Goal: Task Accomplishment & Management: Manage account settings

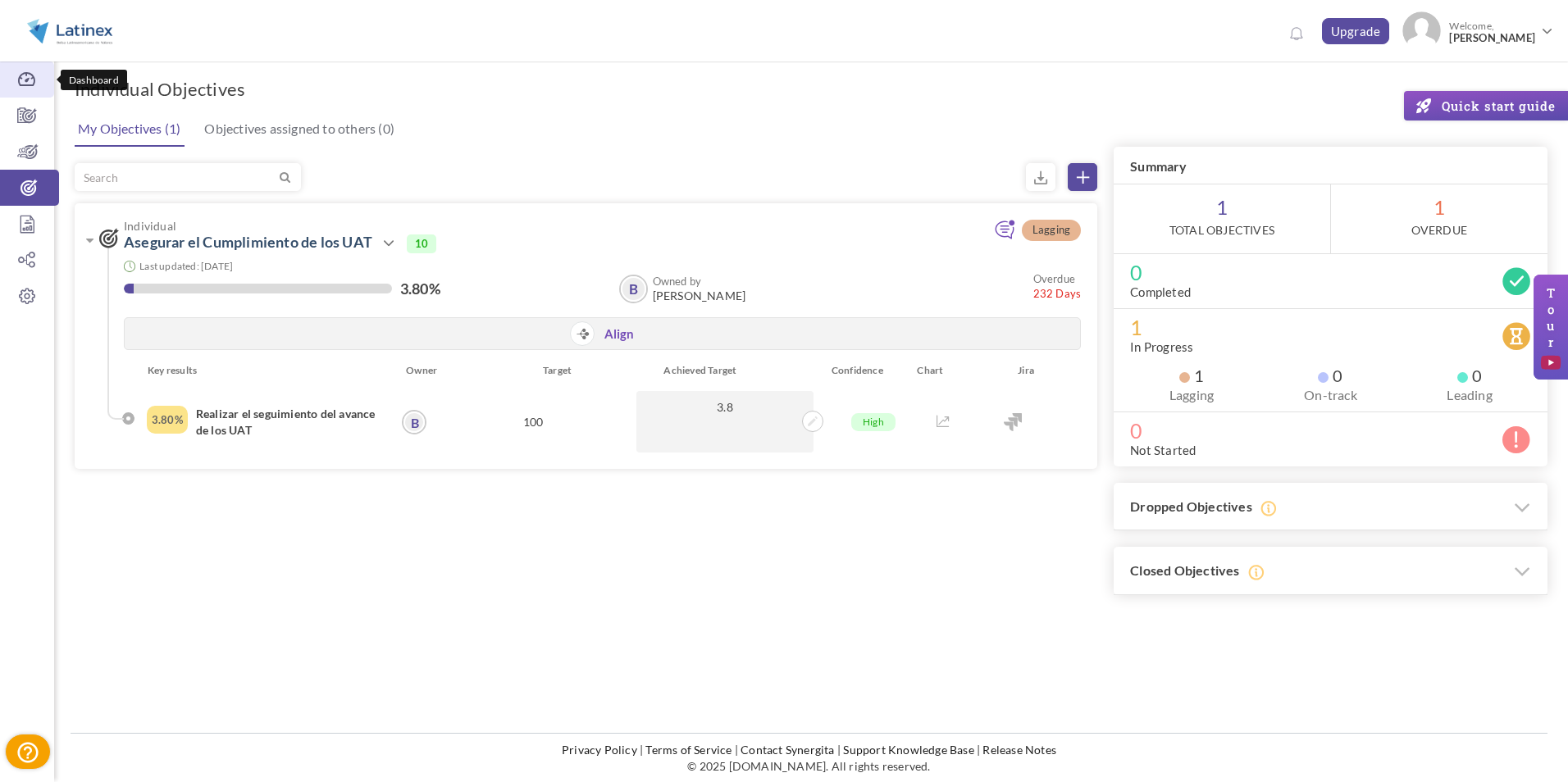
click at [32, 88] on link "Dashboard" at bounding box center [27, 80] width 54 height 36
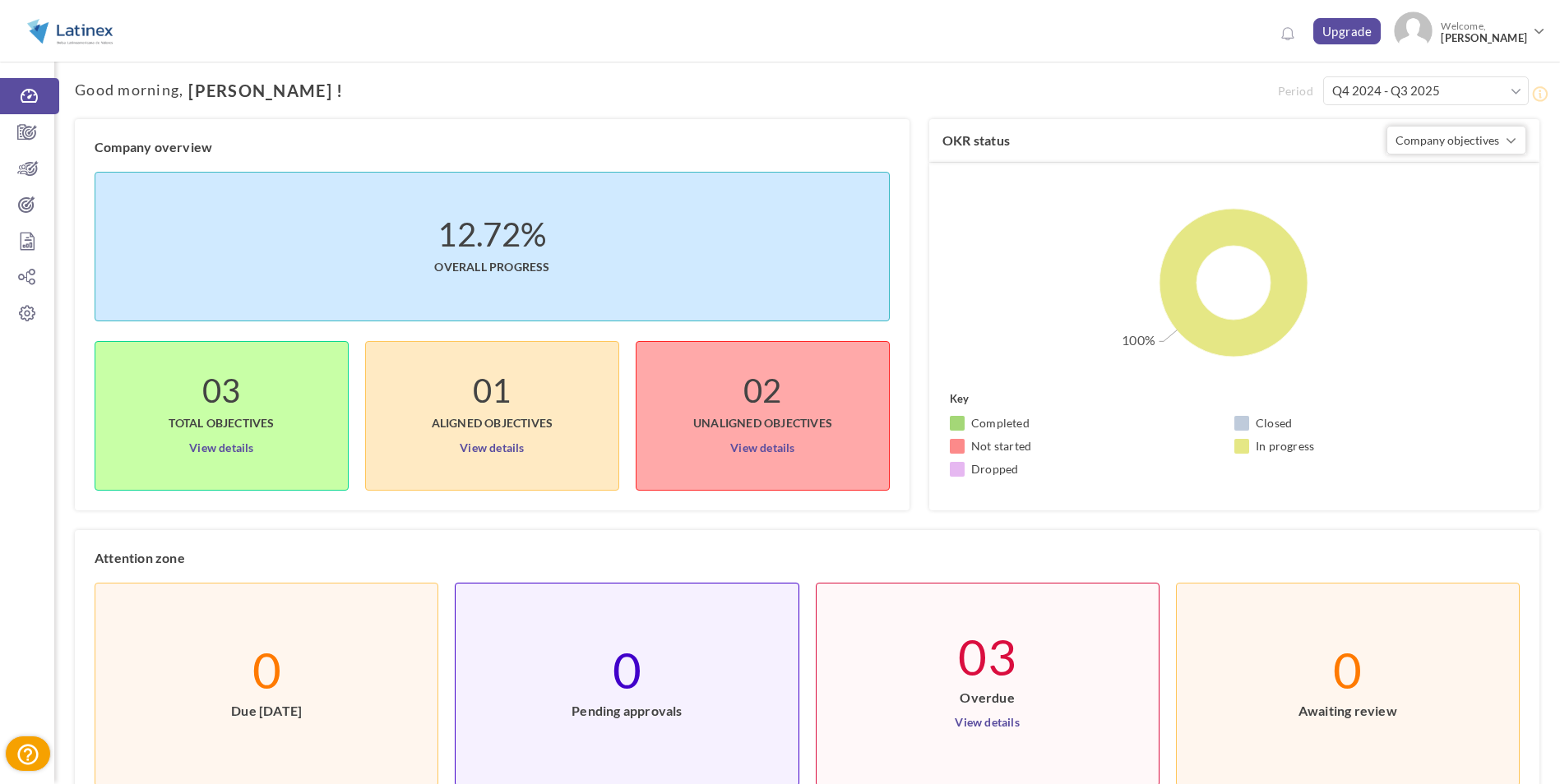
click at [239, 416] on span "Total objectives" at bounding box center [221, 415] width 105 height 33
click at [1513, 140] on span "button" at bounding box center [1510, 140] width 10 height 17
click at [1475, 210] on link "Team objectives" at bounding box center [1457, 209] width 122 height 24
click at [1509, 138] on span "button" at bounding box center [1510, 140] width 10 height 17
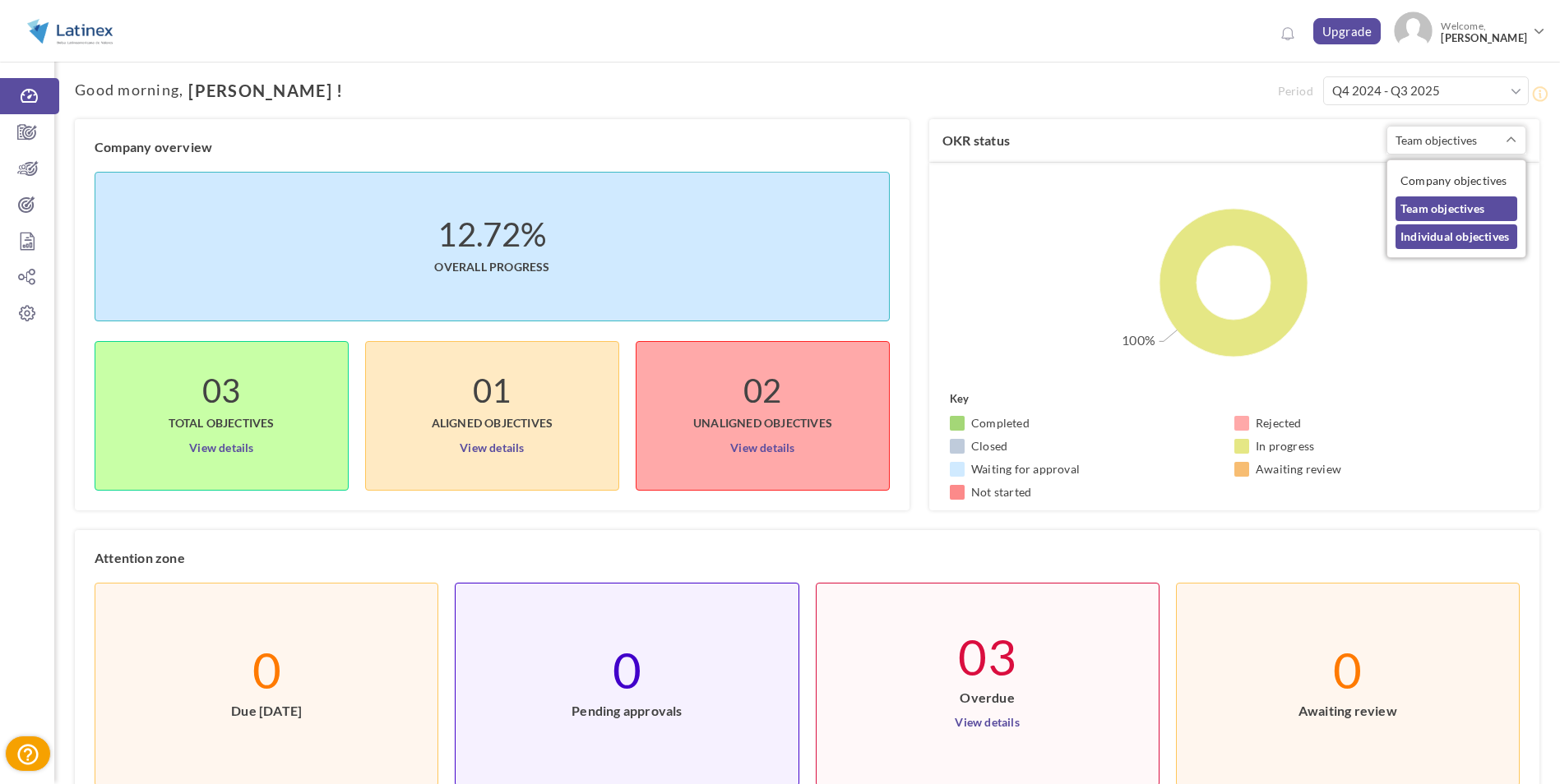
click at [1475, 237] on link "Individual objectives" at bounding box center [1457, 236] width 122 height 24
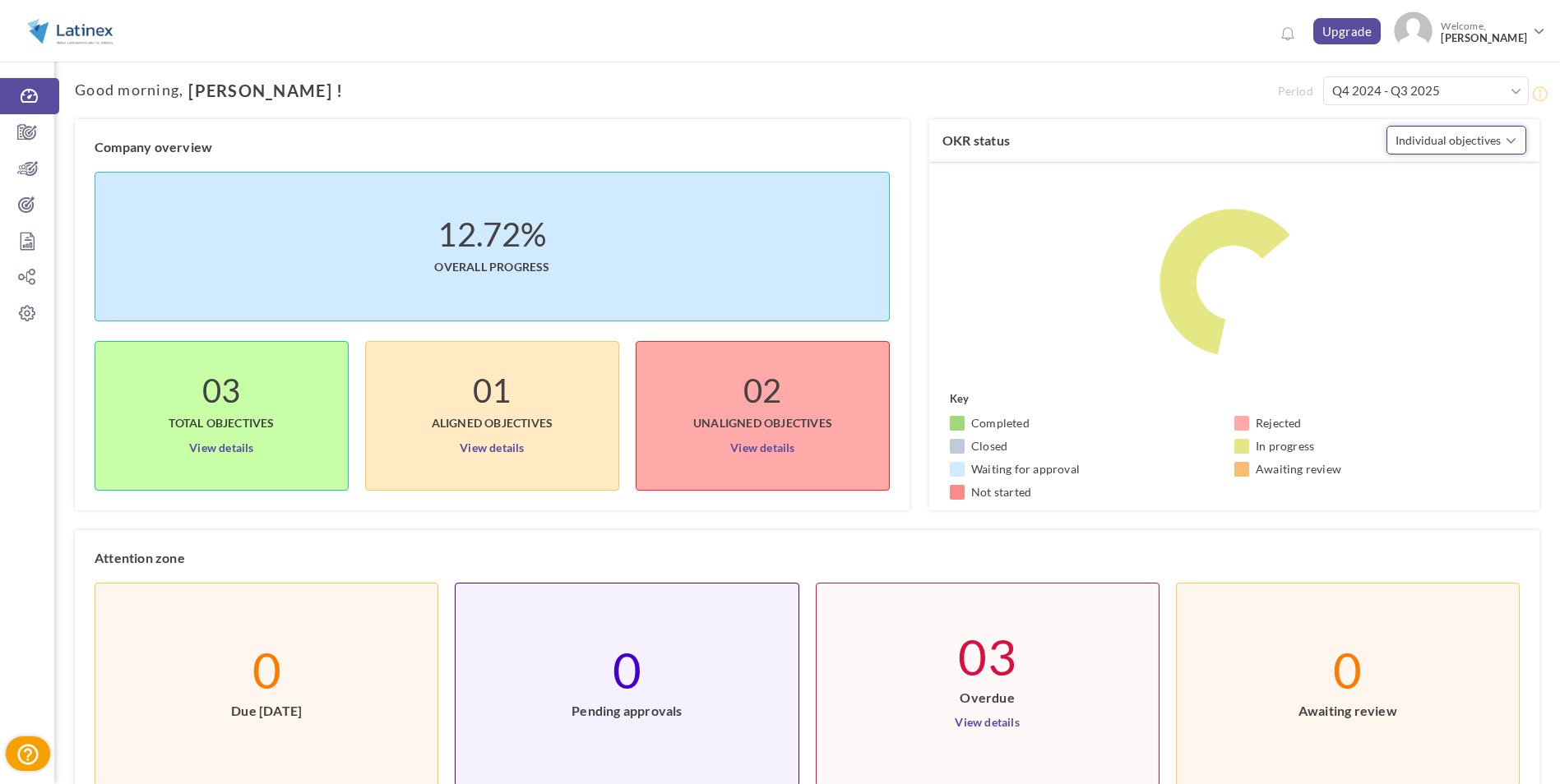
click at [1510, 142] on span "button" at bounding box center [1510, 140] width 10 height 17
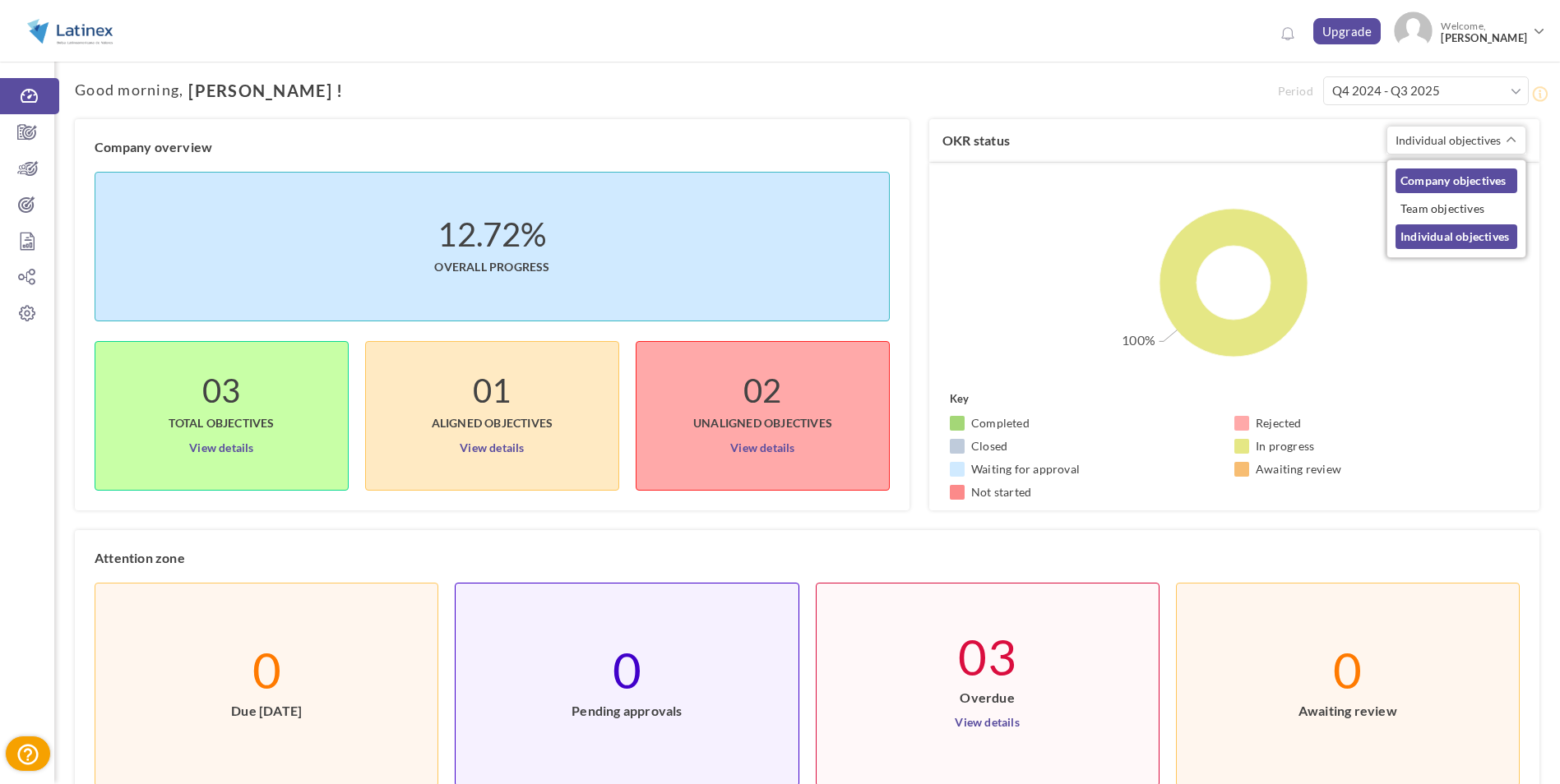
click at [1475, 188] on link "Company objectives" at bounding box center [1457, 181] width 122 height 24
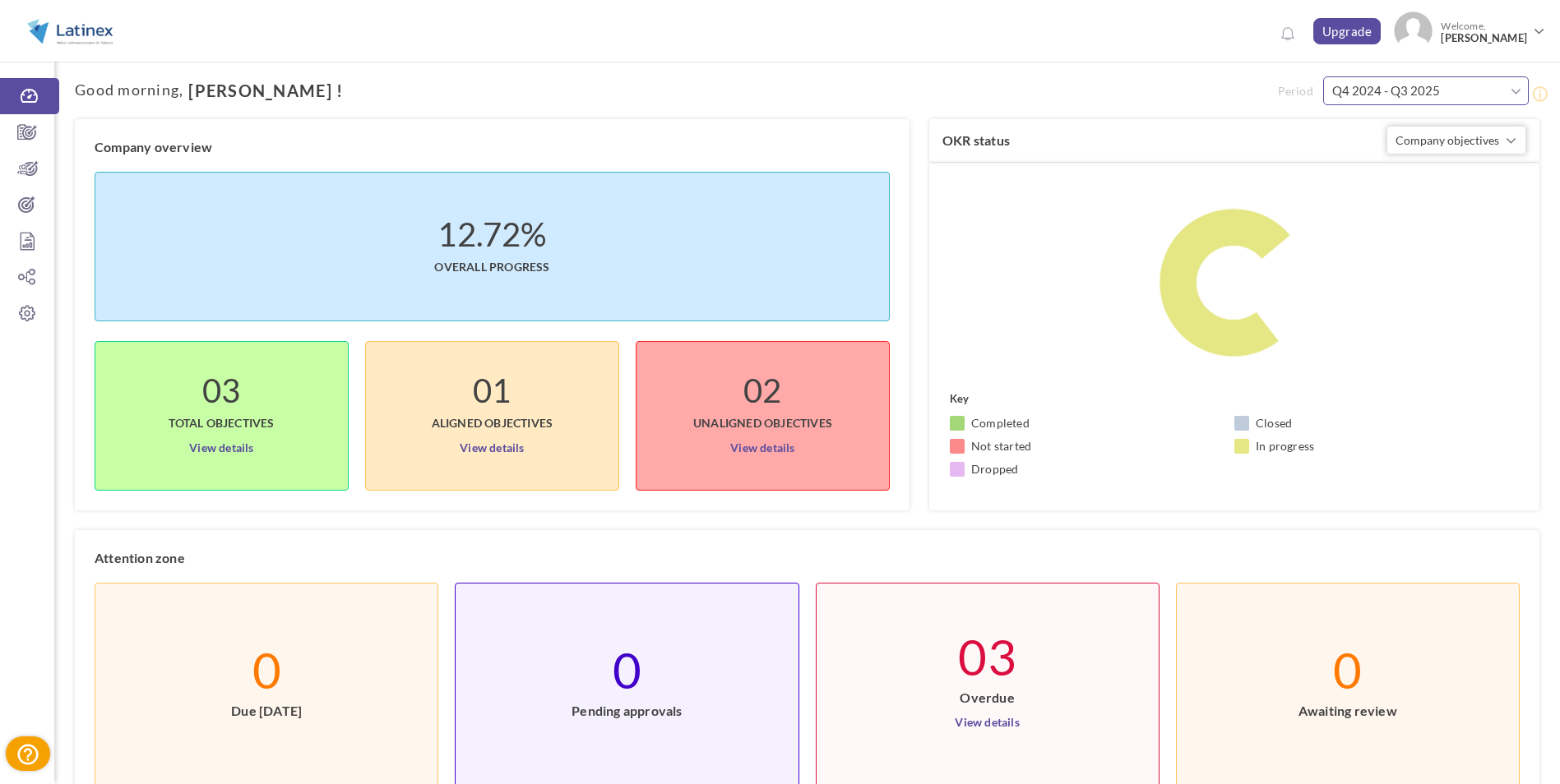
click at [1492, 100] on input "Q4 2024 - Q3 2025" at bounding box center [1426, 90] width 205 height 29
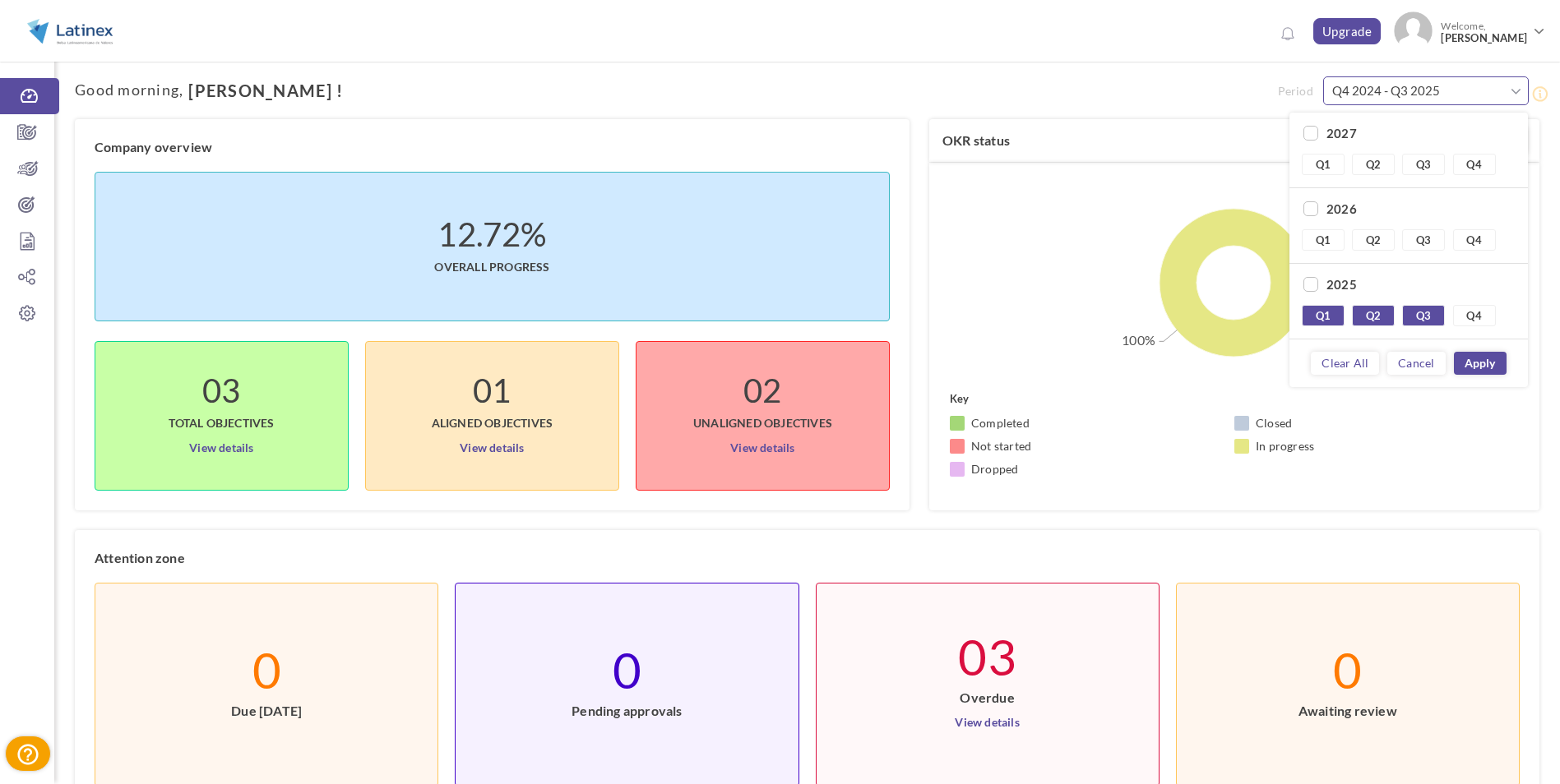
scroll to position [152, 0]
click at [1309, 134] on input "checkbox" at bounding box center [1310, 133] width 15 height 15
checkbox input "true"
type input "Q4 2024 - Q4 2025"
click at [1310, 209] on input "checkbox" at bounding box center [1310, 209] width 15 height 15
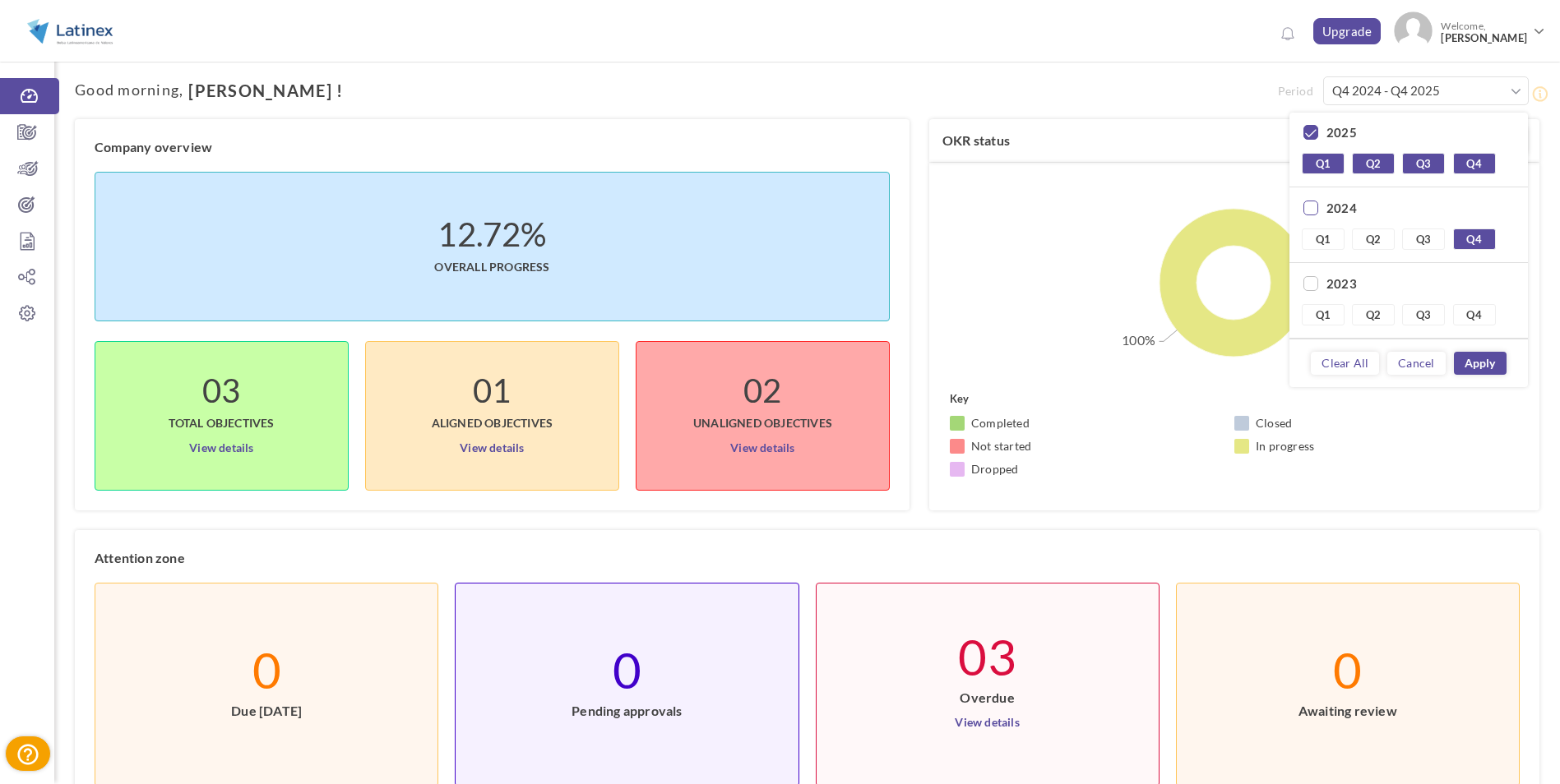
checkbox input "true"
type input "Q1 2024 - Q4 2025"
click at [1468, 361] on link "Apply" at bounding box center [1480, 363] width 53 height 23
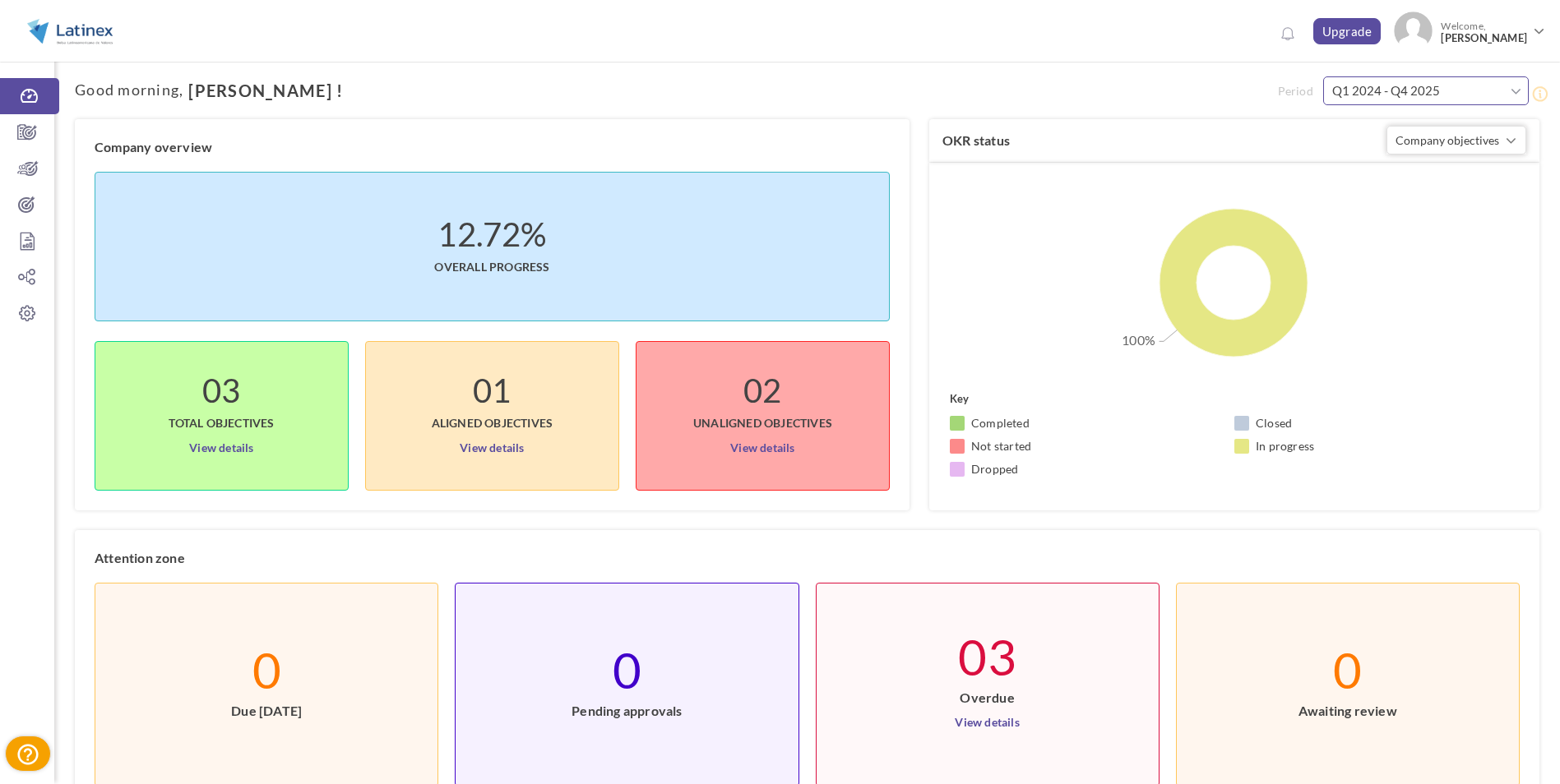
click at [1507, 100] on input "Q1 2024 - Q4 2025" at bounding box center [1426, 90] width 205 height 29
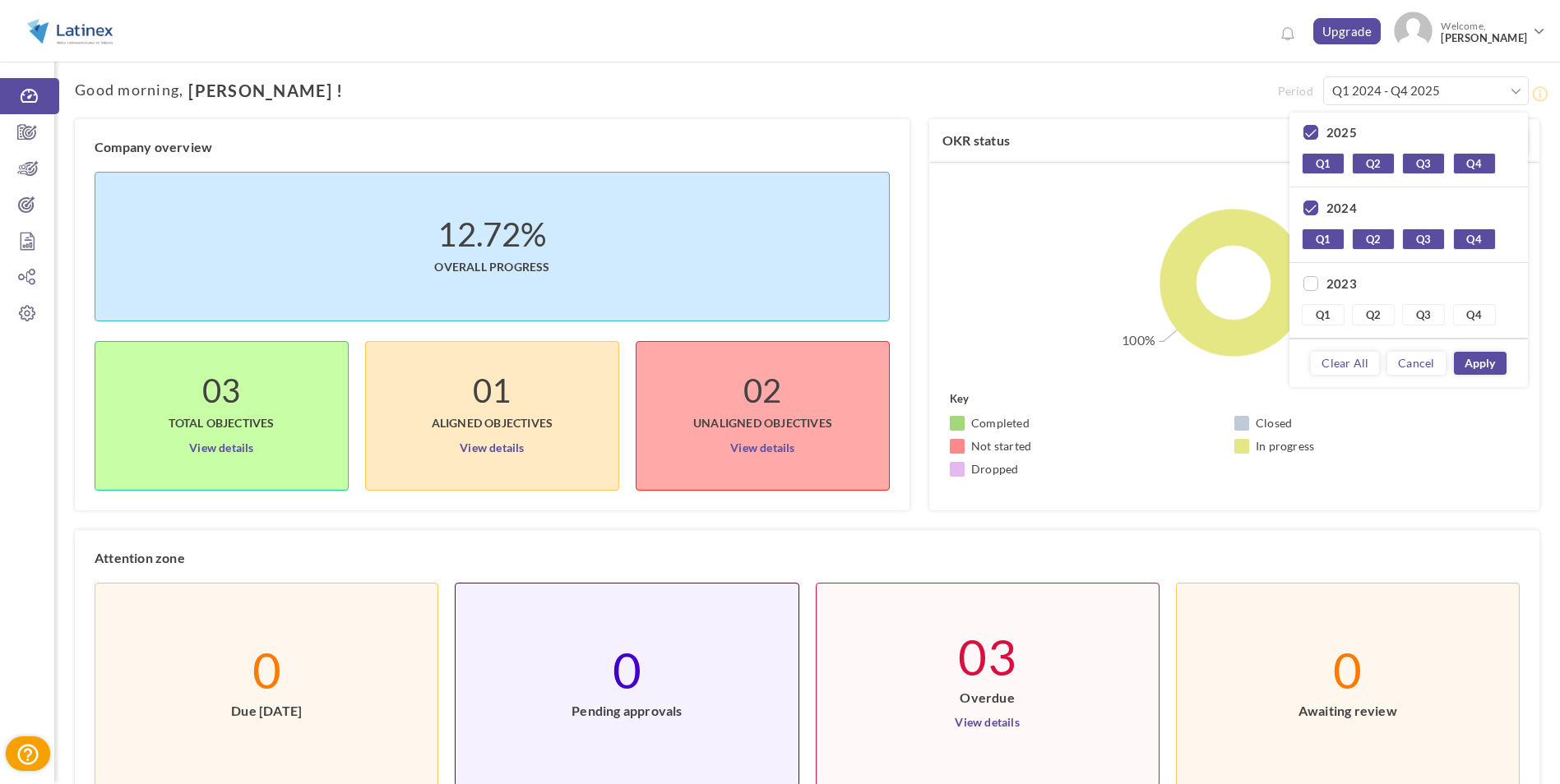
click at [1308, 209] on input "checkbox" at bounding box center [1310, 209] width 15 height 15
checkbox input "false"
type input "Q1 2025 - Q4 2025"
click at [1489, 362] on link "Apply" at bounding box center [1480, 363] width 53 height 23
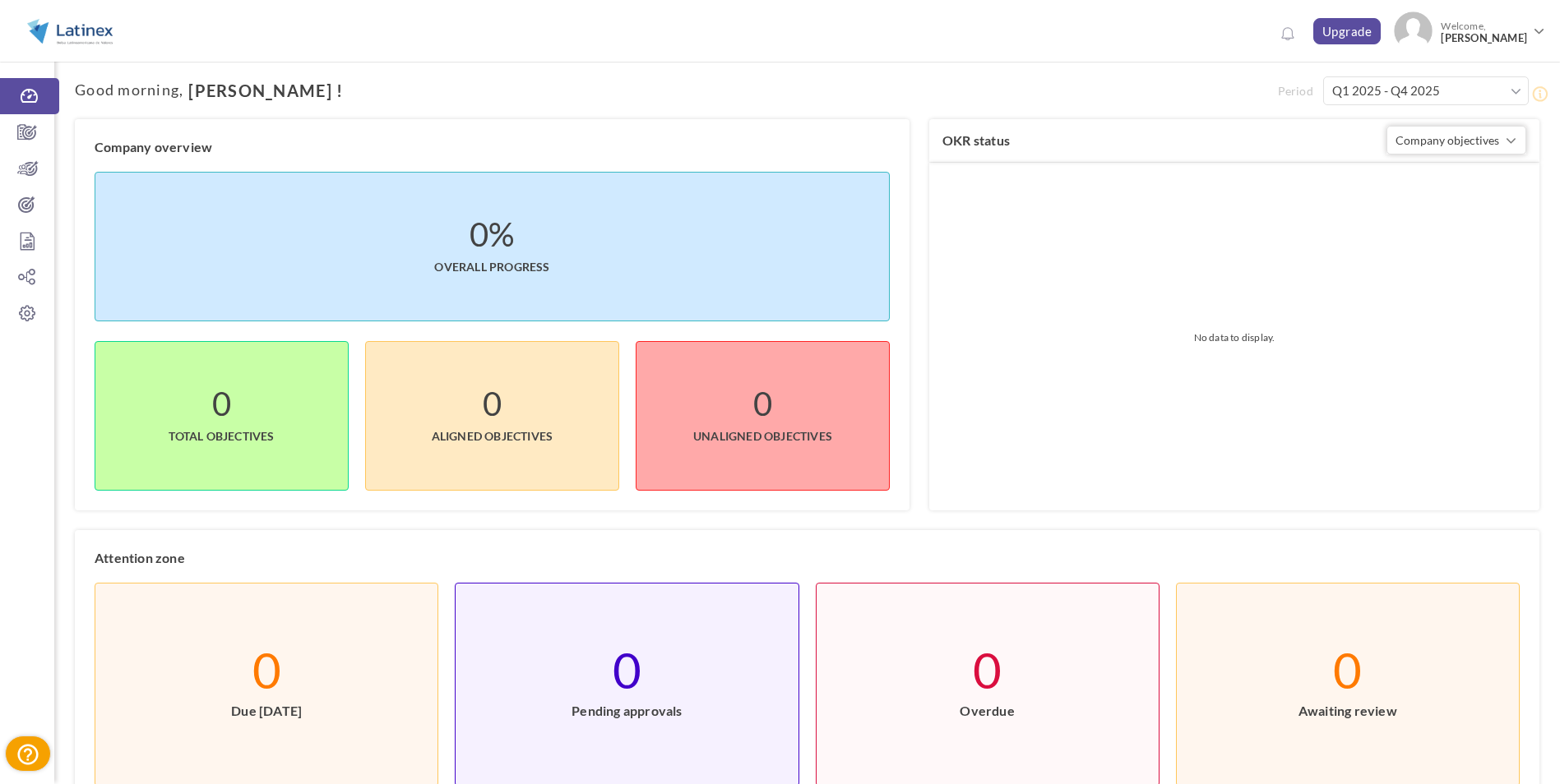
click at [1518, 90] on span at bounding box center [1516, 91] width 10 height 17
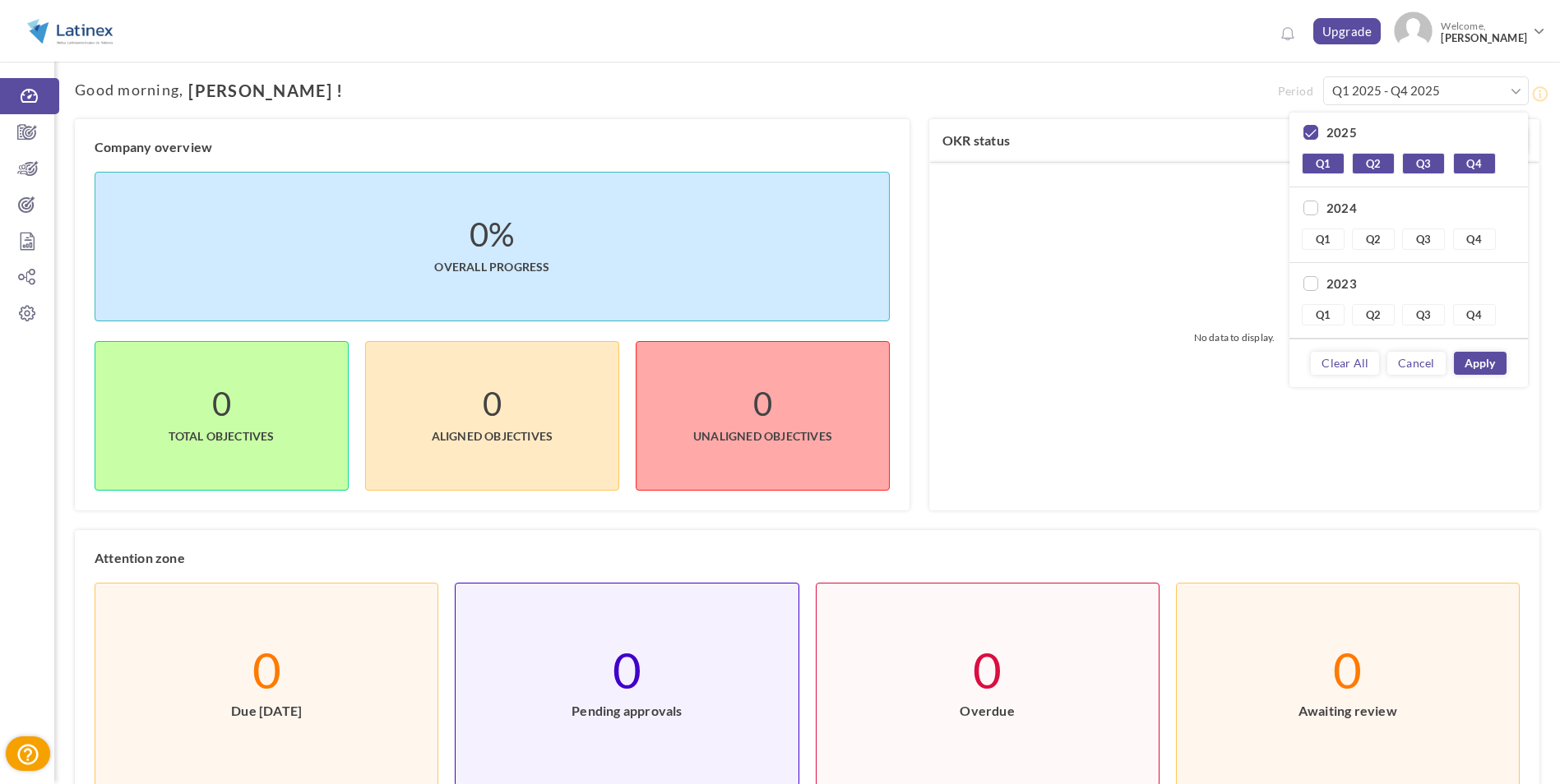
click at [1307, 133] on input "checkbox" at bounding box center [1310, 133] width 15 height 15
checkbox input "false"
click at [1476, 163] on link "Q4" at bounding box center [1474, 163] width 43 height 22
type input "Q4 2025 - Q4 2025"
click at [1481, 364] on link "Apply" at bounding box center [1480, 363] width 53 height 23
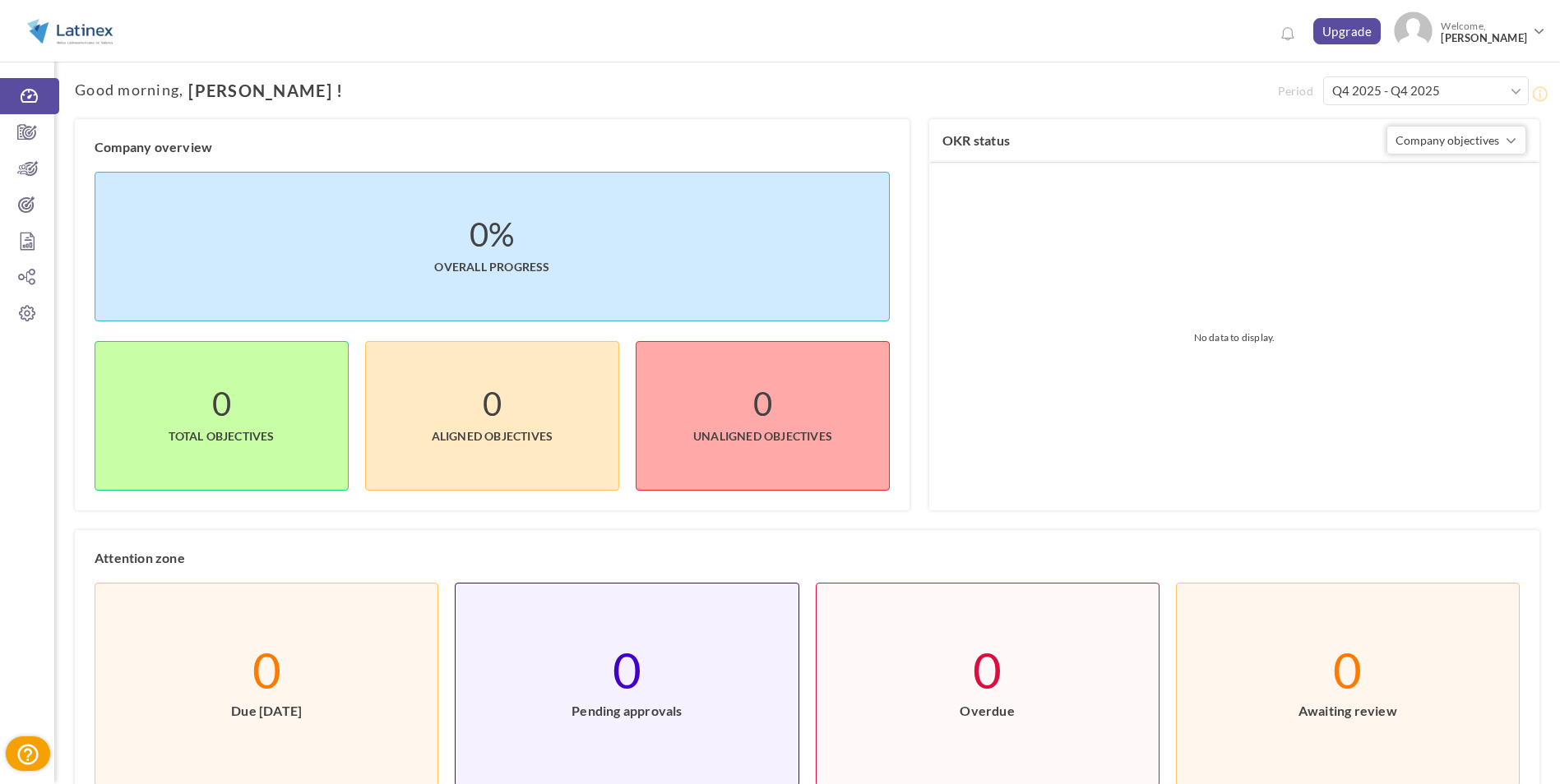
click at [1510, 88] on span at bounding box center [1516, 91] width 10 height 17
click at [1353, 354] on link "Clear All" at bounding box center [1344, 363] width 68 height 23
click at [1477, 368] on link "Apply" at bounding box center [1480, 363] width 53 height 23
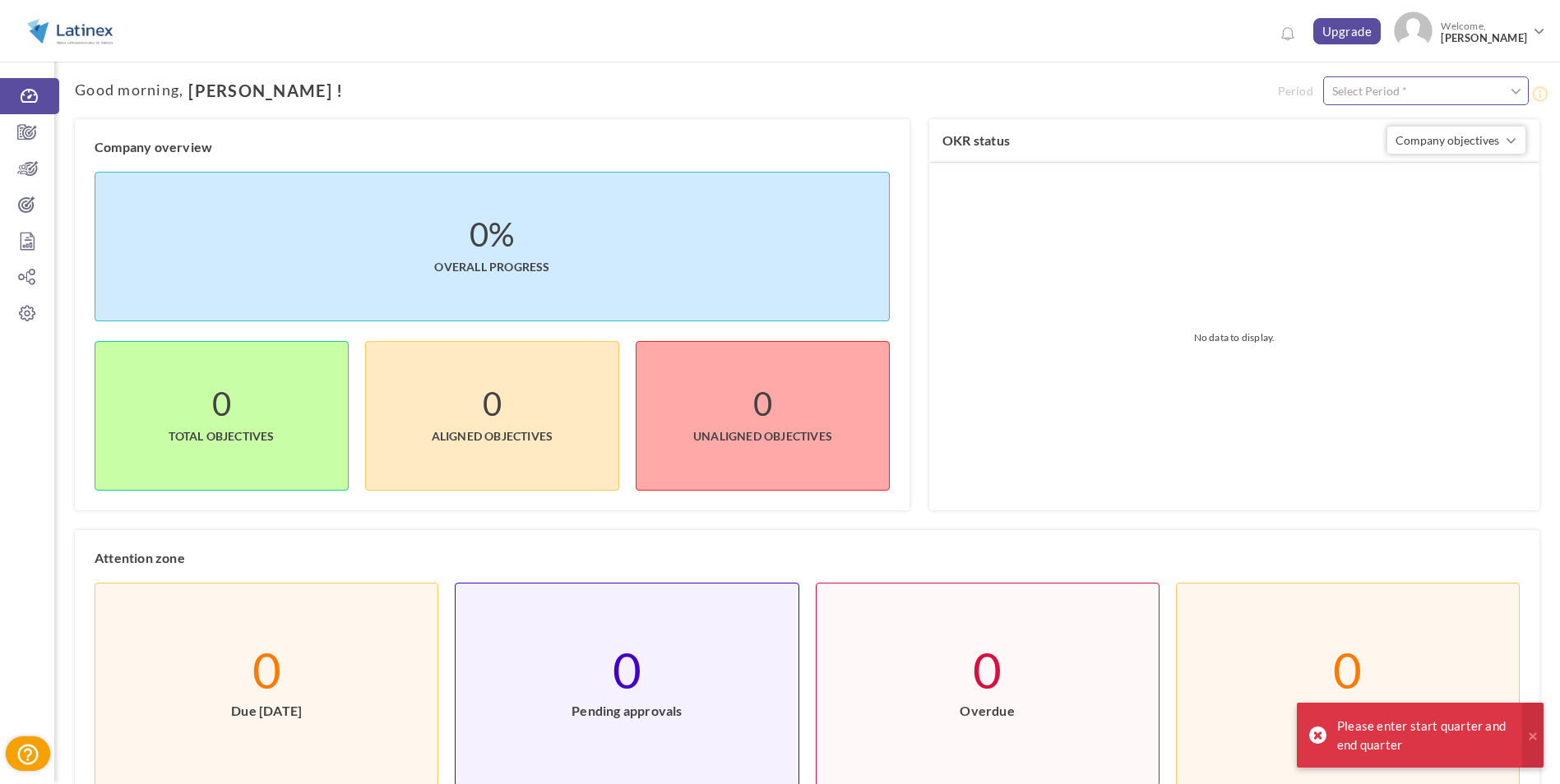
click at [1501, 98] on input "text" at bounding box center [1426, 90] width 205 height 29
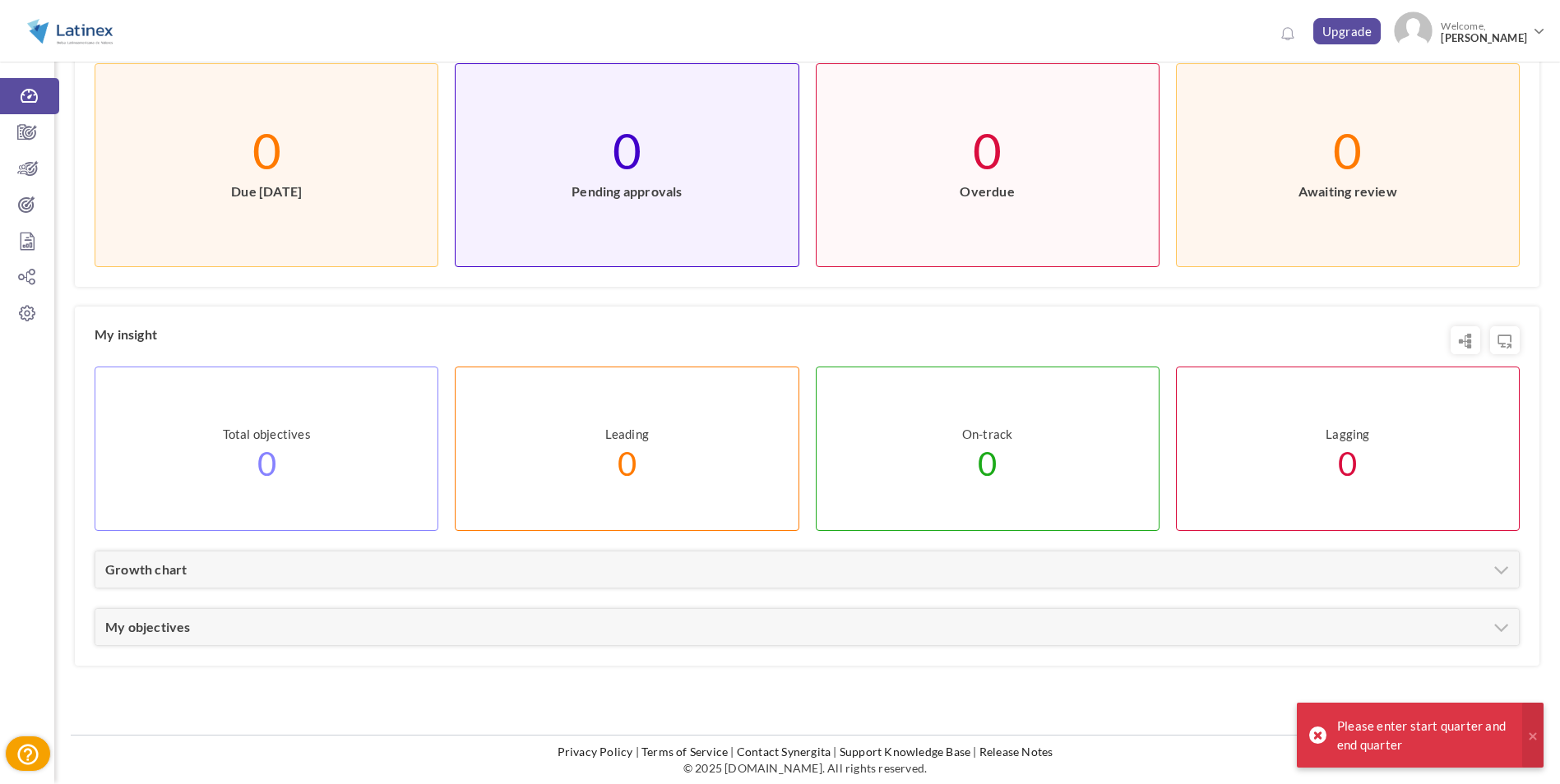
scroll to position [109, 0]
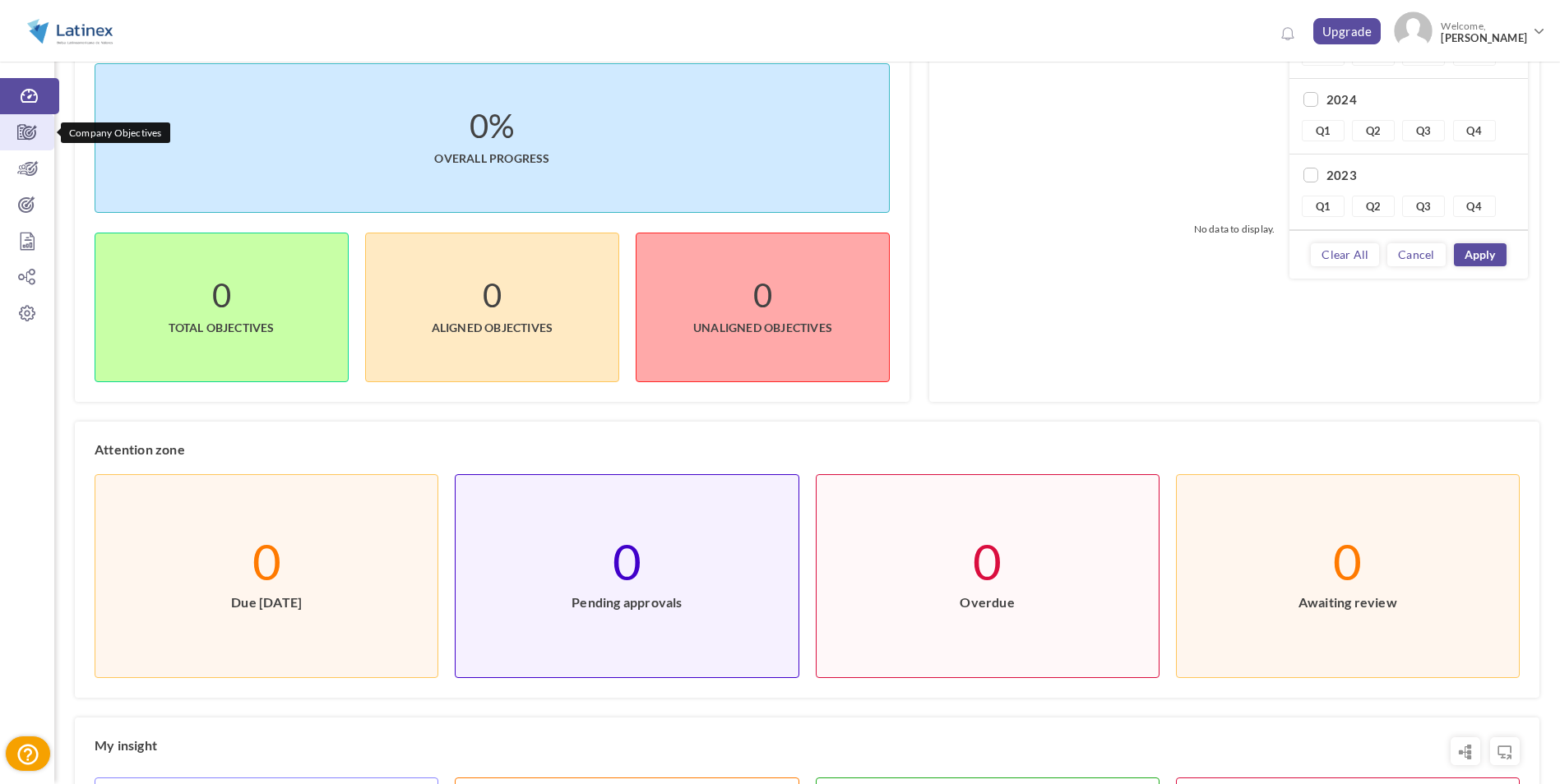
click at [30, 123] on link "Company Objectives" at bounding box center [27, 132] width 54 height 37
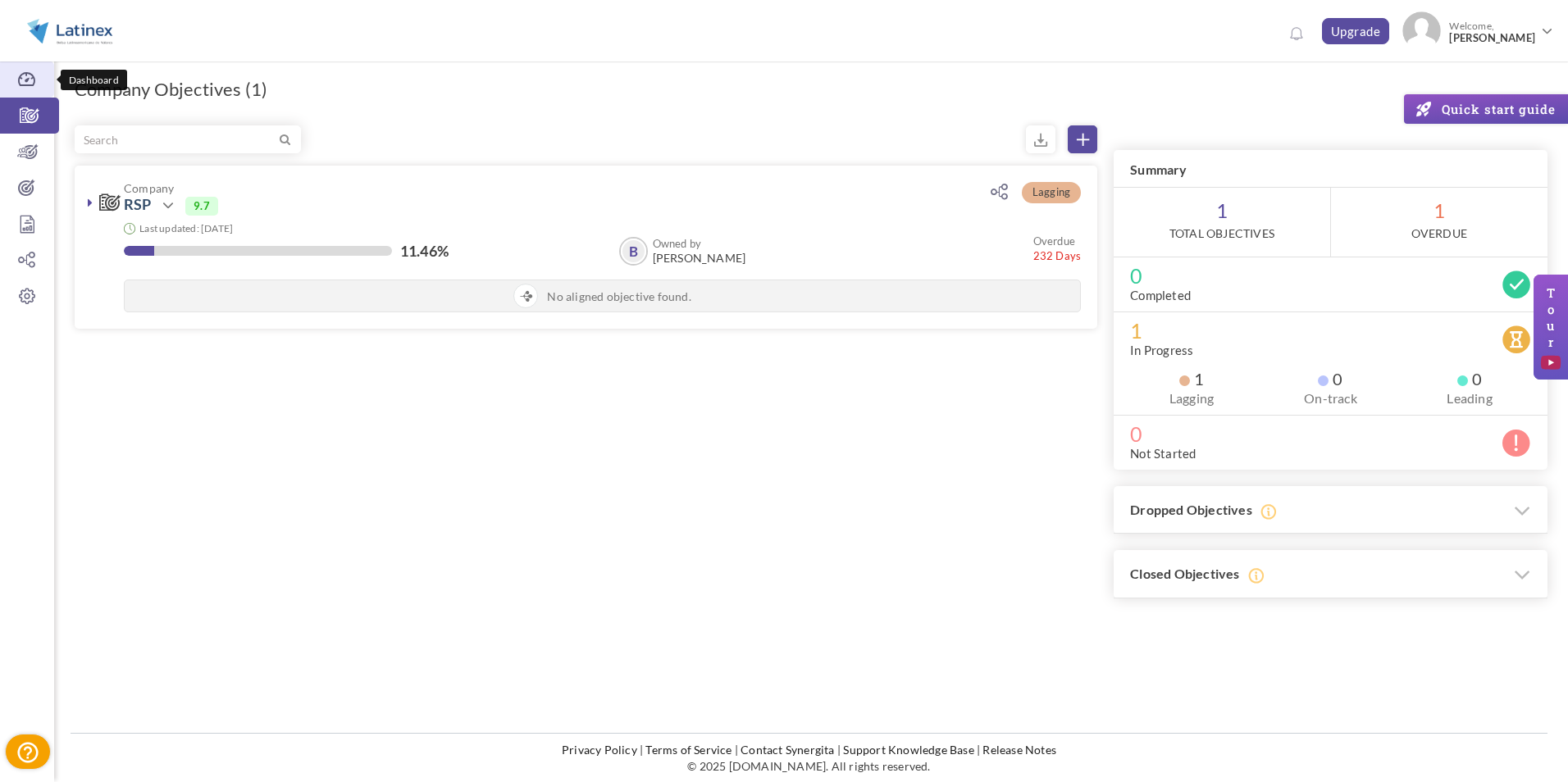
click at [25, 91] on link "Dashboard" at bounding box center [27, 80] width 54 height 36
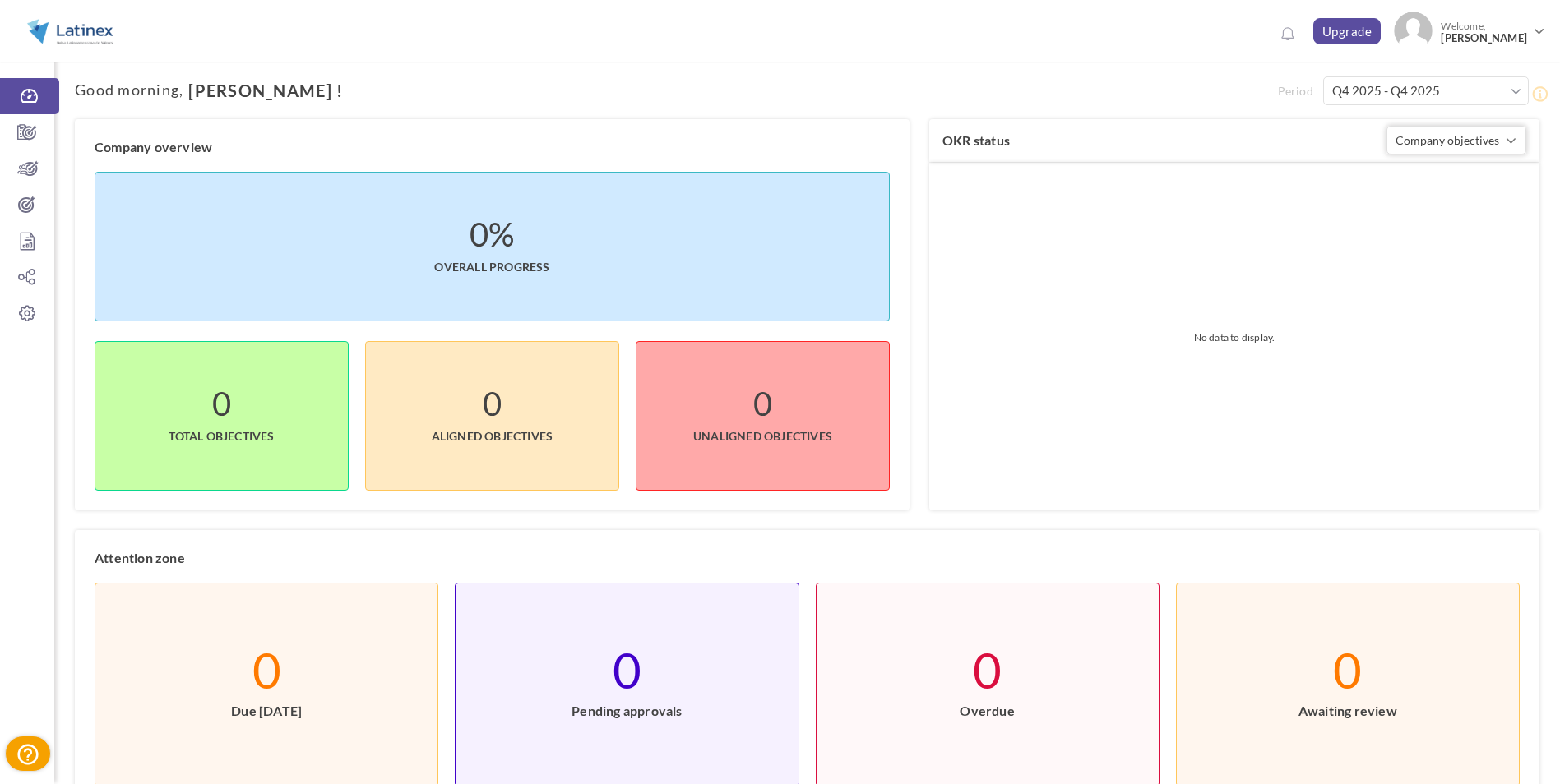
click at [1517, 87] on span at bounding box center [1516, 91] width 10 height 17
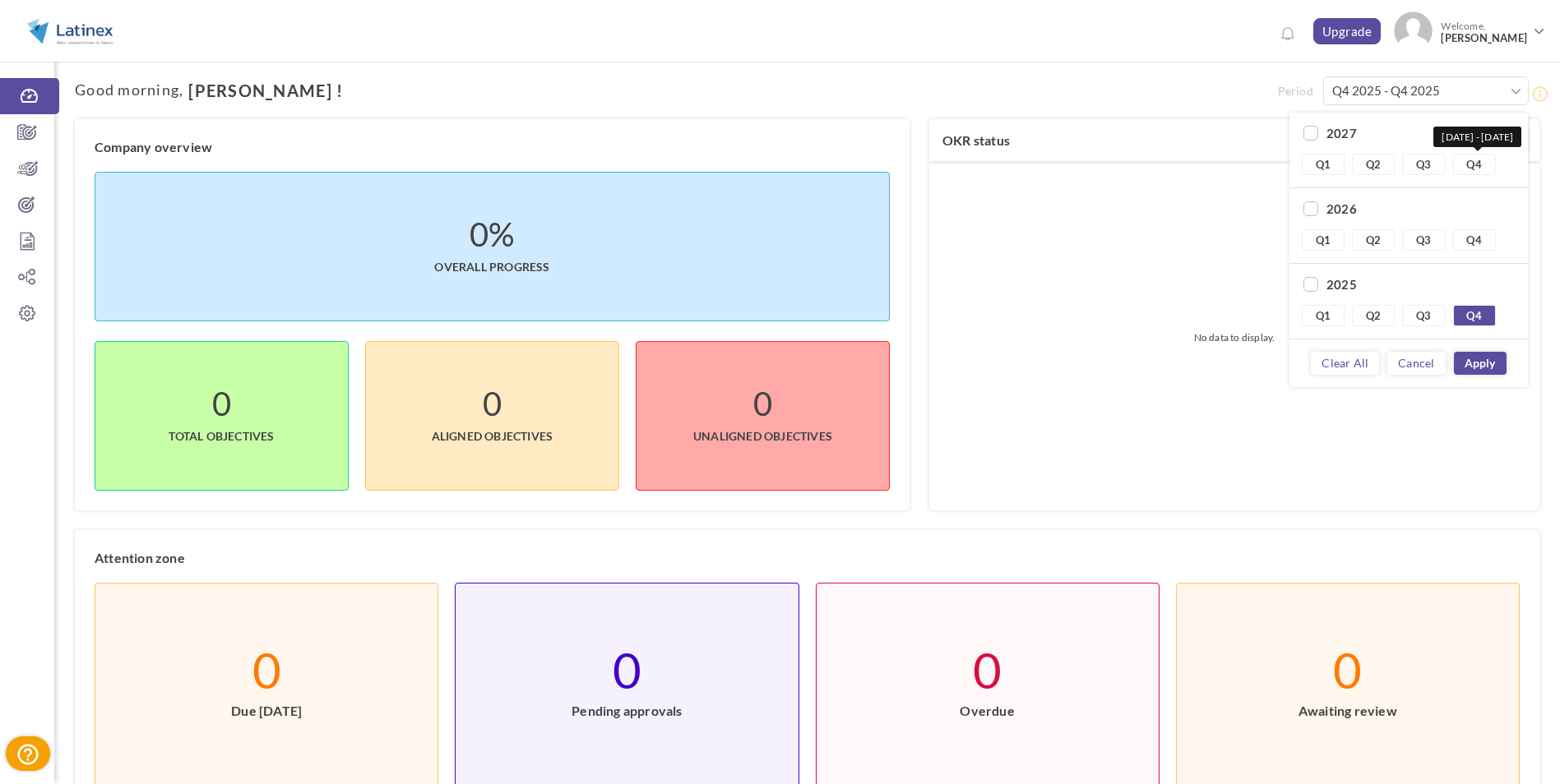
scroll to position [152, 0]
click at [1327, 236] on link "Q1" at bounding box center [1323, 239] width 43 height 22
type input "Q1 2024 - Q4 2025"
checkbox input "true"
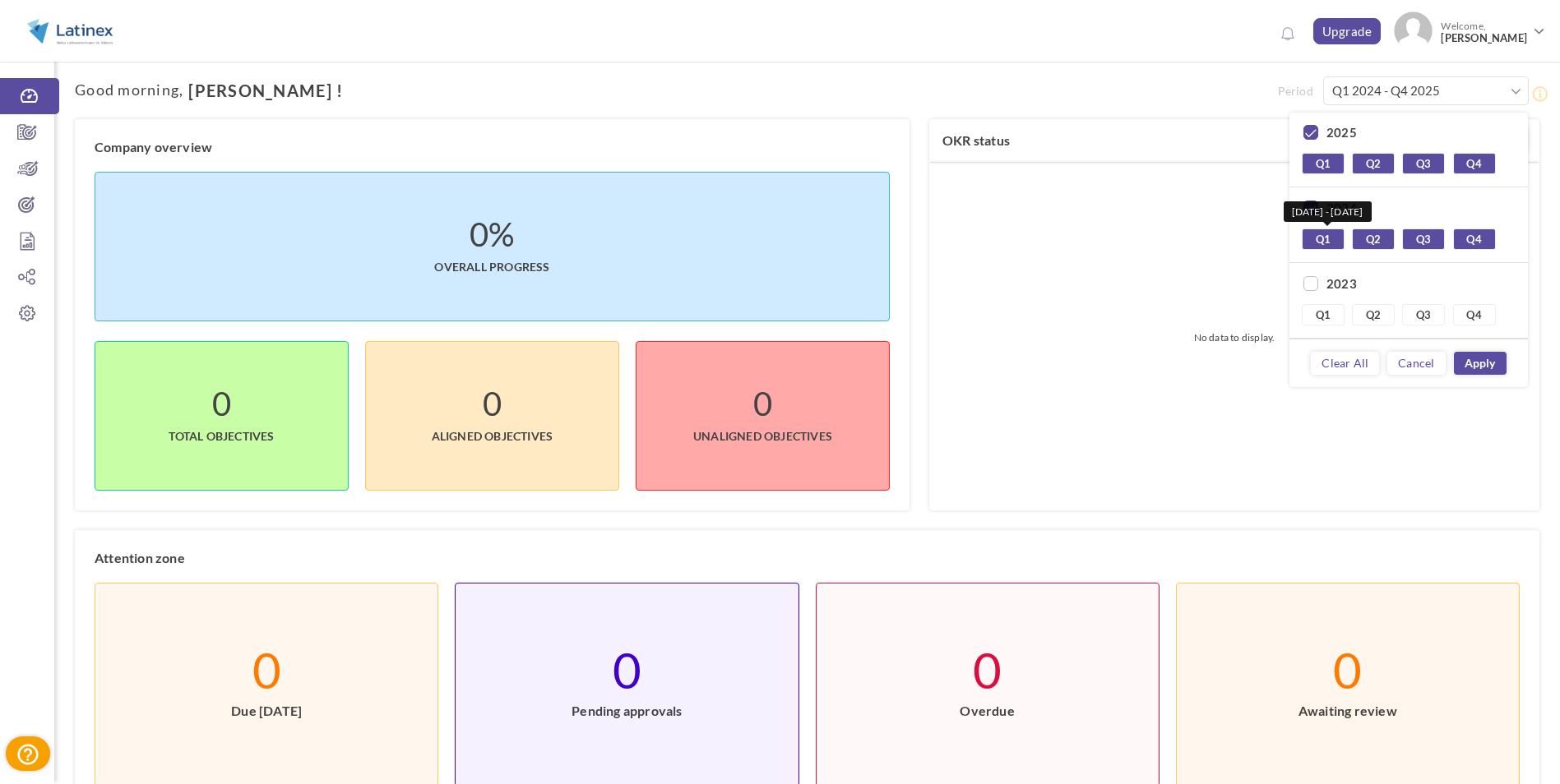
click at [1308, 237] on link "Q1" at bounding box center [1323, 239] width 43 height 22
type input "Q2 2024 - Q4 2025"
checkbox input "false"
click at [1323, 234] on link "Q1" at bounding box center [1323, 239] width 43 height 22
type input "Q1 2024 - Q4 2025"
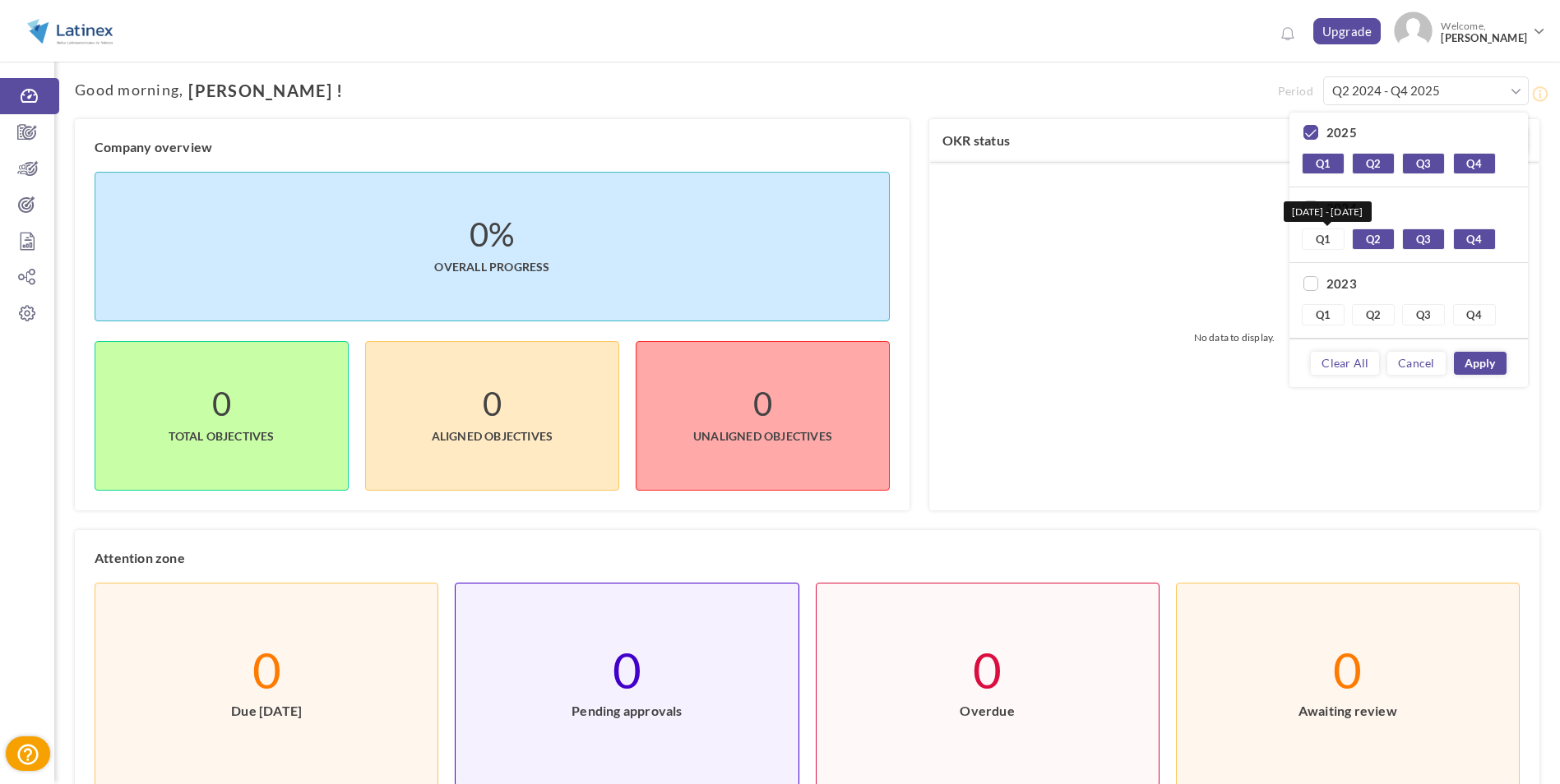
checkbox input "true"
click at [1470, 164] on link "Q4" at bounding box center [1474, 163] width 43 height 22
type input "Q1 2024 - Q3 2025"
checkbox input "false"
drag, startPoint x: 1303, startPoint y: 159, endPoint x: 1354, endPoint y: 159, distance: 51.0
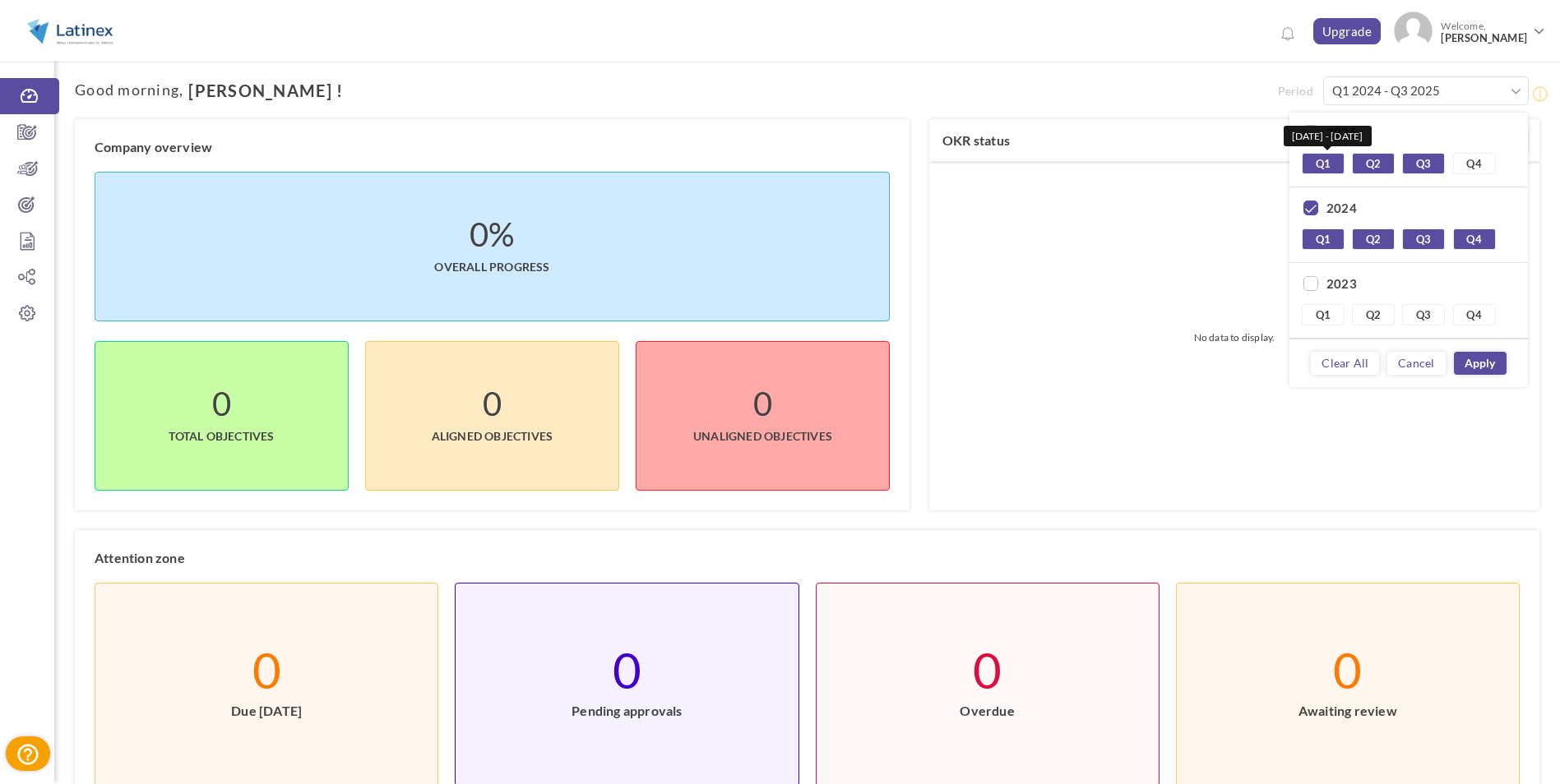
click at [1306, 159] on link "Q1" at bounding box center [1323, 163] width 43 height 22
type input "Q1 2024 - Q4 2024"
drag, startPoint x: 1307, startPoint y: 209, endPoint x: 1392, endPoint y: 168, distance: 94.4
click at [1309, 209] on input "checkbox" at bounding box center [1310, 209] width 15 height 15
checkbox input "false"
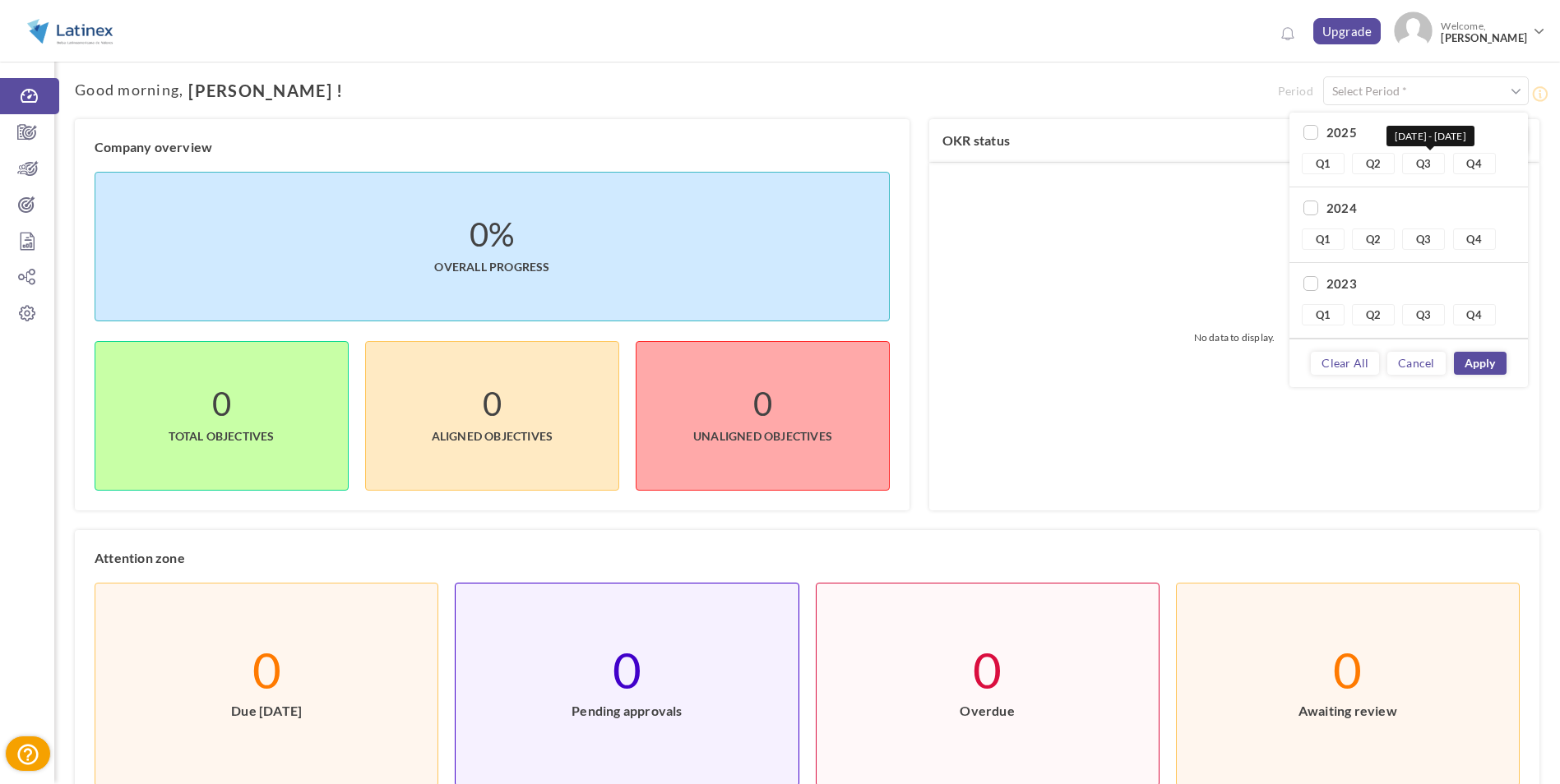
click at [1414, 163] on link "Q3" at bounding box center [1423, 163] width 43 height 22
click at [1482, 163] on link "Q4" at bounding box center [1474, 163] width 43 height 22
click at [1474, 370] on link "Apply" at bounding box center [1480, 363] width 53 height 23
click at [1510, 90] on span at bounding box center [1516, 91] width 10 height 17
click at [1444, 160] on link "Q3" at bounding box center [1423, 163] width 43 height 22
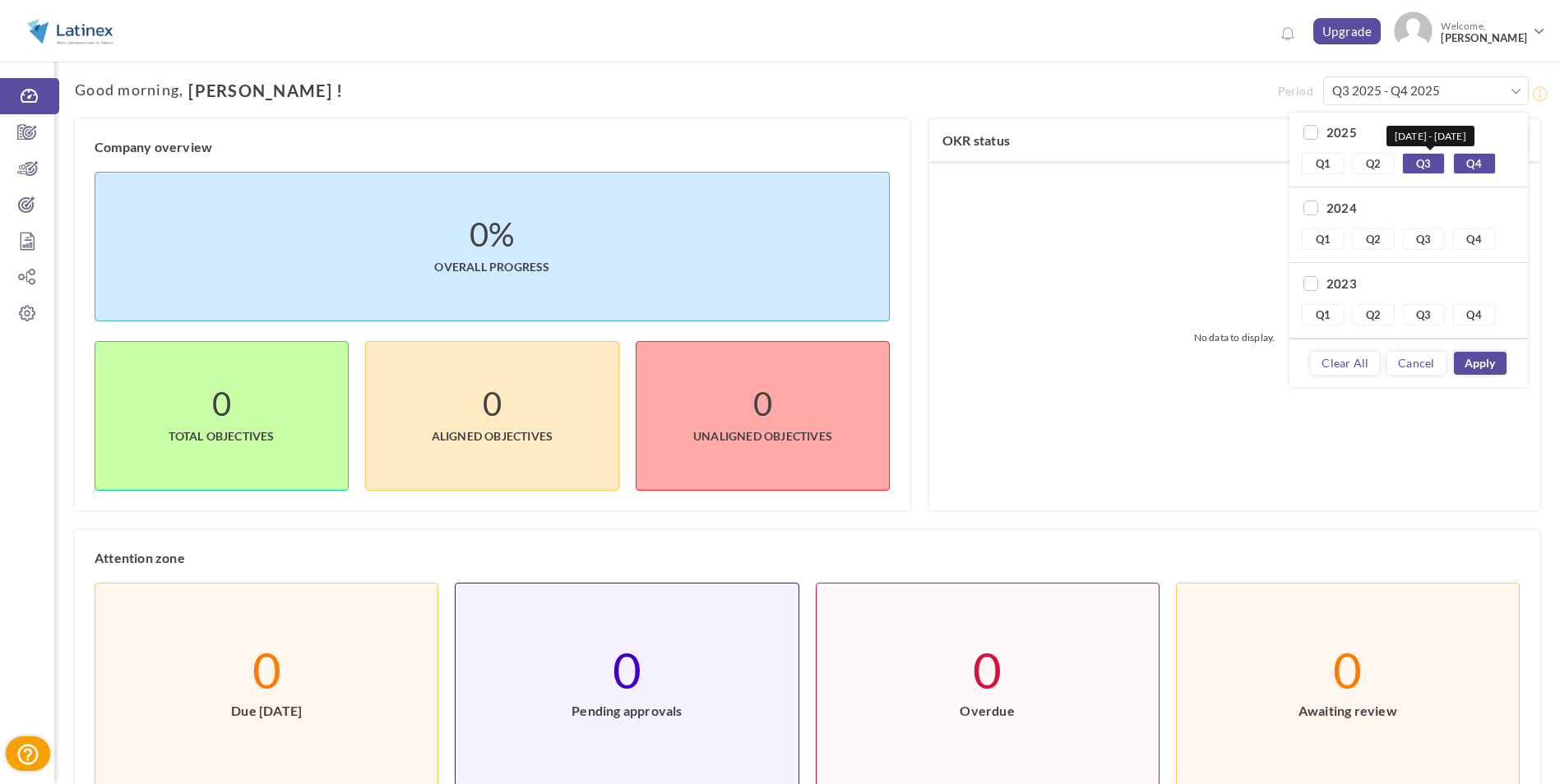
type input "Q4 2025 - Q4 2025"
click at [1470, 359] on link "Apply" at bounding box center [1480, 363] width 53 height 23
click at [1516, 94] on span at bounding box center [1516, 91] width 10 height 17
click at [1478, 164] on link "Q4" at bounding box center [1474, 163] width 43 height 22
click at [1322, 245] on link "Q1" at bounding box center [1323, 239] width 43 height 22
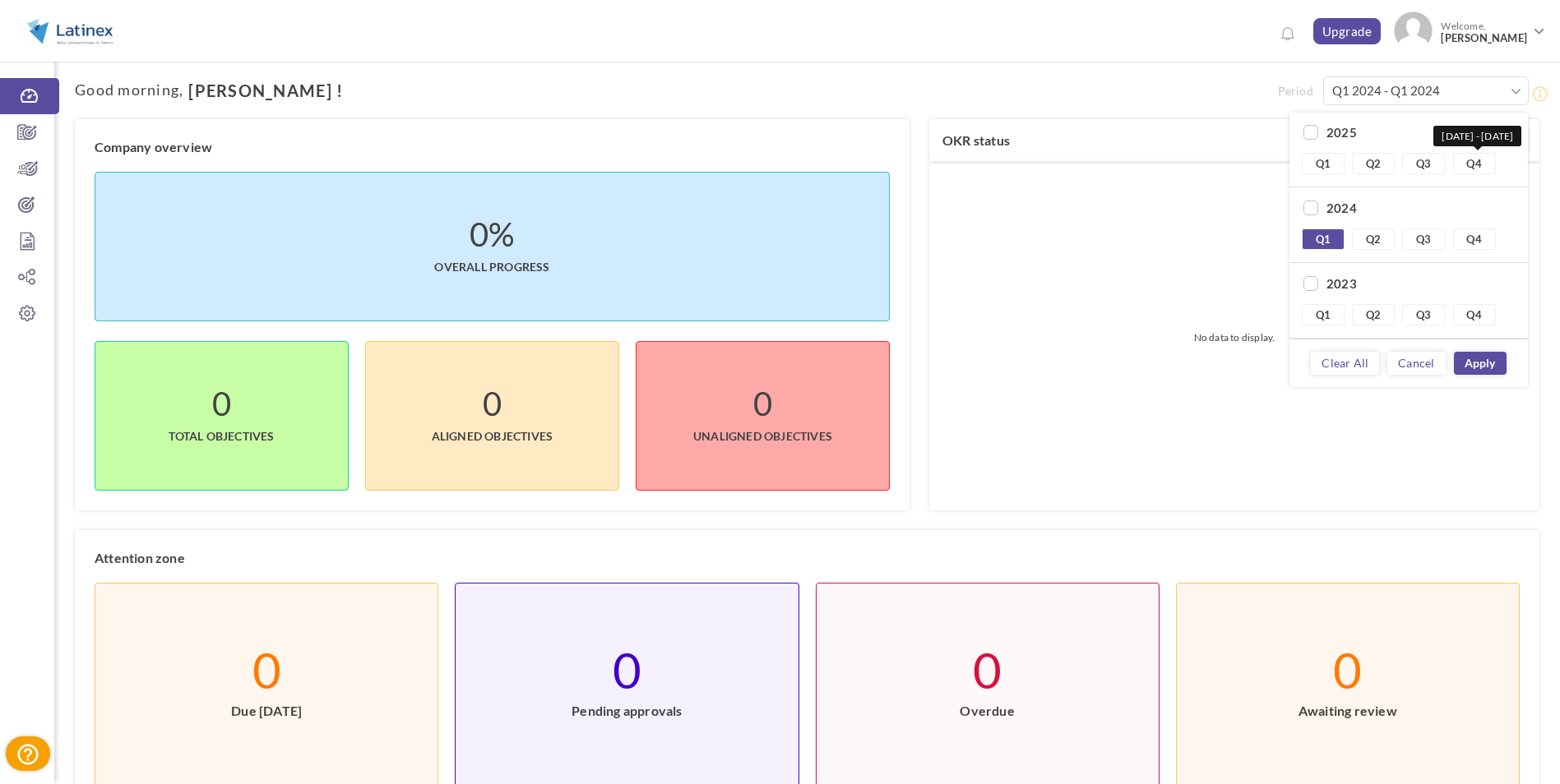
click at [1478, 171] on link "Q4" at bounding box center [1474, 163] width 43 height 22
type input "Q1 2024 - Q4 2025"
checkbox input "true"
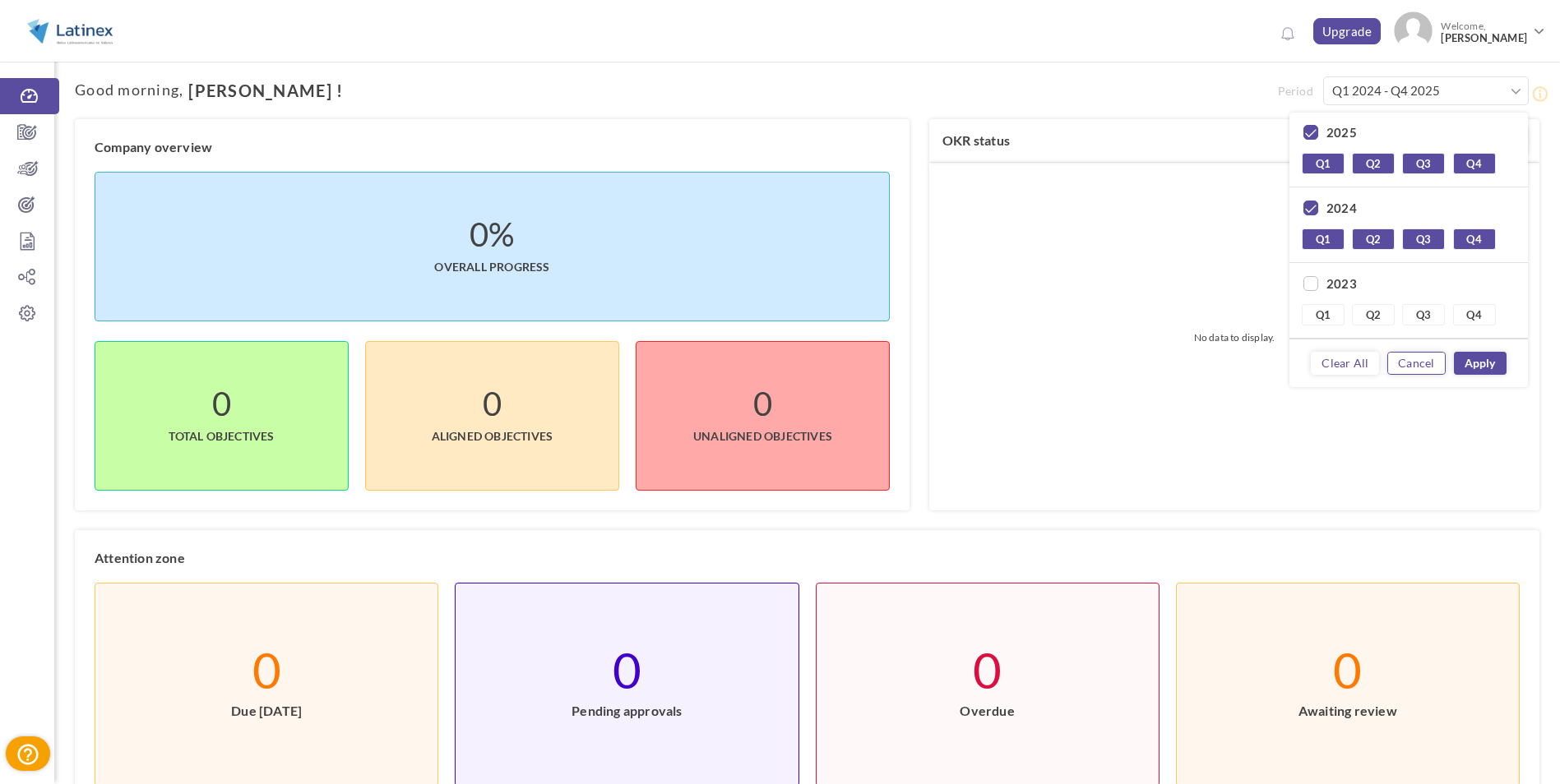
click at [1418, 363] on link "Cancel" at bounding box center [1416, 363] width 57 height 23
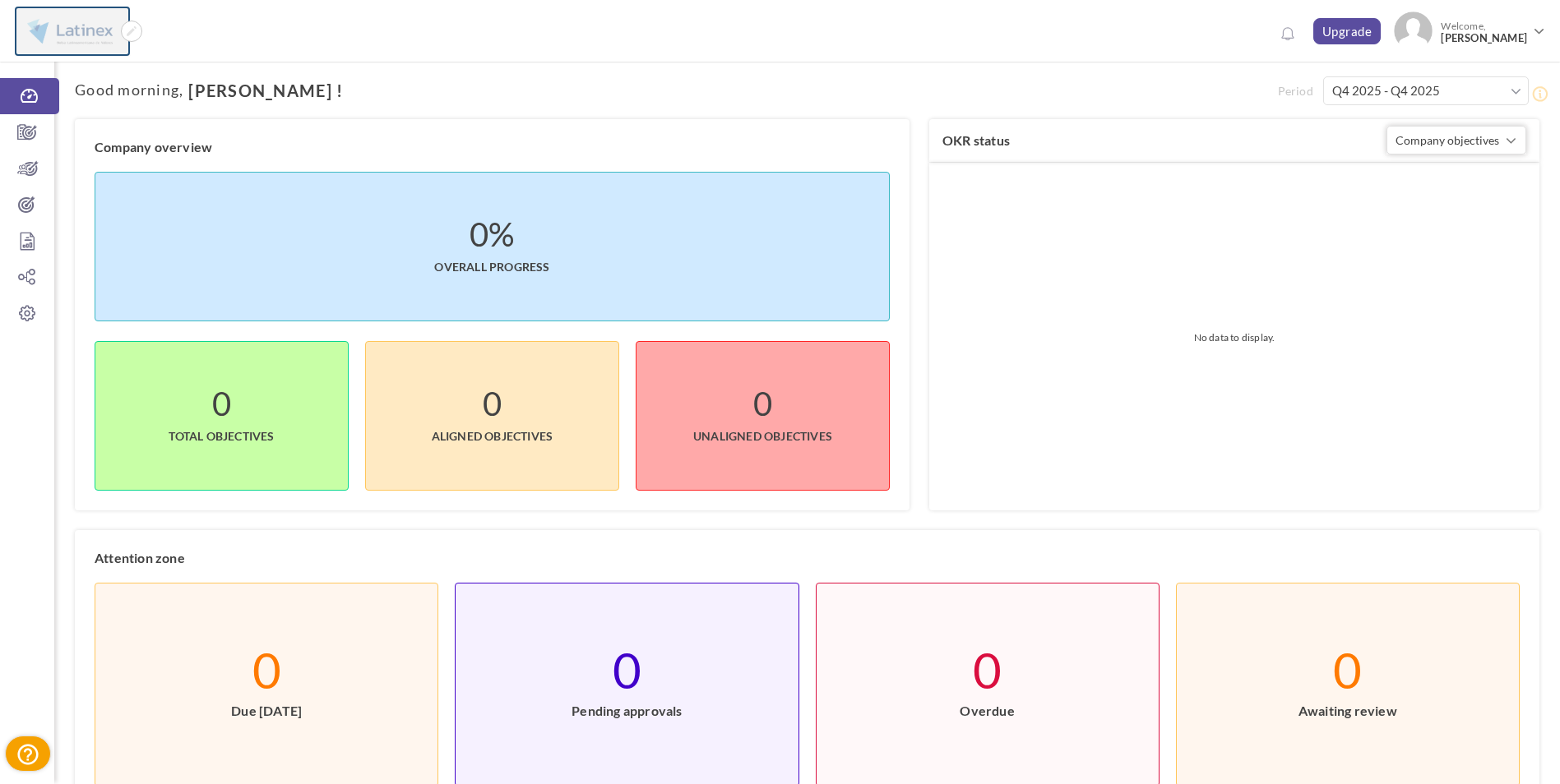
click at [81, 31] on img at bounding box center [70, 30] width 102 height 41
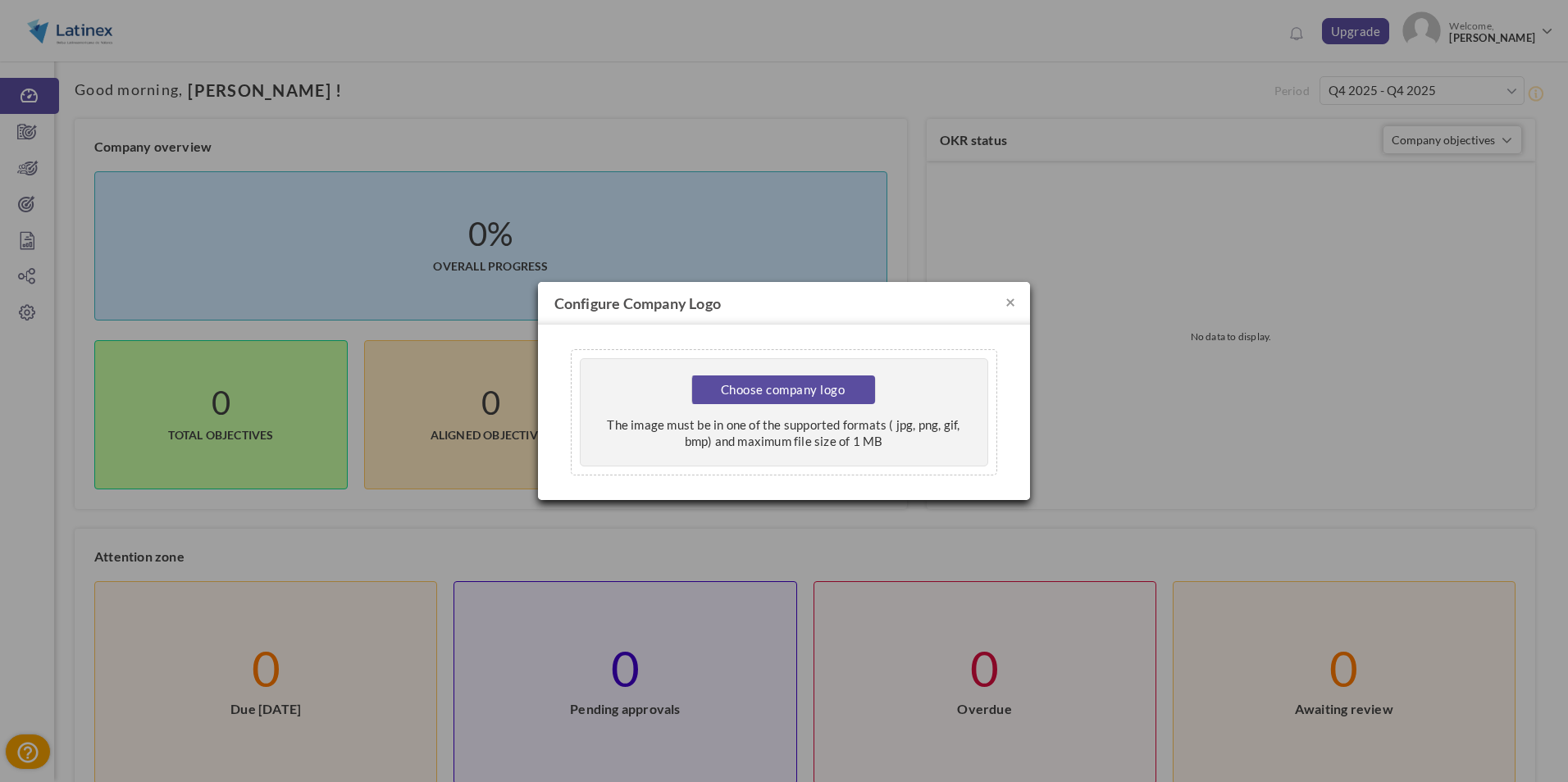
click at [1016, 297] on h4 "Configure Company Logo" at bounding box center [783, 303] width 492 height 42
click at [1010, 303] on button "×" at bounding box center [1009, 302] width 10 height 17
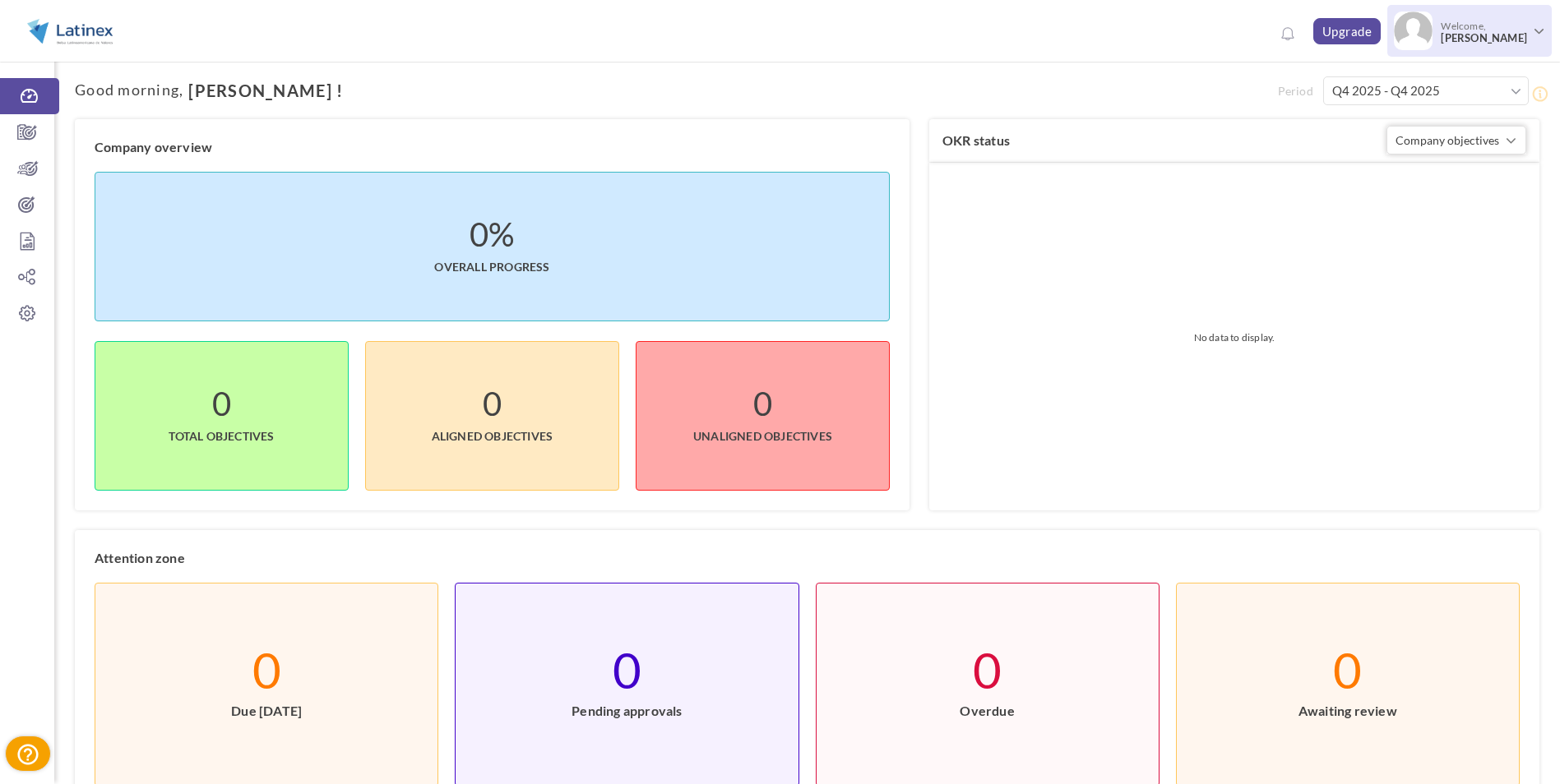
click at [1497, 43] on span "[PERSON_NAME]" at bounding box center [1483, 38] width 86 height 12
click at [1386, 88] on img at bounding box center [1390, 90] width 39 height 39
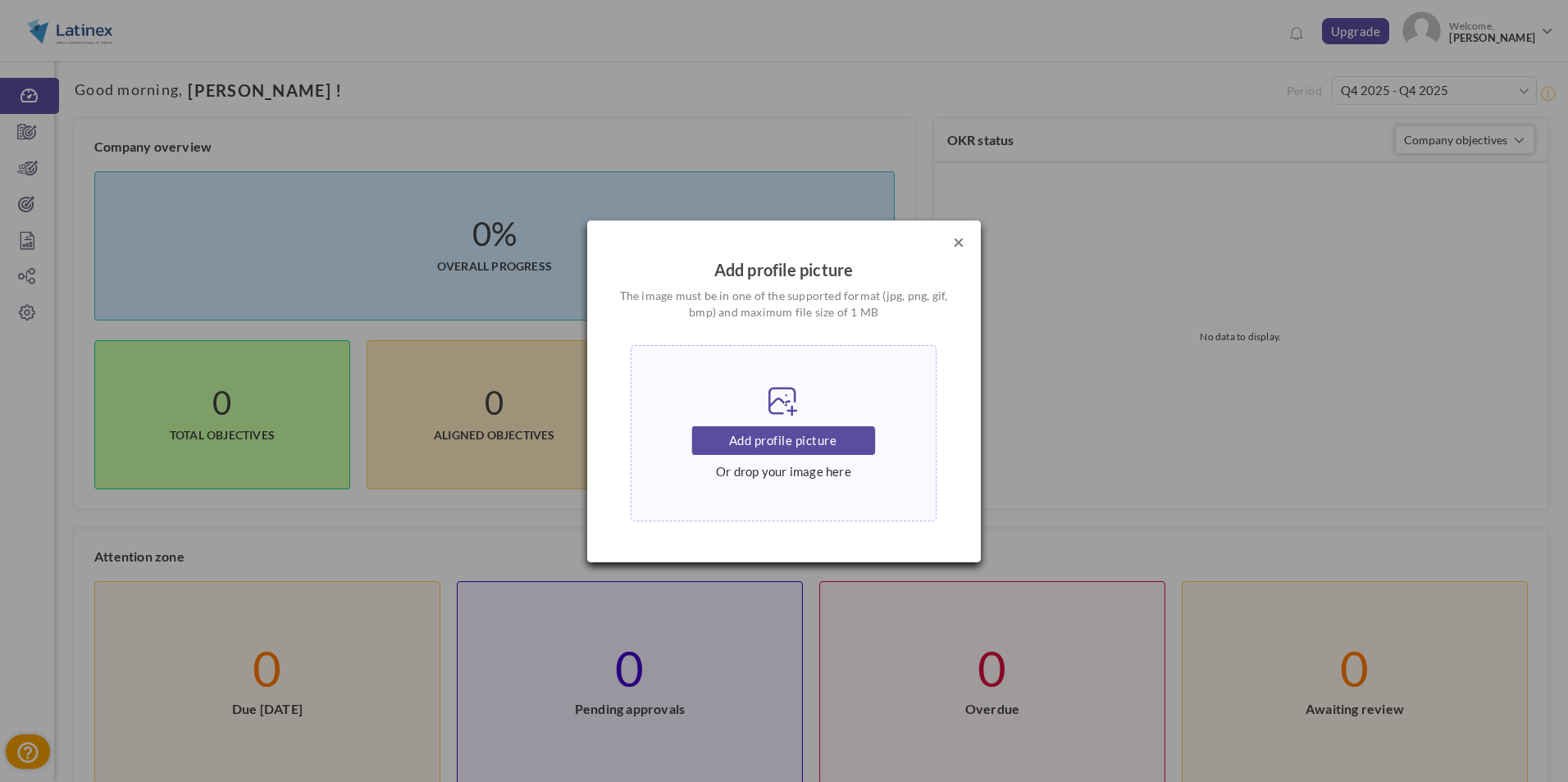
drag, startPoint x: 960, startPoint y: 244, endPoint x: 1200, endPoint y: 151, distance: 257.4
click at [960, 243] on button "×" at bounding box center [958, 242] width 11 height 20
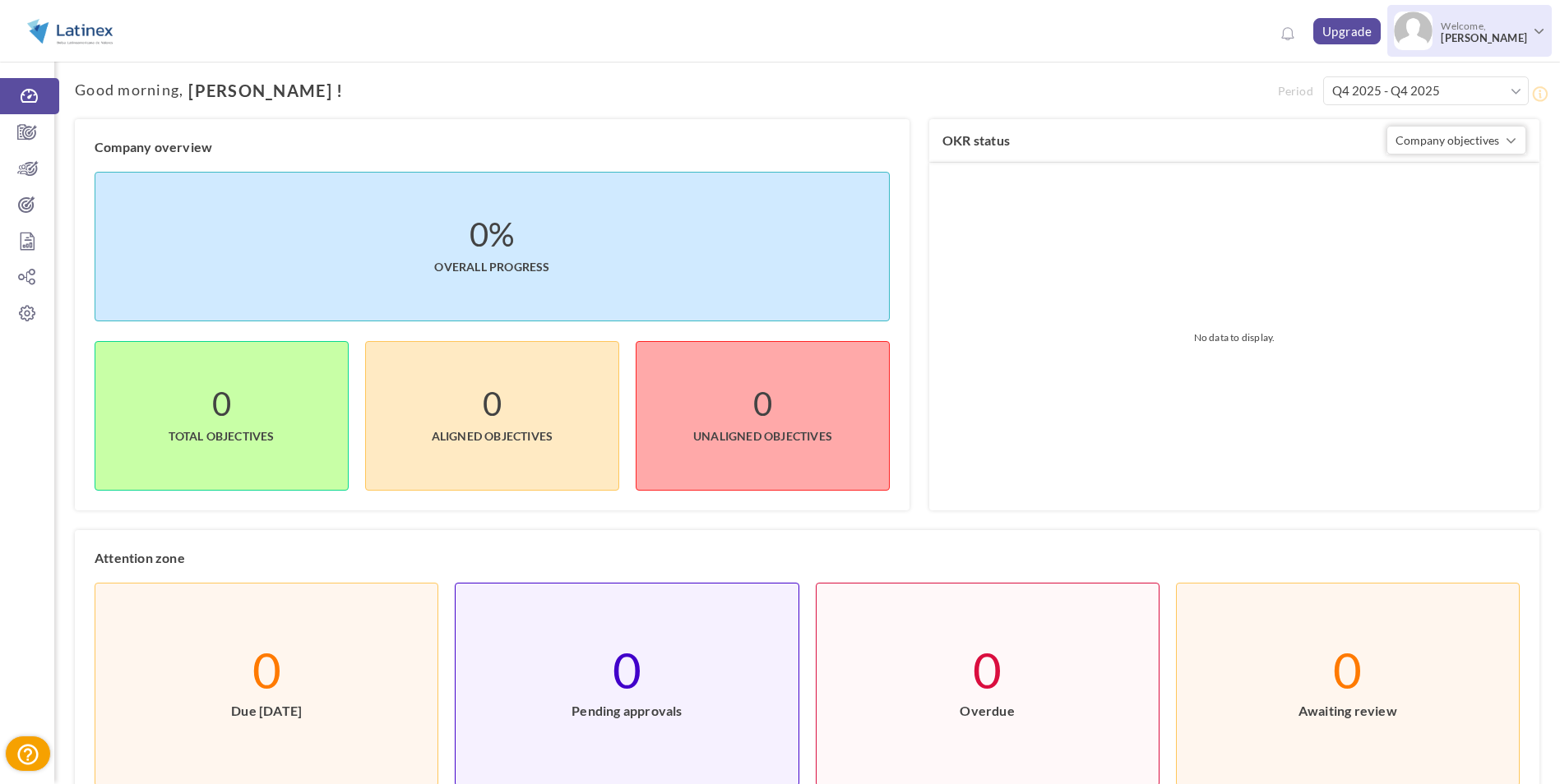
click at [1488, 39] on span "[PERSON_NAME]" at bounding box center [1483, 38] width 86 height 12
click at [1409, 213] on link "Log Out" at bounding box center [1457, 209] width 173 height 34
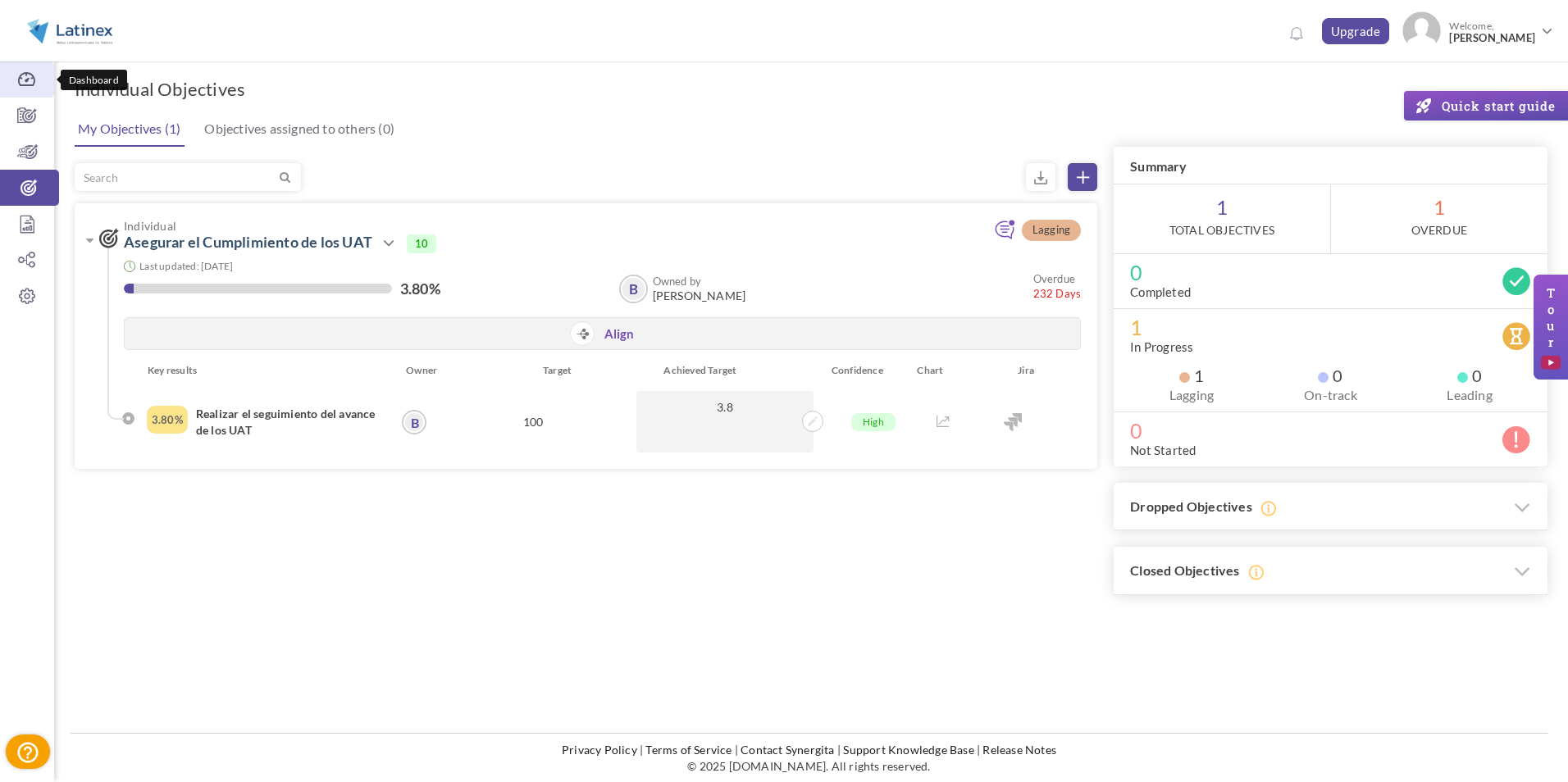
click at [17, 86] on icon at bounding box center [27, 79] width 54 height 16
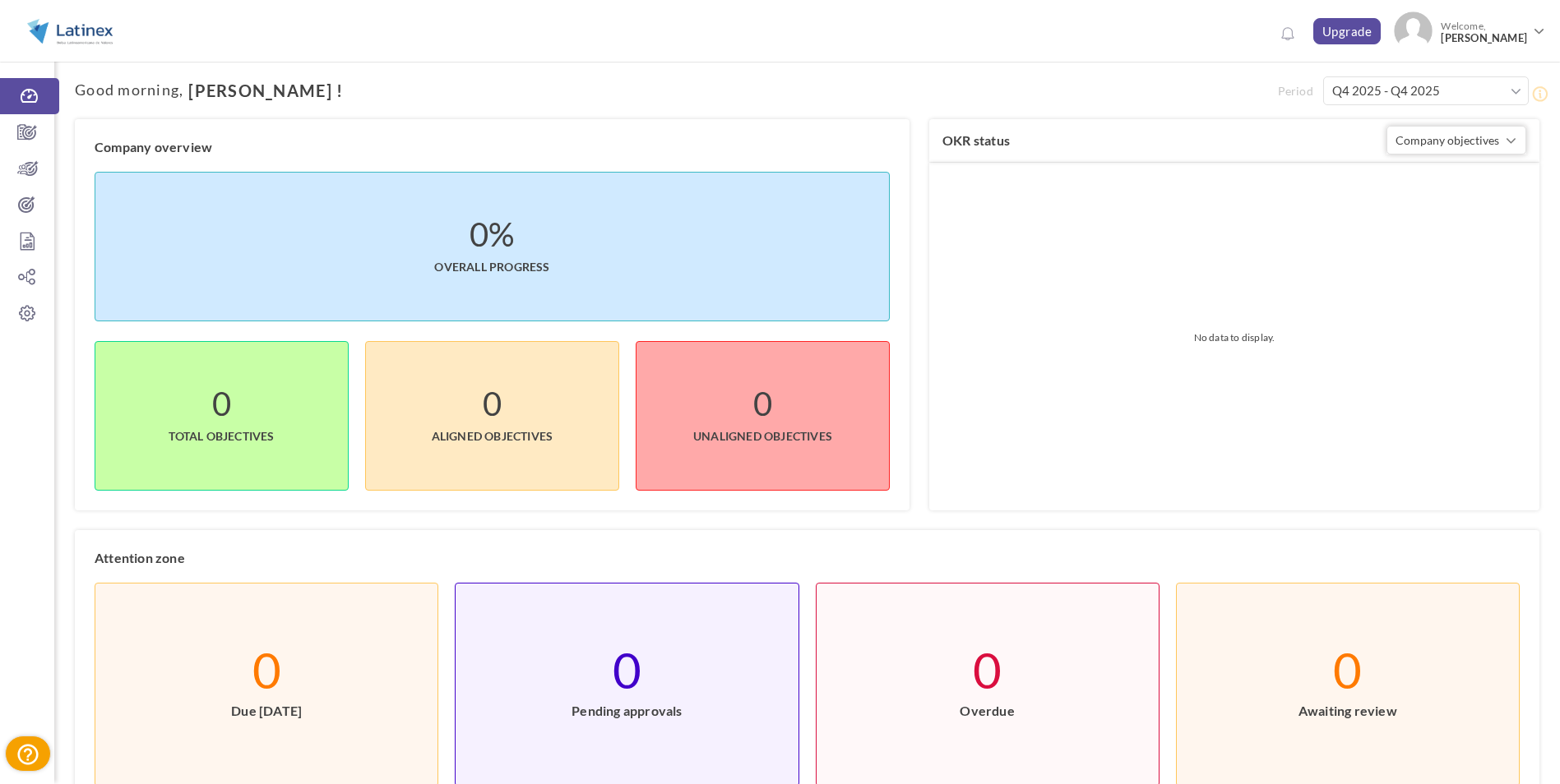
click at [1514, 92] on span at bounding box center [1516, 91] width 10 height 17
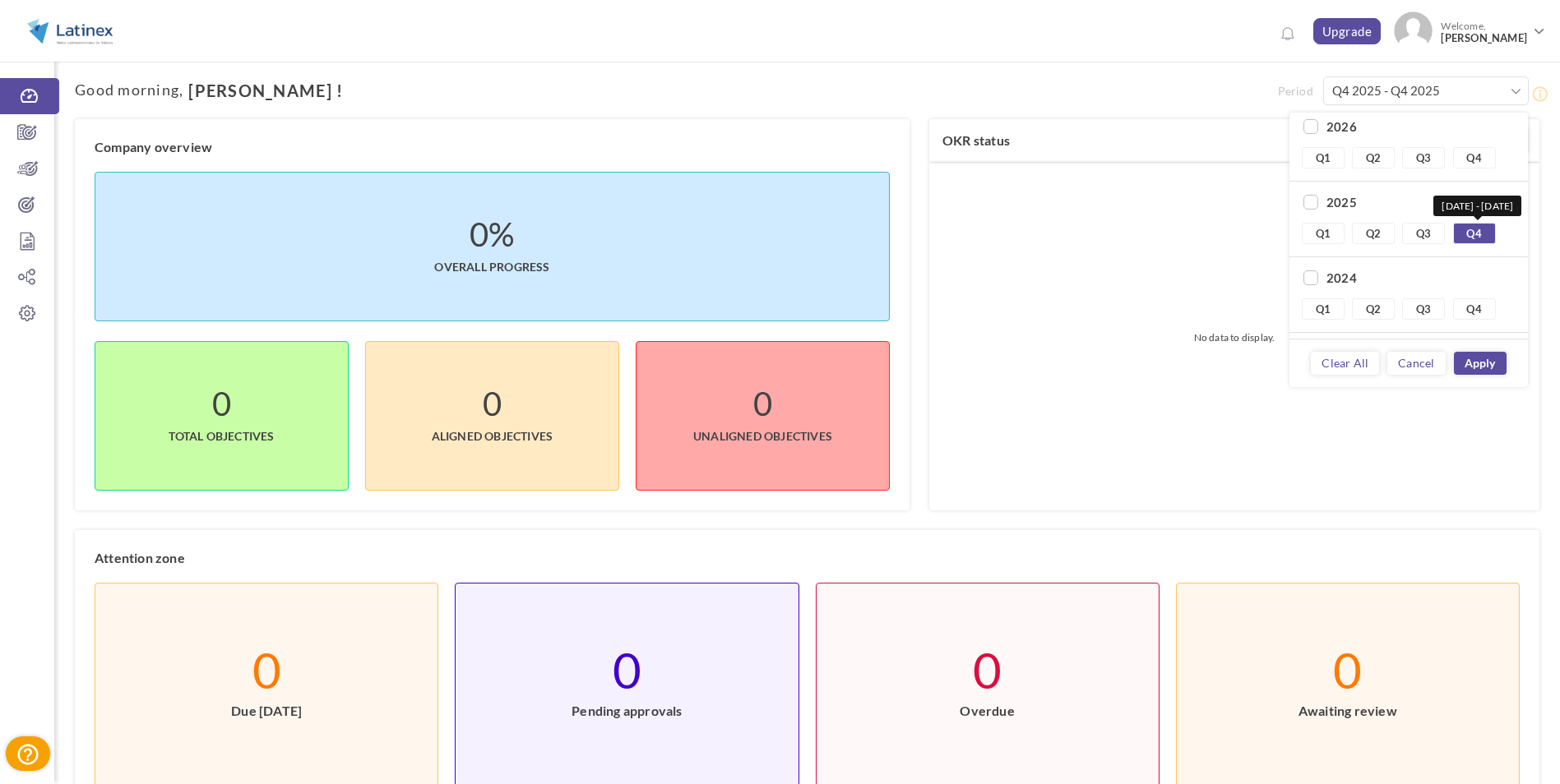
click at [1470, 238] on link "Q4" at bounding box center [1474, 233] width 43 height 22
click at [1420, 321] on link "Q3" at bounding box center [1423, 316] width 43 height 22
type input "Q3 2025 - Q3 2025"
click at [1476, 369] on link "Apply" at bounding box center [1480, 363] width 53 height 23
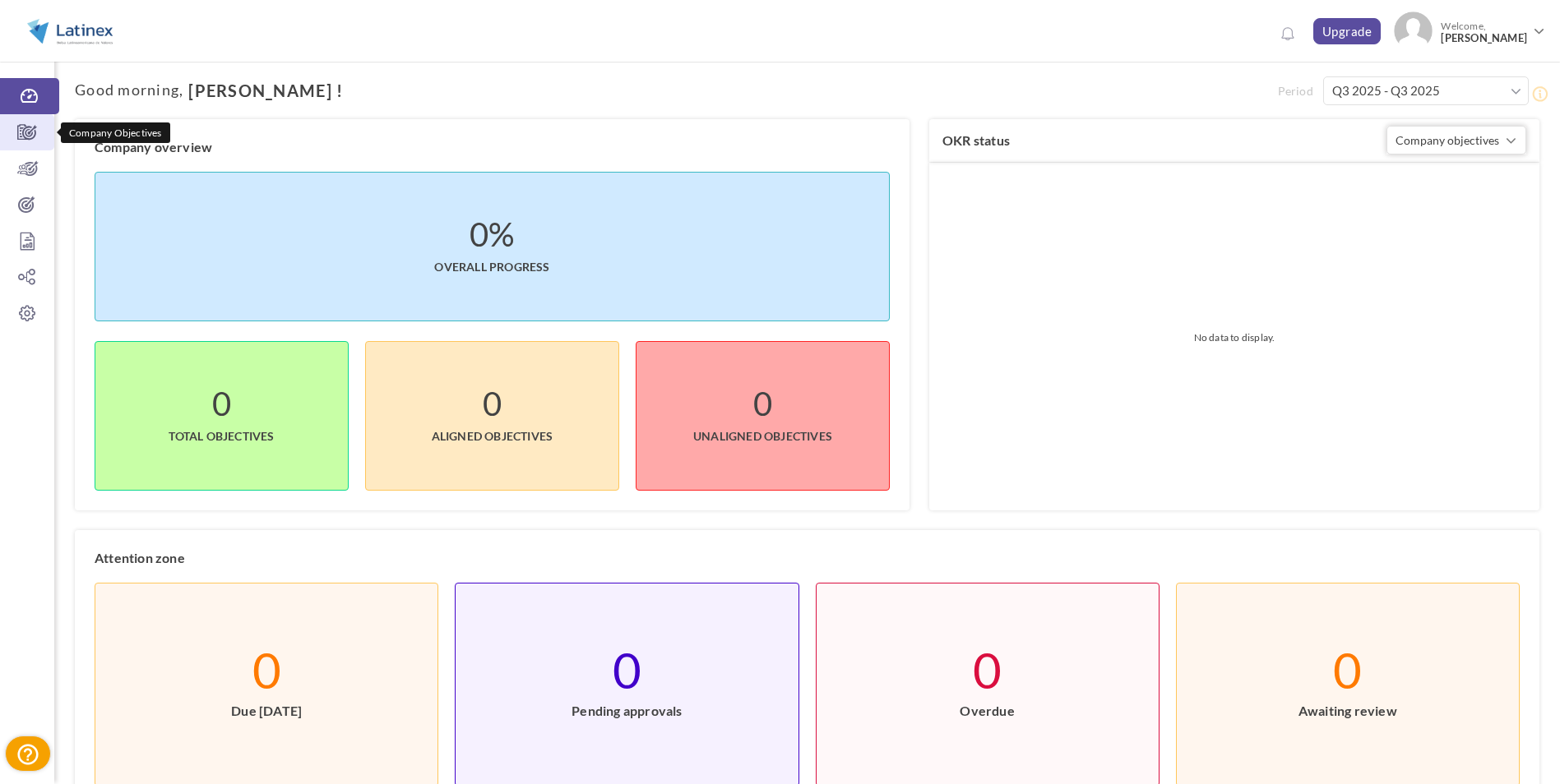
click at [17, 124] on icon at bounding box center [27, 132] width 54 height 17
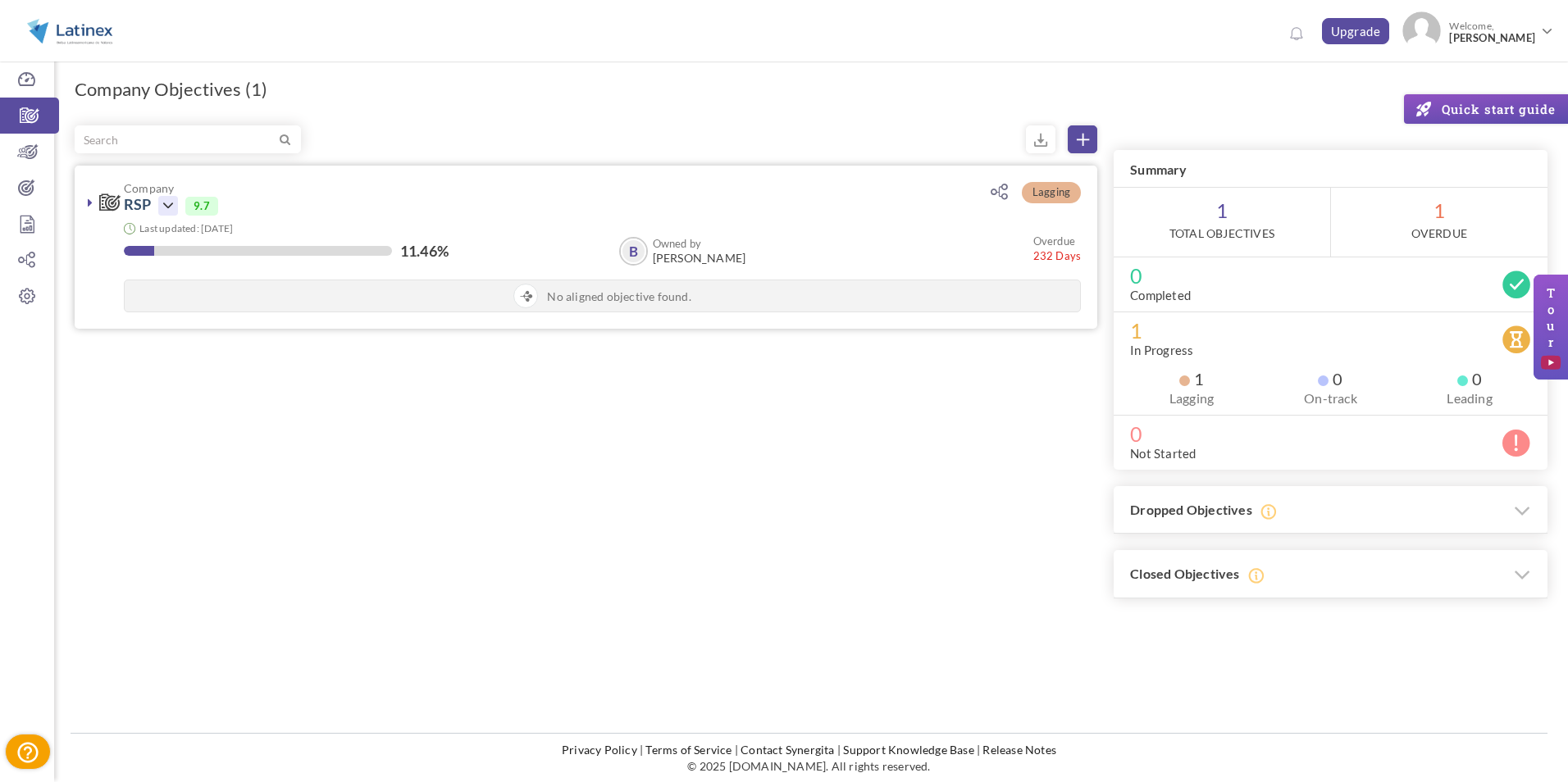
click at [161, 206] on icon at bounding box center [168, 205] width 20 height 20
click at [193, 285] on link "View" at bounding box center [223, 283] width 95 height 29
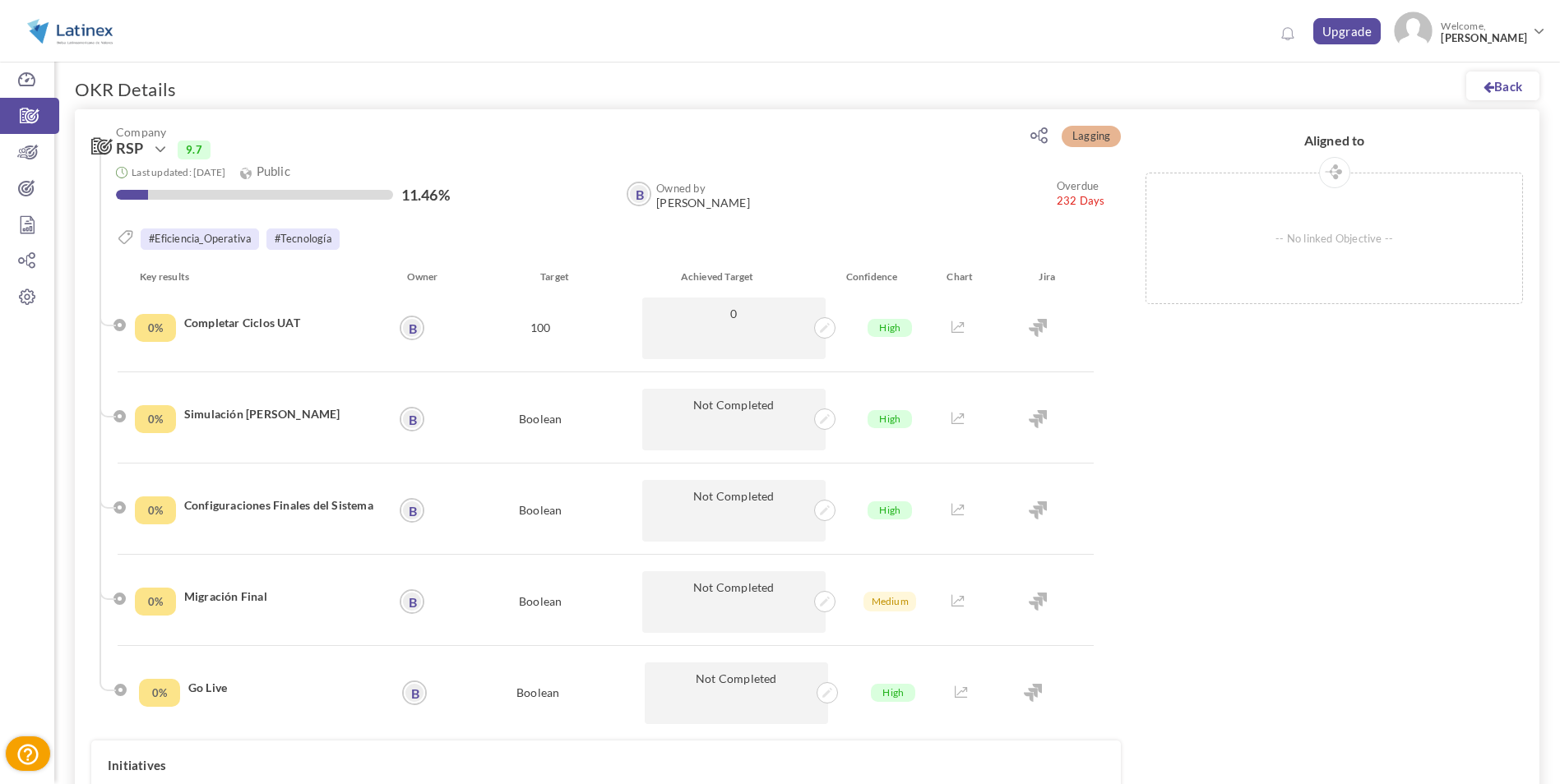
click at [1077, 197] on small "Overdue 232 Days" at bounding box center [1081, 193] width 49 height 30
click at [1077, 189] on small "Overdue" at bounding box center [1077, 185] width 42 height 13
click at [1333, 243] on p "-- No linked Objective --" at bounding box center [1334, 238] width 376 height 130
click at [1339, 176] on icon at bounding box center [1334, 174] width 15 height 10
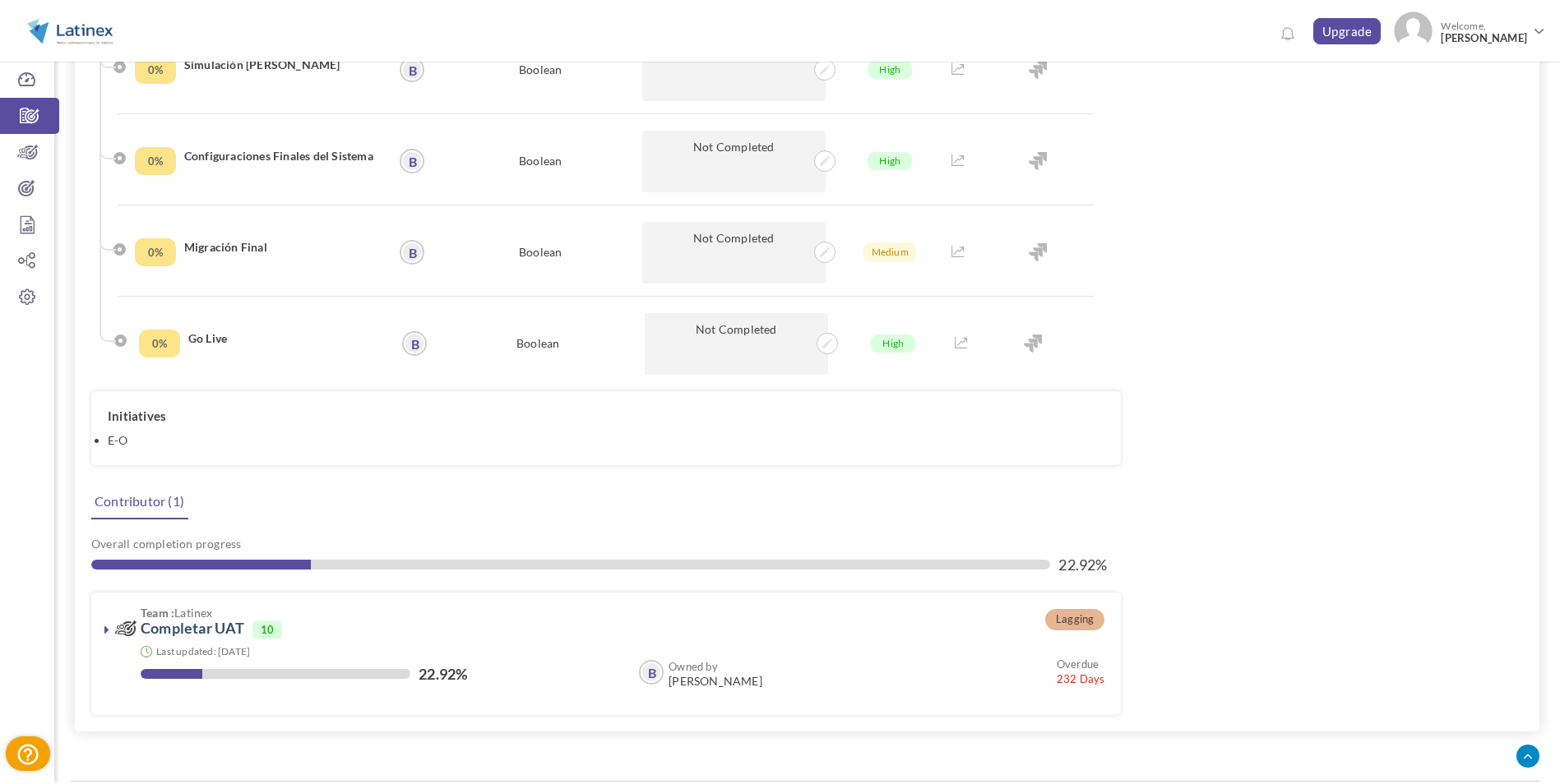
scroll to position [395, 0]
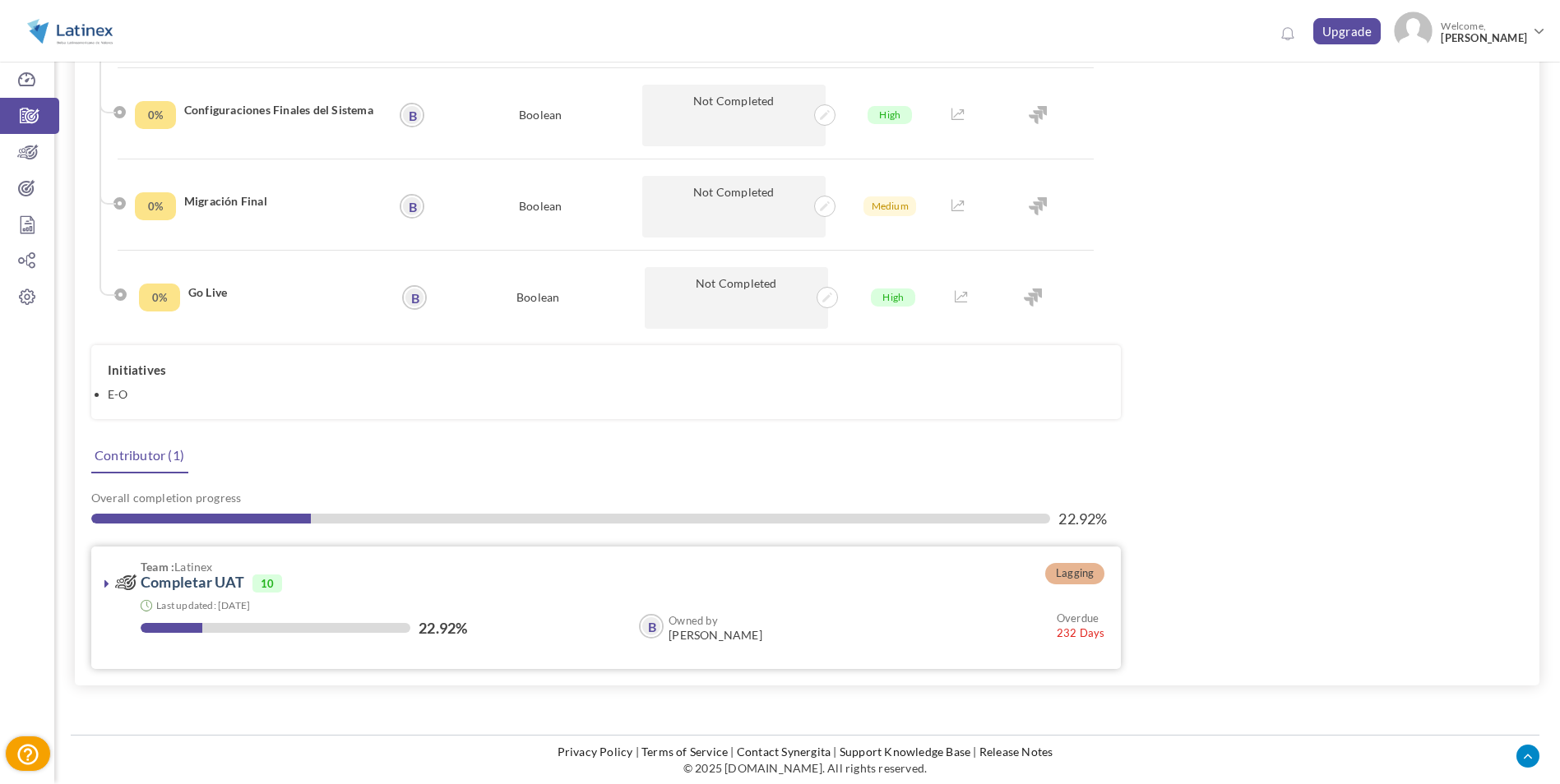
click at [108, 585] on icon at bounding box center [107, 583] width 5 height 13
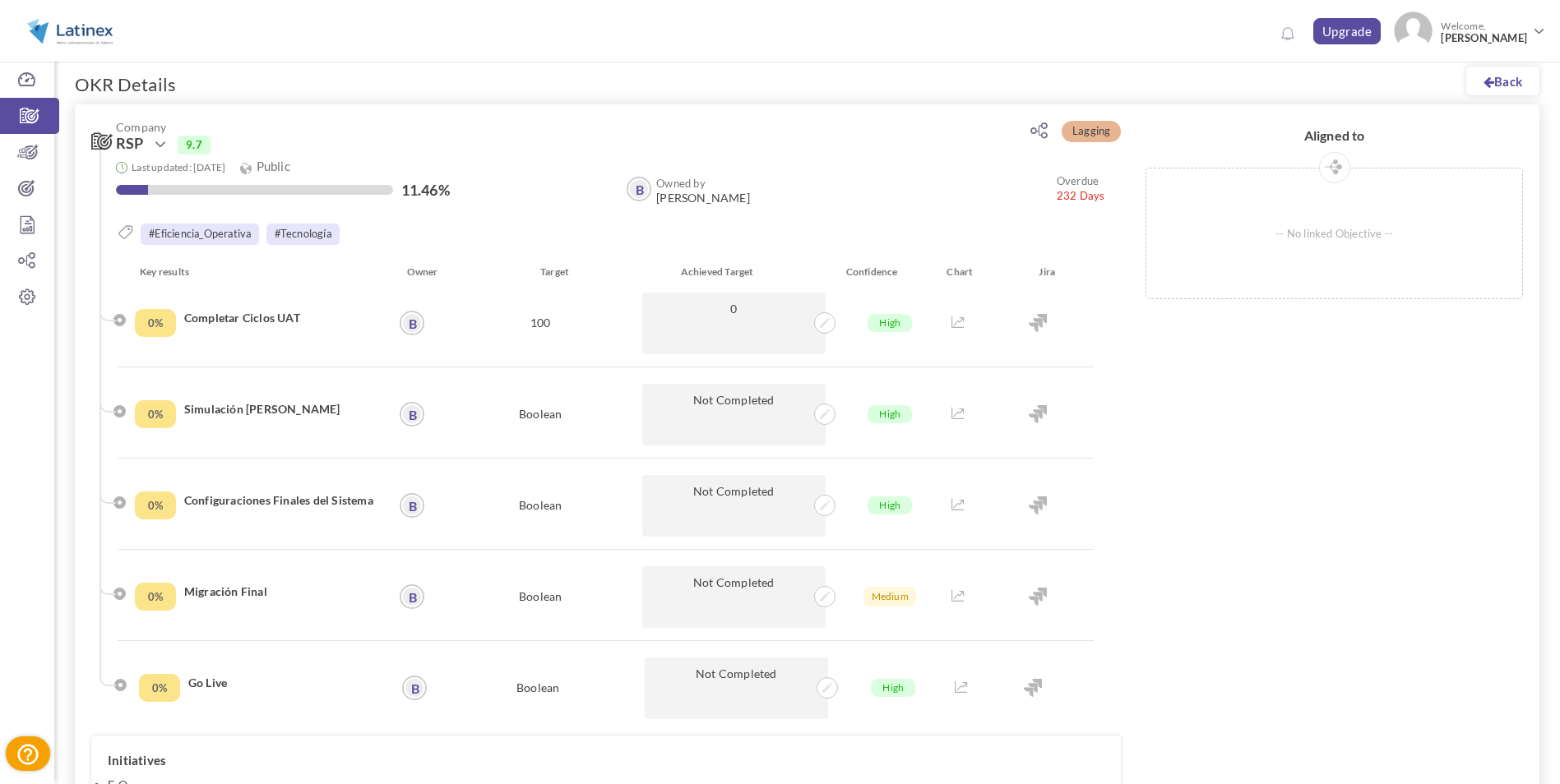
scroll to position [0, 0]
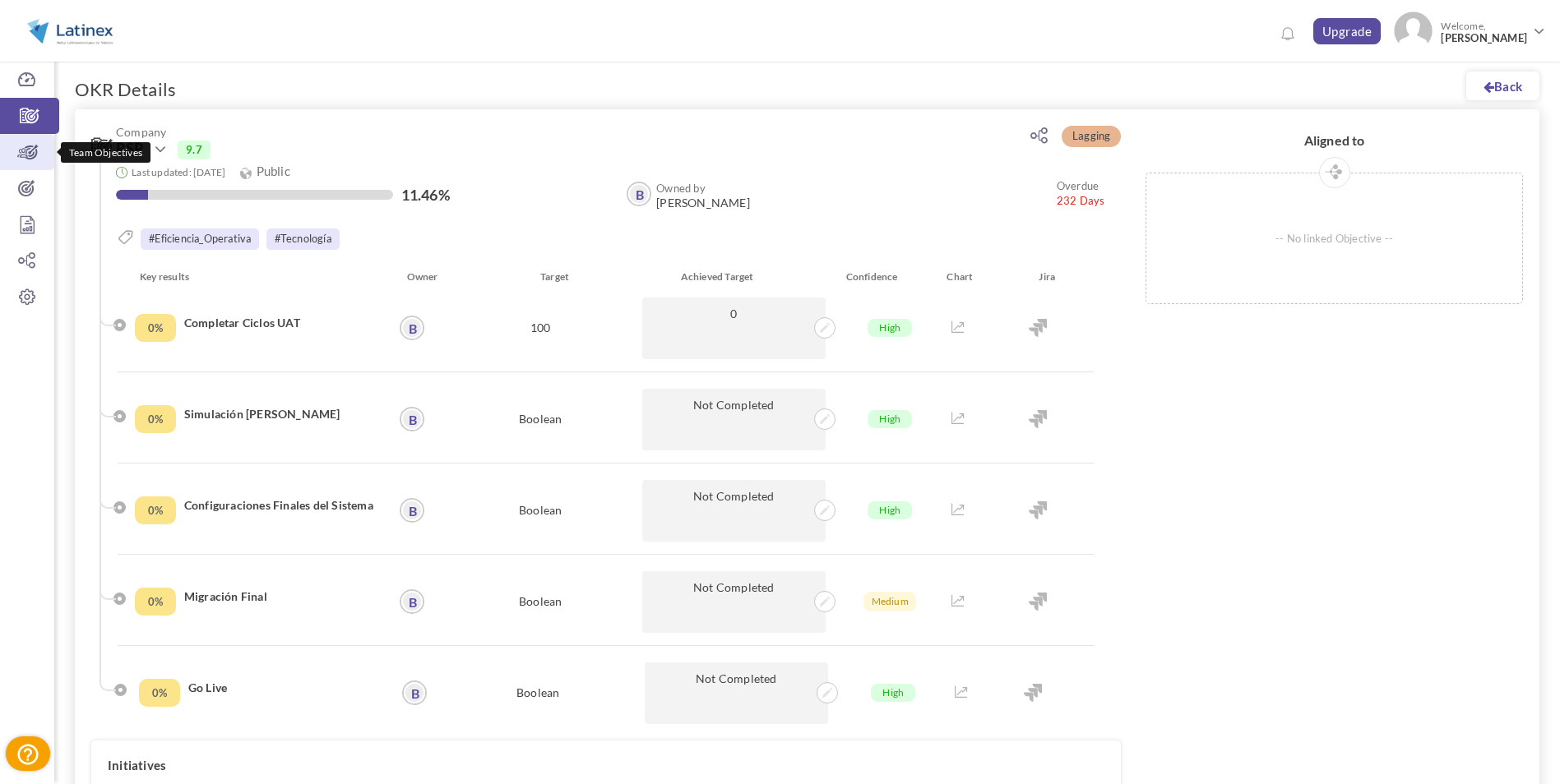
click at [30, 157] on icon at bounding box center [27, 151] width 54 height 17
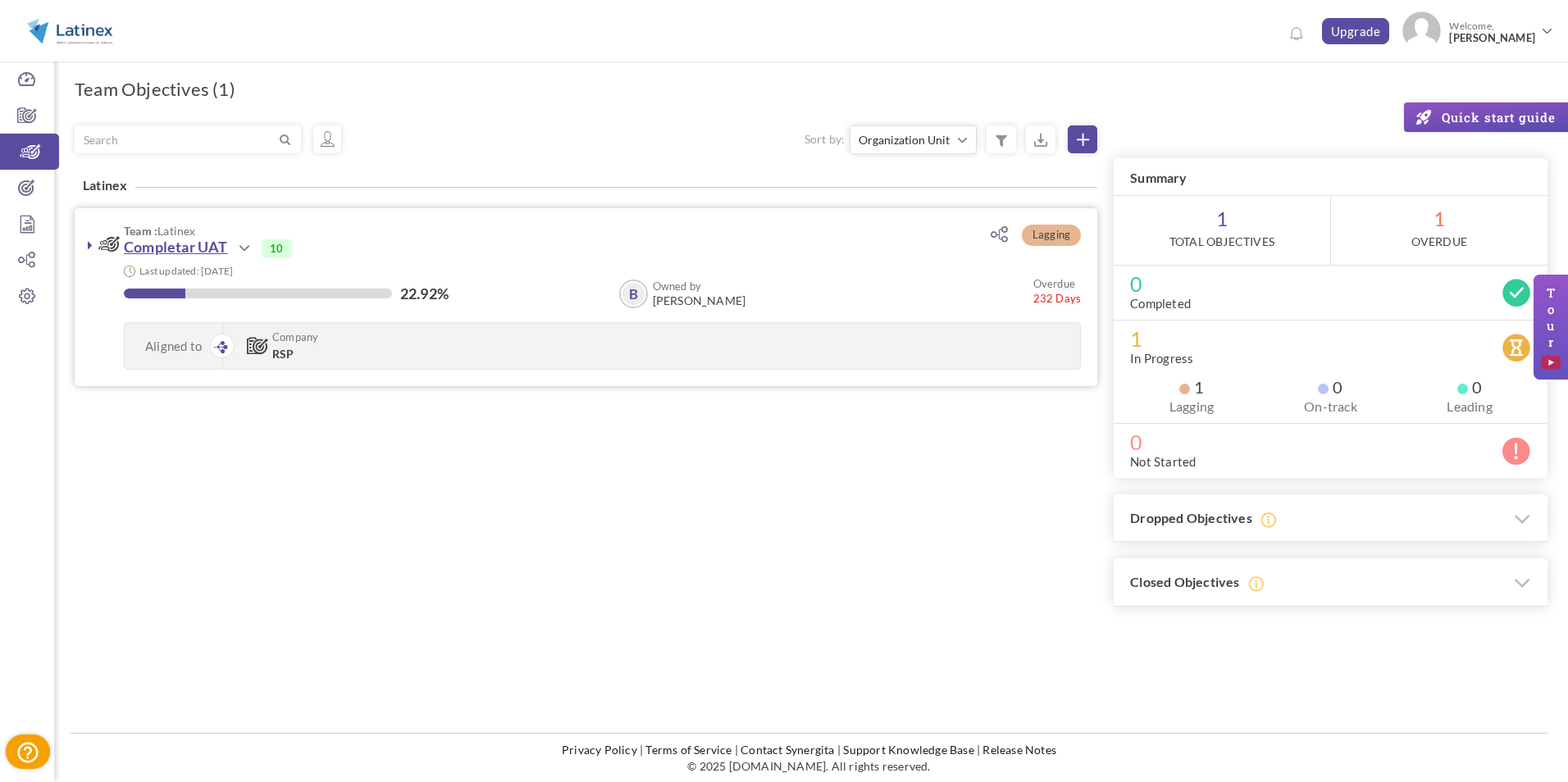
click at [213, 250] on link "Completar UAT" at bounding box center [176, 246] width 104 height 18
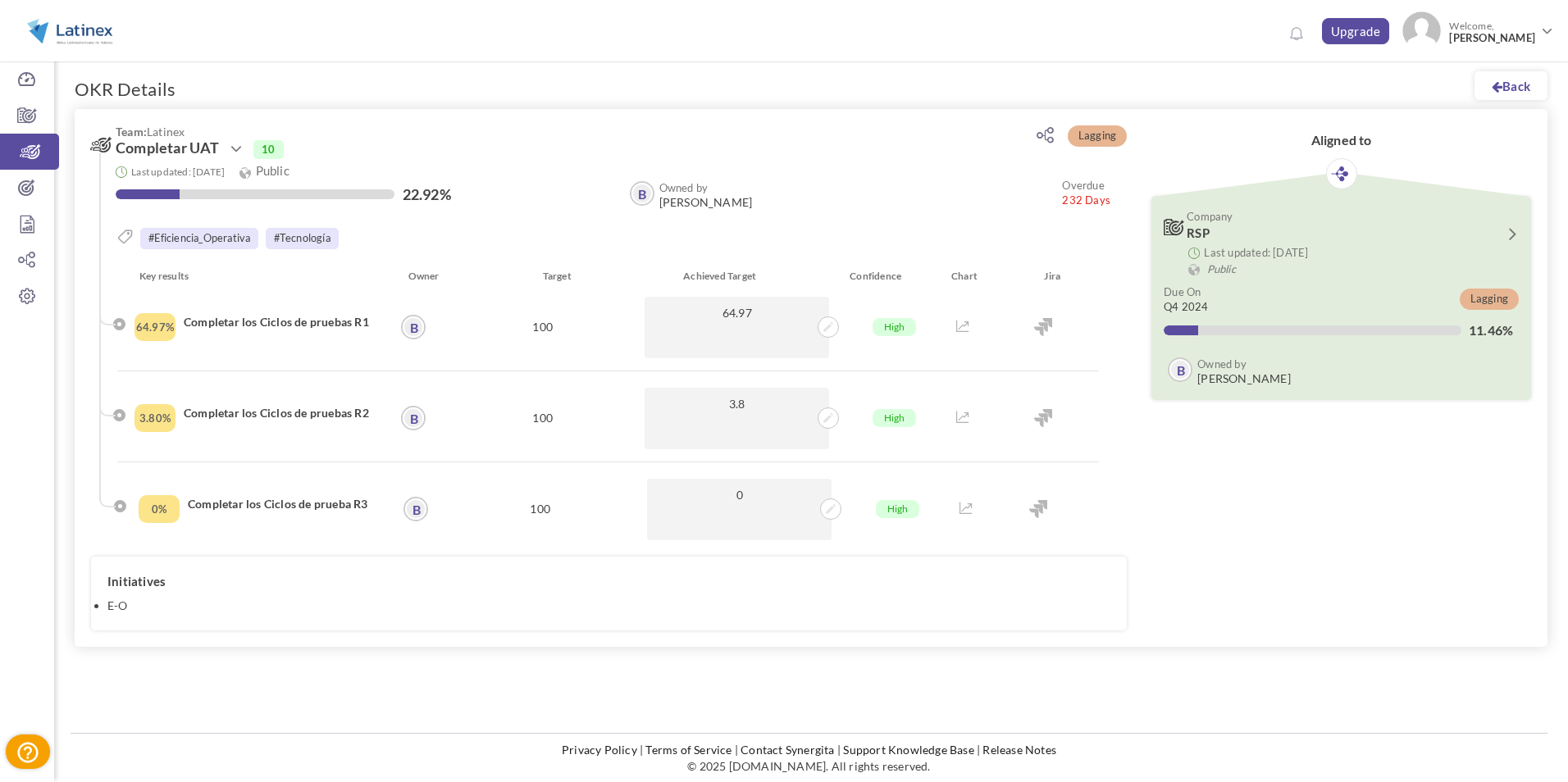
click at [1510, 236] on icon at bounding box center [1511, 233] width 22 height 14
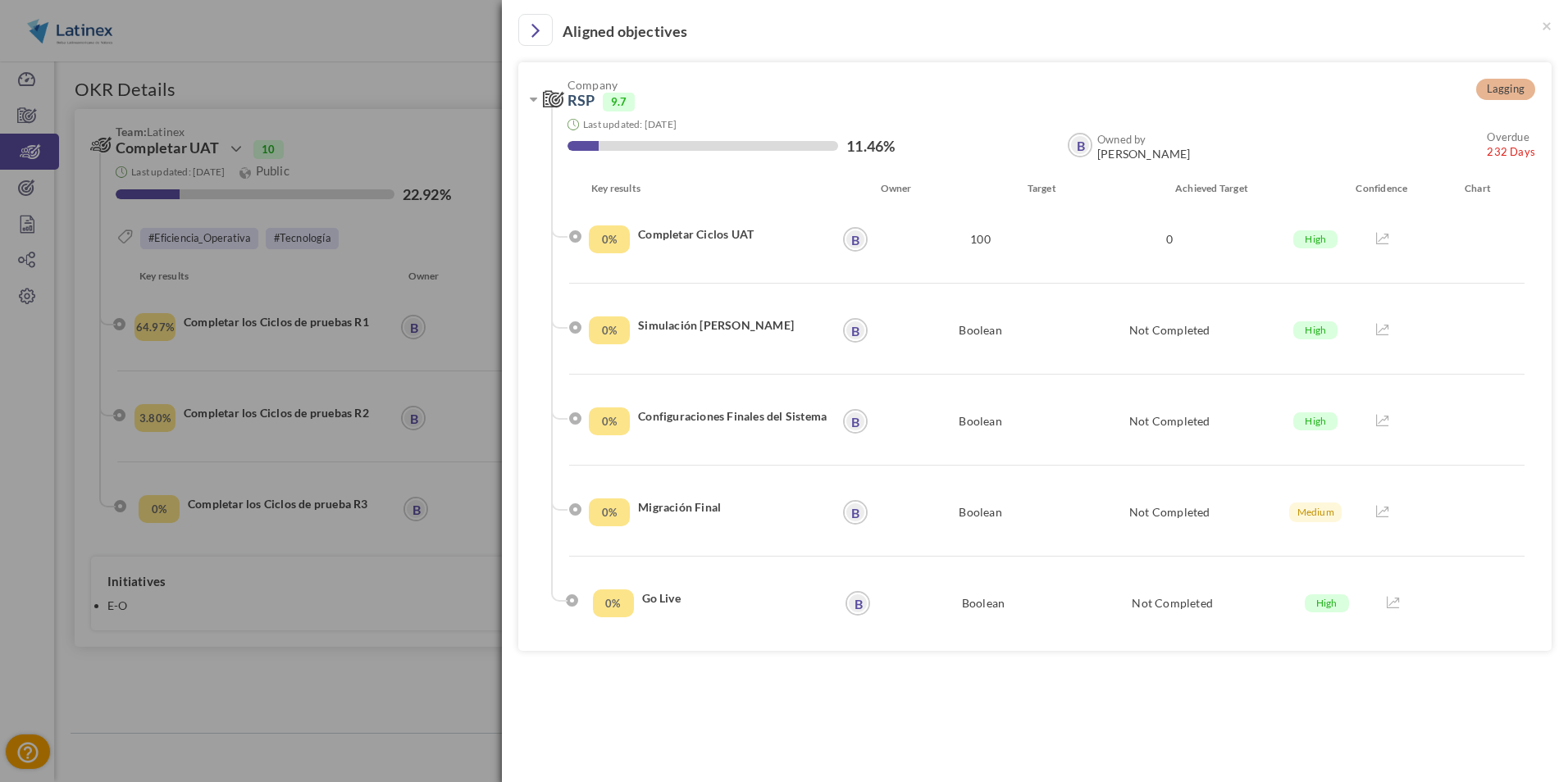
click at [409, 76] on div "× Aligned objectives Lagging Company RSP 9.7 Last updated: 19-Aug-2025 11.46% B" at bounding box center [784, 391] width 1568 height 782
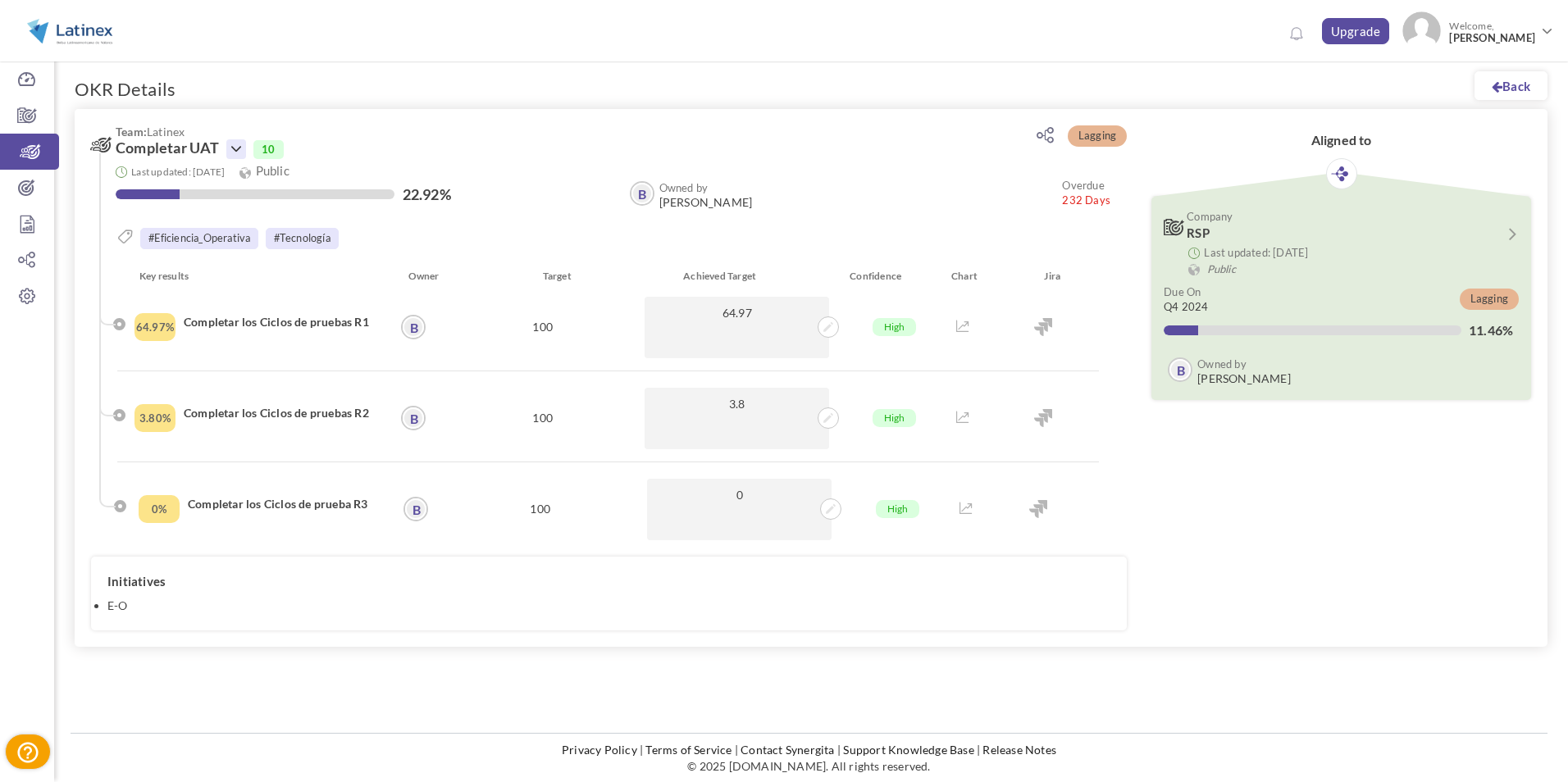
click at [234, 153] on icon at bounding box center [236, 149] width 20 height 20
click at [267, 220] on link "Edit" at bounding box center [291, 226] width 95 height 29
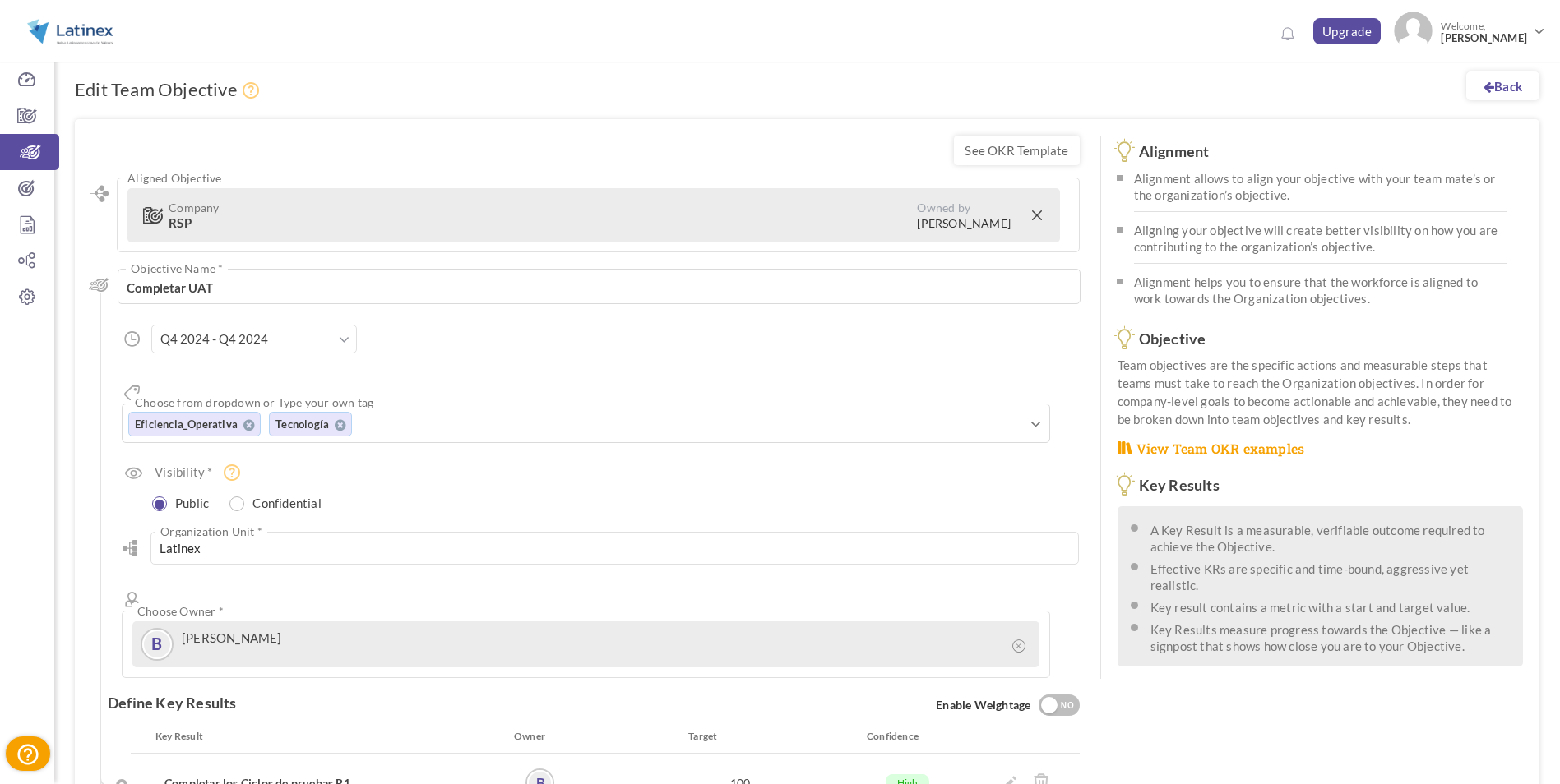
click at [346, 334] on span at bounding box center [344, 339] width 10 height 17
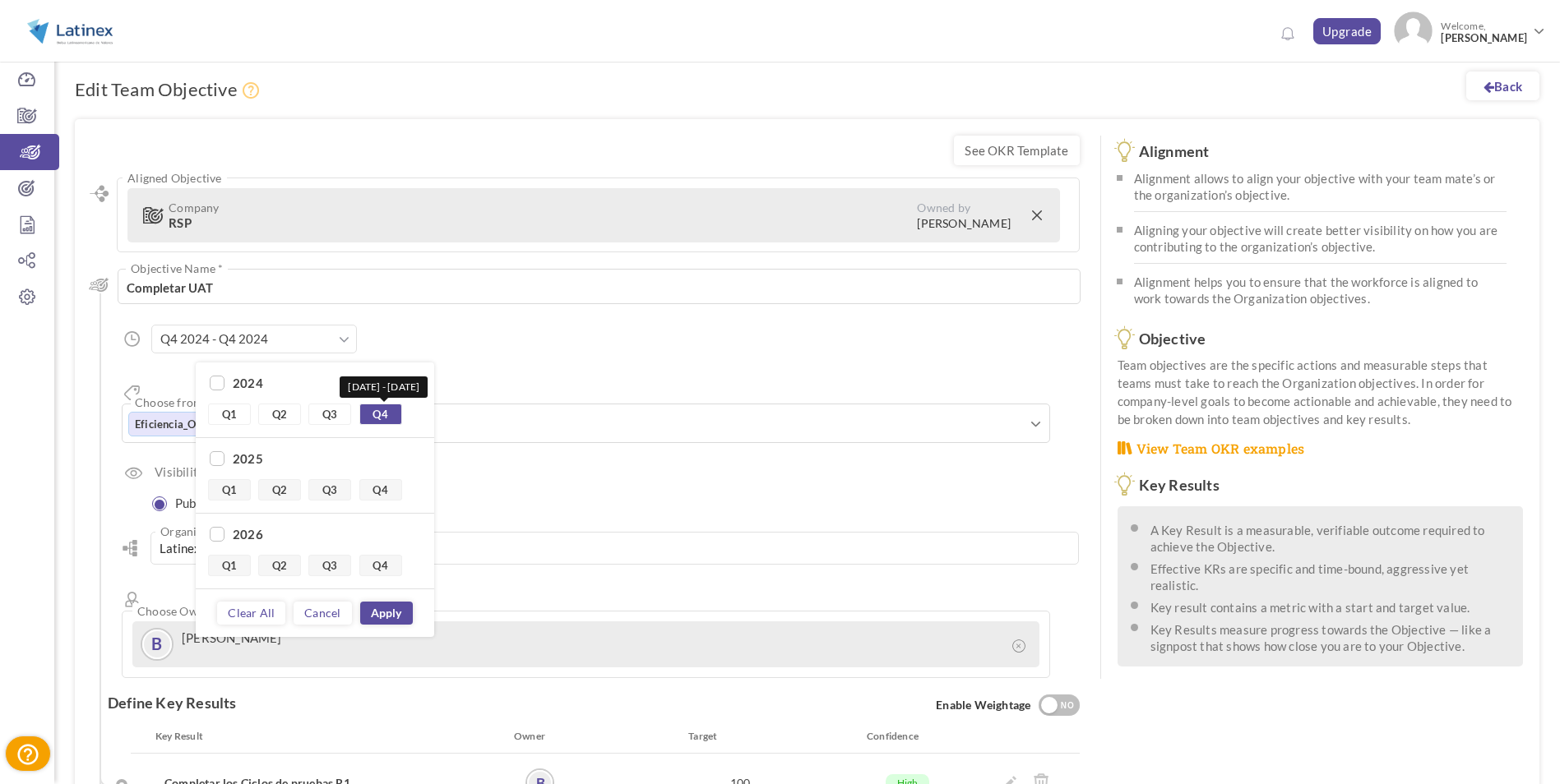
click at [383, 419] on link "Q4" at bounding box center [380, 414] width 43 height 22
checkbox input "true"
click at [381, 489] on link "Q4" at bounding box center [380, 489] width 43 height 22
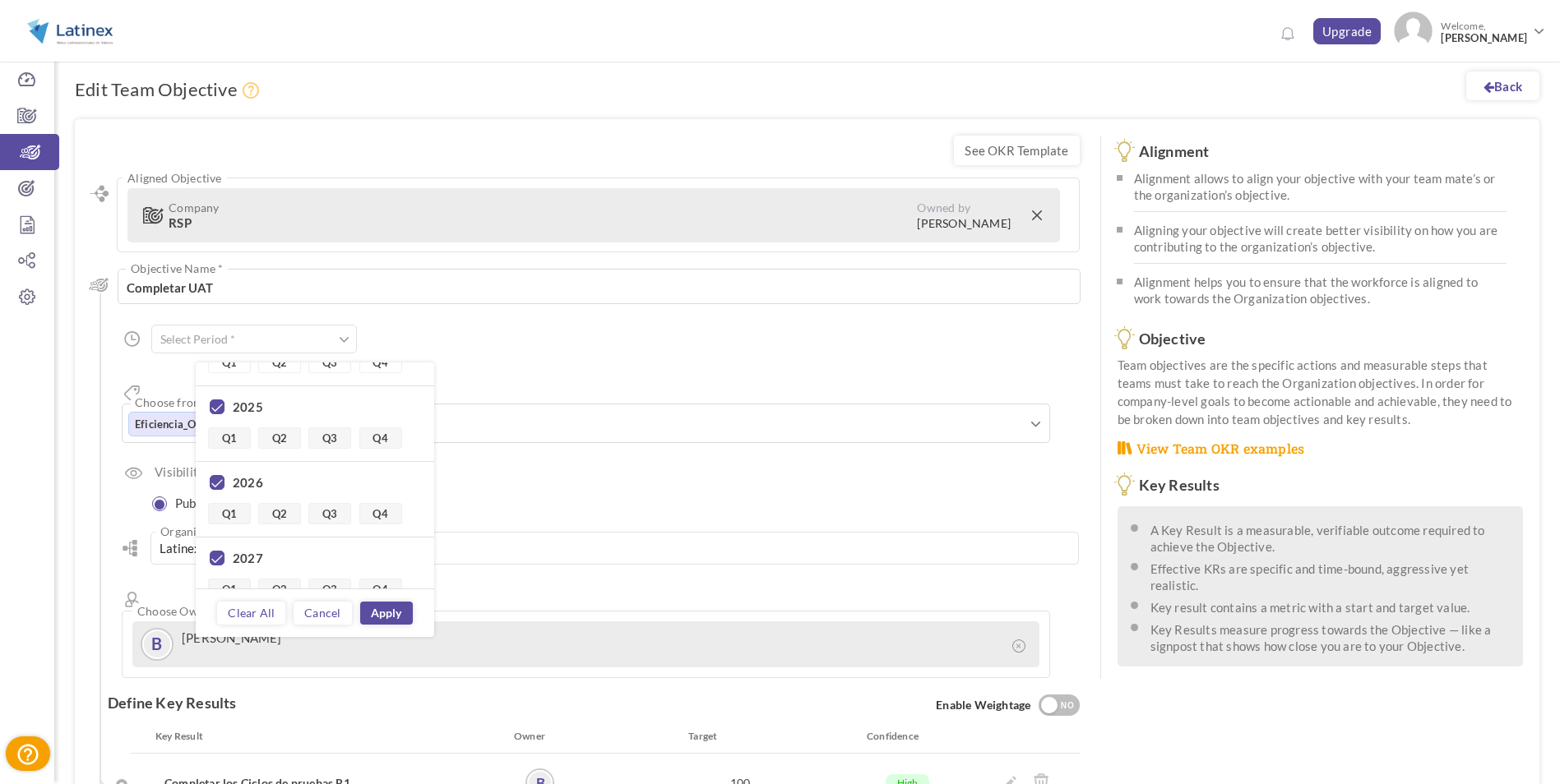
scroll to position [76, 0]
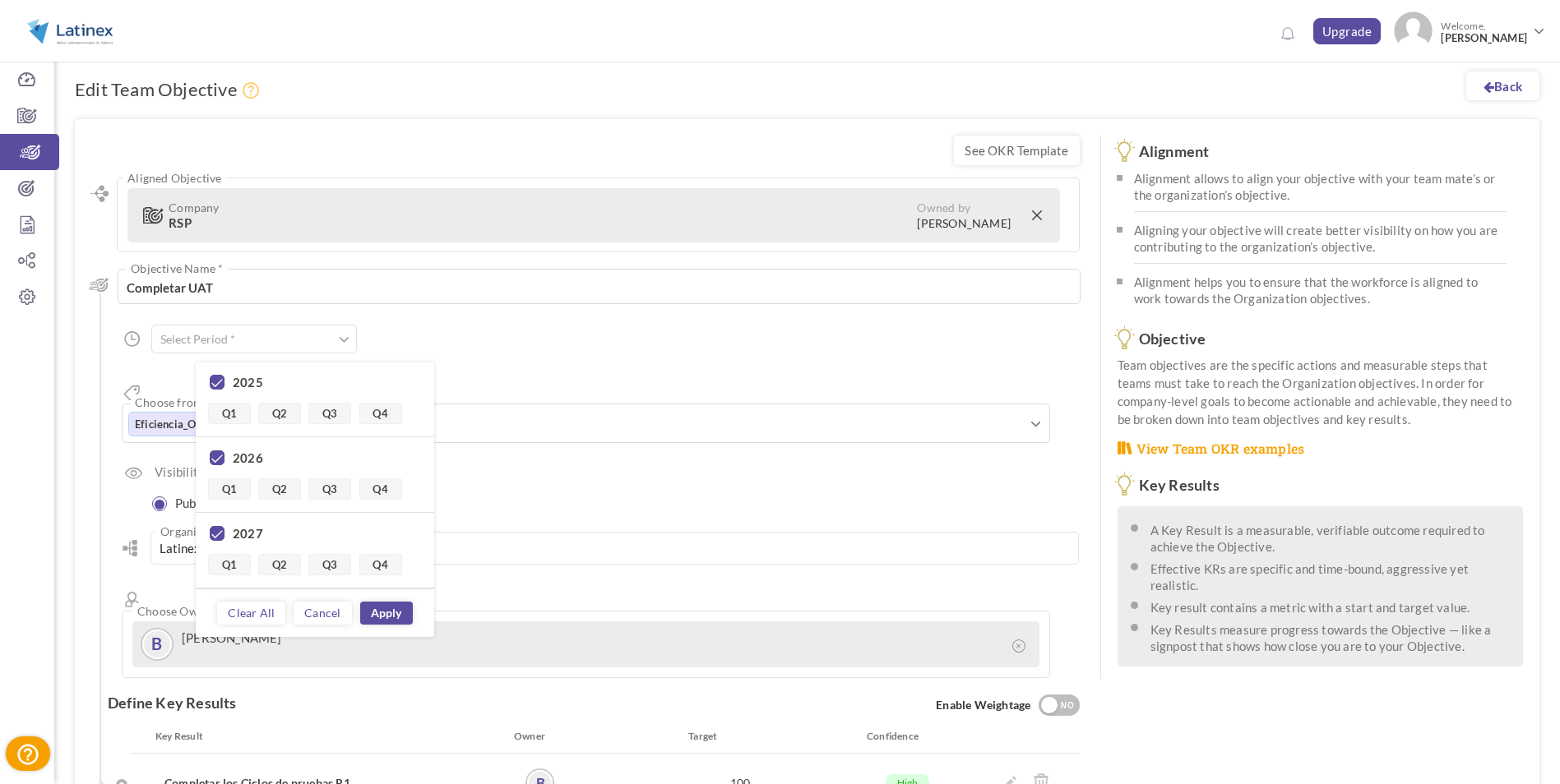
click at [208, 535] on div "2027" at bounding box center [315, 535] width 214 height 21
click at [388, 416] on link "Q4" at bounding box center [380, 414] width 43 height 22
click at [382, 493] on link "Q4" at bounding box center [380, 489] width 43 height 22
click at [382, 491] on link "Q4" at bounding box center [380, 489] width 43 height 22
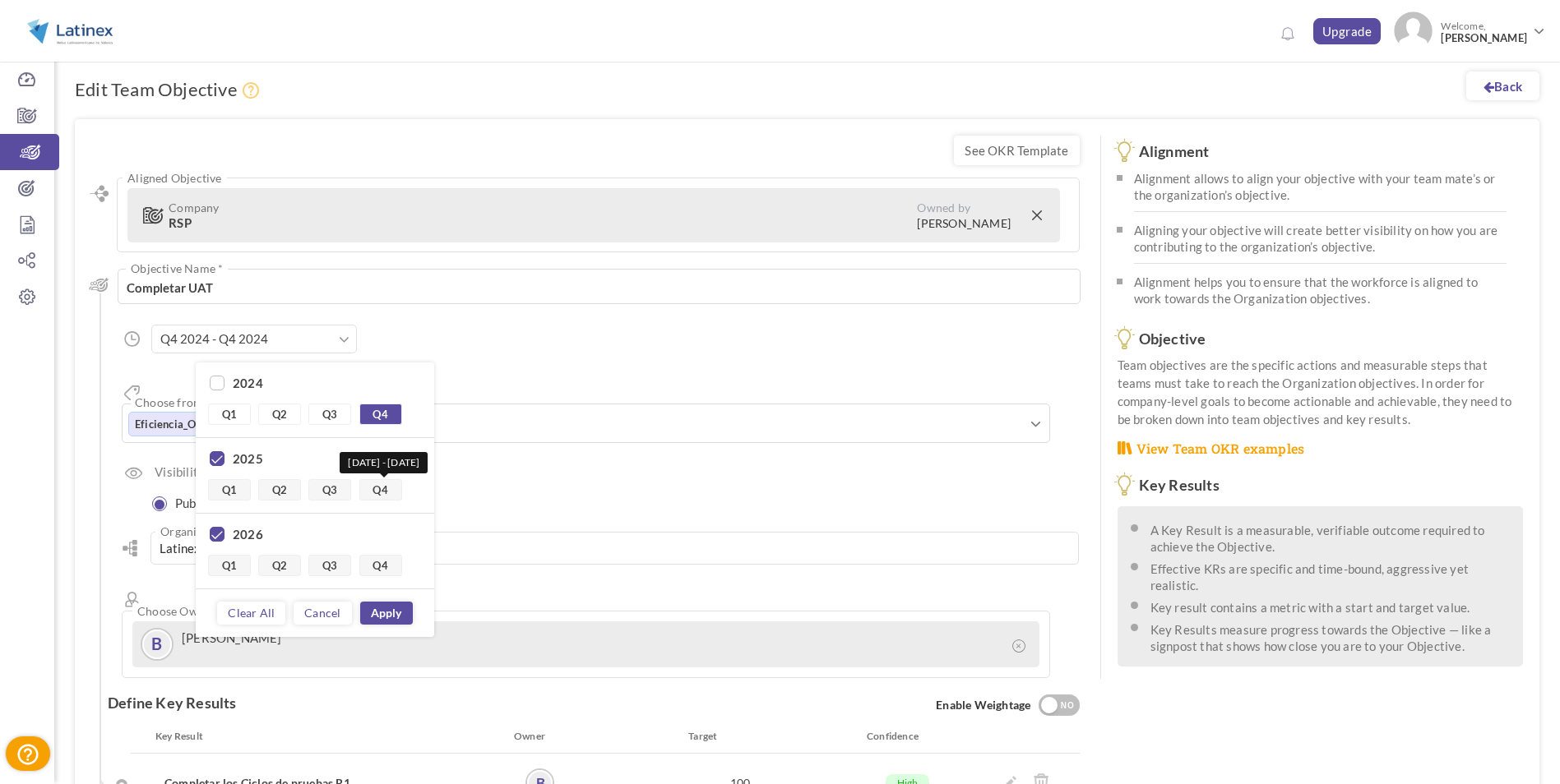
click at [382, 491] on link "Q4" at bounding box center [380, 489] width 43 height 22
click at [303, 411] on div "Q1 Q2 Apr 1 - Jun 30 Q3 Q4" at bounding box center [315, 414] width 214 height 22
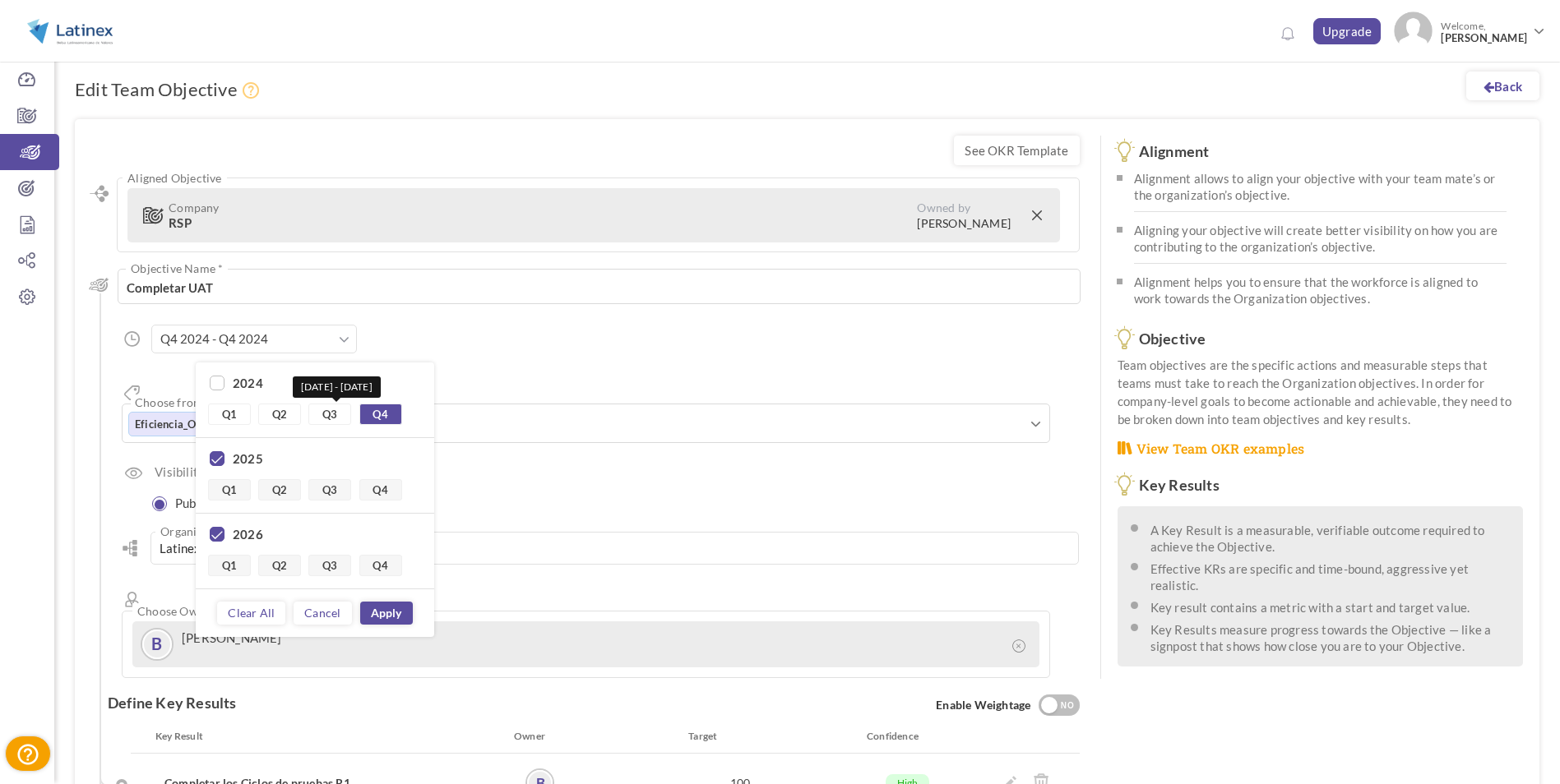
click at [322, 412] on link "Q3" at bounding box center [330, 414] width 43 height 22
type input "Q4 2024 - Q4 2024"
click at [375, 414] on link "Q4" at bounding box center [380, 414] width 43 height 22
click at [255, 616] on link "Clear All" at bounding box center [251, 613] width 68 height 23
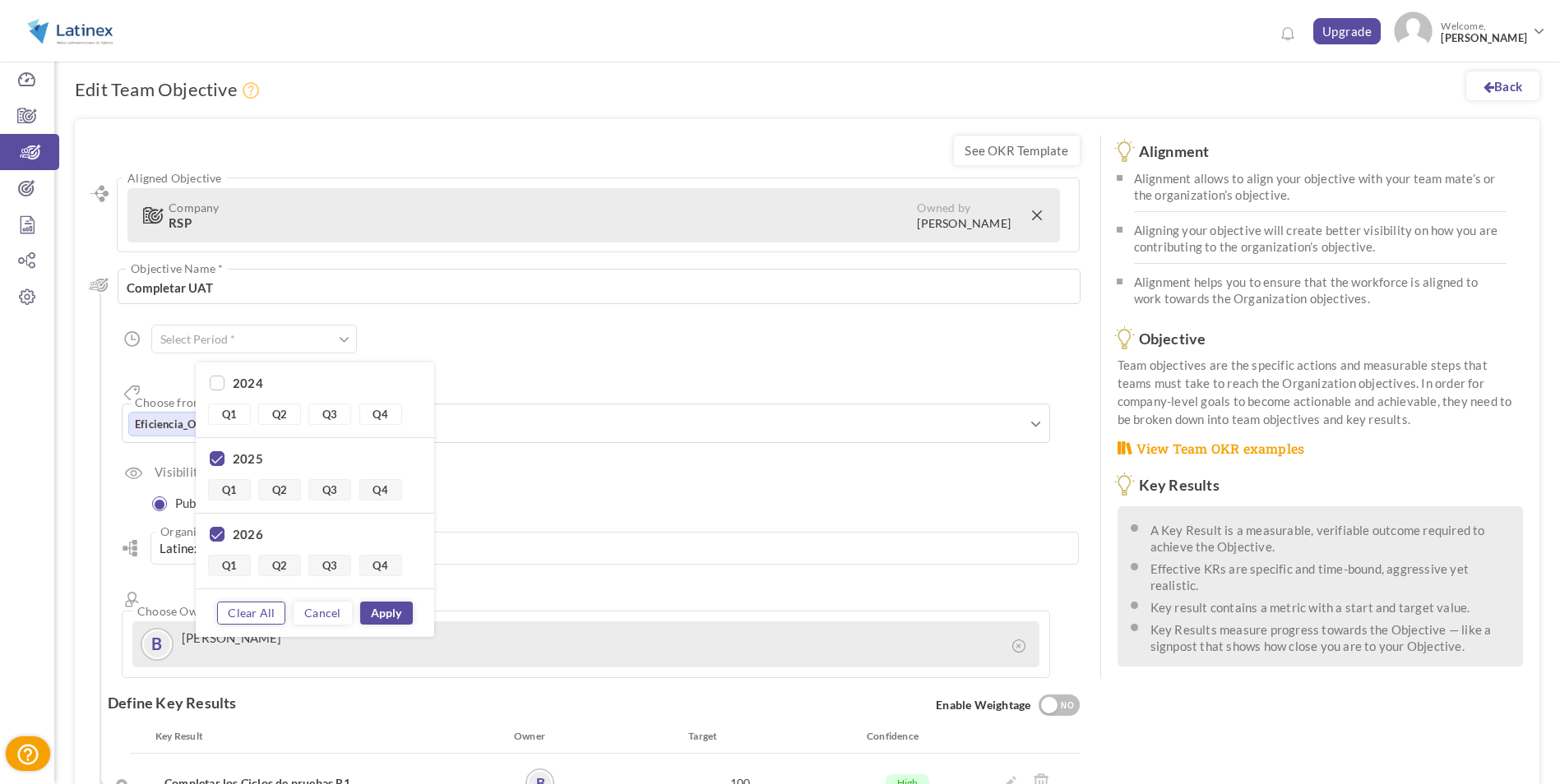
checkbox input "false"
click at [244, 462] on label "2025" at bounding box center [248, 458] width 30 height 17
click at [223, 490] on link "Q1" at bounding box center [229, 489] width 43 height 22
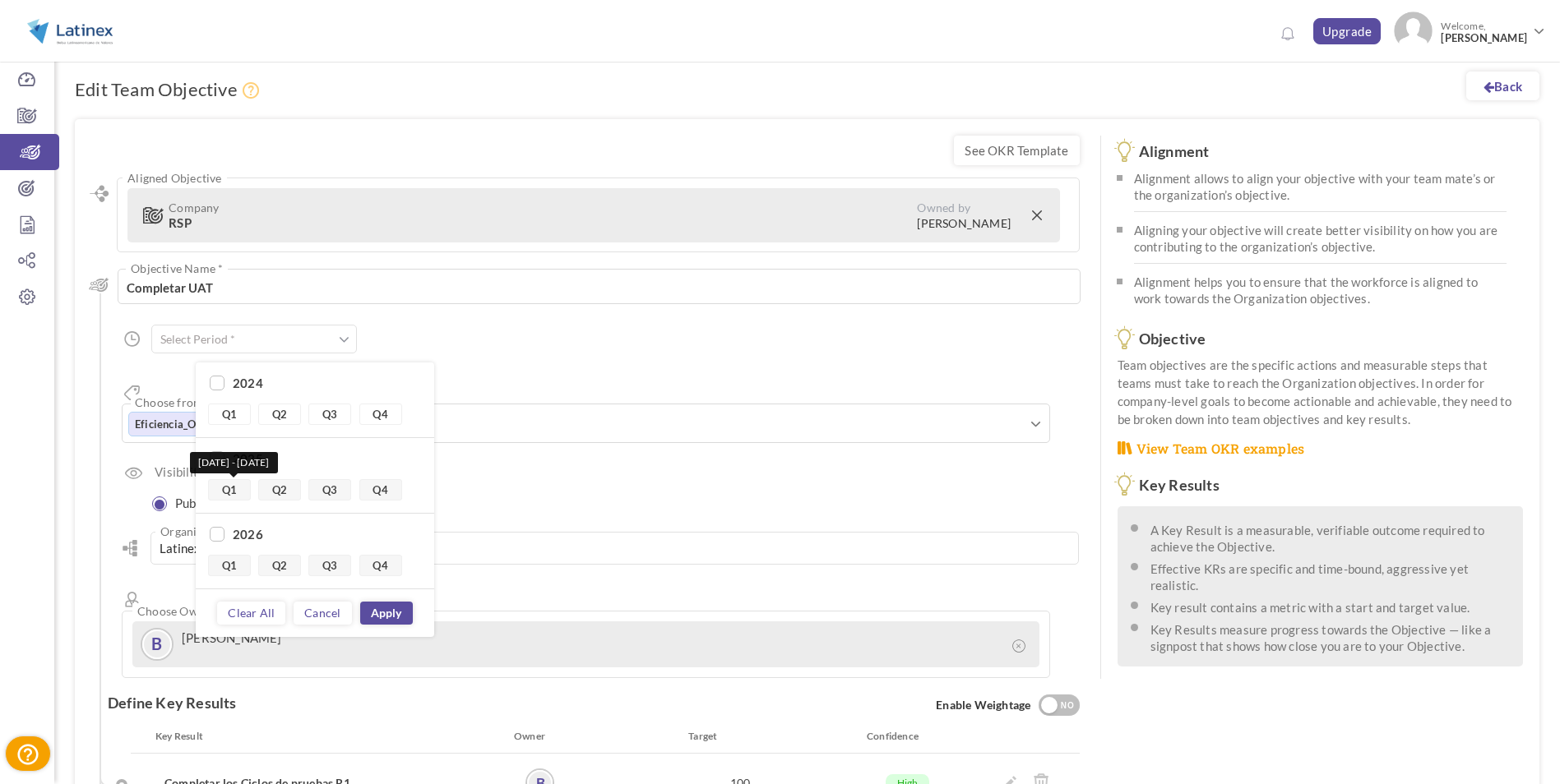
click at [226, 490] on link "Q1" at bounding box center [229, 489] width 43 height 22
drag, startPoint x: 323, startPoint y: 489, endPoint x: 369, endPoint y: 488, distance: 46.0
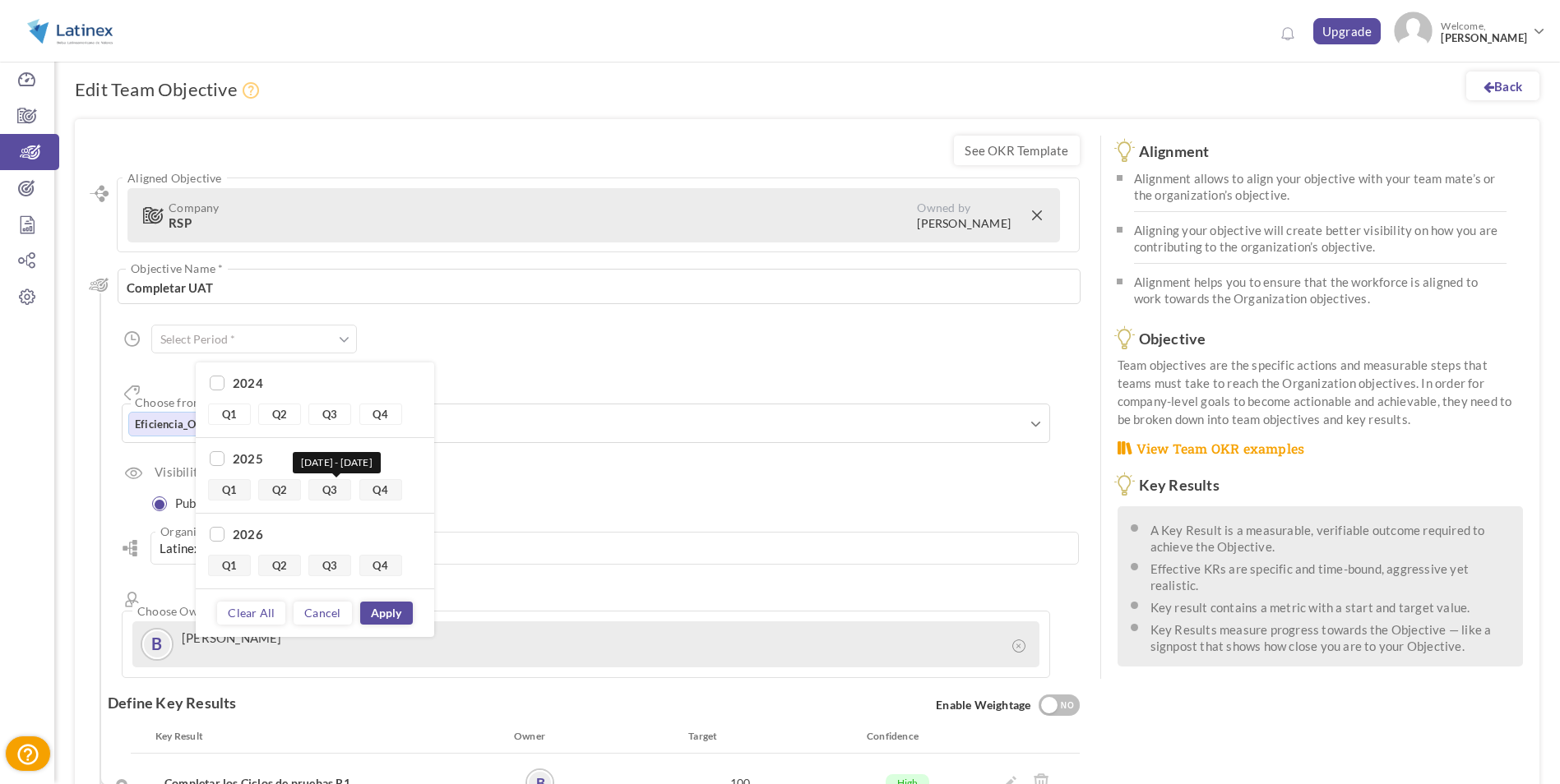
click at [323, 489] on link "Q3" at bounding box center [330, 489] width 43 height 22
click at [374, 488] on link "Q4" at bounding box center [380, 489] width 43 height 22
click at [325, 616] on link "Cancel" at bounding box center [323, 613] width 57 height 23
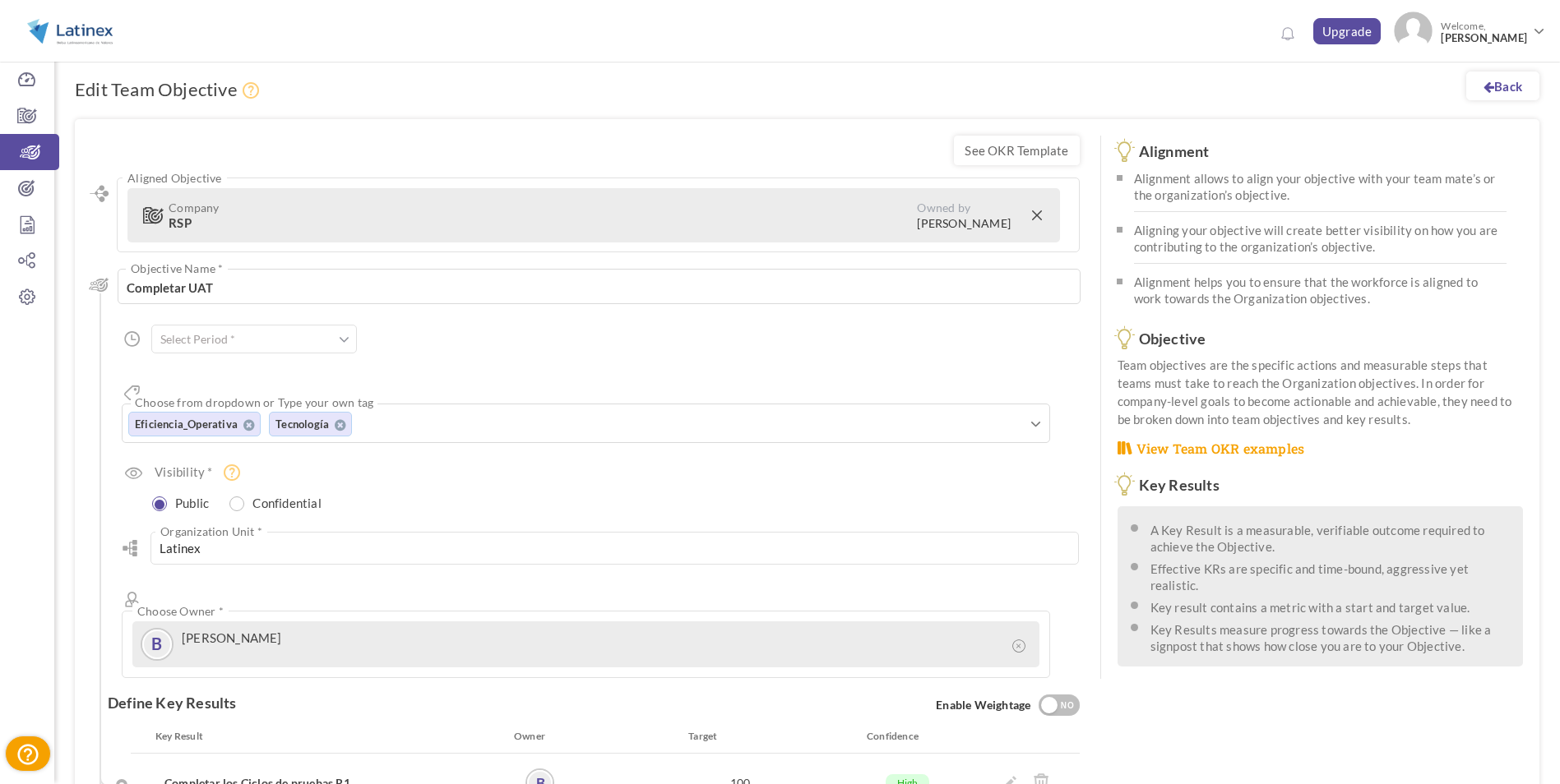
click at [309, 349] on input "text" at bounding box center [254, 339] width 205 height 29
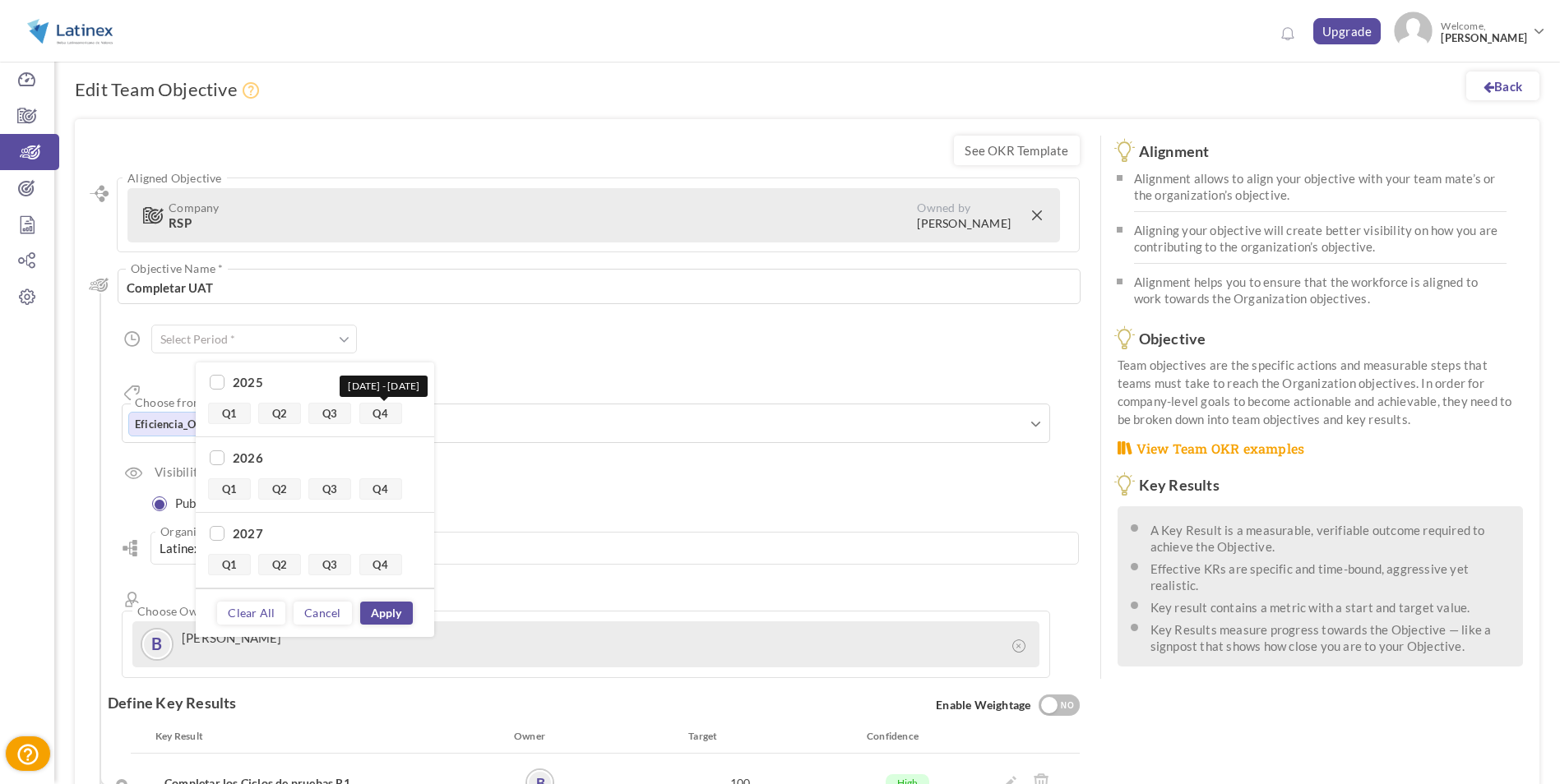
click at [385, 415] on link "Q4" at bounding box center [380, 413] width 43 height 22
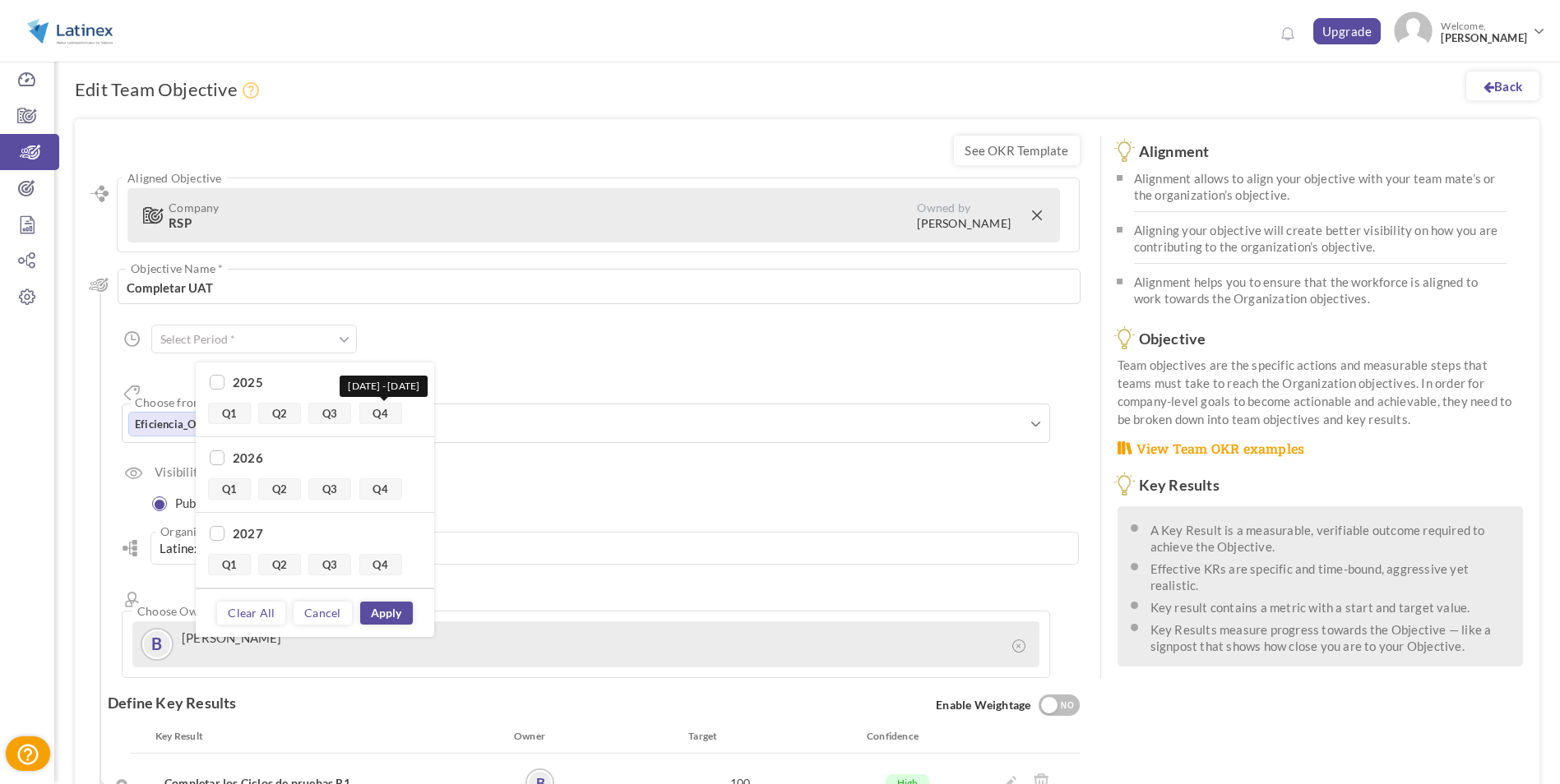
click at [384, 416] on link "Q4" at bounding box center [380, 413] width 43 height 22
click at [327, 606] on link "Cancel" at bounding box center [323, 613] width 57 height 23
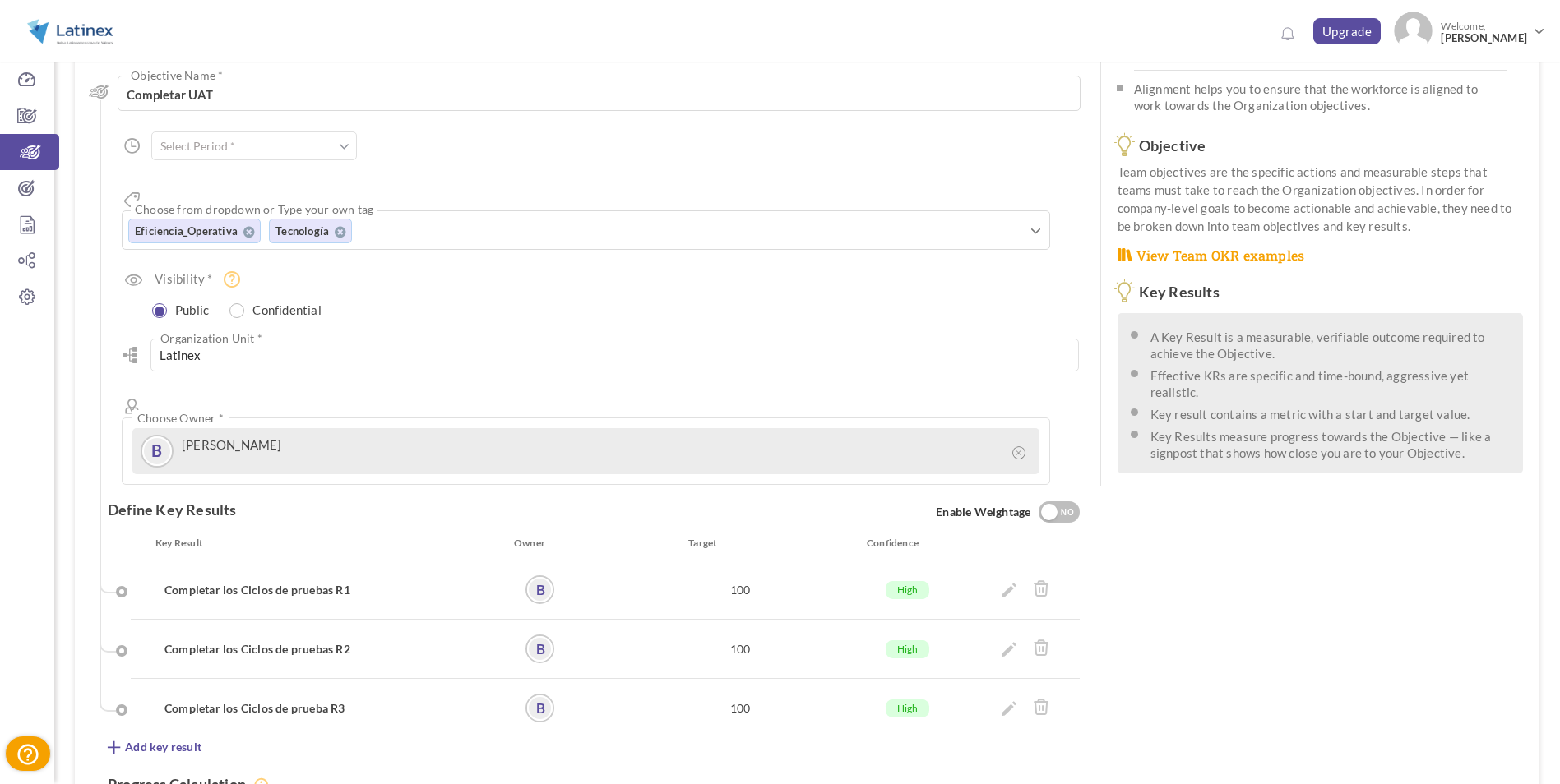
scroll to position [76, 0]
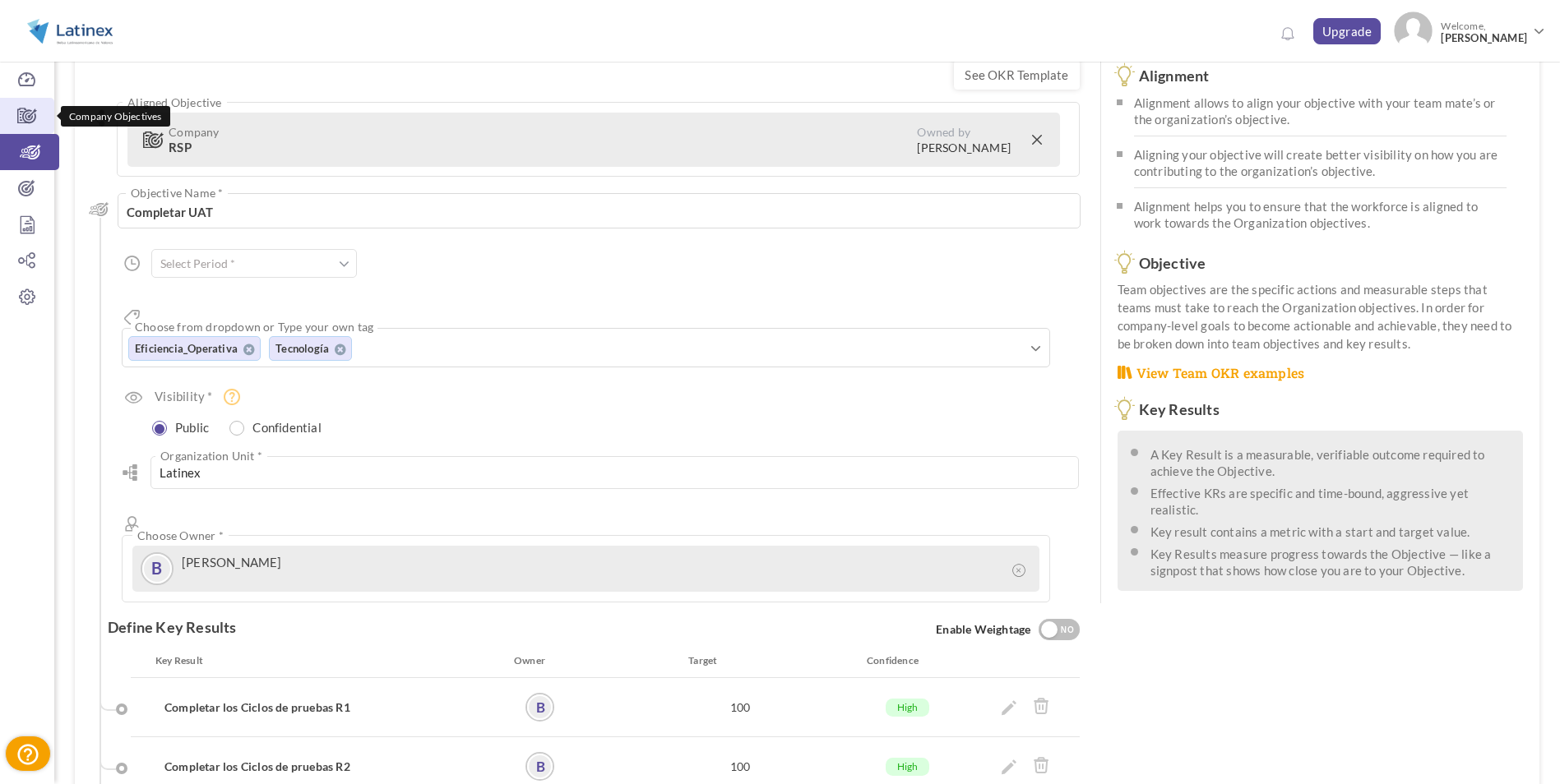
click at [37, 111] on icon at bounding box center [27, 116] width 54 height 17
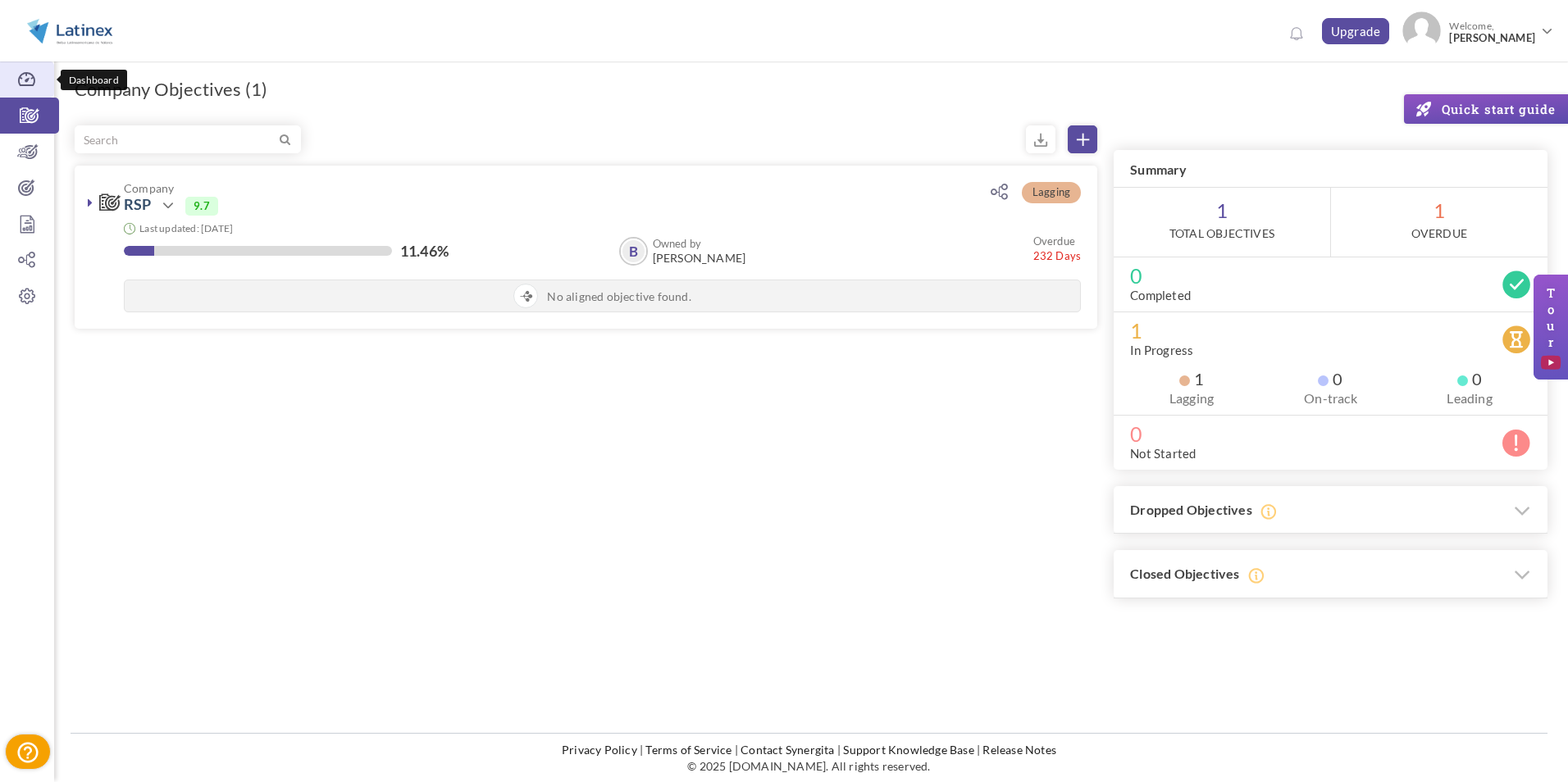
click at [35, 92] on link "Dashboard" at bounding box center [27, 80] width 54 height 36
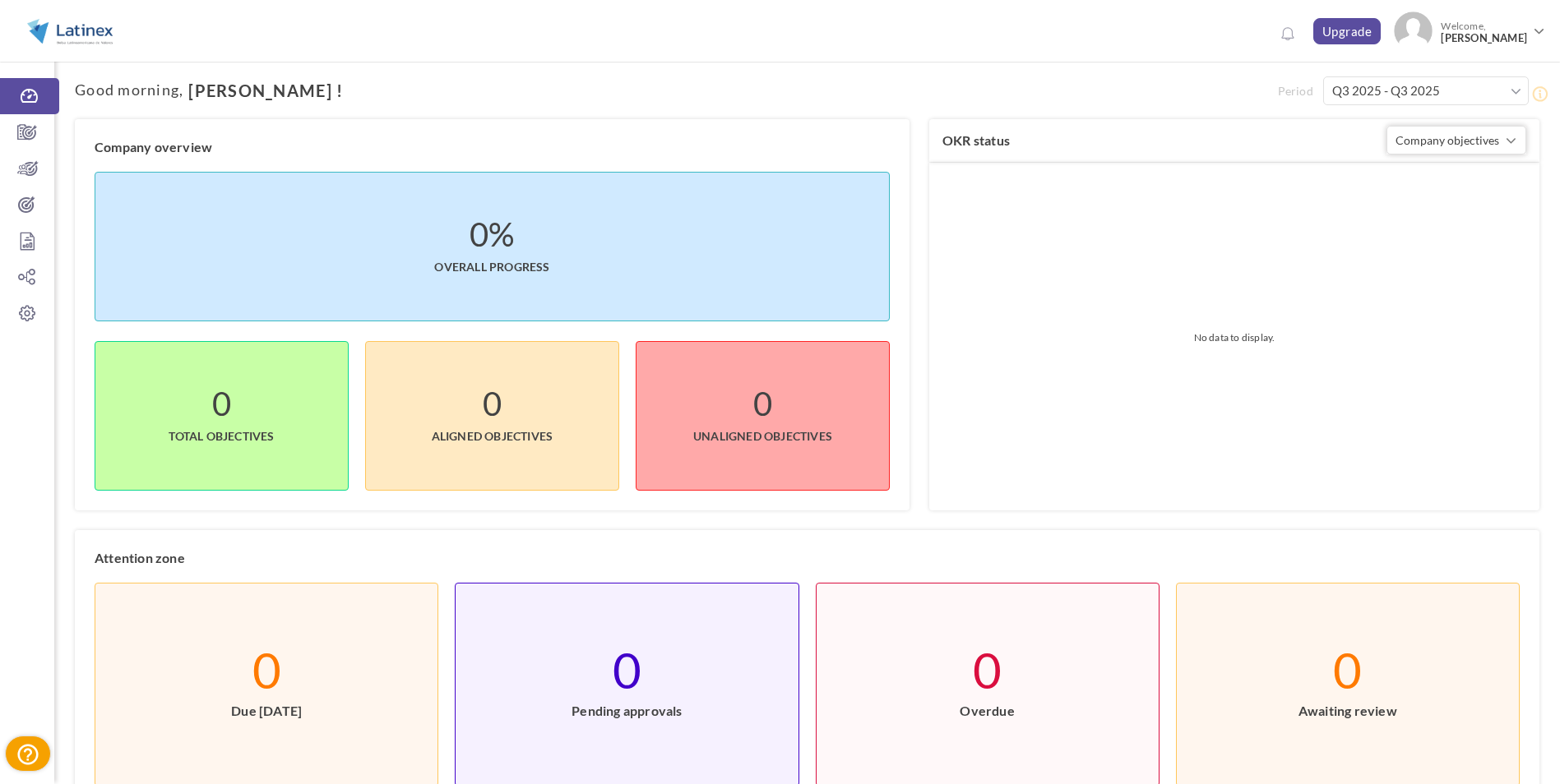
click at [1511, 92] on span at bounding box center [1516, 91] width 10 height 17
click at [1313, 209] on input "checkbox" at bounding box center [1310, 209] width 15 height 15
checkbox input "true"
type input "Q1 2024 - Q3 2025"
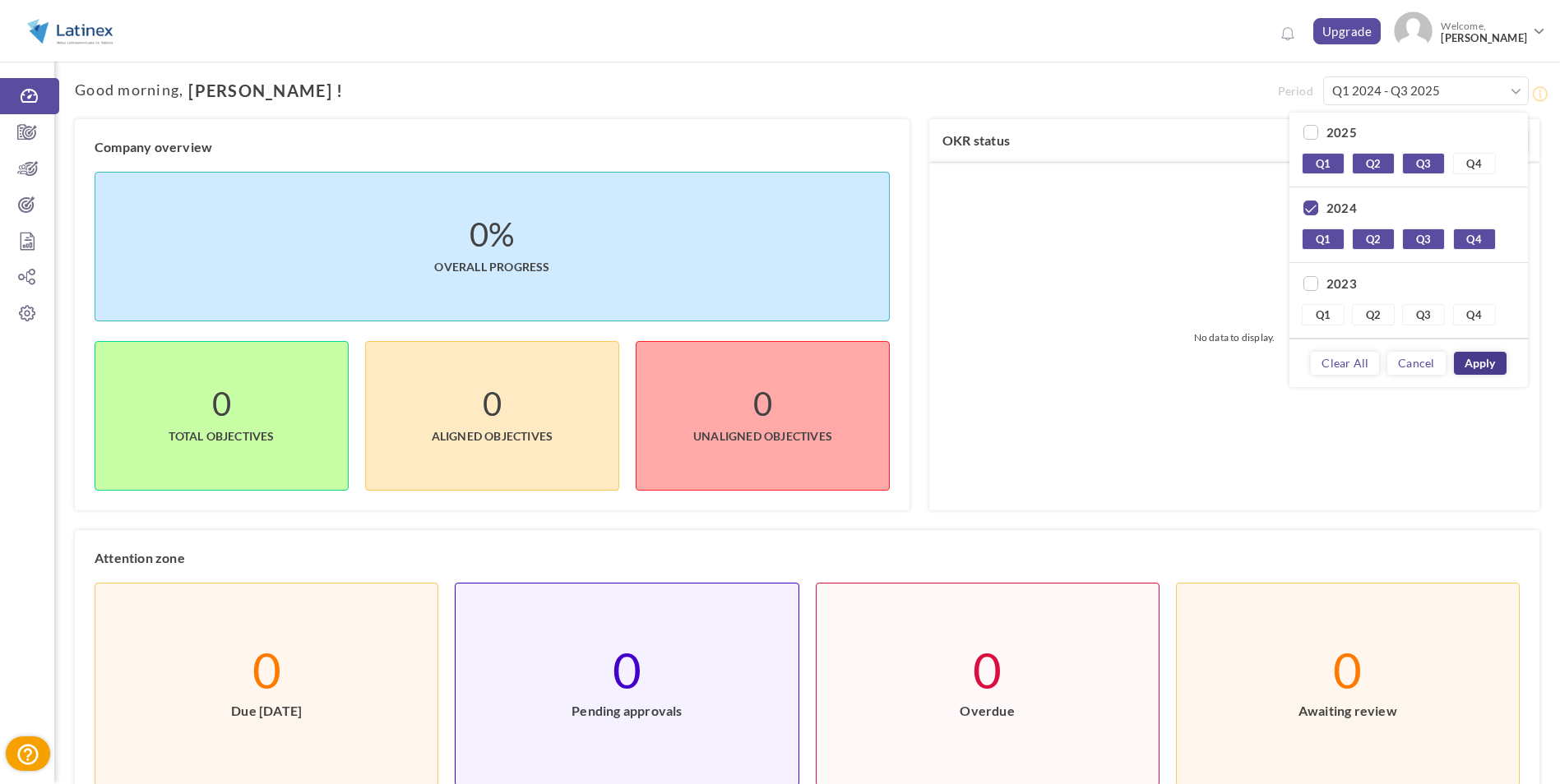
click at [1485, 361] on link "Apply" at bounding box center [1480, 363] width 53 height 23
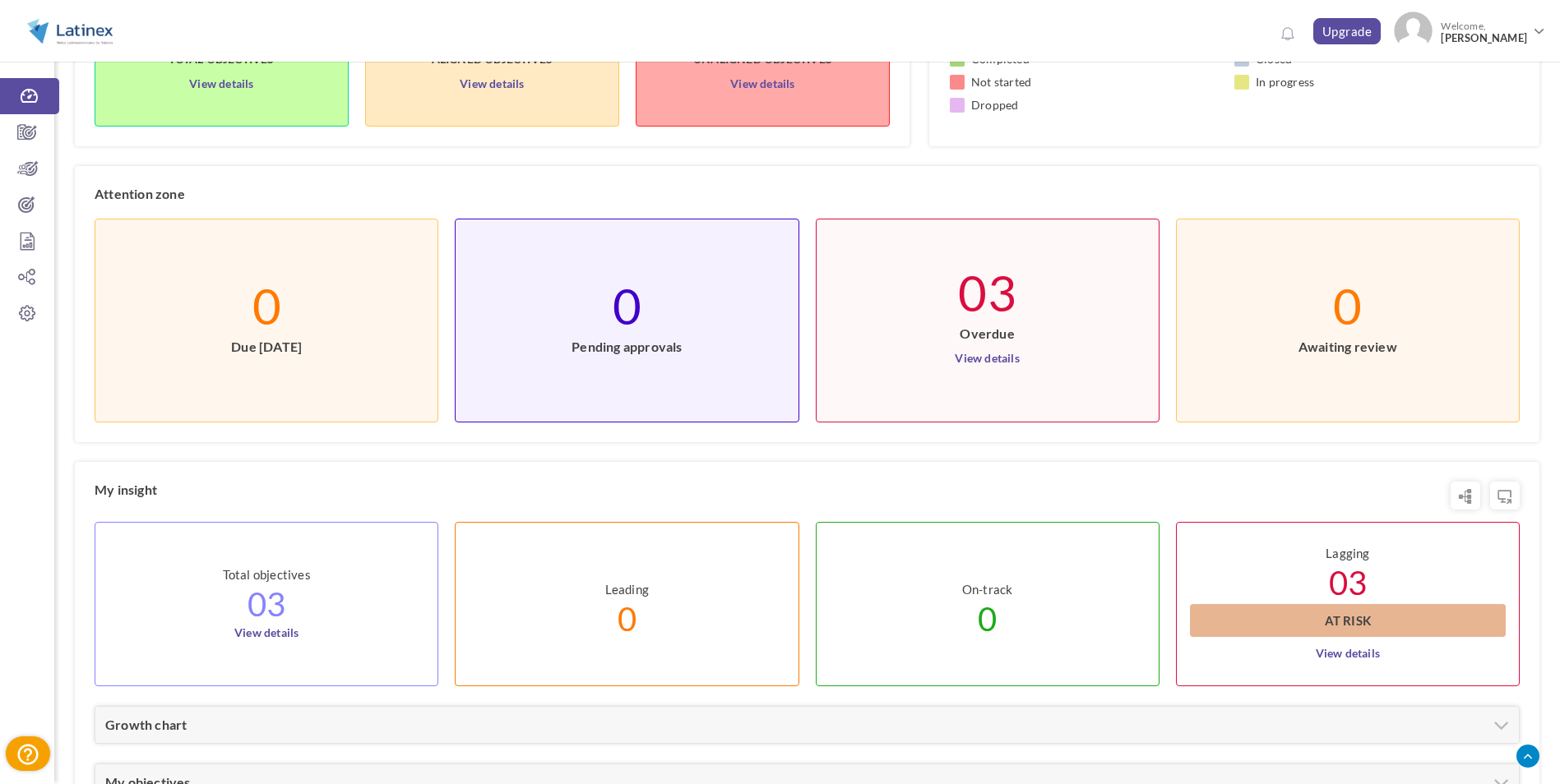
scroll to position [520, 0]
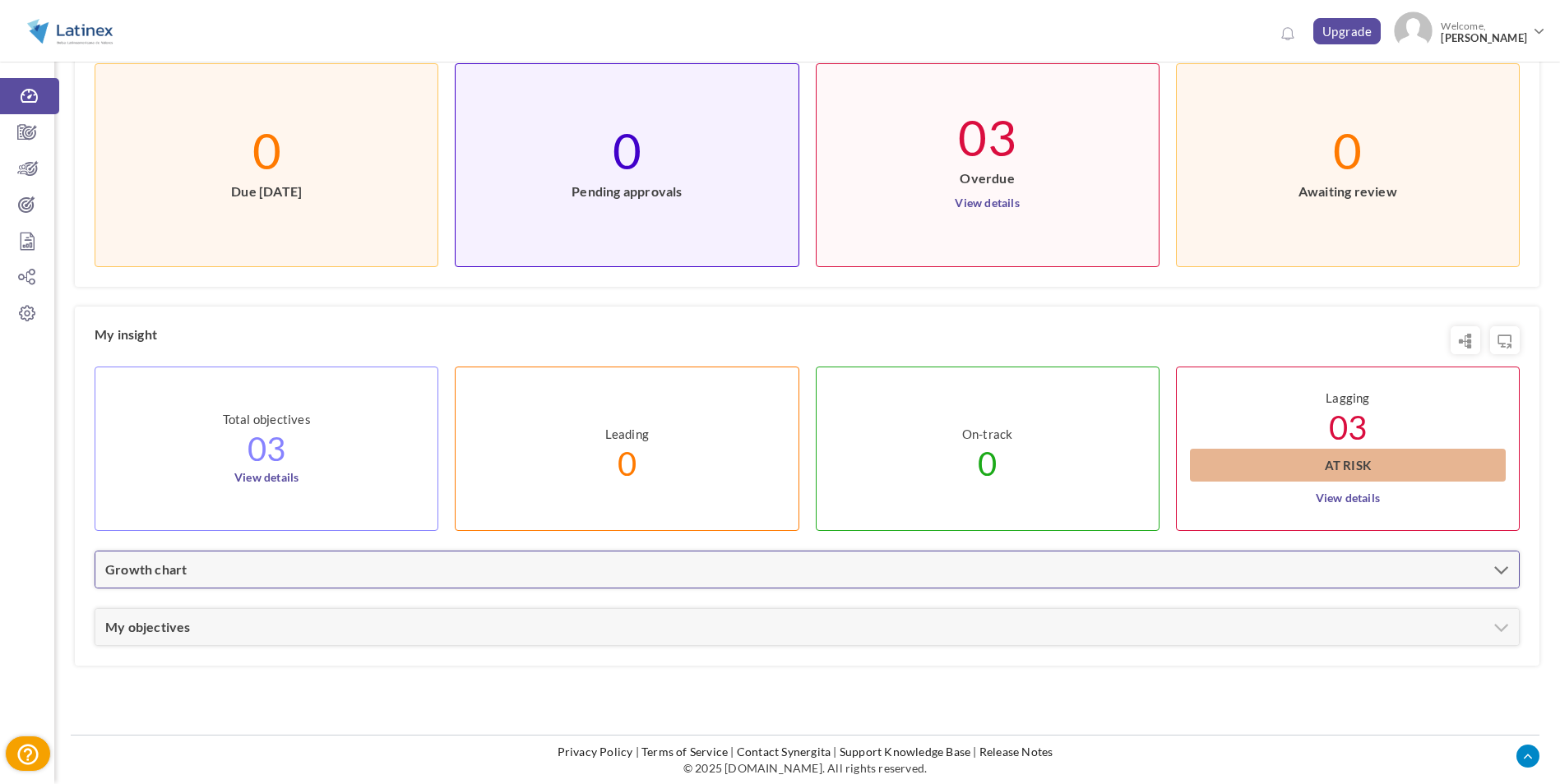
click at [269, 575] on div "Growth chart" at bounding box center [807, 570] width 1423 height 37
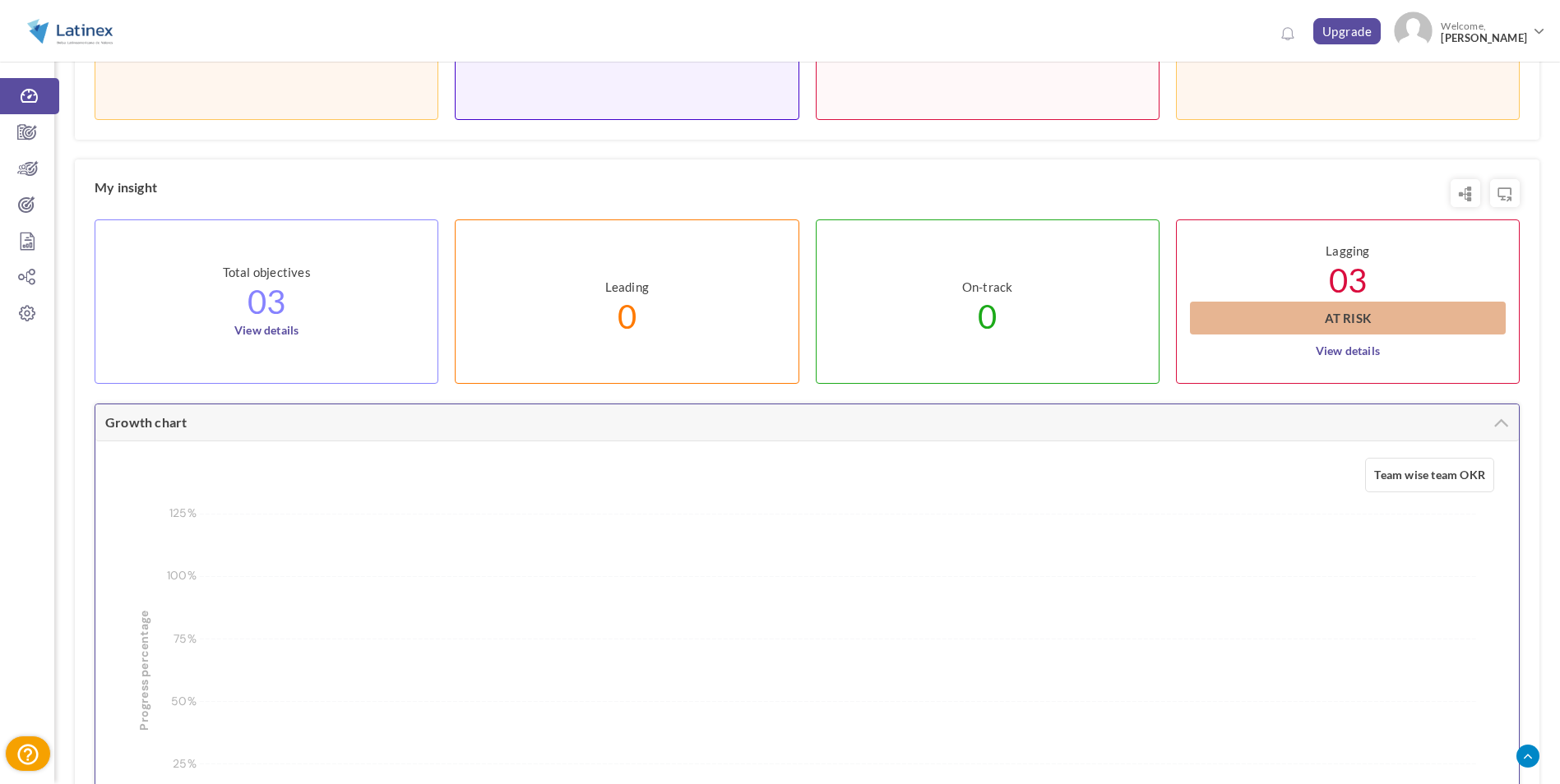
scroll to position [930, 0]
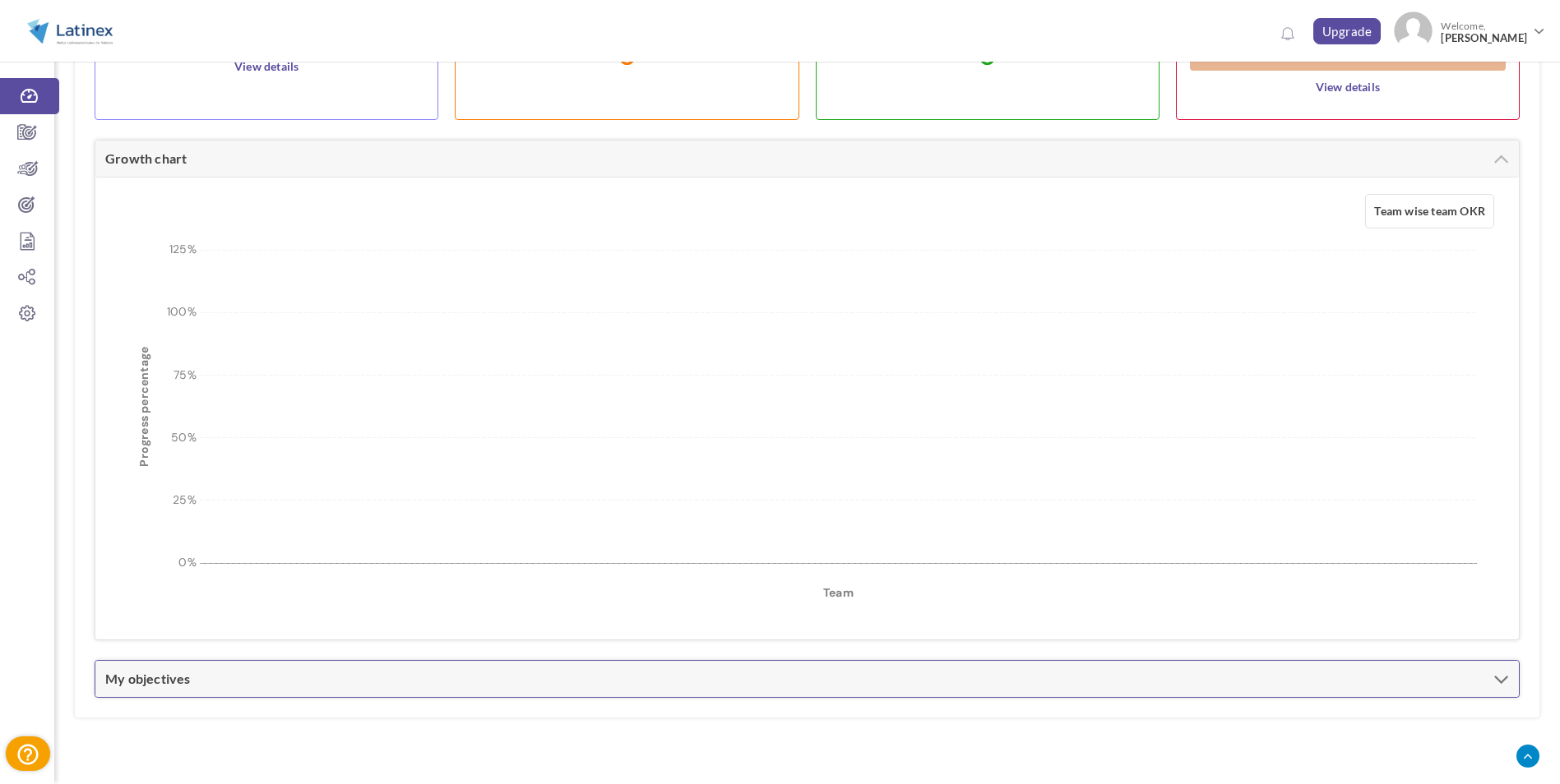
click at [328, 673] on div "My objectives" at bounding box center [807, 679] width 1423 height 37
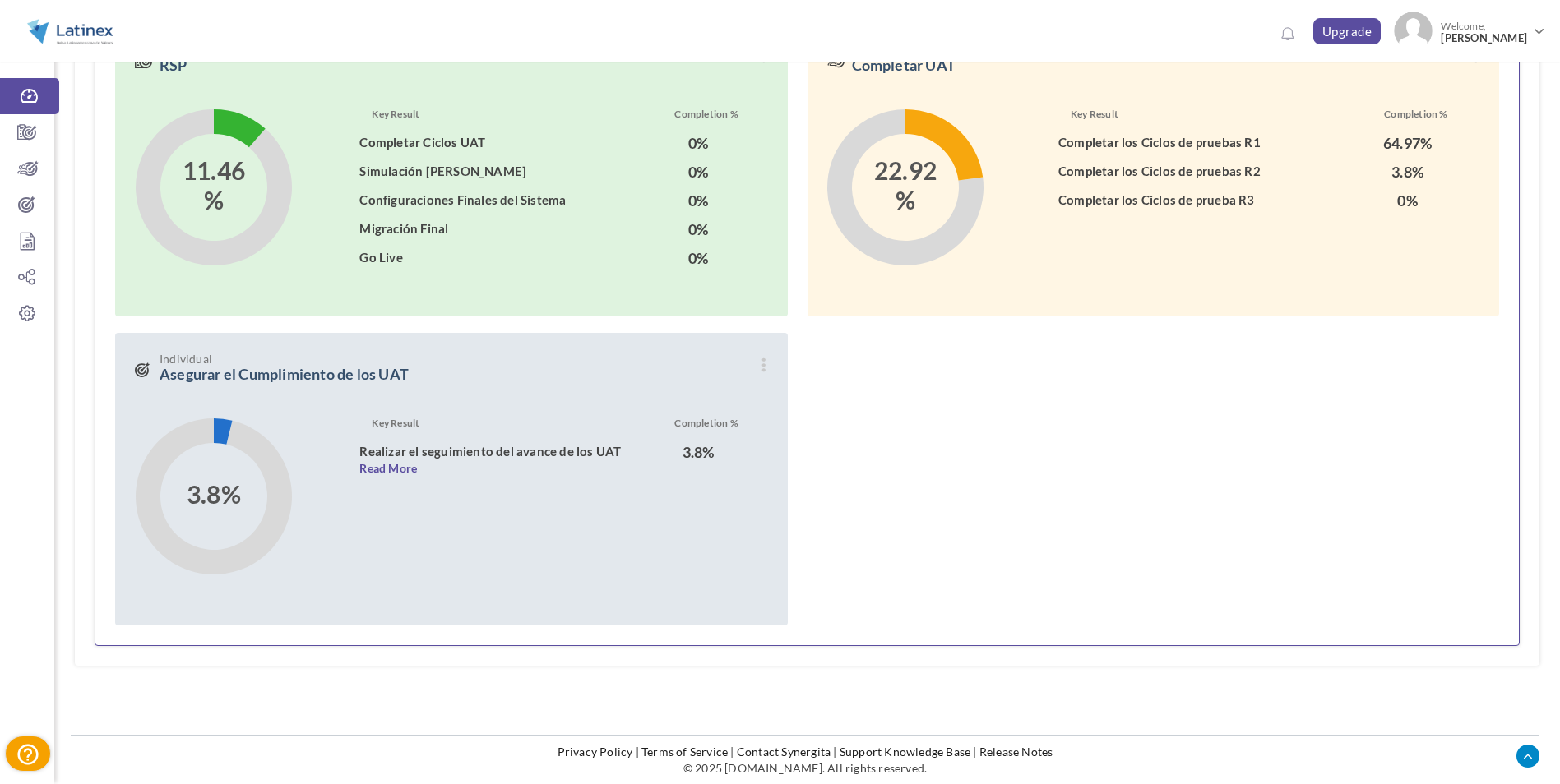
scroll to position [1579, 0]
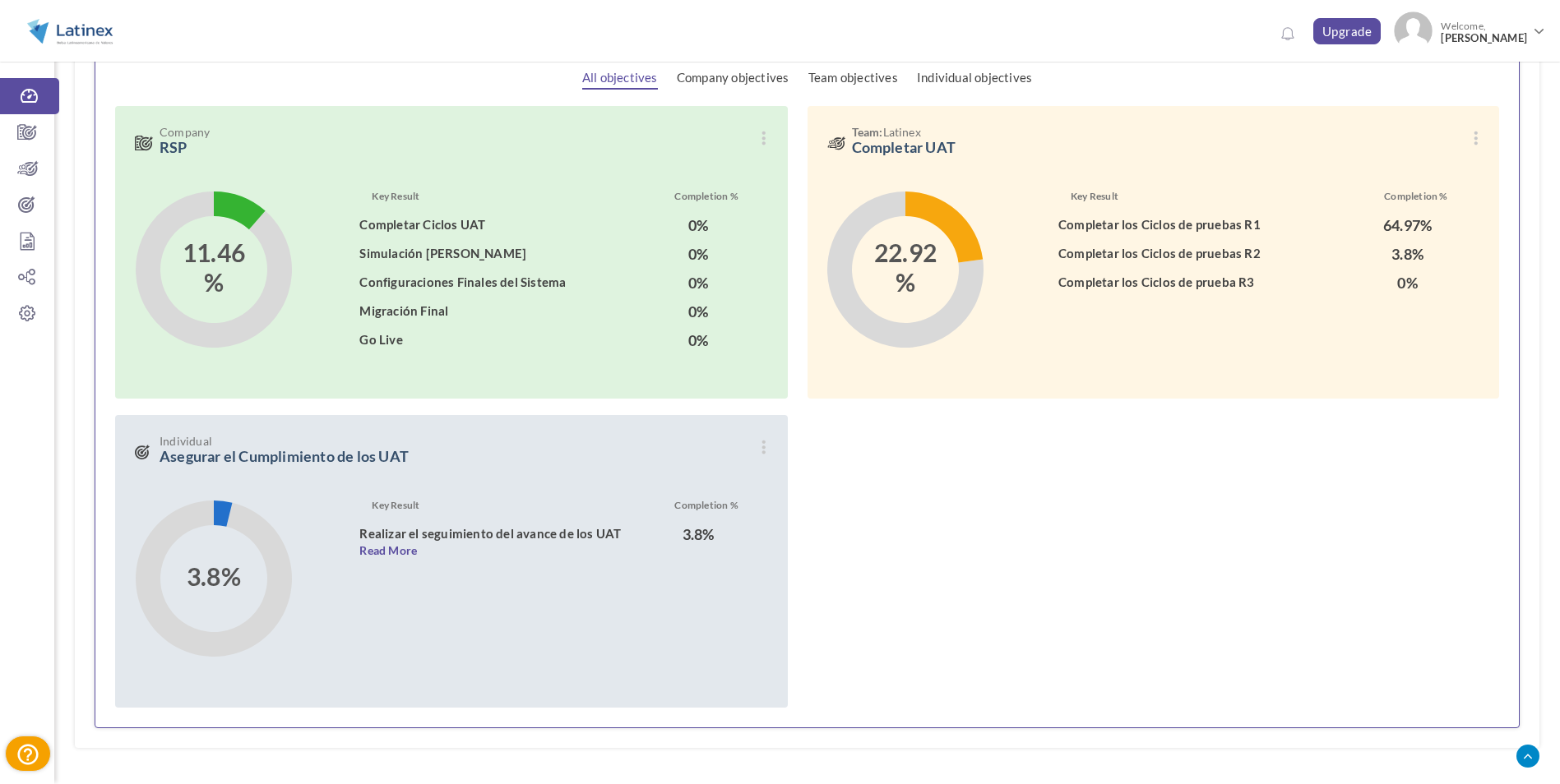
drag, startPoint x: 1505, startPoint y: 0, endPoint x: 981, endPoint y: 545, distance: 756.0
click at [979, 545] on div "View Edit Company RSP 11.46 % 0% 0% 0%" at bounding box center [806, 398] width 1383 height 618
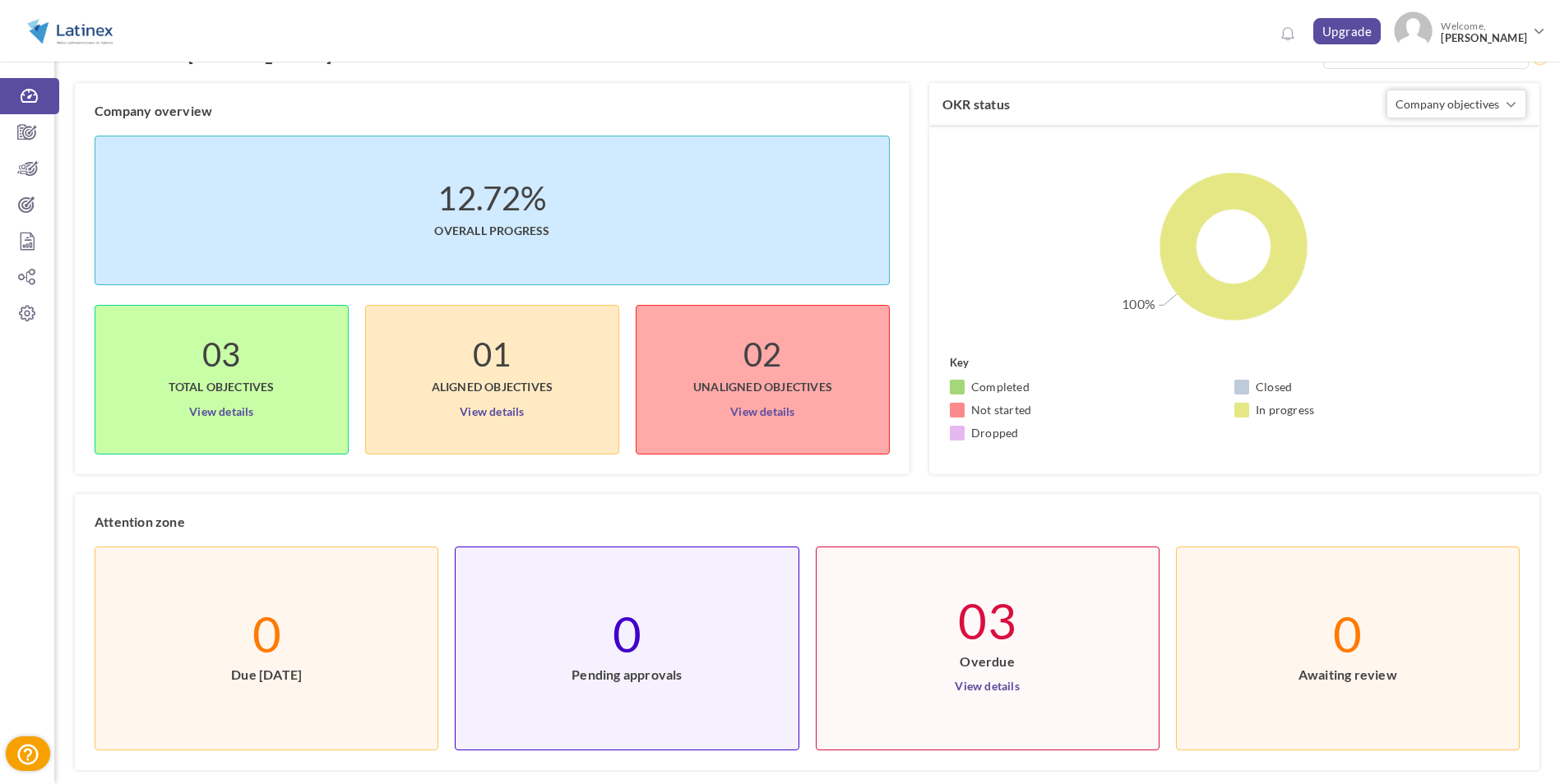
scroll to position [0, 0]
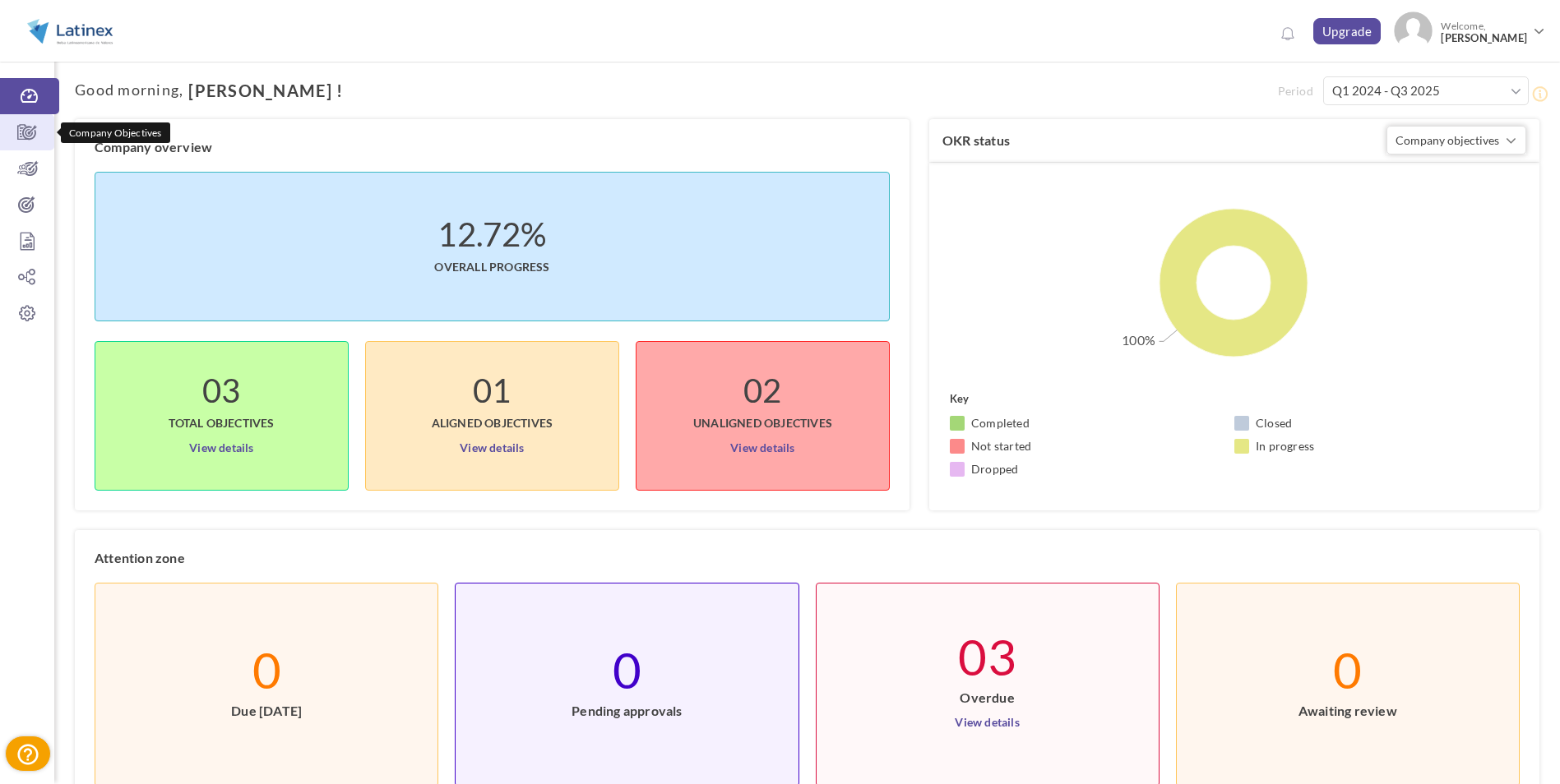
click at [35, 133] on icon at bounding box center [27, 132] width 54 height 17
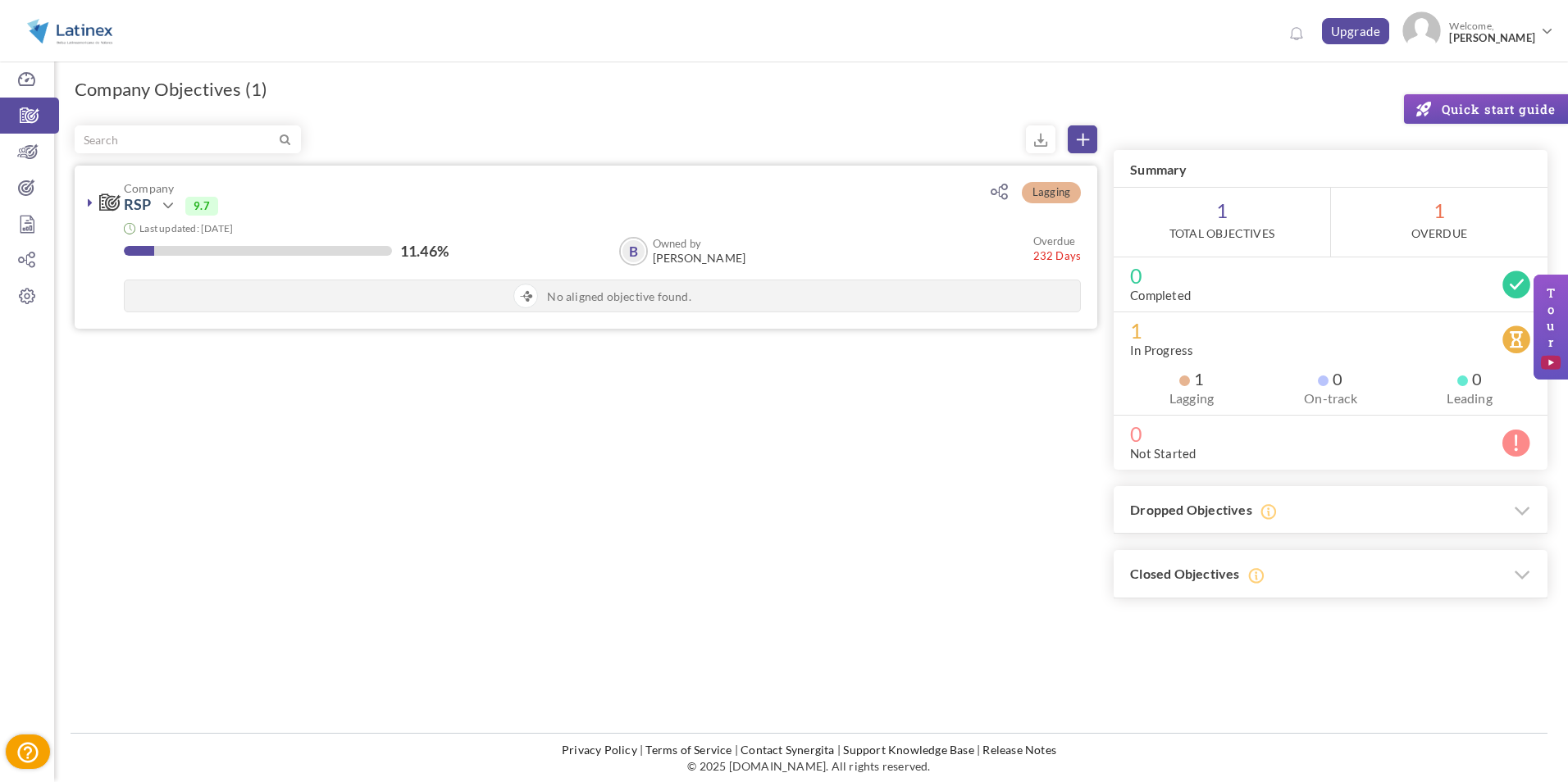
click at [628, 187] on span "Company" at bounding box center [532, 188] width 818 height 12
click at [652, 295] on span "No aligned objective found." at bounding box center [618, 297] width 143 height 16
click at [173, 212] on icon at bounding box center [168, 205] width 20 height 20
click at [204, 360] on link "Drop" at bounding box center [223, 358] width 95 height 29
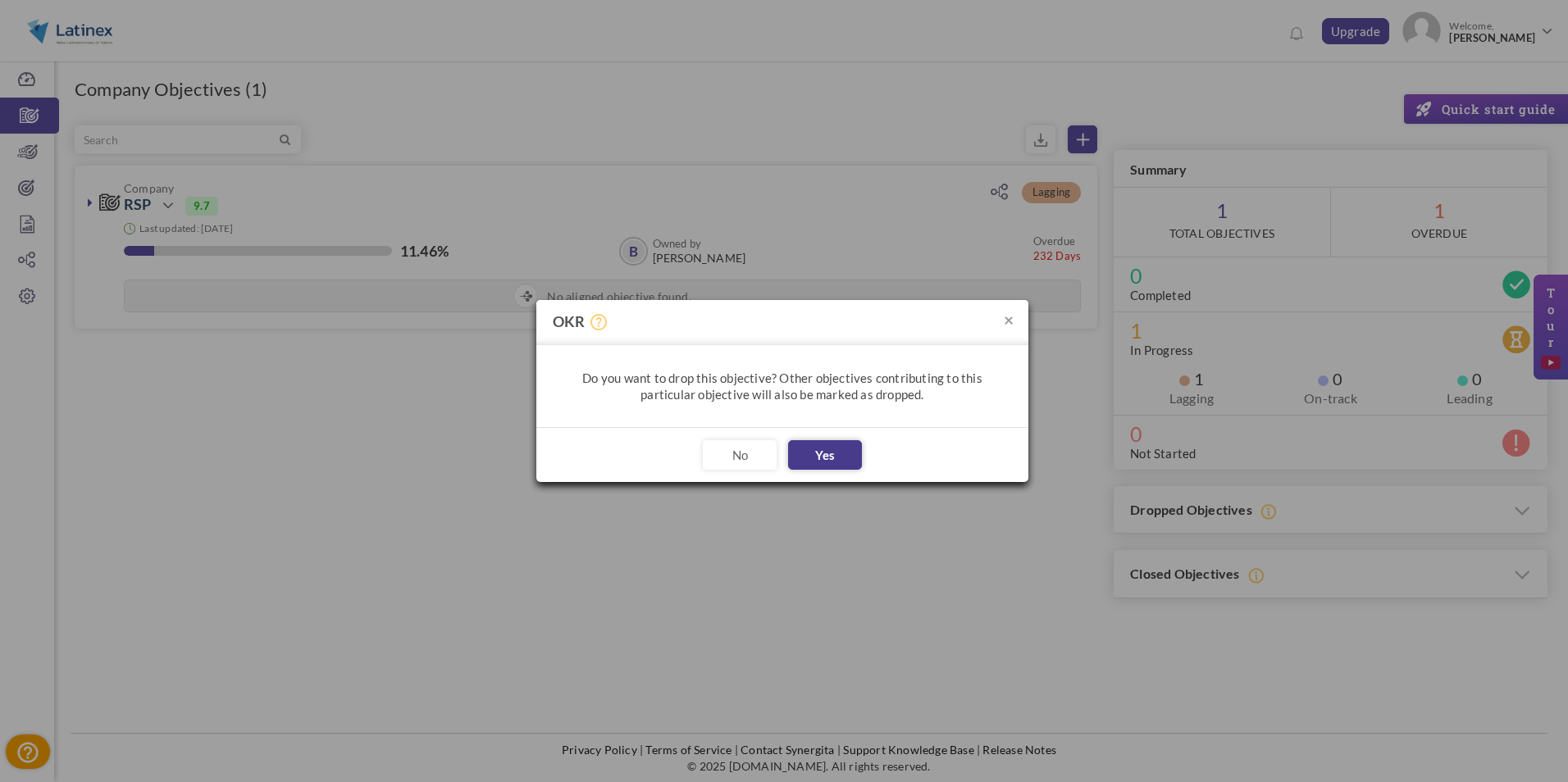
click at [834, 457] on button "Yes" at bounding box center [825, 455] width 74 height 29
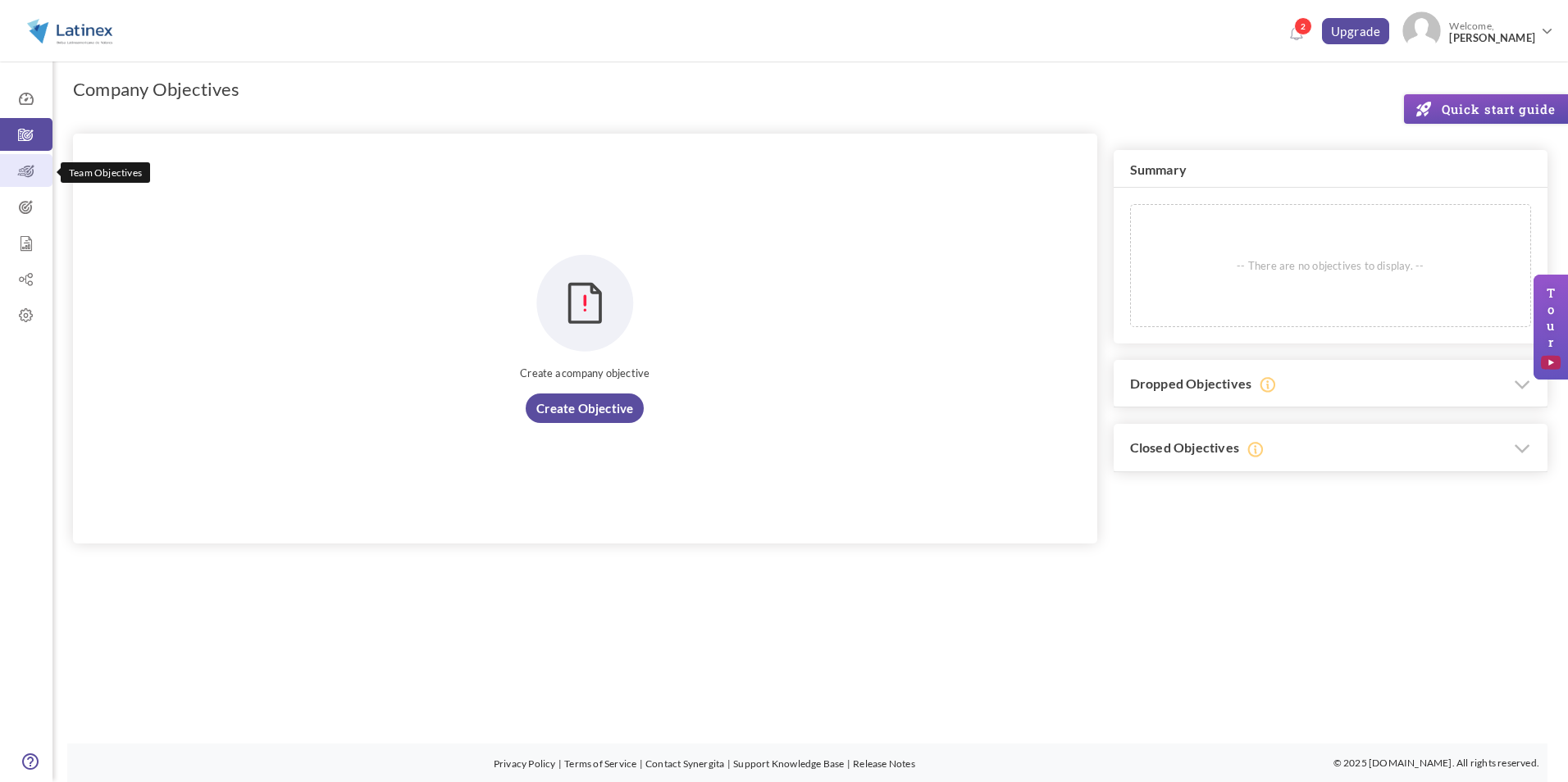
click at [32, 163] on icon at bounding box center [26, 171] width 53 height 16
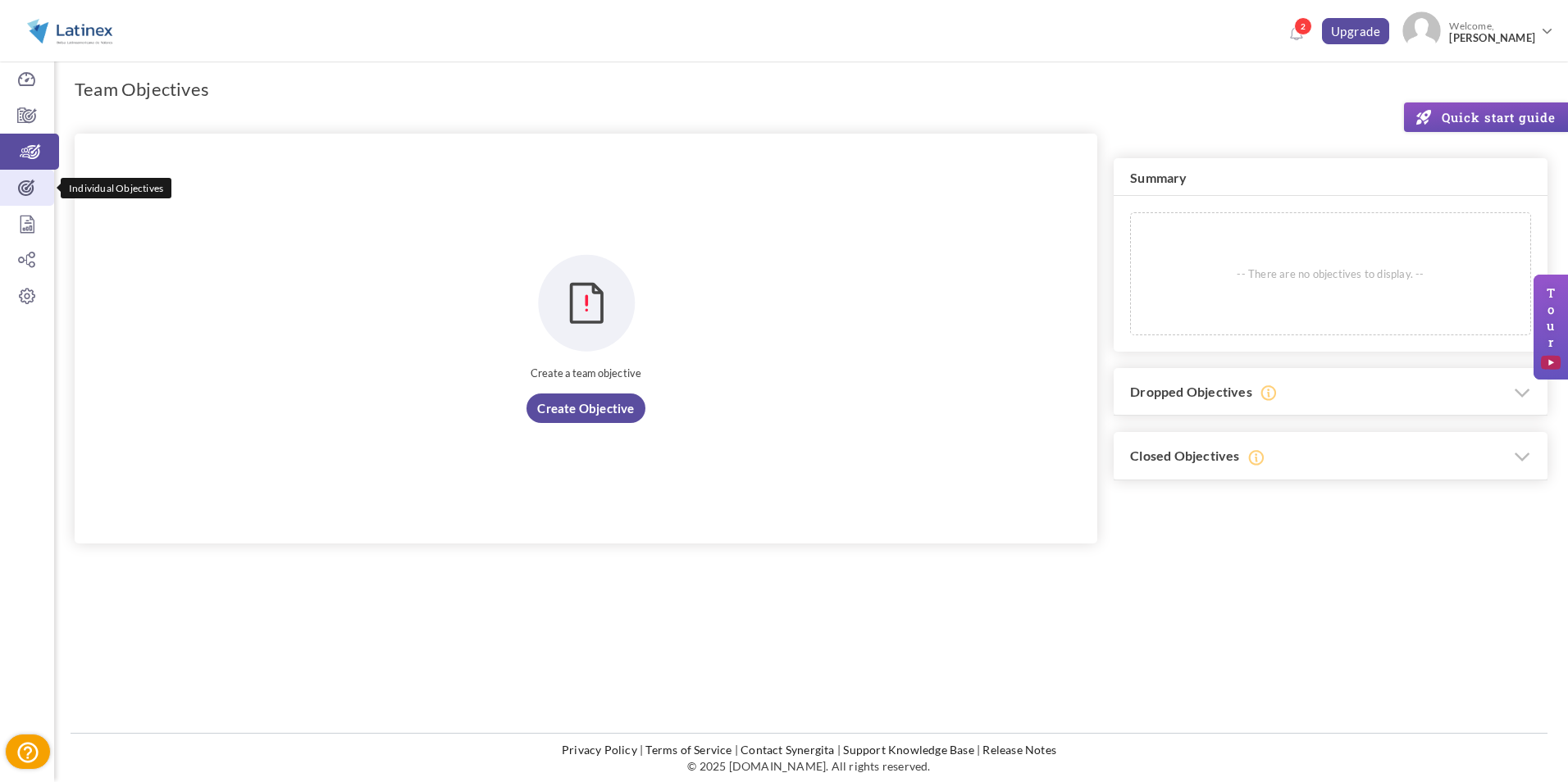
click at [20, 187] on icon at bounding box center [27, 187] width 54 height 16
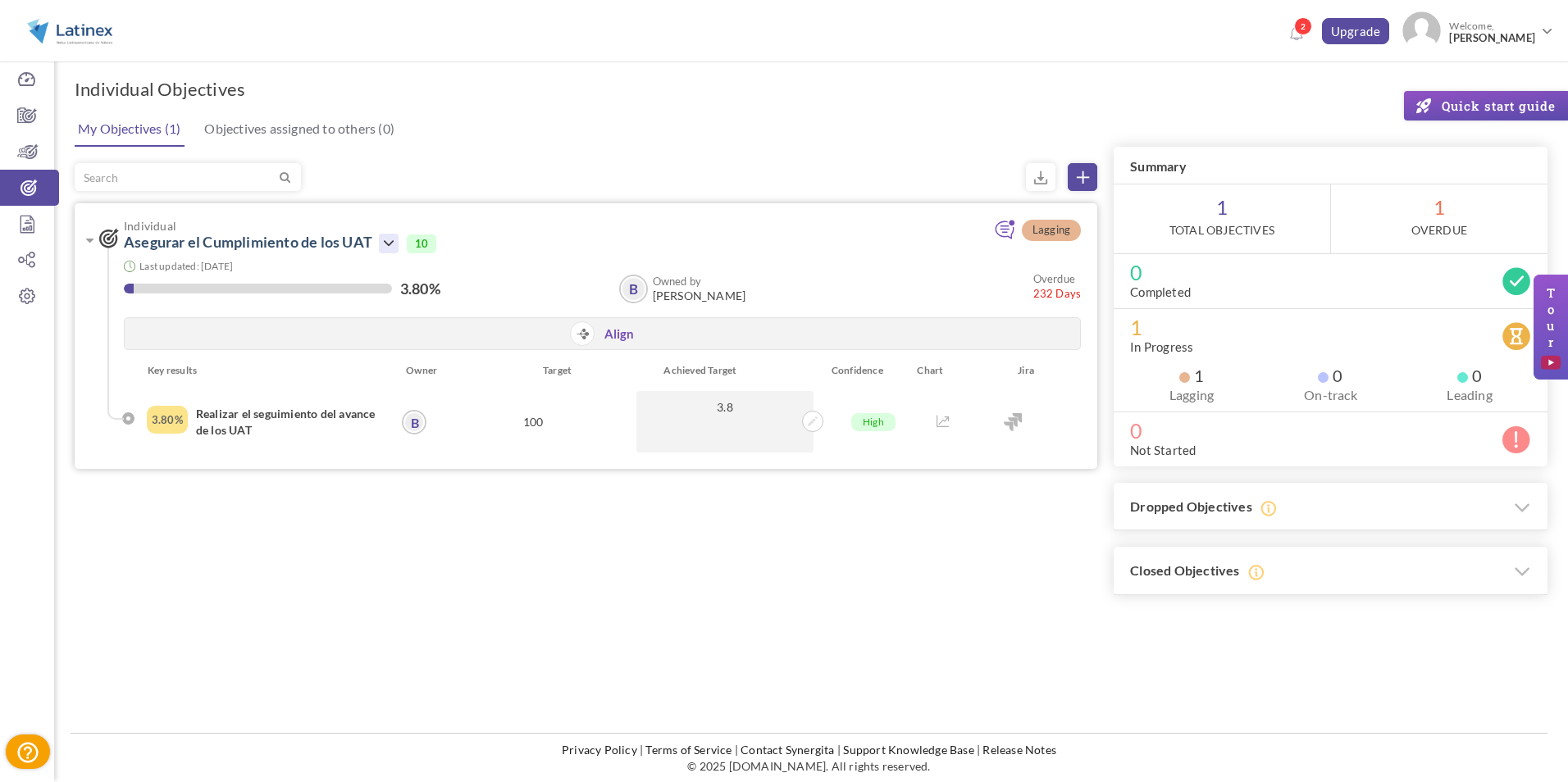
click at [382, 243] on icon at bounding box center [389, 244] width 20 height 20
click at [438, 397] on link "Drop" at bounding box center [444, 396] width 95 height 29
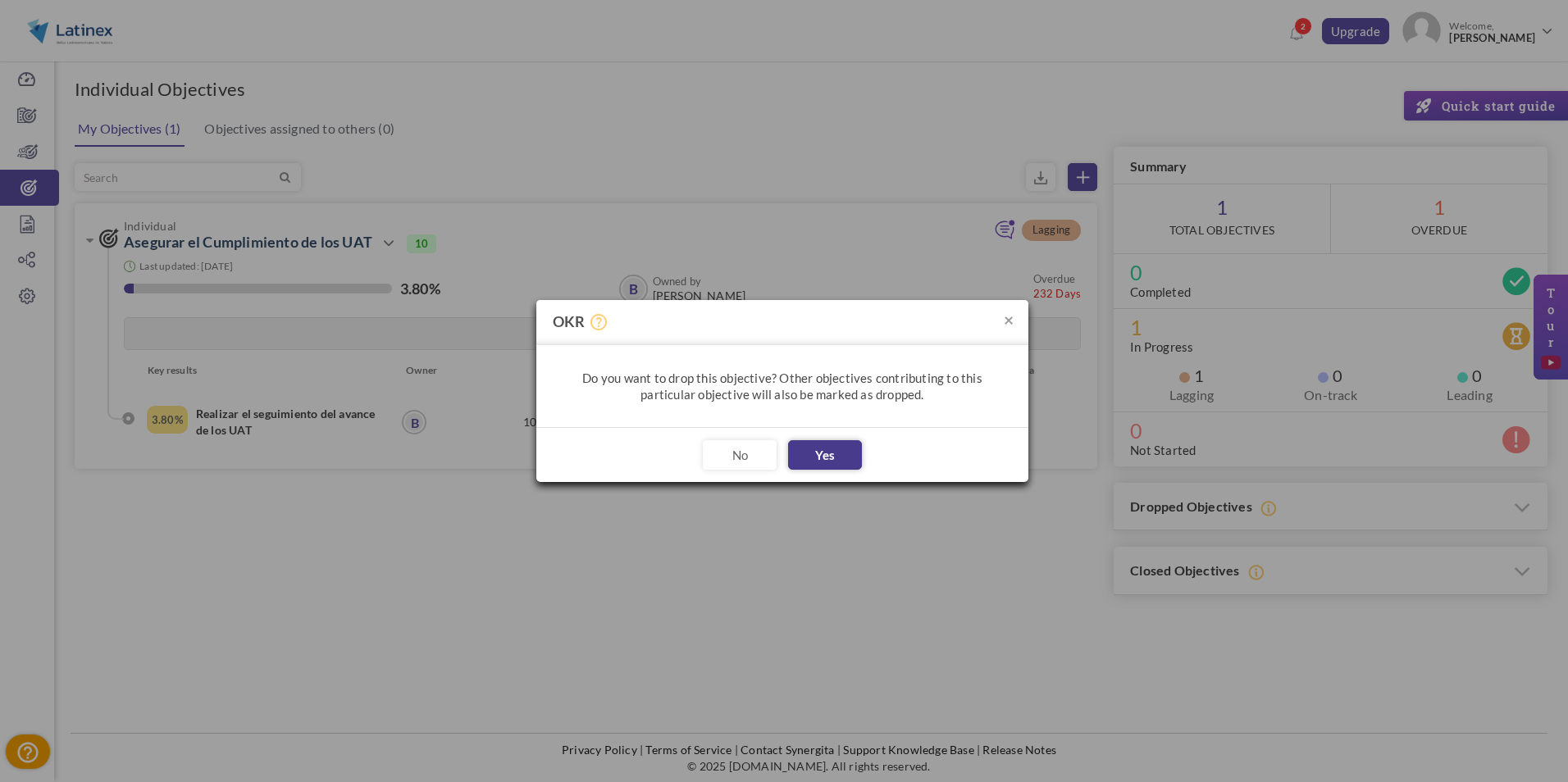
click at [813, 450] on button "Yes" at bounding box center [825, 455] width 74 height 29
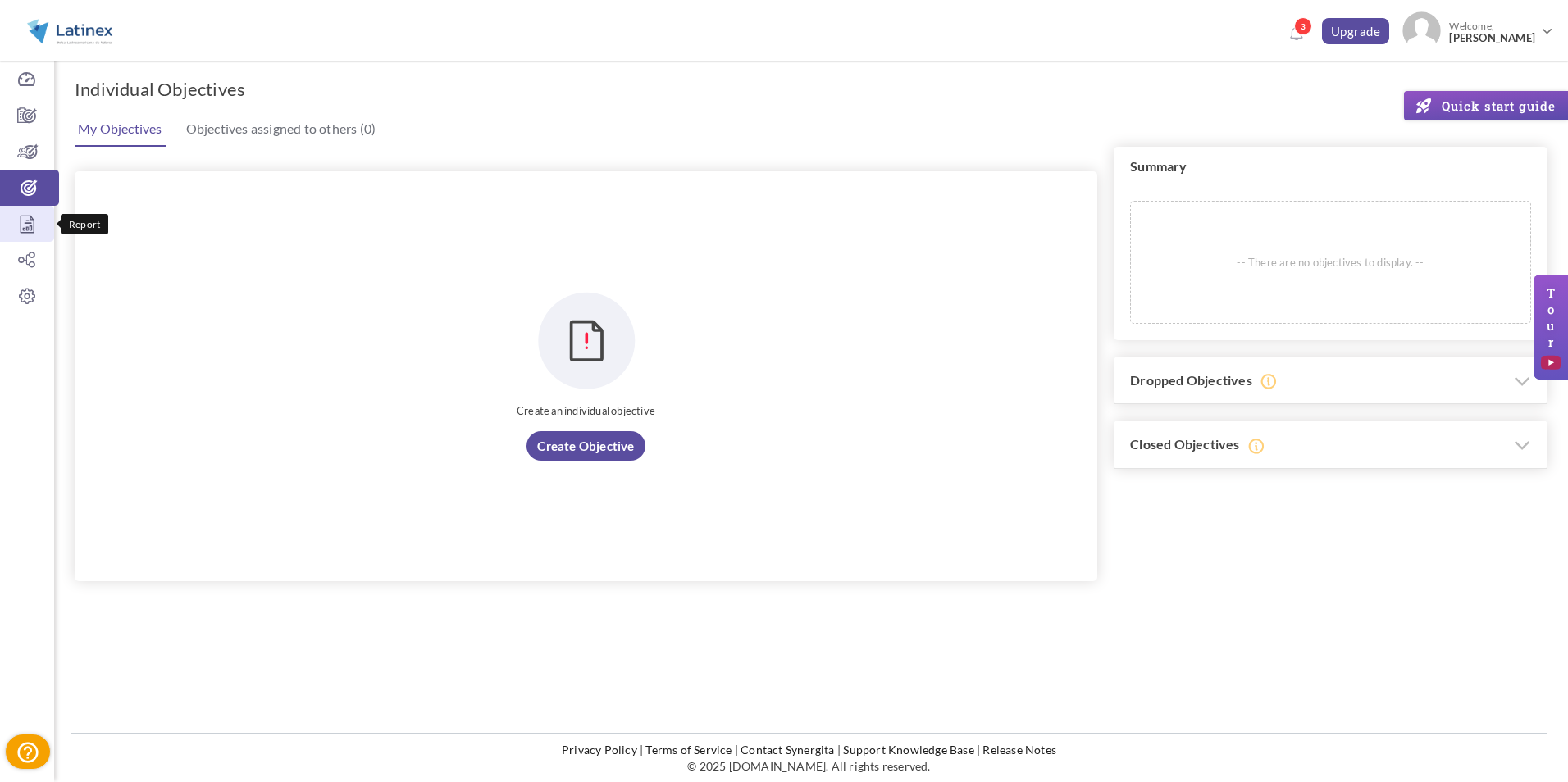
click at [24, 219] on icon at bounding box center [27, 224] width 54 height 16
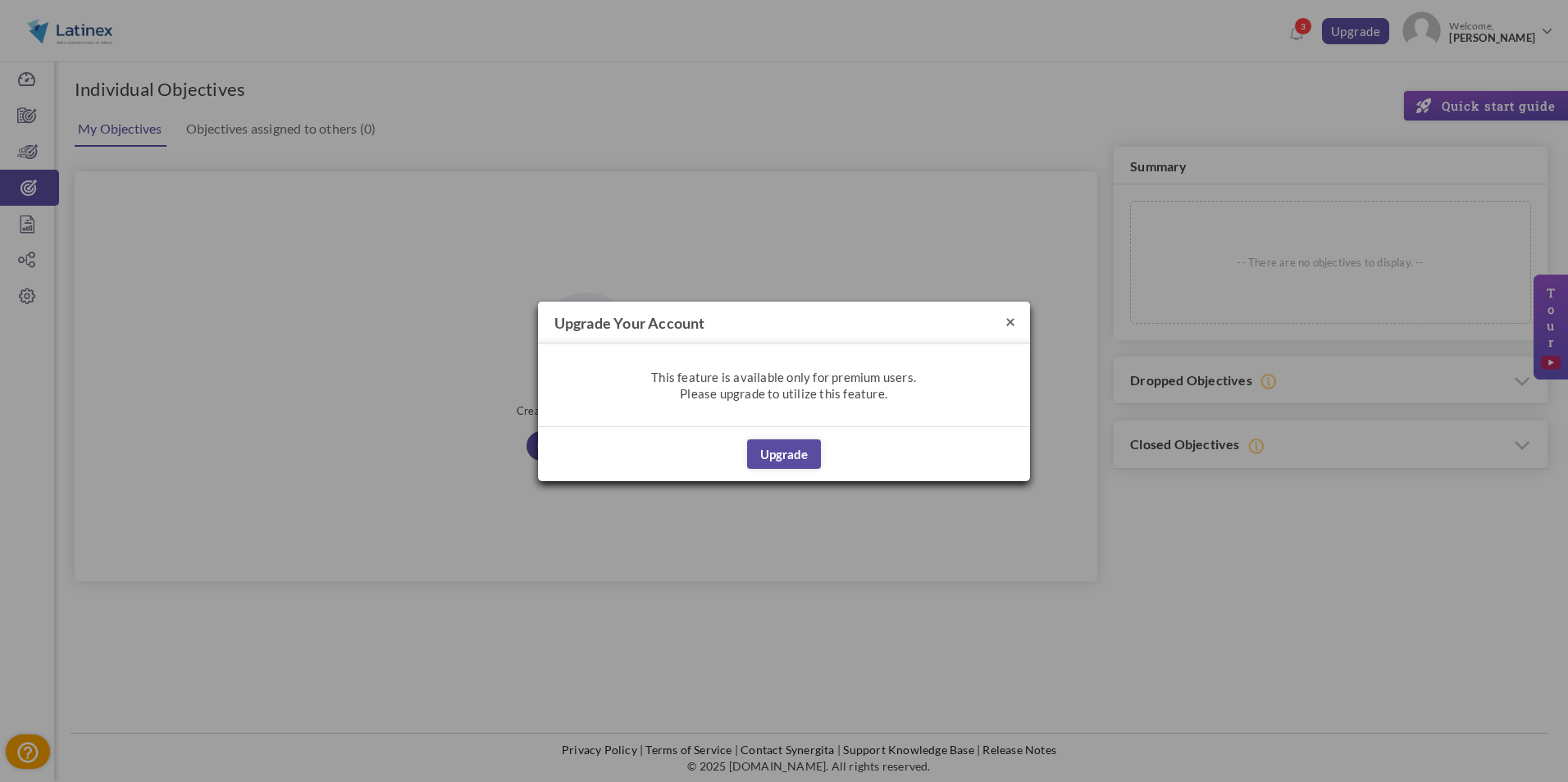
click at [1015, 320] on button "×" at bounding box center [1009, 321] width 10 height 17
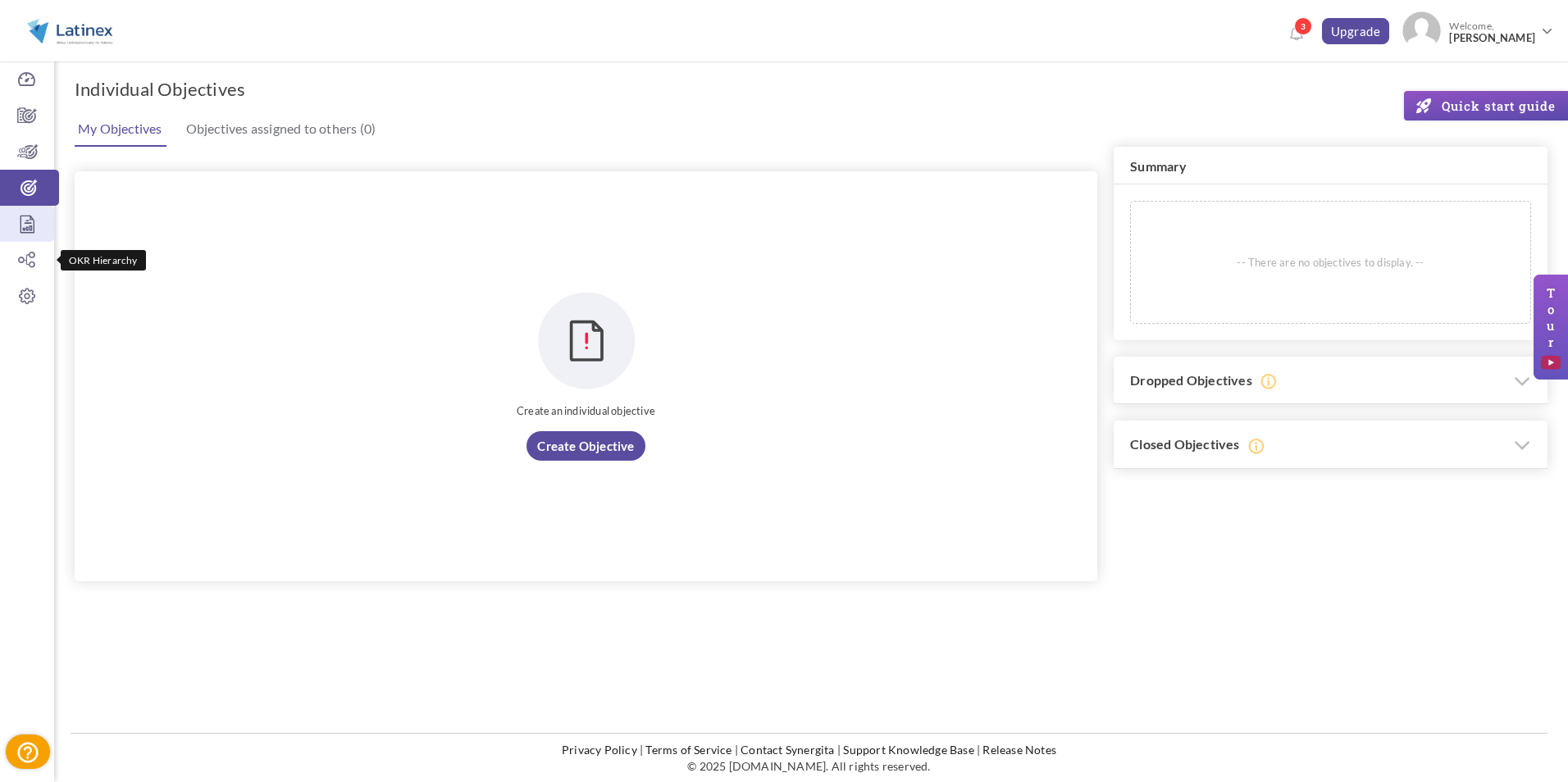
click at [36, 240] on link "Report" at bounding box center [27, 224] width 54 height 36
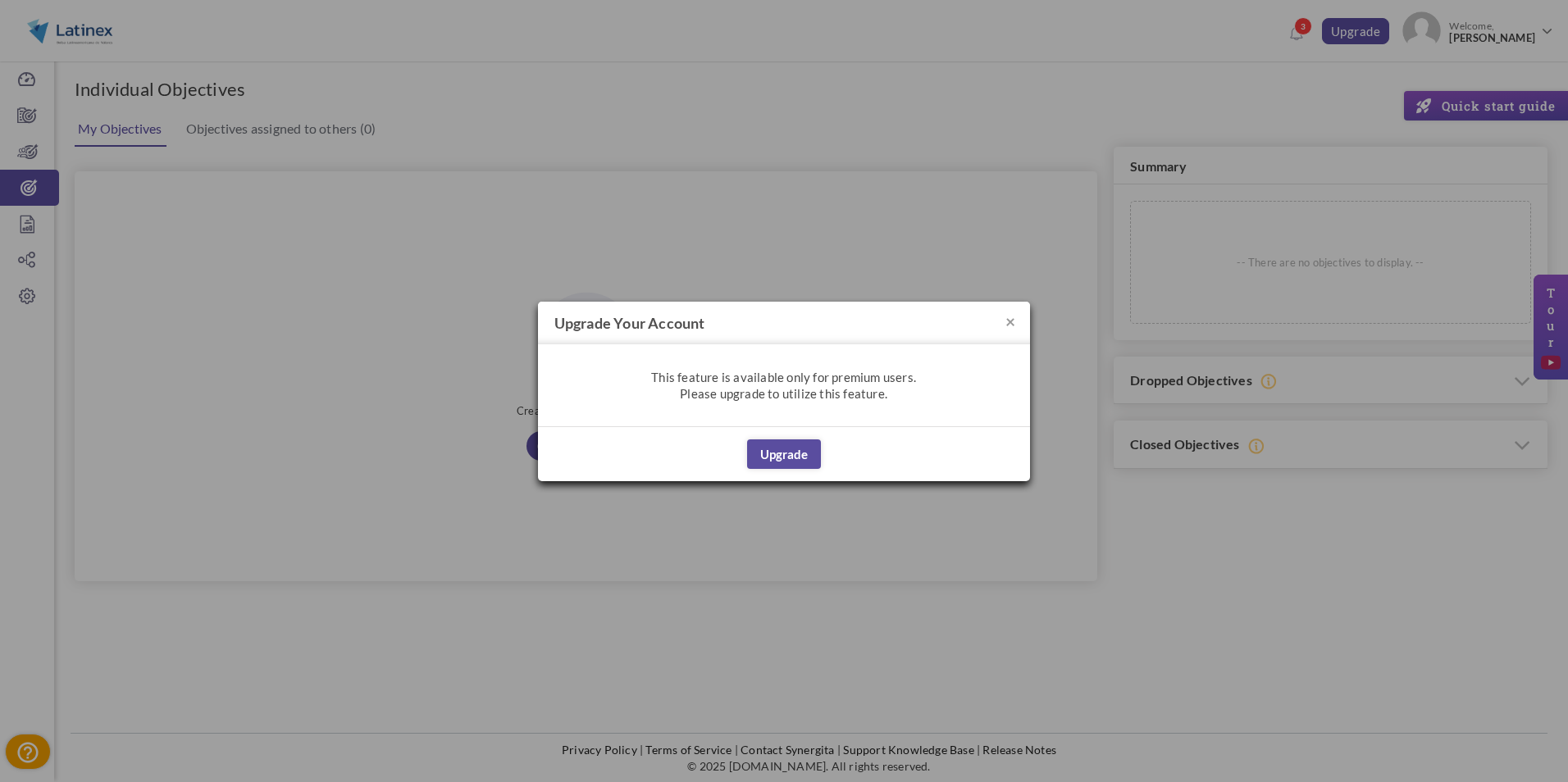
click at [1003, 326] on h4 "Upgrade your account" at bounding box center [783, 323] width 492 height 42
click at [1005, 324] on button "×" at bounding box center [1009, 321] width 10 height 17
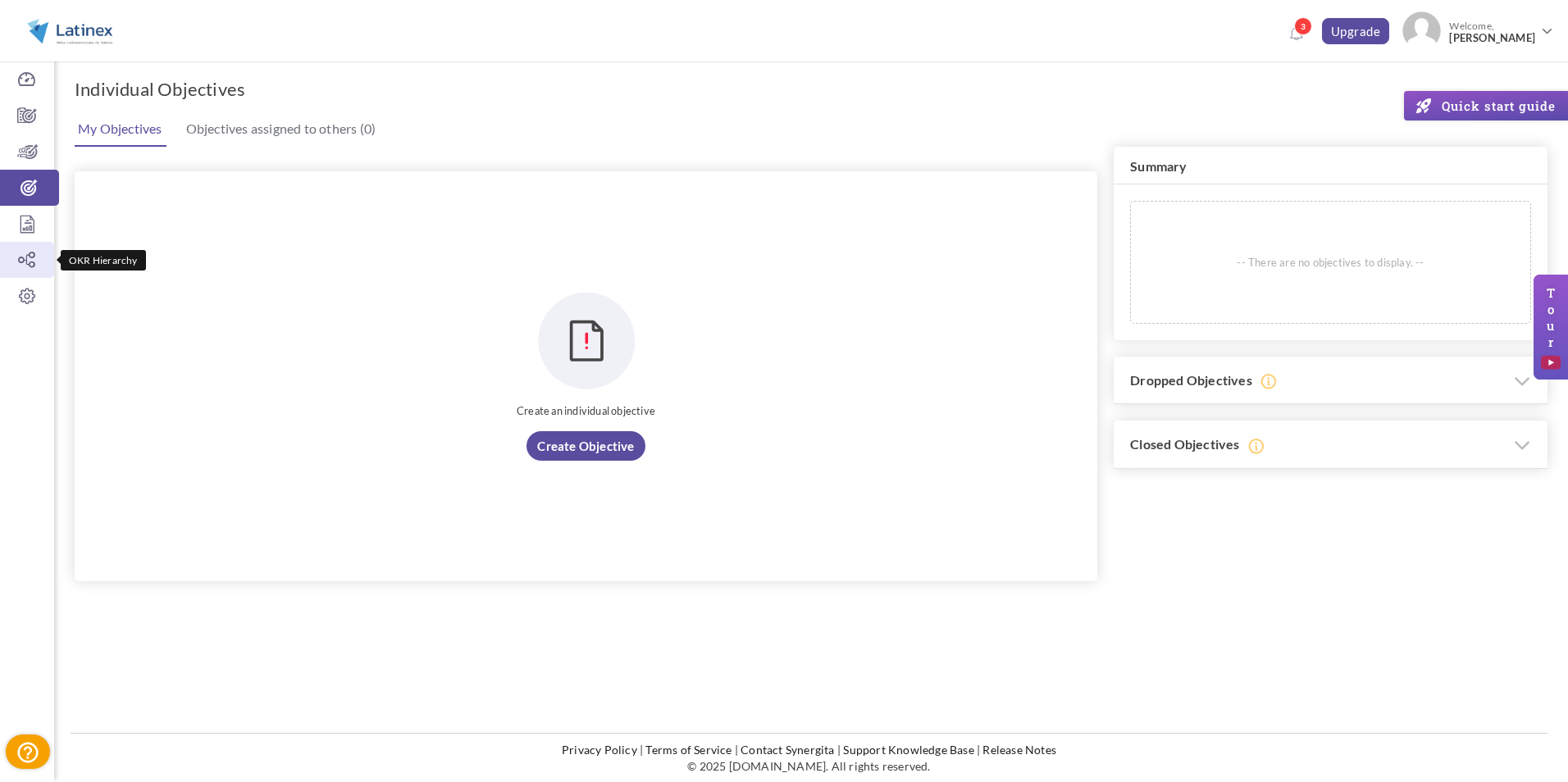
click at [45, 261] on icon at bounding box center [27, 259] width 54 height 16
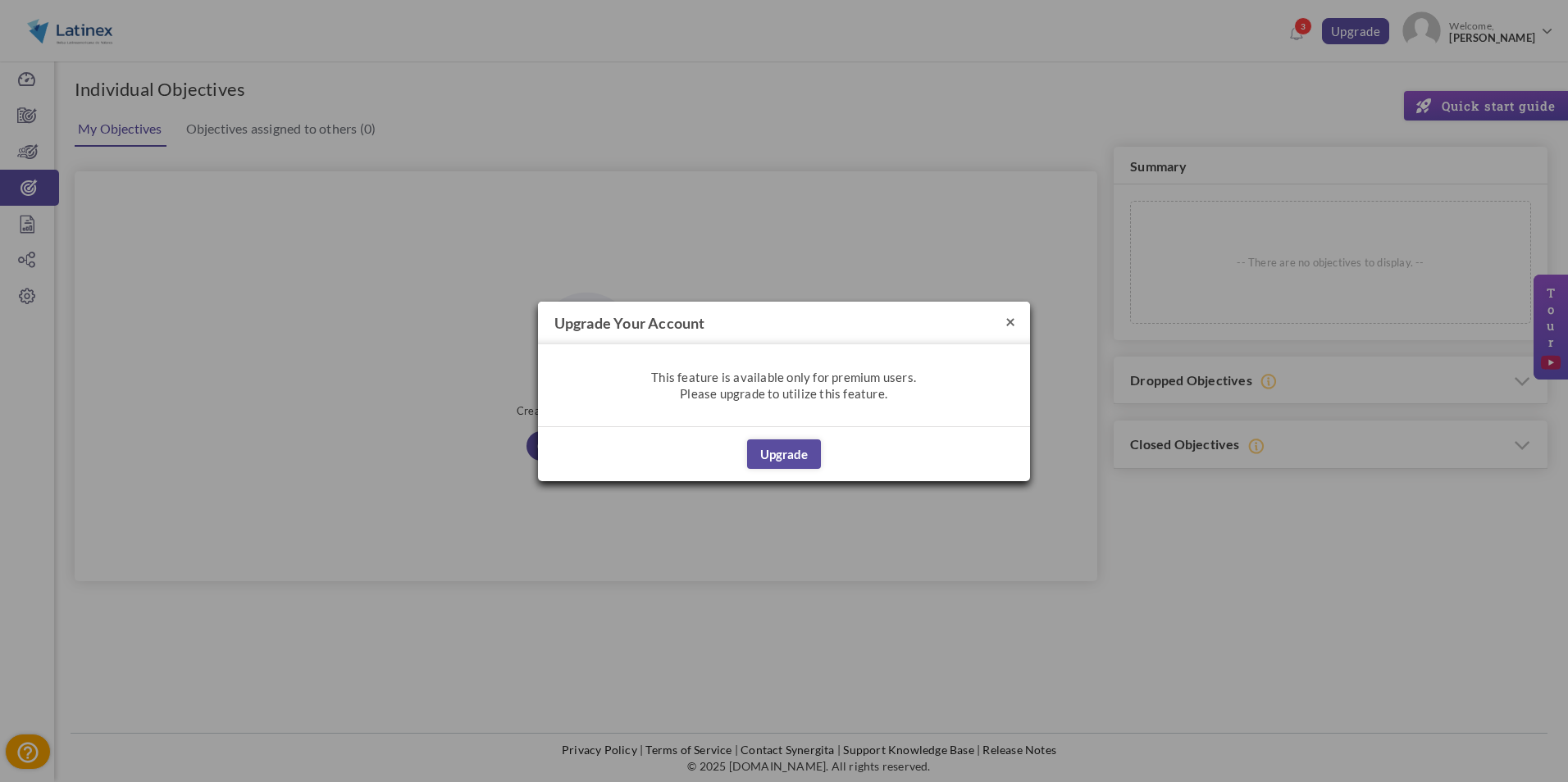
click at [1008, 323] on button "×" at bounding box center [1009, 321] width 10 height 17
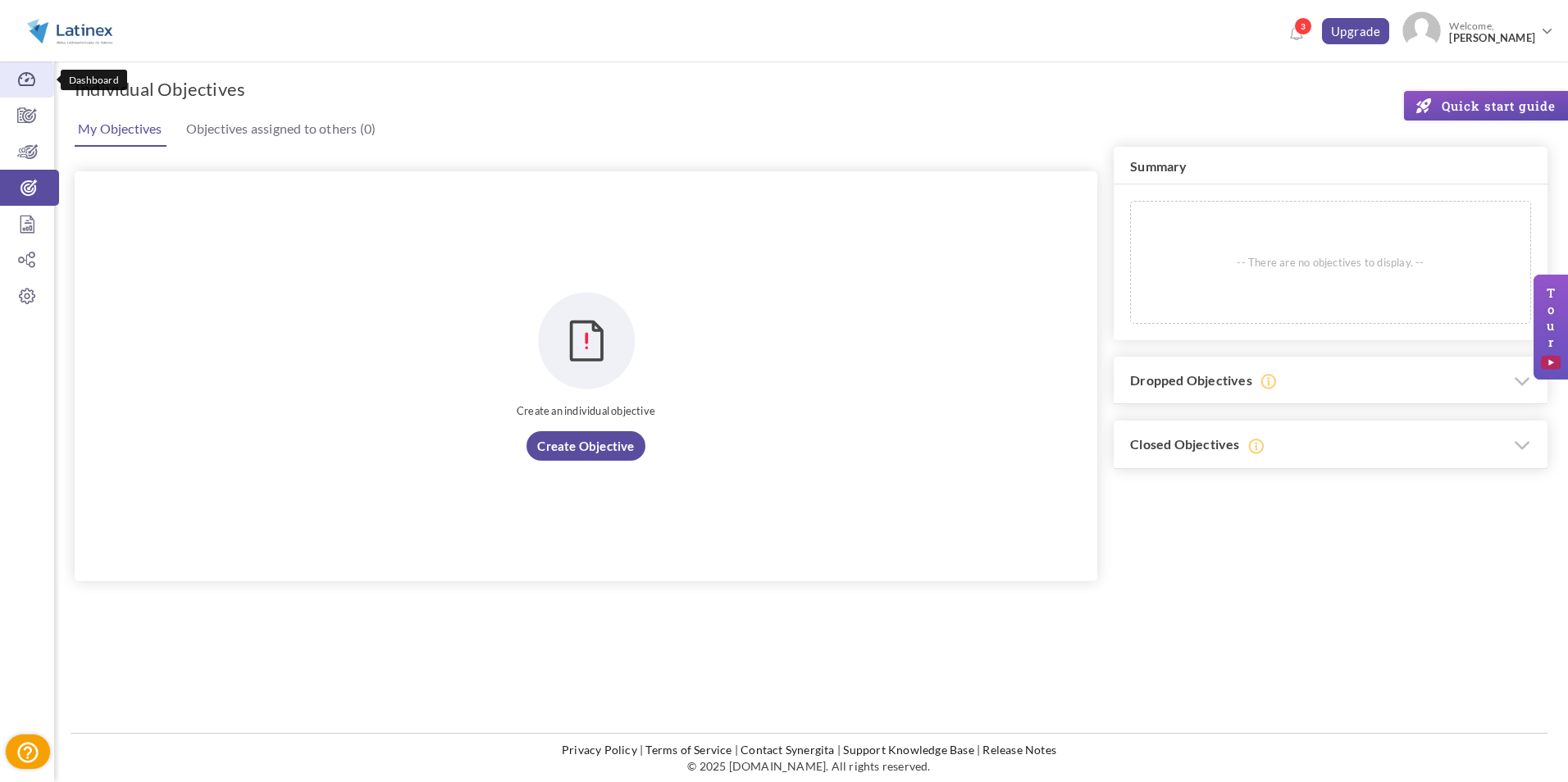
click at [26, 76] on icon at bounding box center [27, 79] width 54 height 16
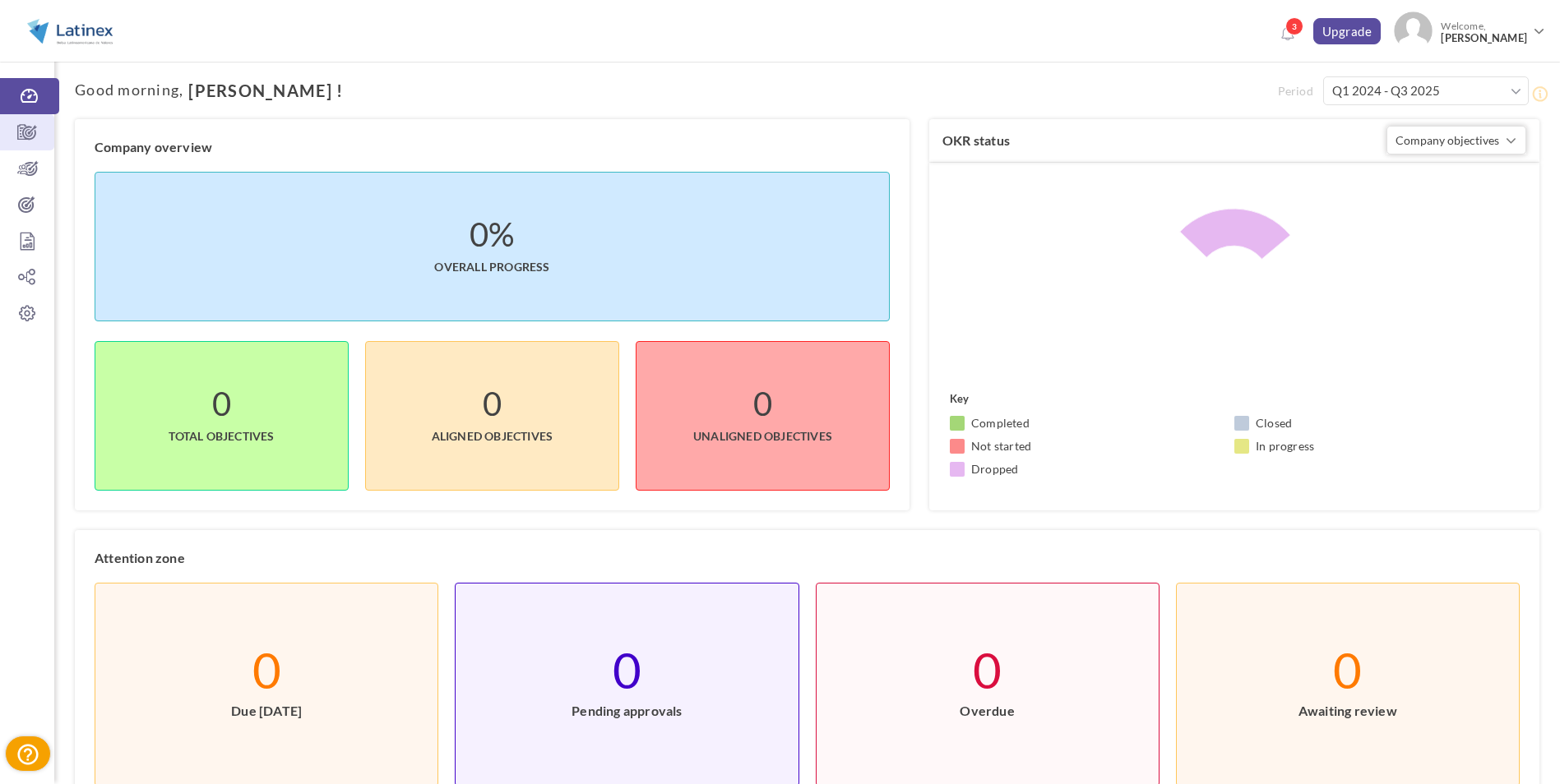
click at [25, 115] on link "Company Objectives" at bounding box center [27, 132] width 54 height 37
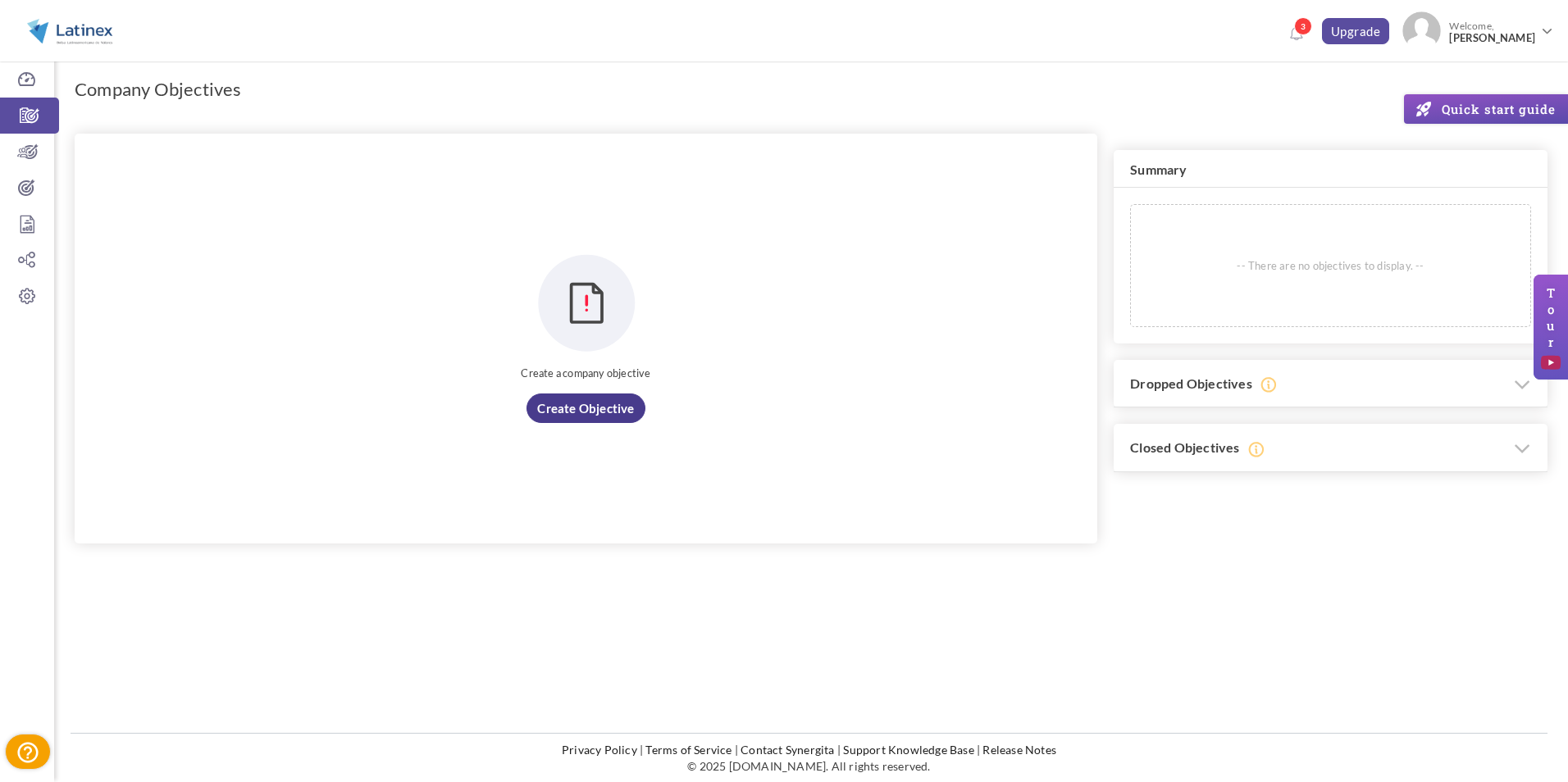
click at [618, 404] on link "Create objective" at bounding box center [585, 408] width 118 height 29
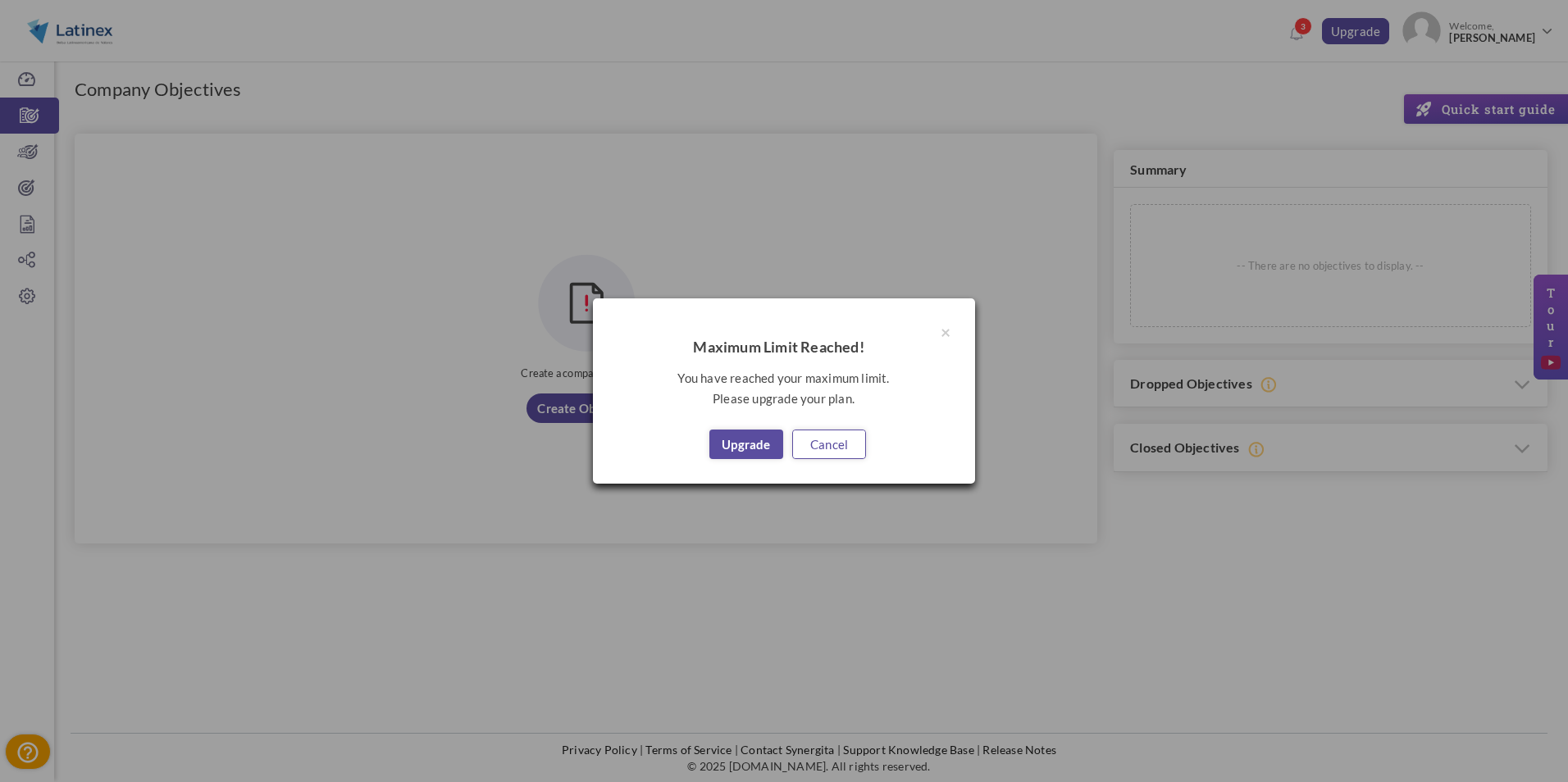
click at [846, 449] on link "Cancel" at bounding box center [828, 445] width 74 height 29
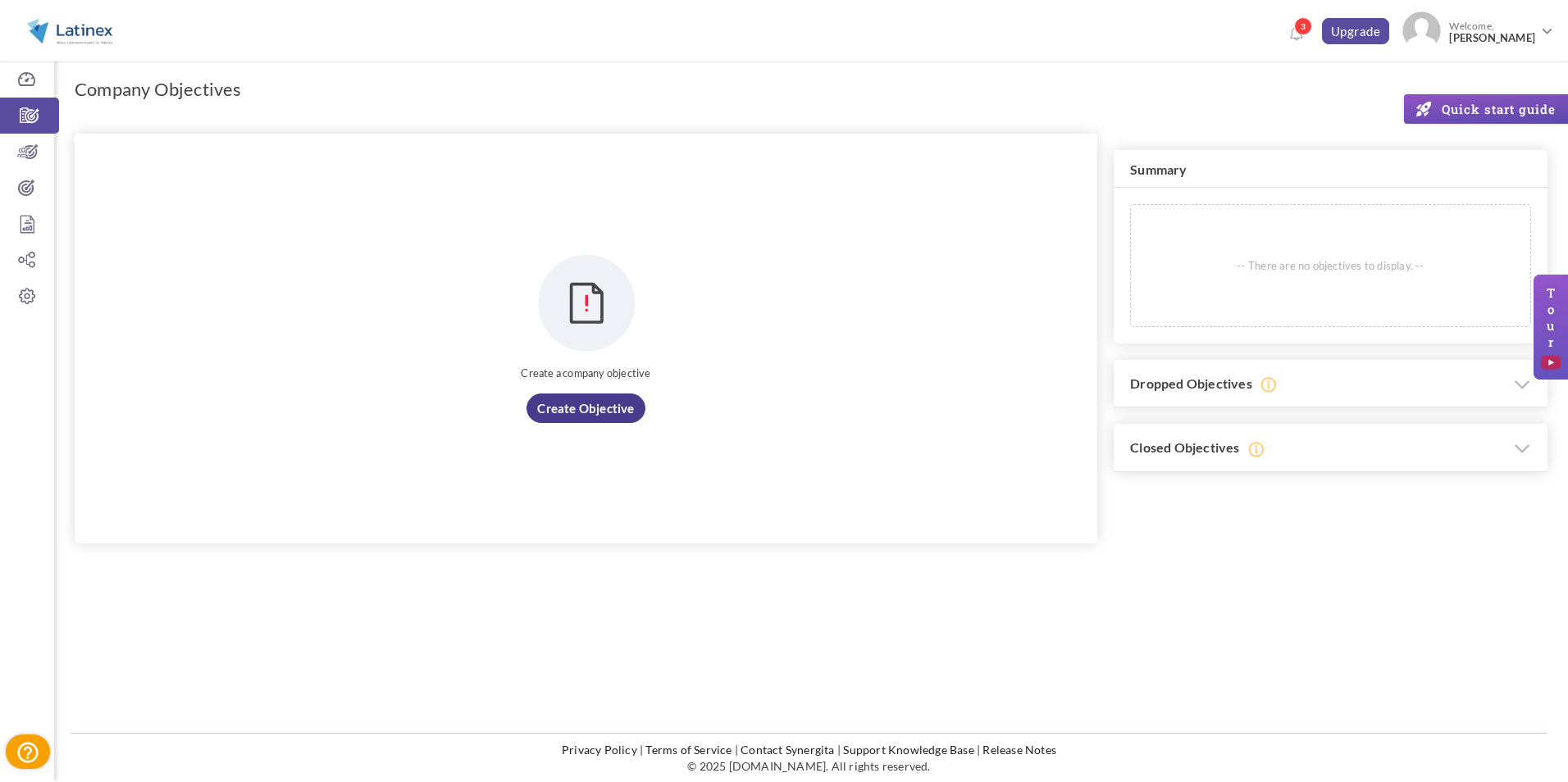
click at [565, 414] on link "Create objective" at bounding box center [585, 408] width 118 height 29
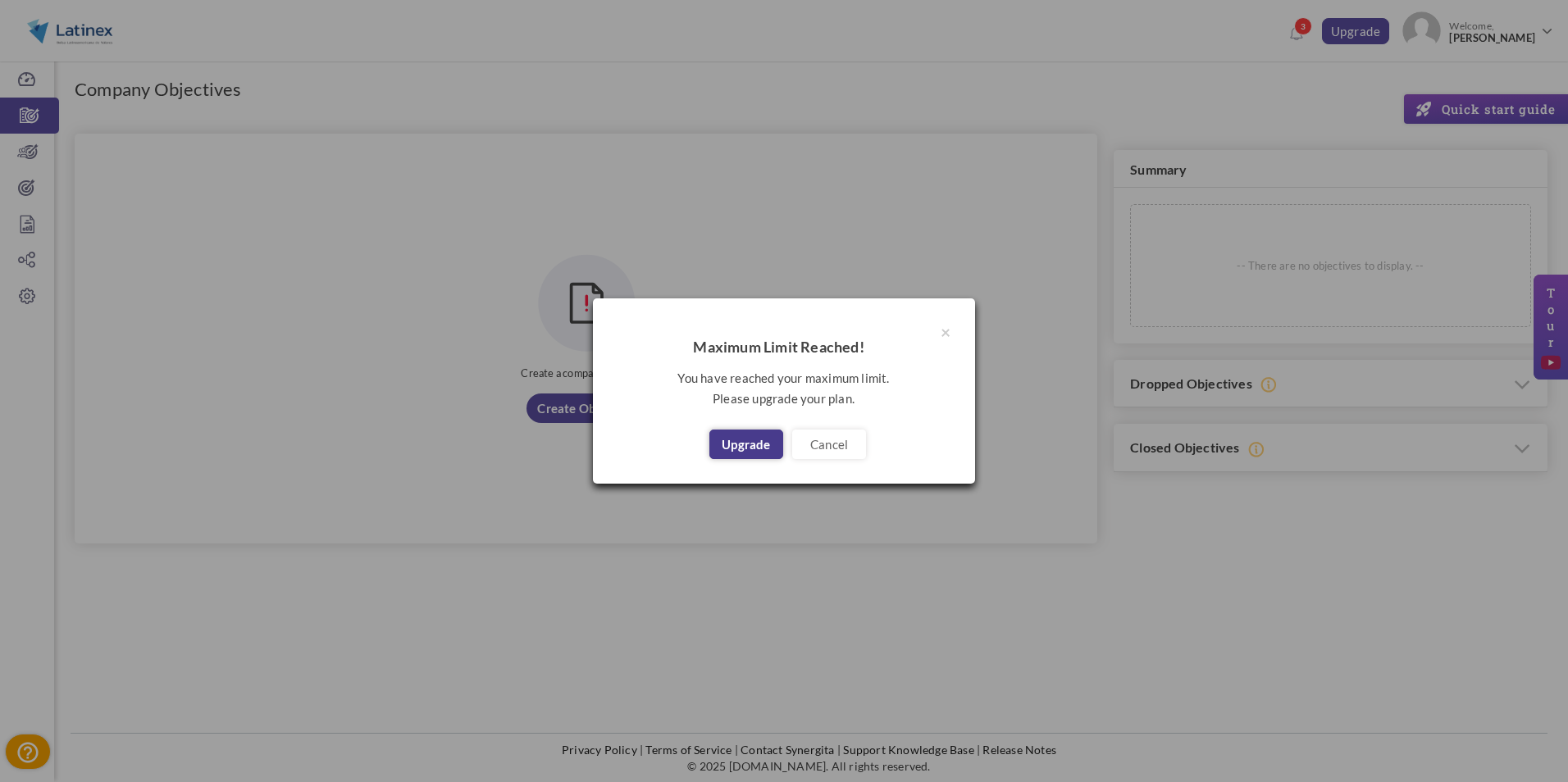
click at [741, 440] on link "Upgrade" at bounding box center [746, 445] width 74 height 29
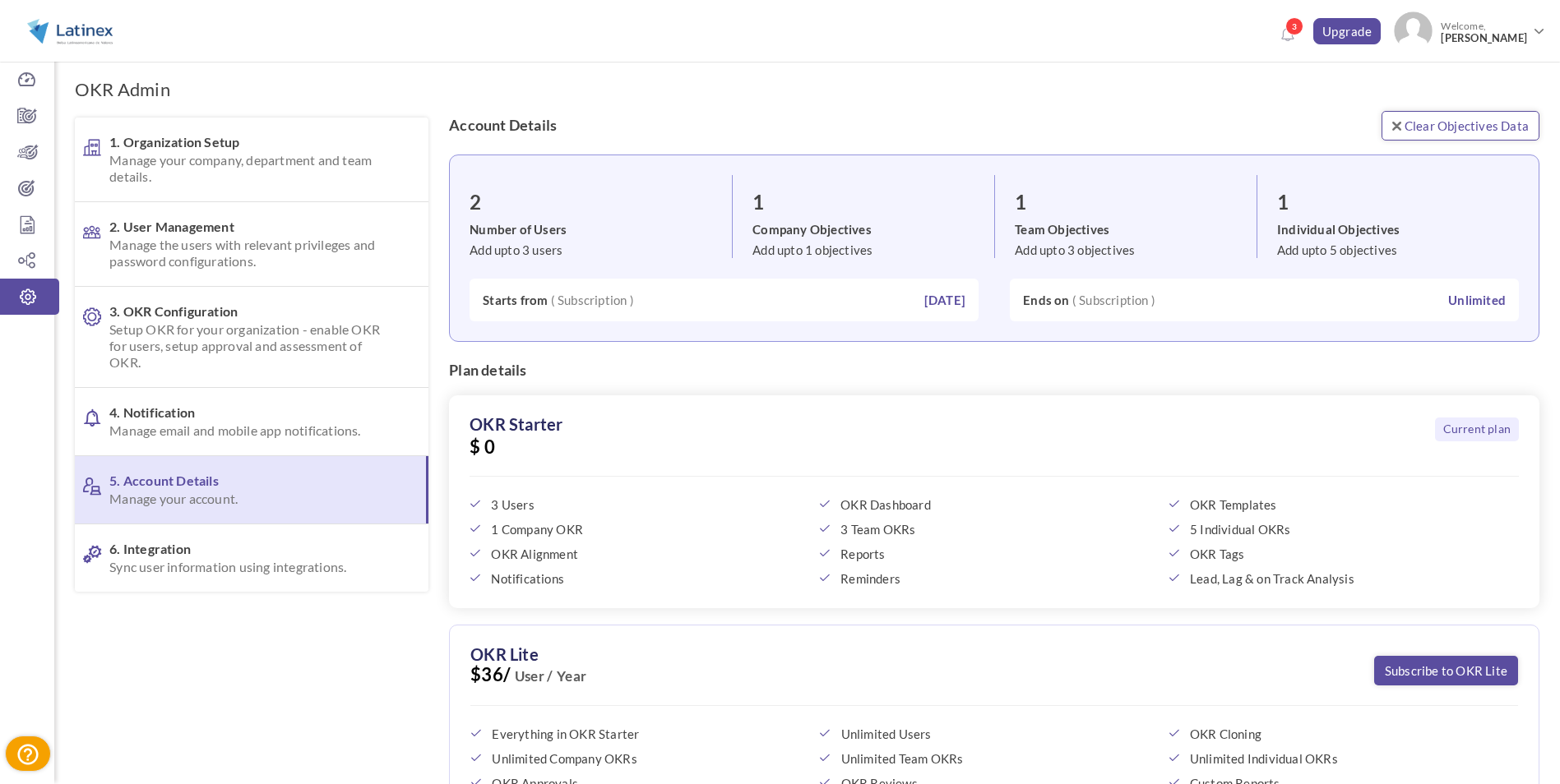
click at [1475, 117] on link "Clear Objectives Data" at bounding box center [1461, 126] width 158 height 30
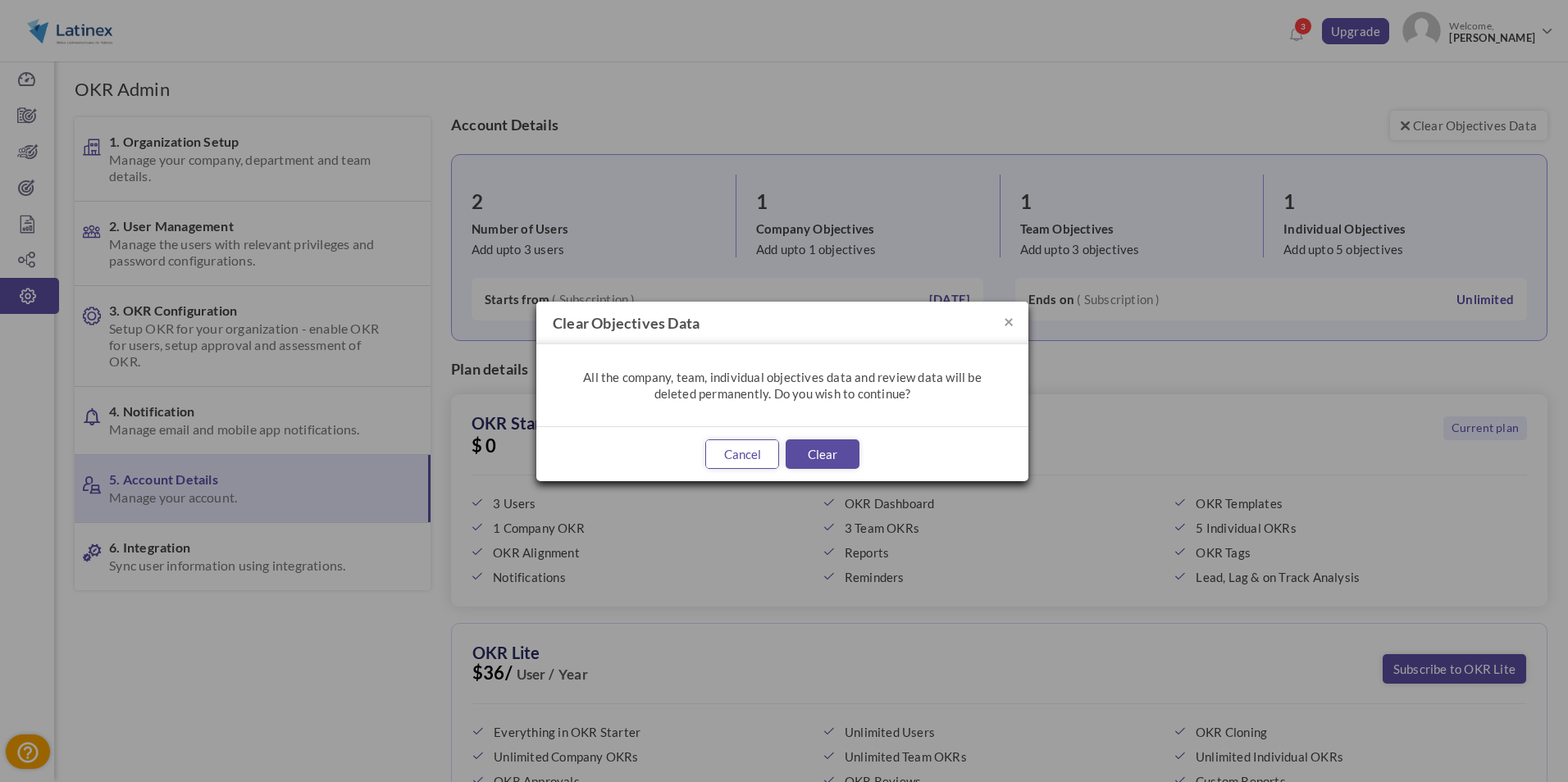
click at [767, 454] on button "Cancel" at bounding box center [742, 454] width 74 height 29
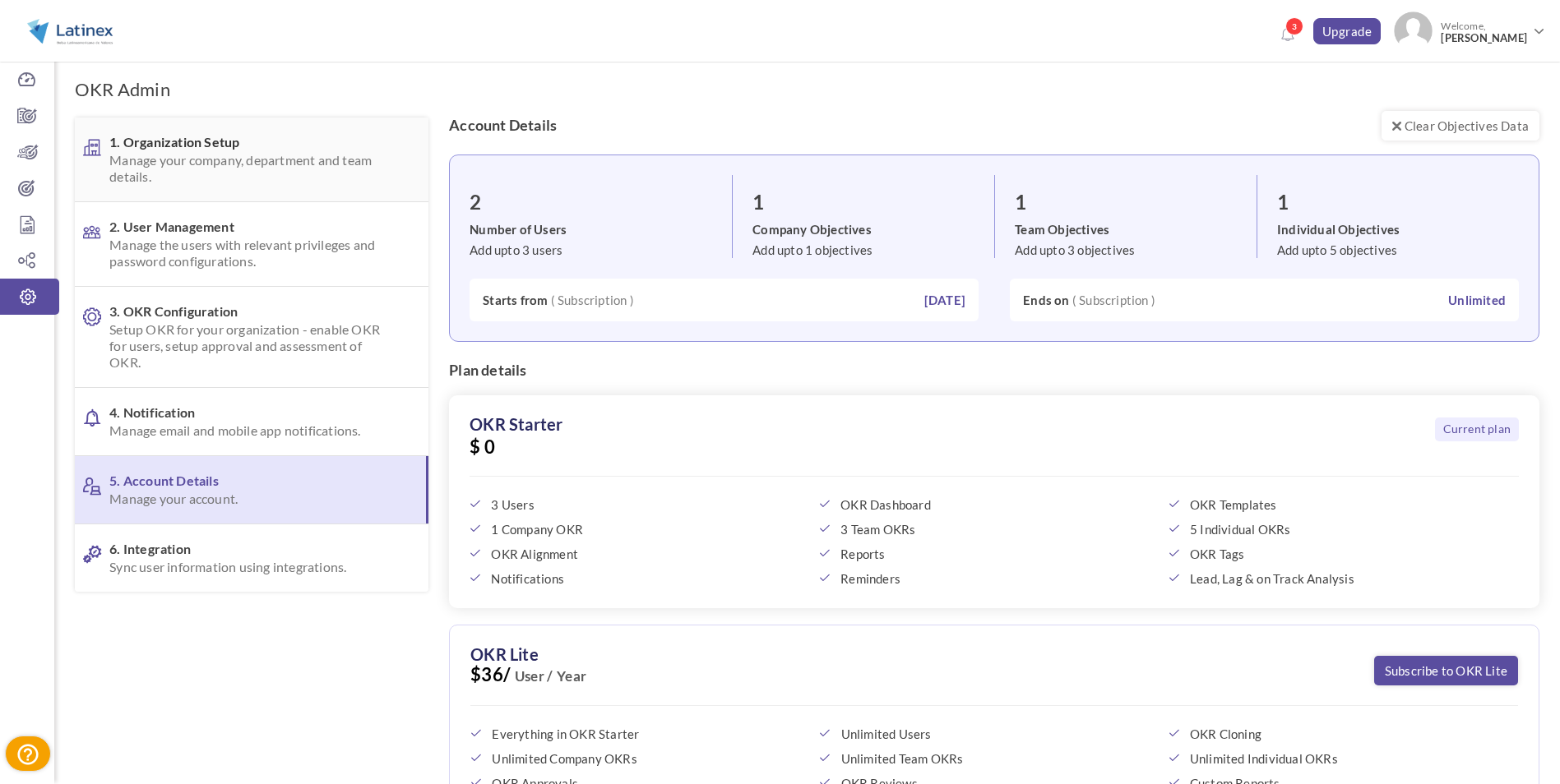
click at [203, 159] on span "Manage your company, department and team details." at bounding box center [250, 169] width 280 height 33
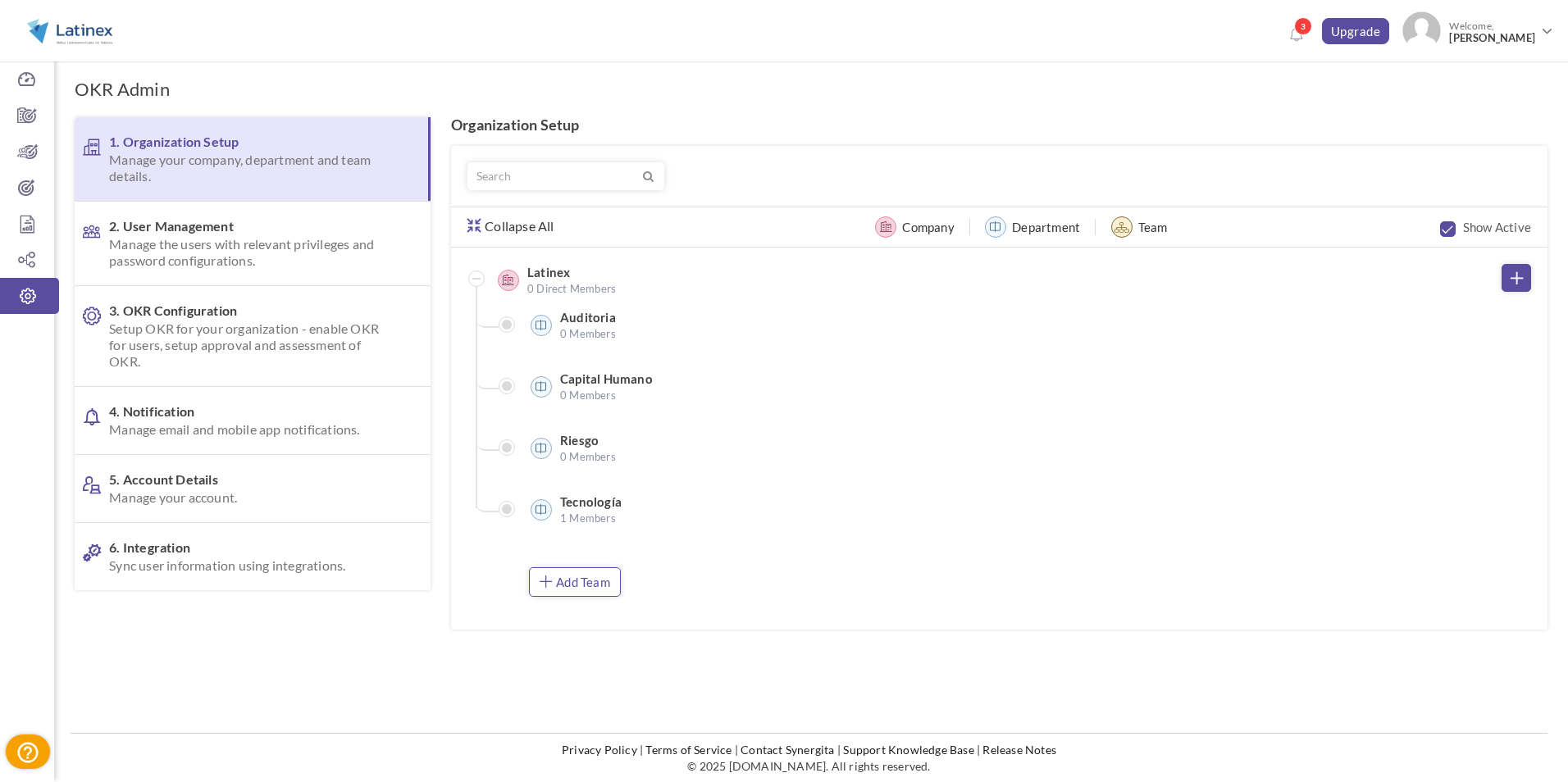
click at [556, 580] on link "Add Team" at bounding box center [575, 582] width 92 height 29
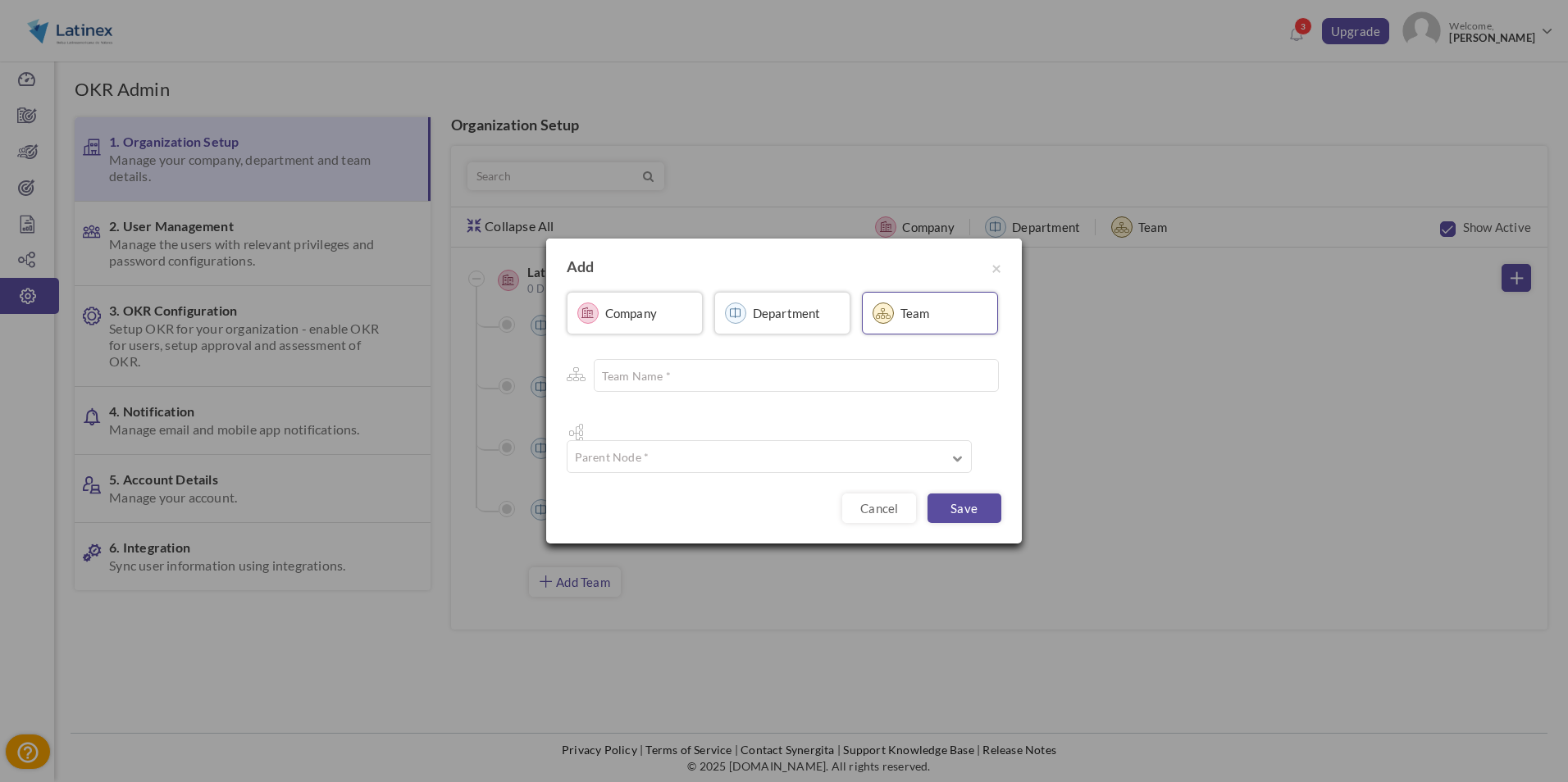
click at [770, 322] on label "Department" at bounding box center [787, 313] width 68 height 16
click at [732, 392] on input "text" at bounding box center [794, 375] width 405 height 33
drag, startPoint x: 747, startPoint y: 274, endPoint x: 949, endPoint y: 273, distance: 202.0
click at [949, 273] on h4 "Add" at bounding box center [783, 267] width 434 height 16
click at [996, 276] on span "×" at bounding box center [996, 268] width 10 height 21
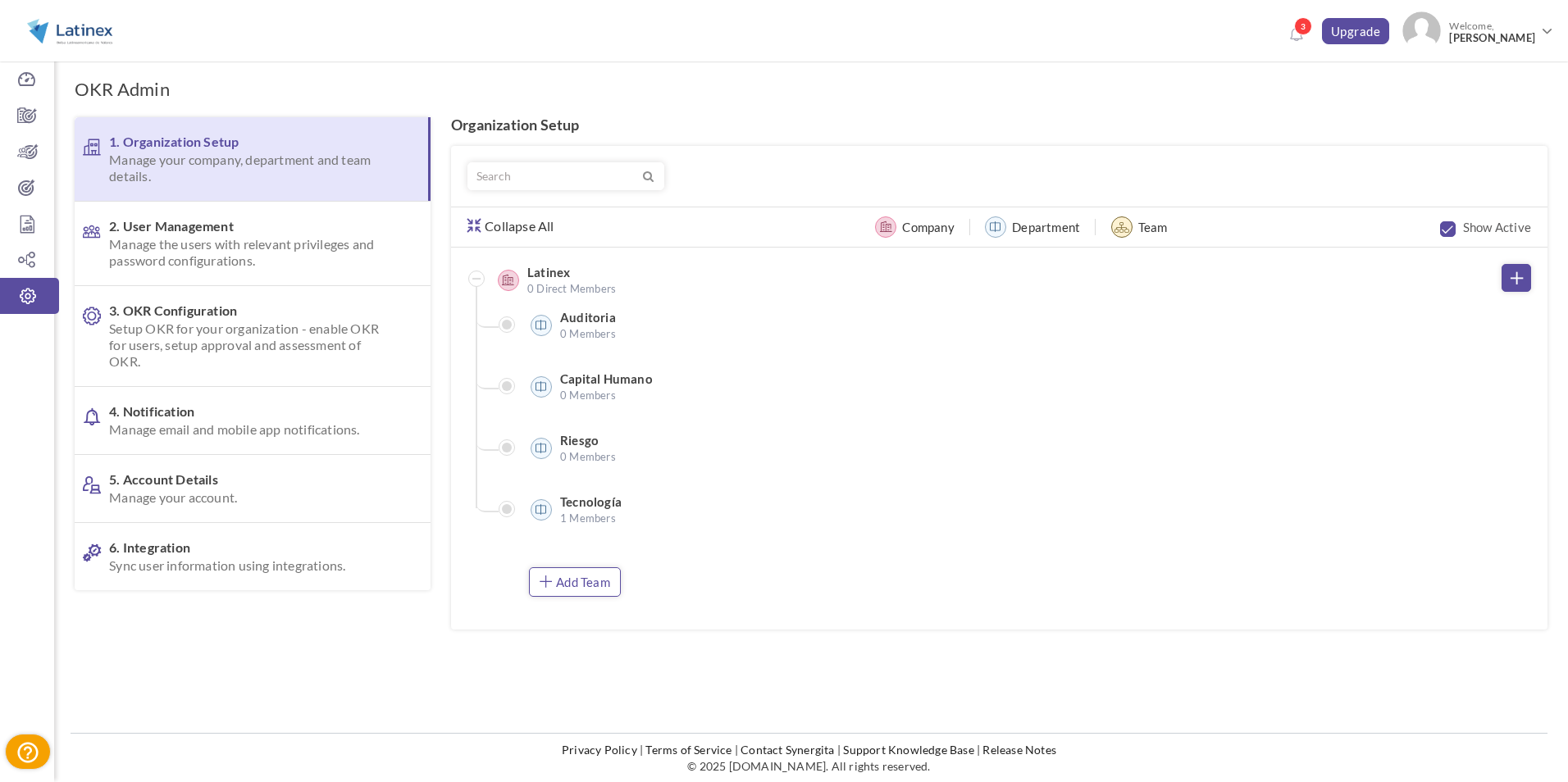
click at [599, 589] on link "Add Team" at bounding box center [575, 582] width 92 height 29
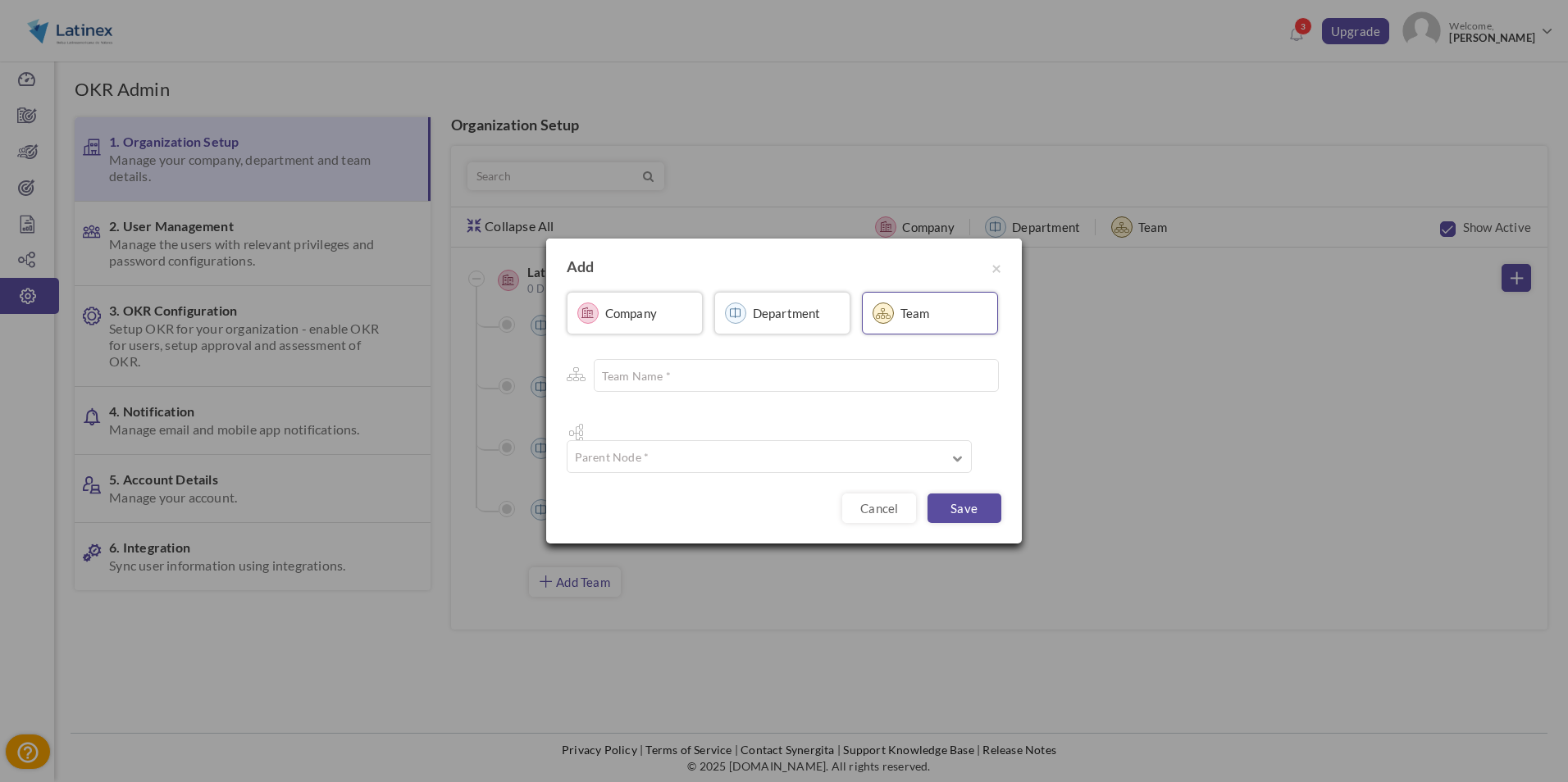
click at [792, 321] on label "Department" at bounding box center [787, 313] width 68 height 16
click at [702, 384] on input "text" at bounding box center [794, 375] width 405 height 33
type input "c"
type input "Contabilidad"
click at [972, 446] on input "text" at bounding box center [768, 457] width 405 height 33
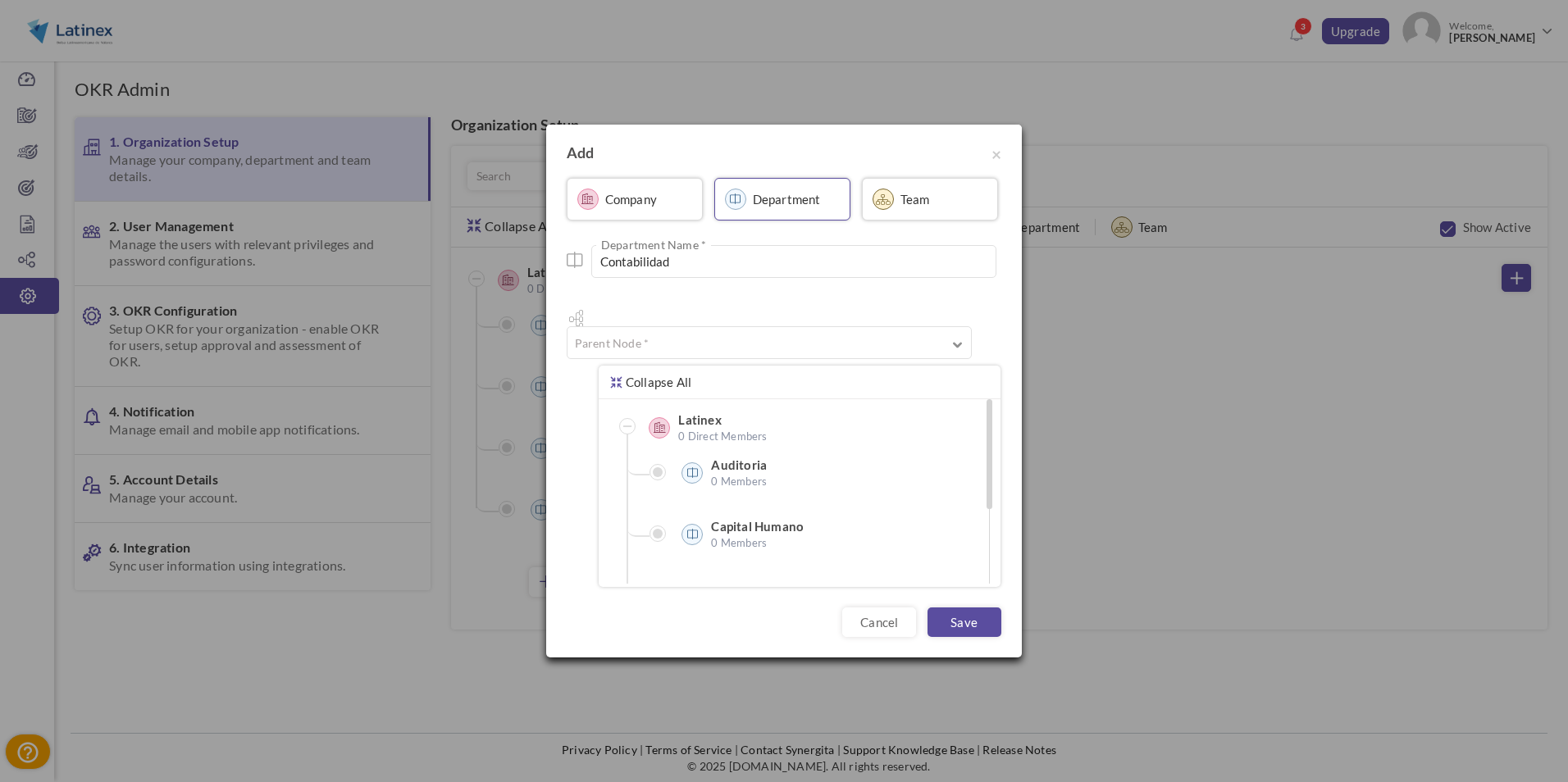
click at [683, 412] on label "Latinex" at bounding box center [760, 420] width 164 height 16
type input "Latinex"
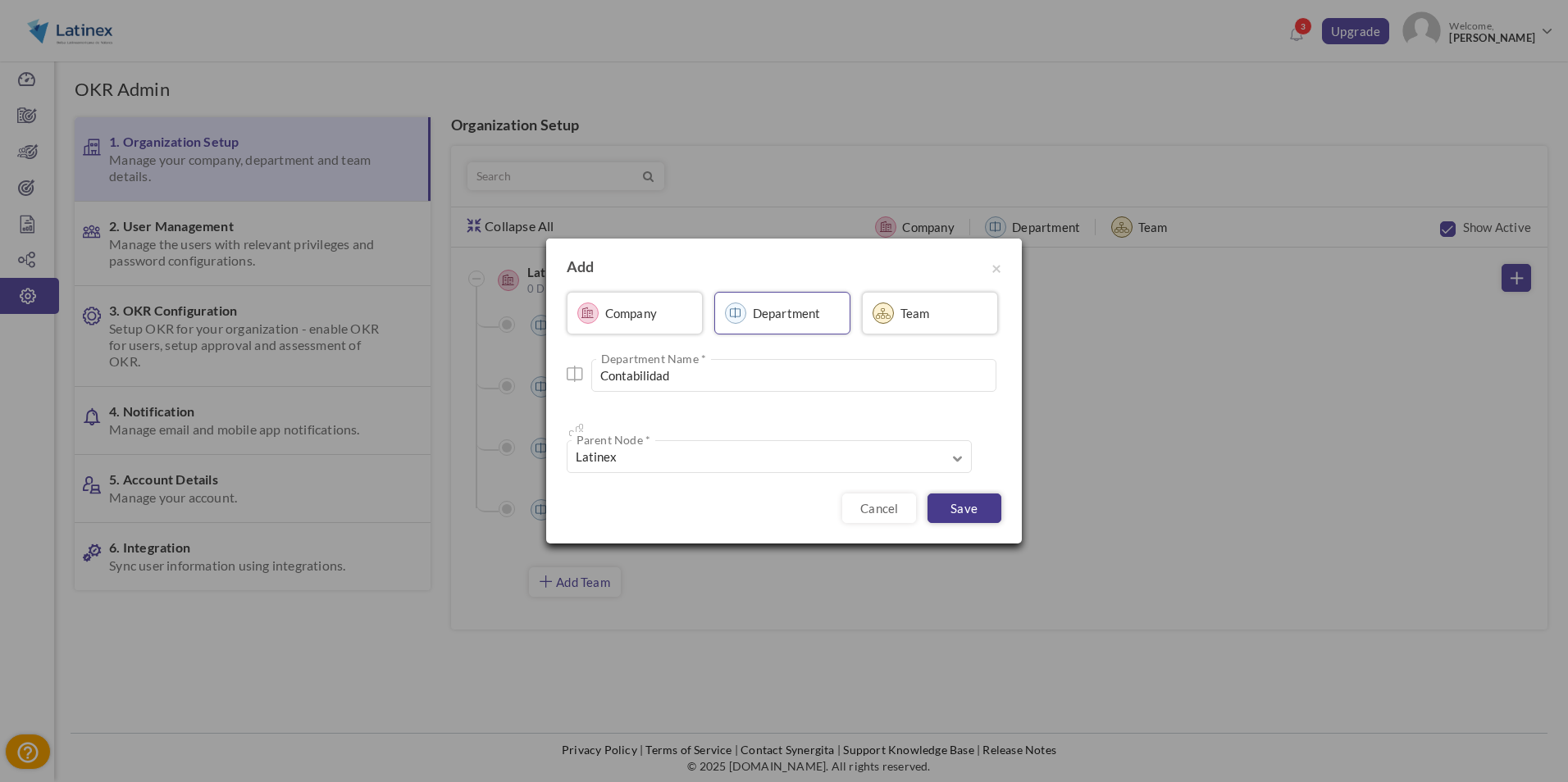
click at [964, 502] on link "Save" at bounding box center [964, 508] width 74 height 29
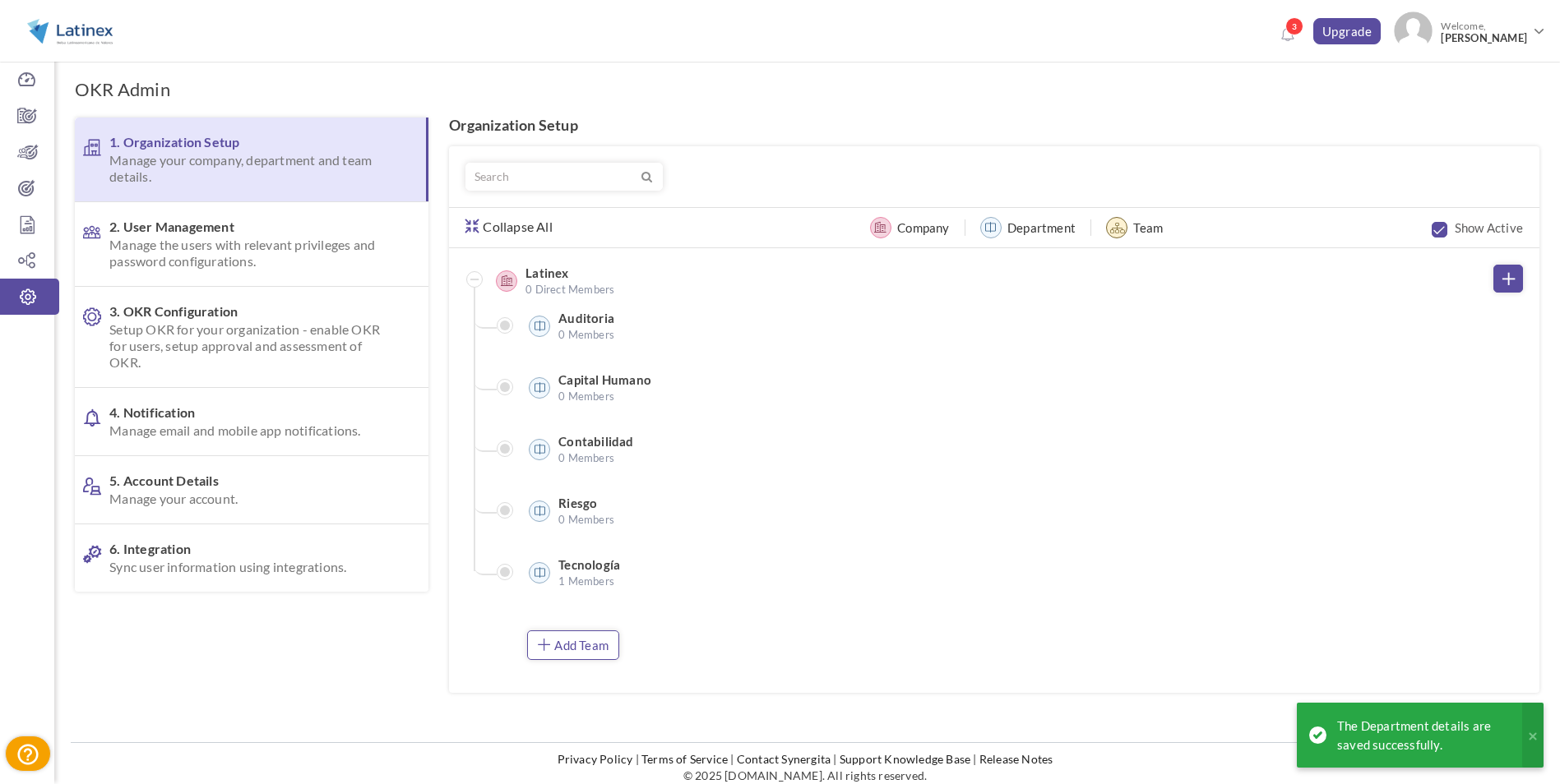
click at [587, 650] on link "Add Team" at bounding box center [573, 645] width 92 height 30
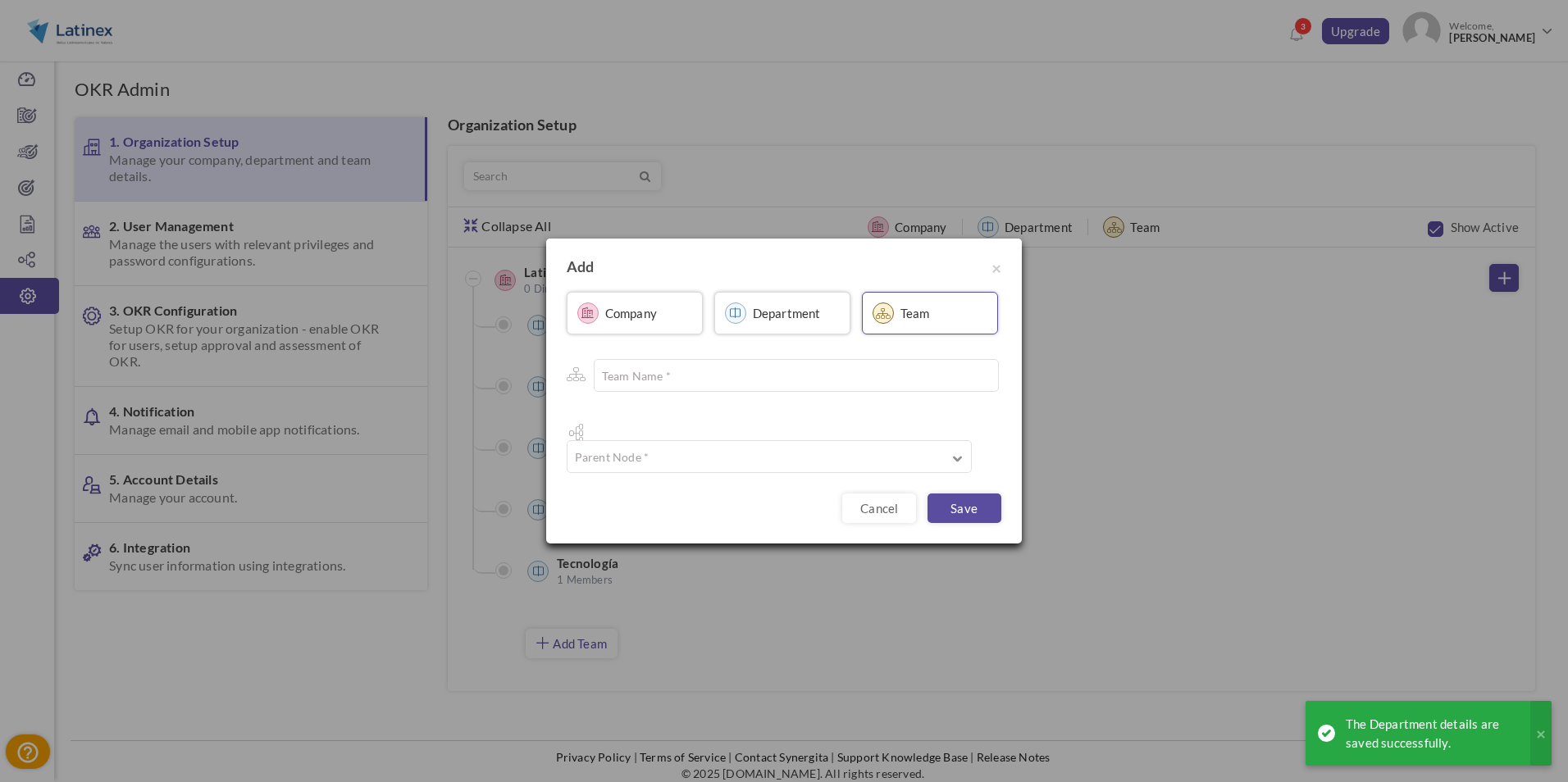
click at [766, 335] on link "Department" at bounding box center [782, 313] width 136 height 42
click at [755, 390] on input "text" at bounding box center [794, 375] width 405 height 33
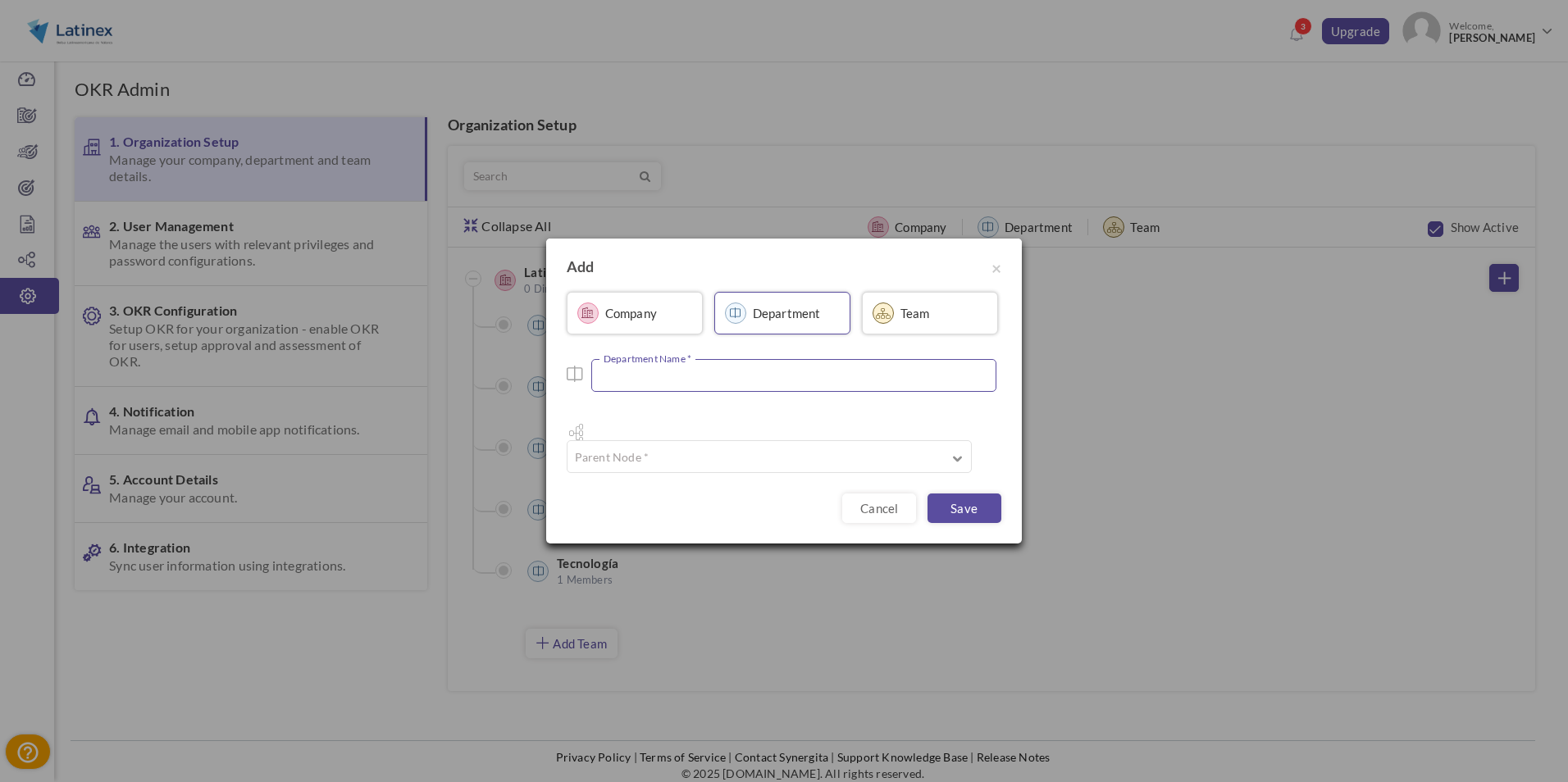
click at [705, 391] on input "text" at bounding box center [794, 375] width 405 height 33
type input "Operaciones"
click at [667, 440] on input "text" at bounding box center [768, 457] width 405 height 33
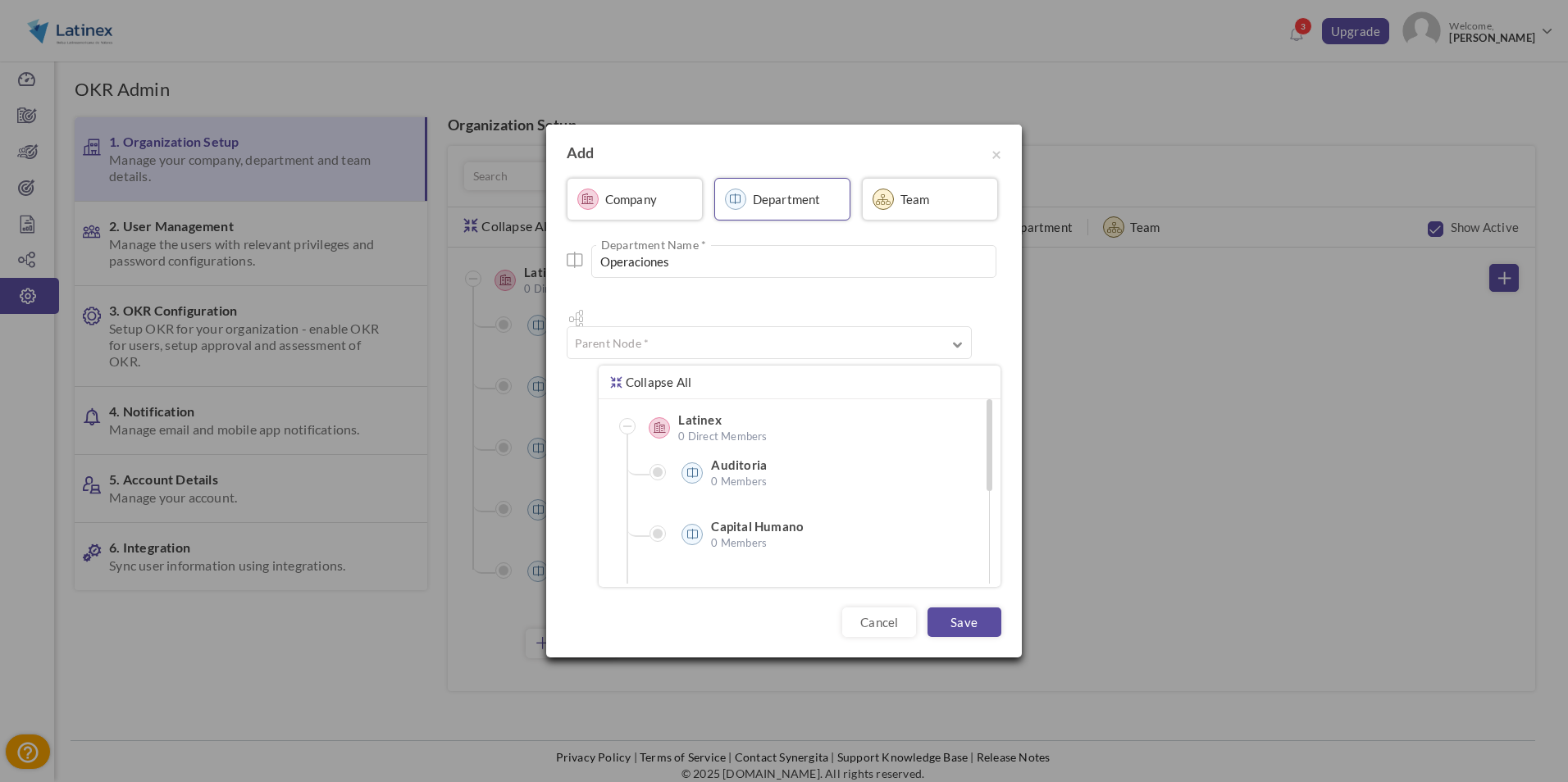
click at [700, 428] on span "0 Direct Members" at bounding box center [760, 436] width 164 height 16
type input "Latinex"
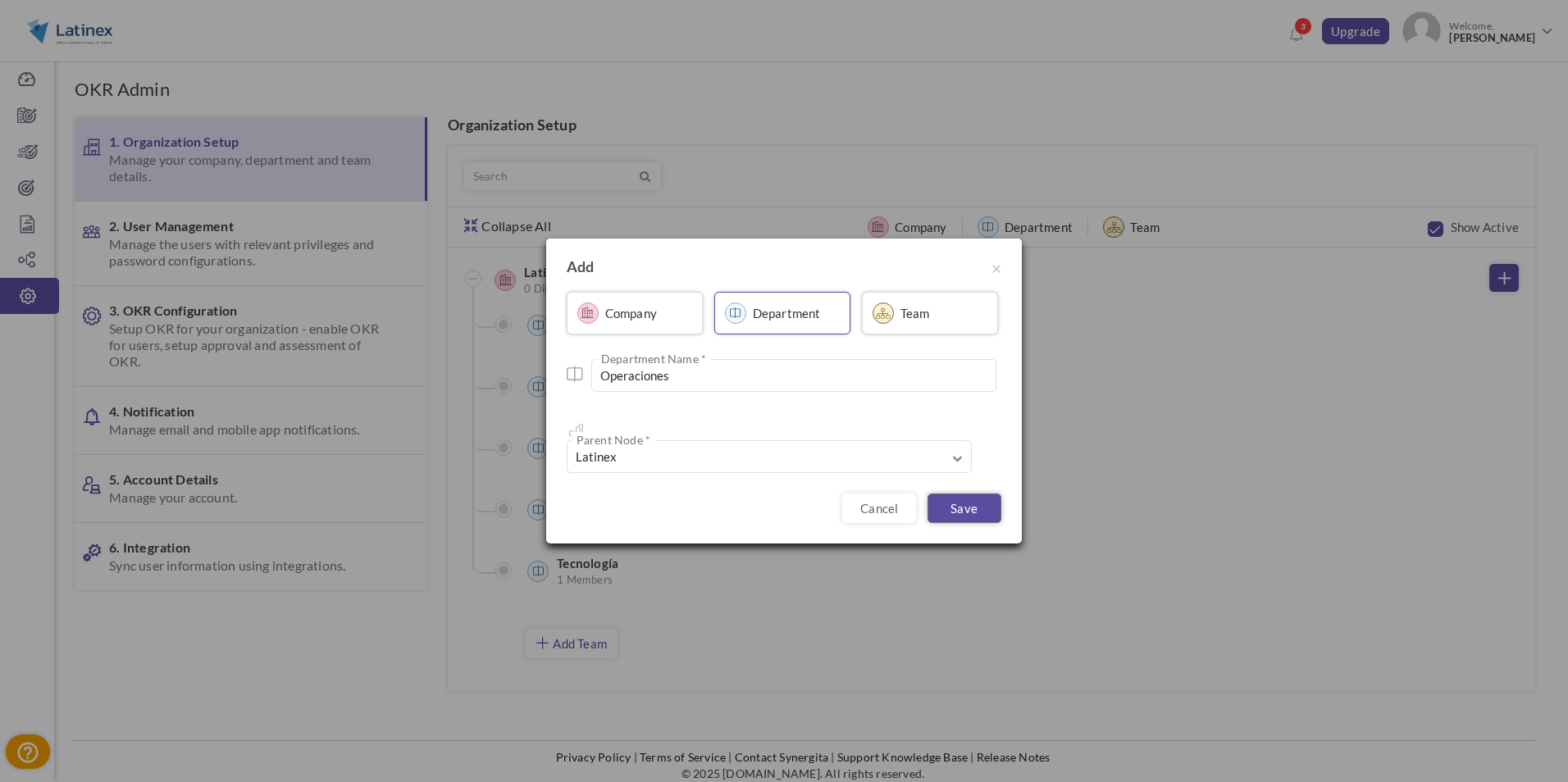
click at [968, 493] on link "Save" at bounding box center [964, 508] width 74 height 29
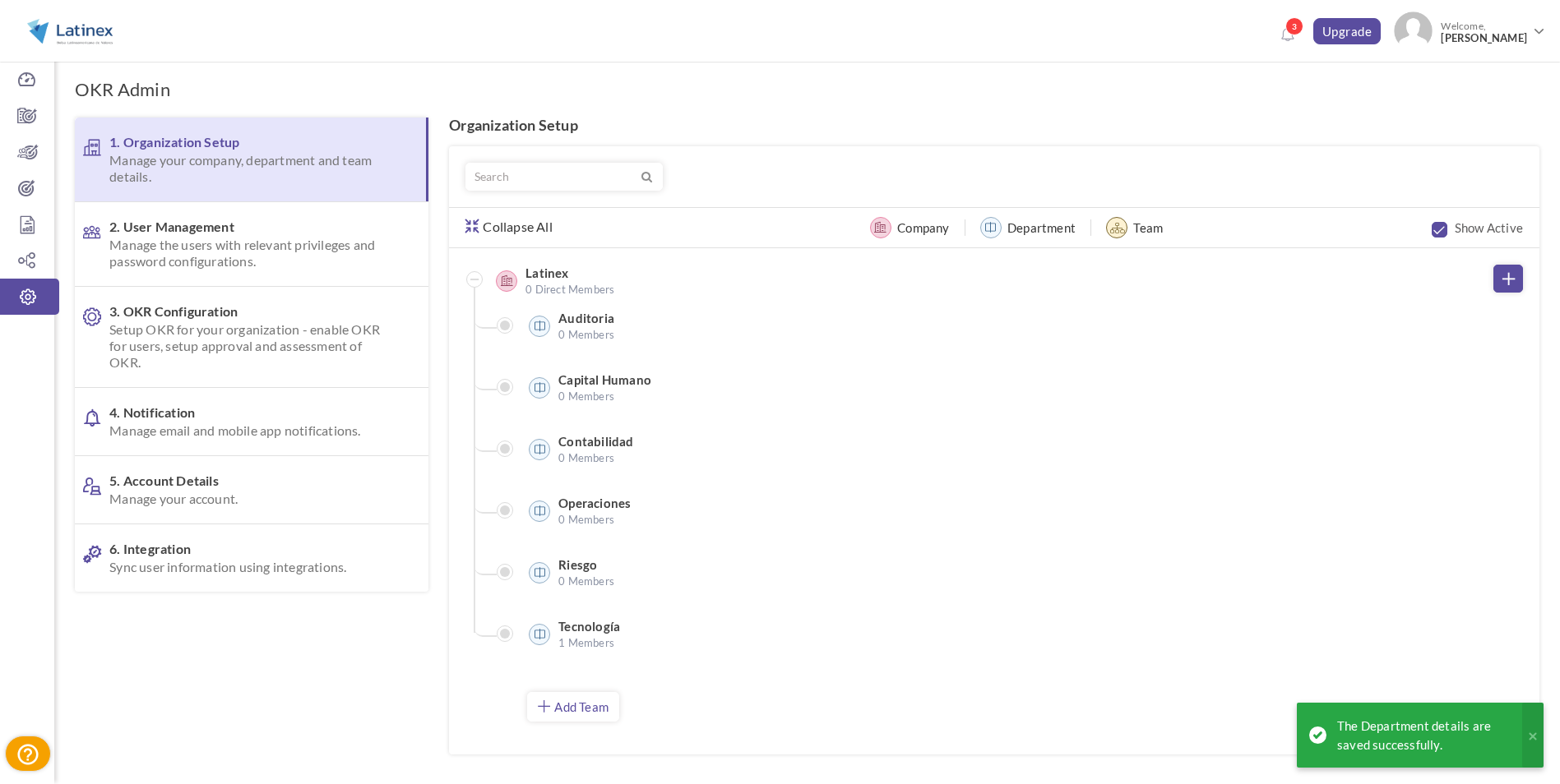
click at [583, 709] on link "Add Team" at bounding box center [573, 707] width 92 height 30
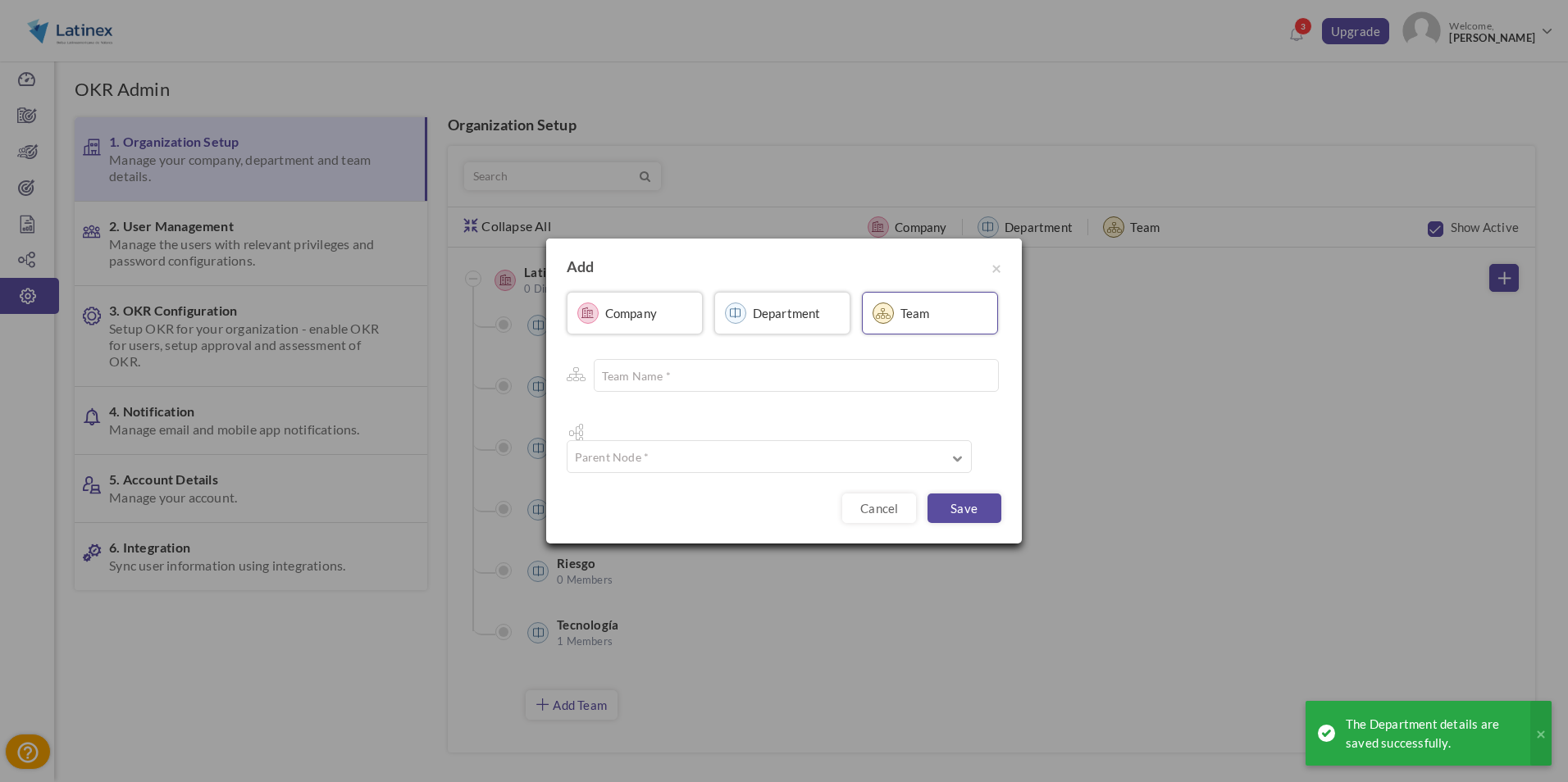
click at [791, 335] on link "Department" at bounding box center [782, 313] width 136 height 42
click at [759, 376] on input "text" at bounding box center [794, 375] width 405 height 33
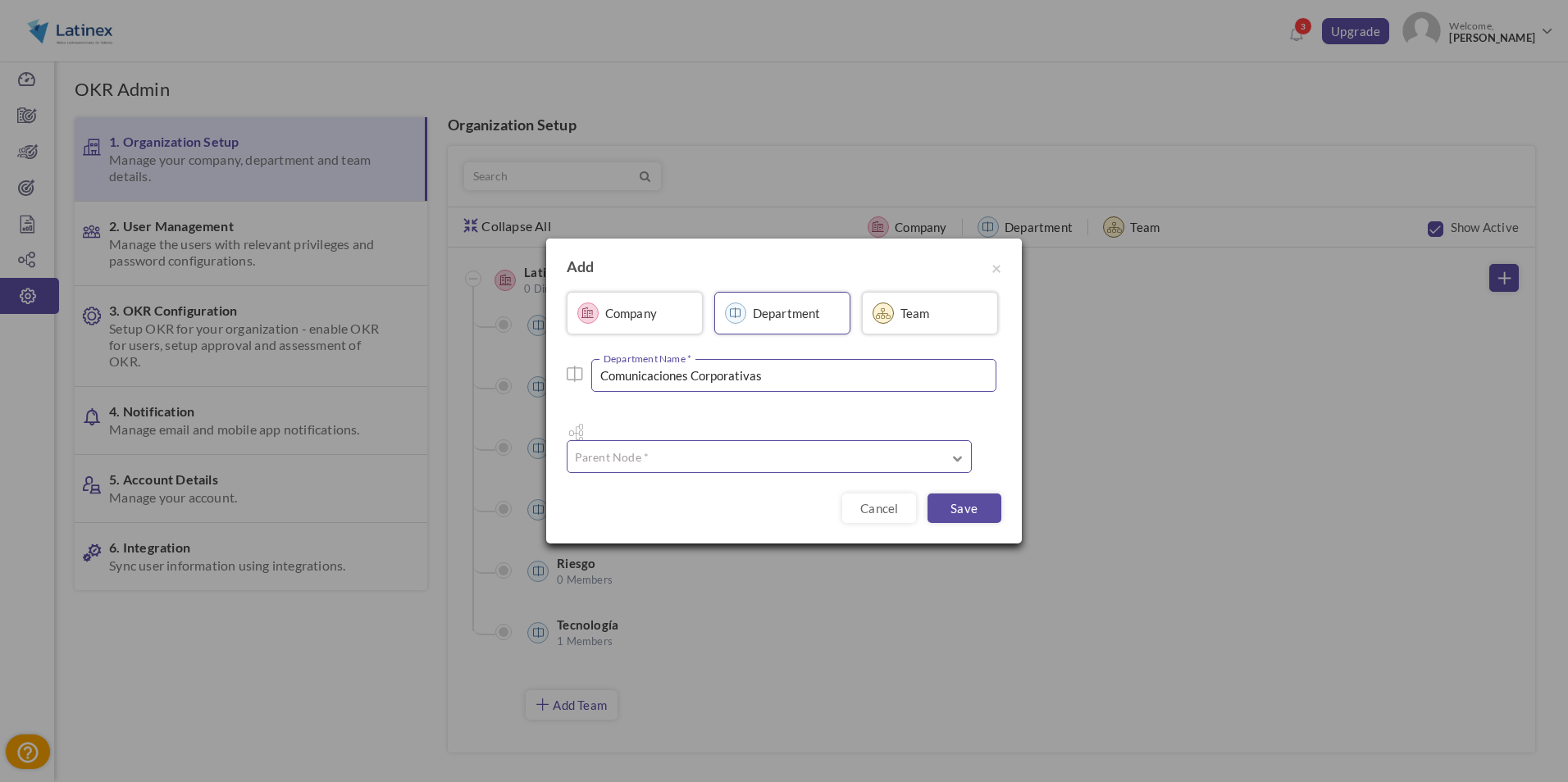
type input "Comunicaciones Corporativas"
click at [757, 458] on input "text" at bounding box center [768, 457] width 405 height 33
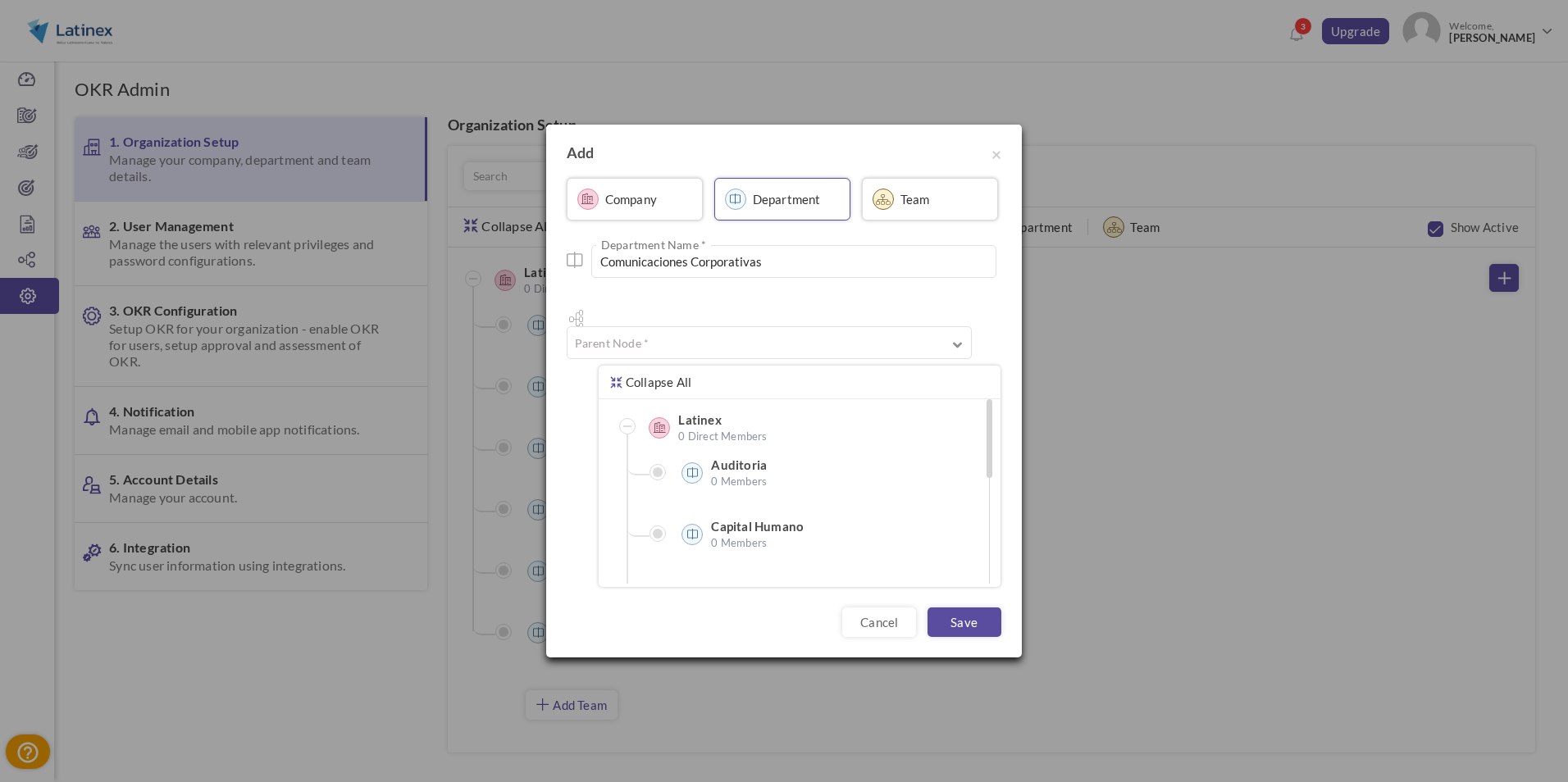
click at [707, 412] on label "Latinex" at bounding box center [760, 420] width 164 height 16
type input "Latinex"
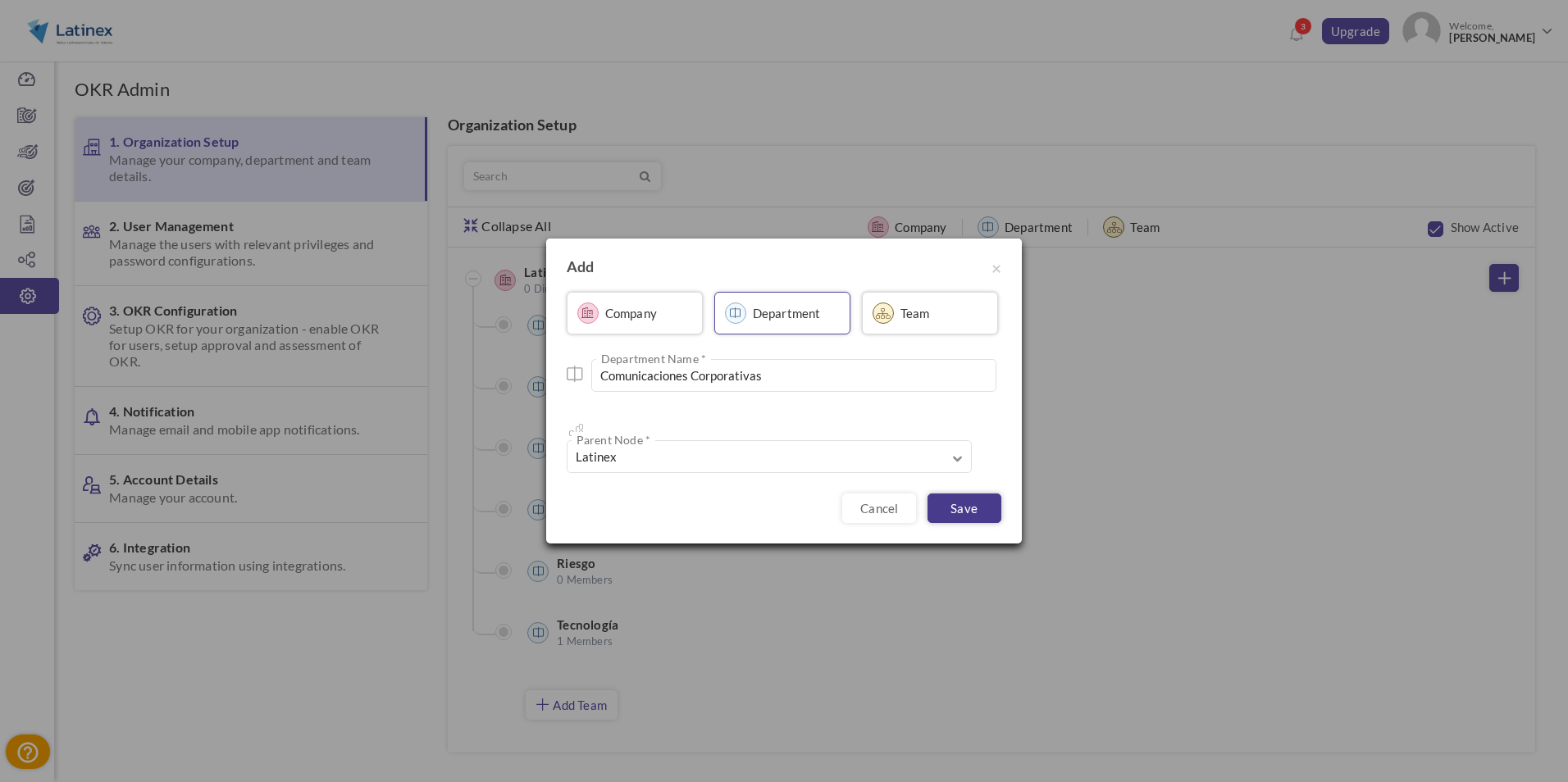
click at [947, 500] on link "Save" at bounding box center [964, 508] width 74 height 29
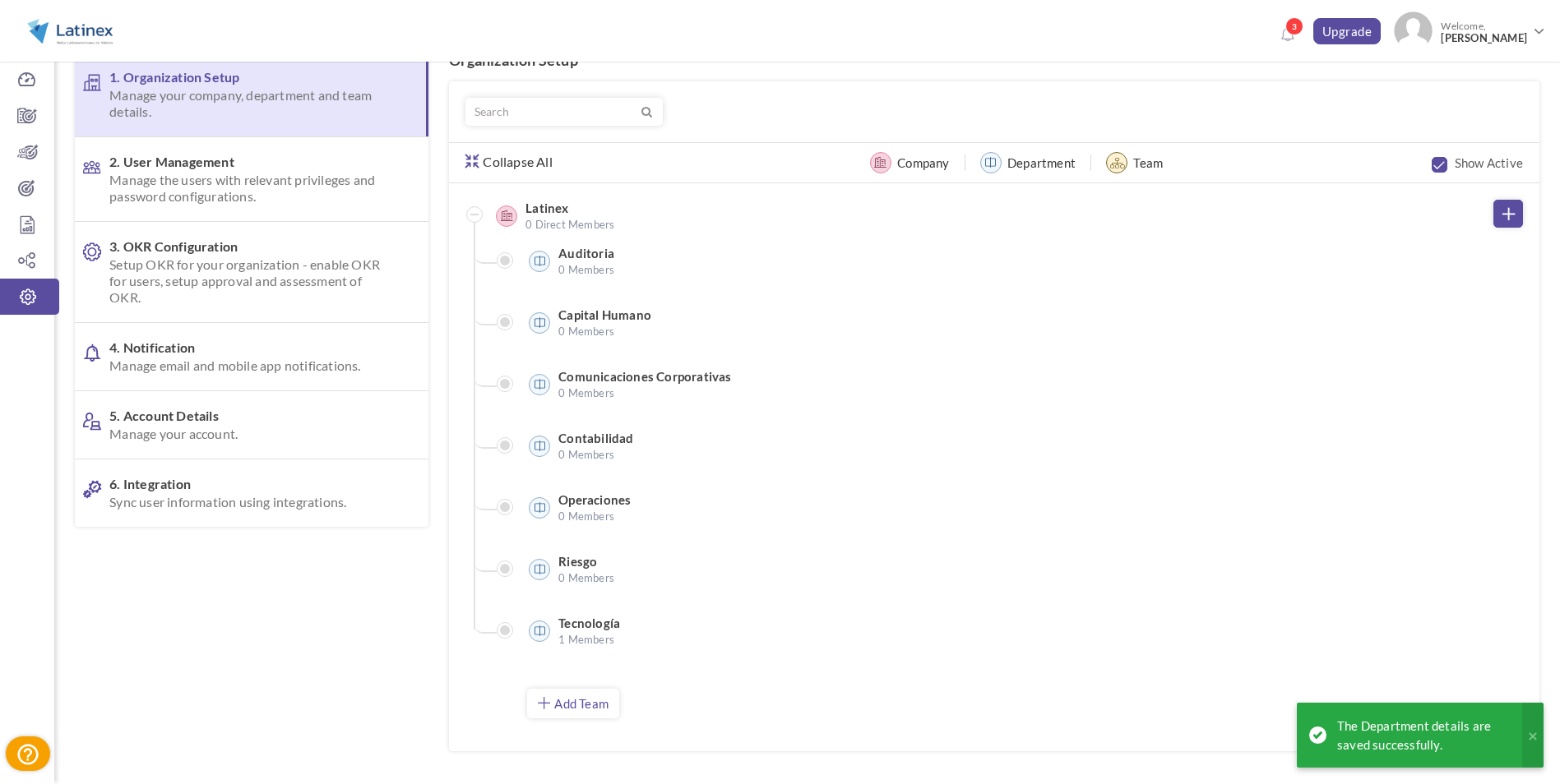
scroll to position [130, 0]
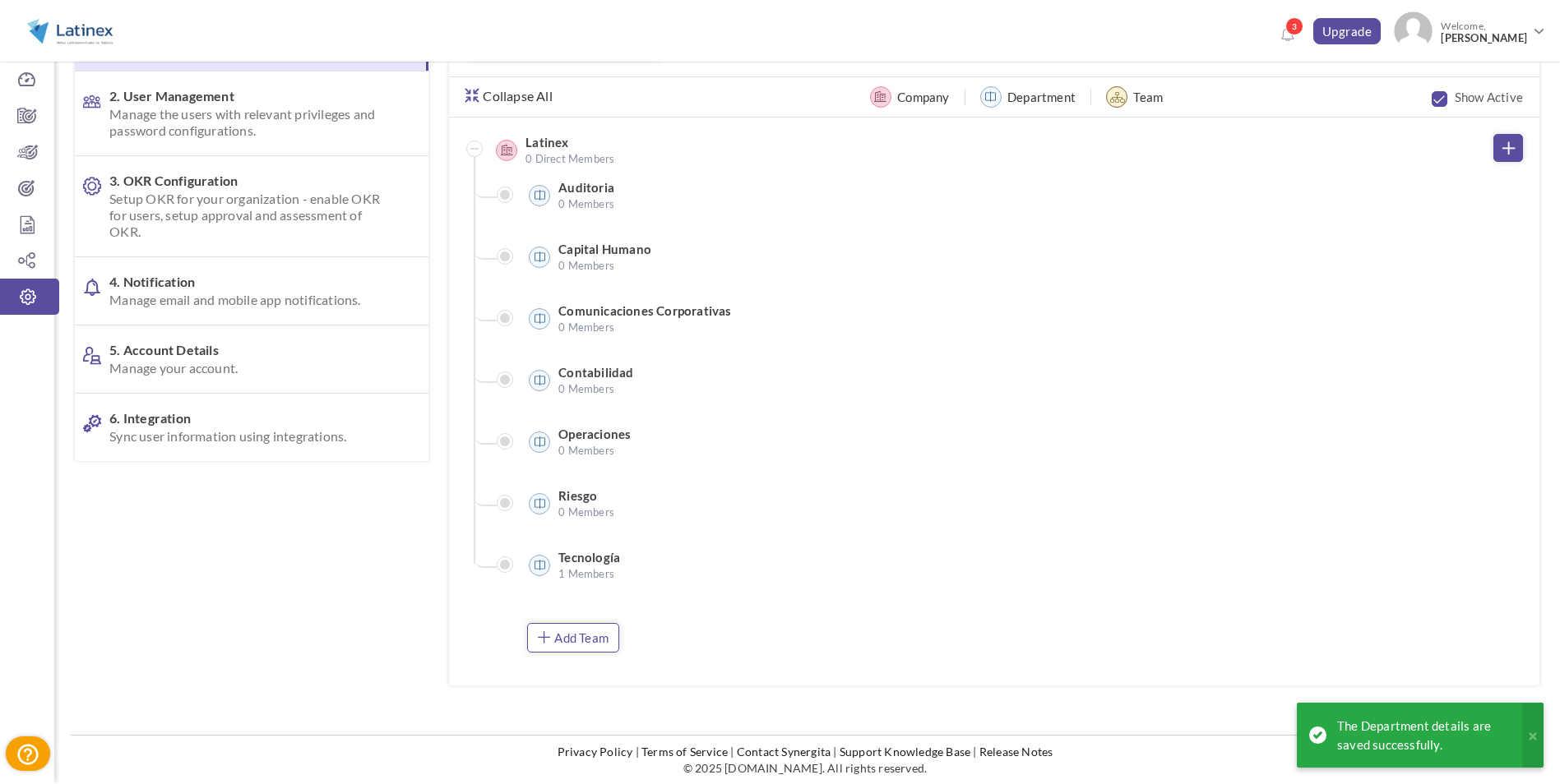
click at [582, 628] on link "Add Team" at bounding box center [573, 638] width 92 height 30
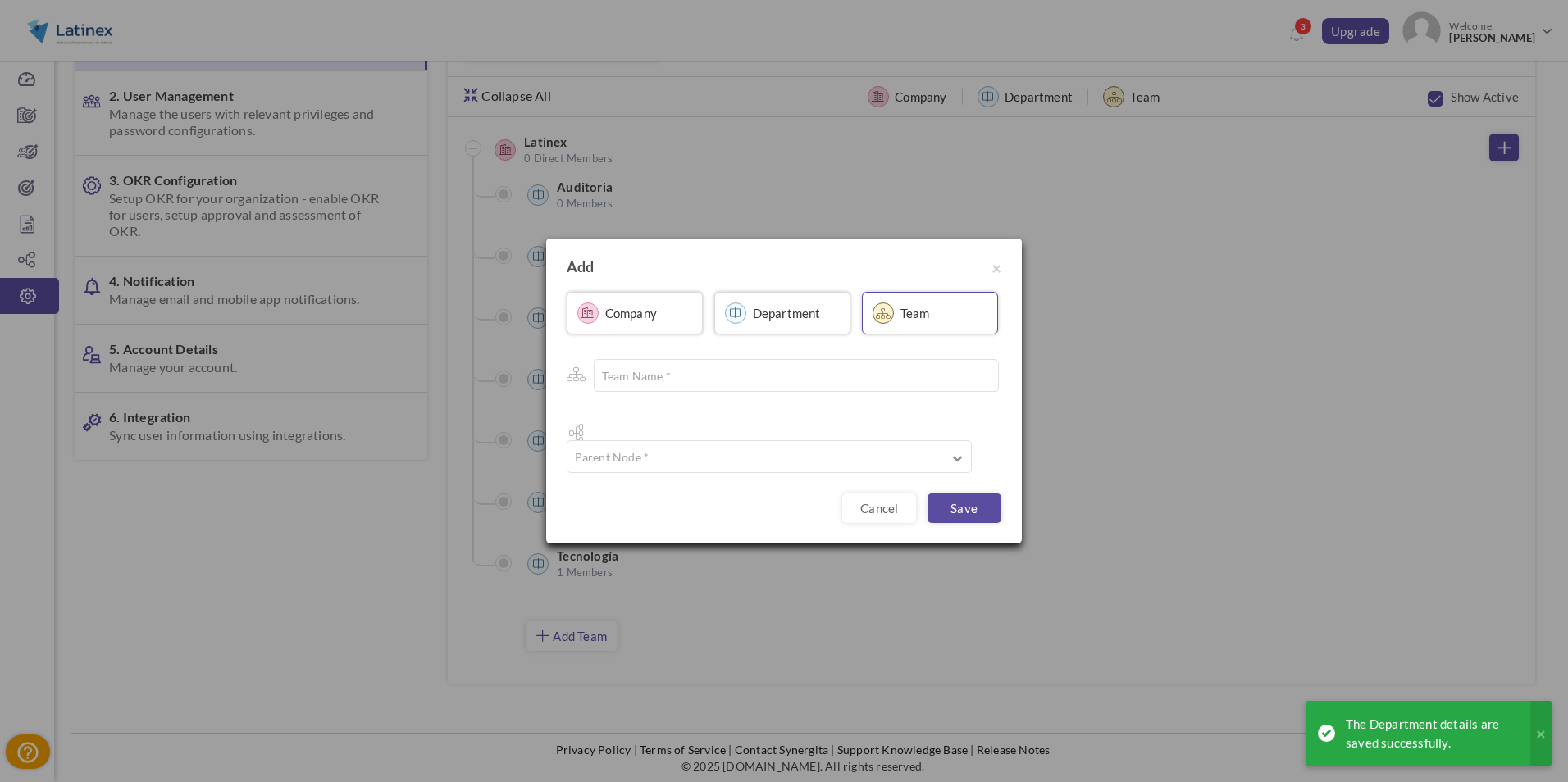
click at [792, 322] on label "Department" at bounding box center [787, 313] width 68 height 16
click at [744, 392] on input "text" at bounding box center [794, 375] width 405 height 33
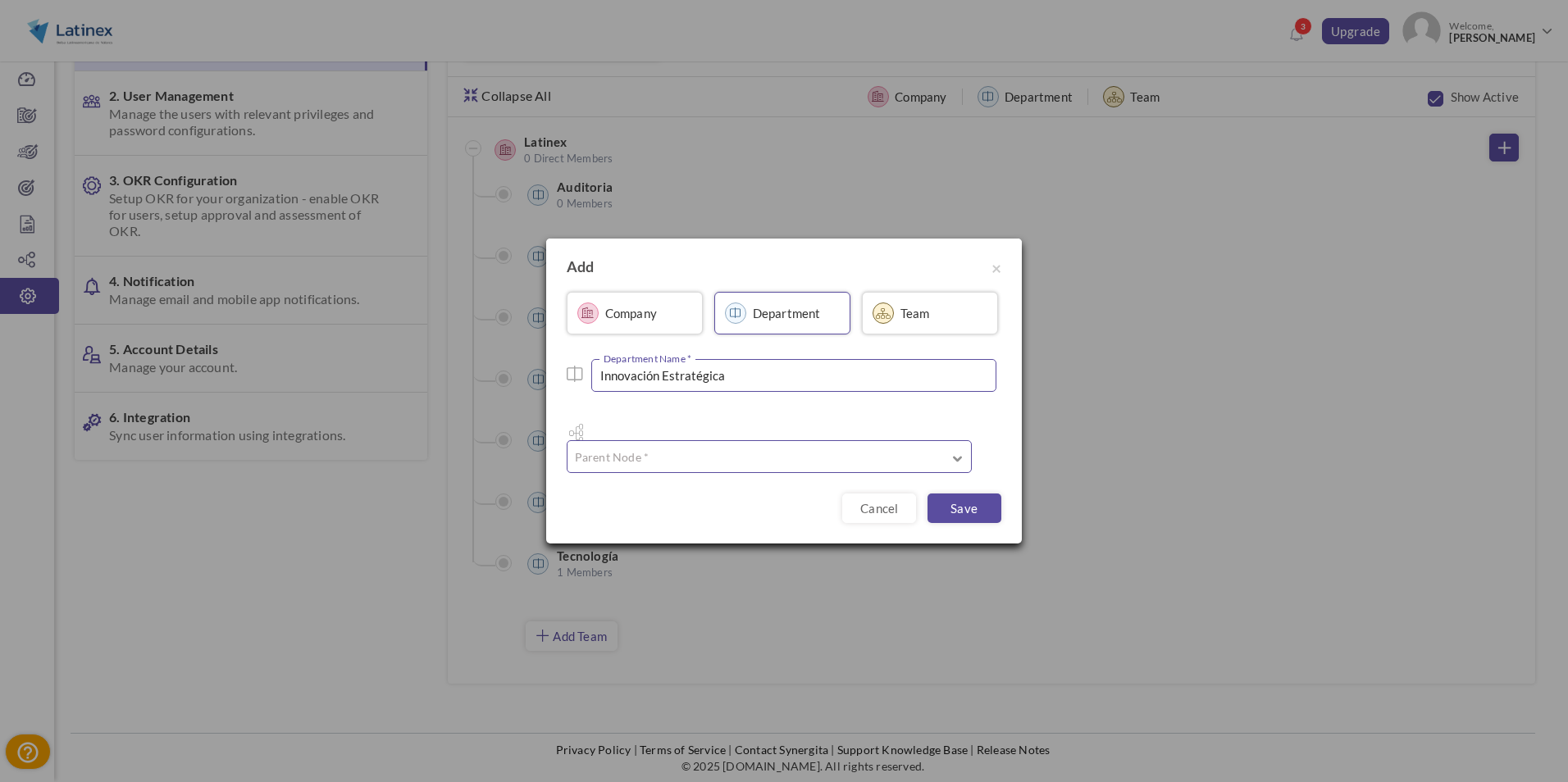
type input "Innovación Estratégica"
click at [739, 440] on input "text" at bounding box center [768, 457] width 405 height 33
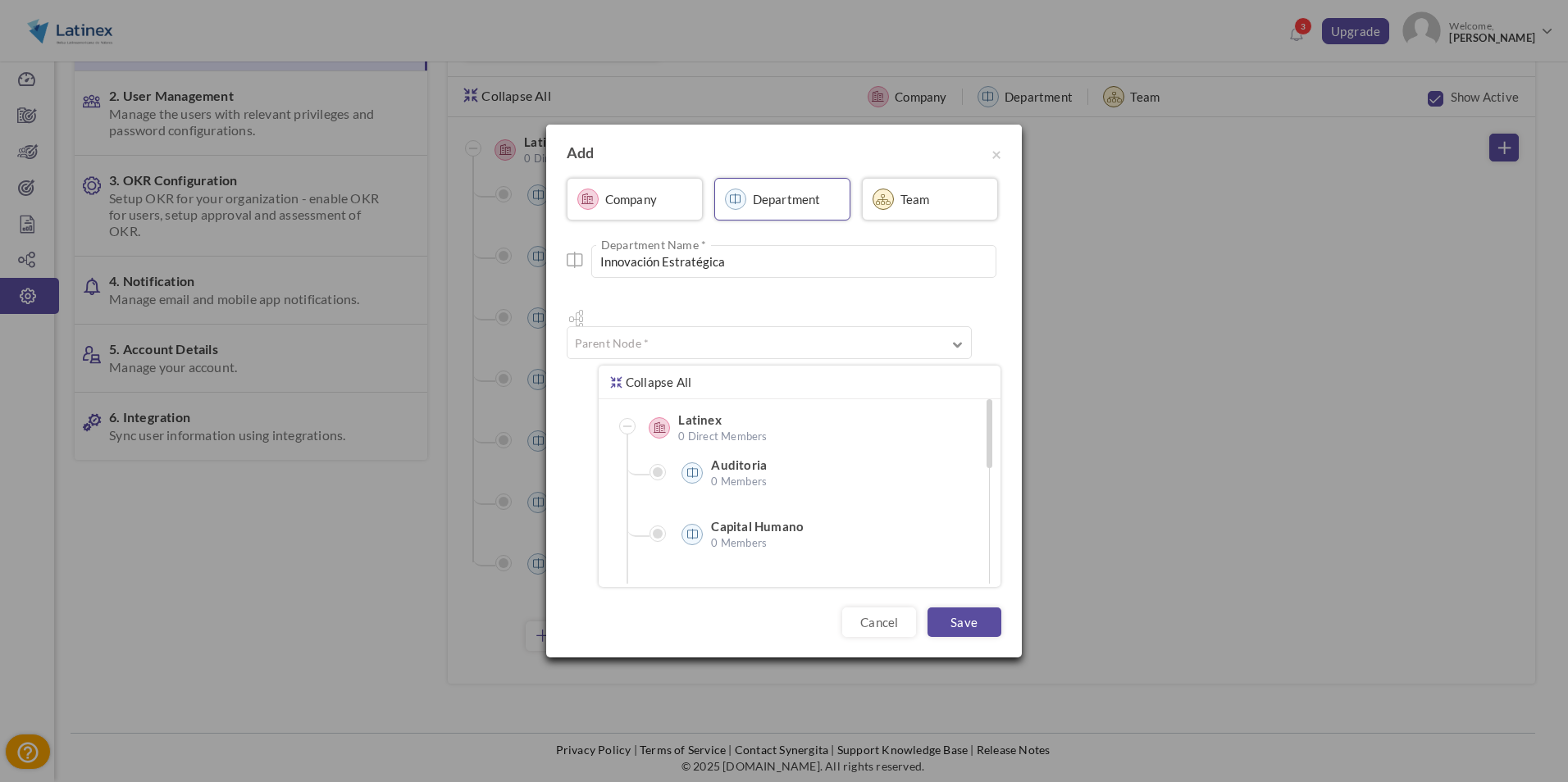
click at [725, 400] on ul "Latinex 0 Direct Members Auditoria 0 Members Capital Humano 0 Members Comunicac…" at bounding box center [799, 637] width 385 height 475
click at [714, 412] on label "Latinex" at bounding box center [760, 420] width 164 height 16
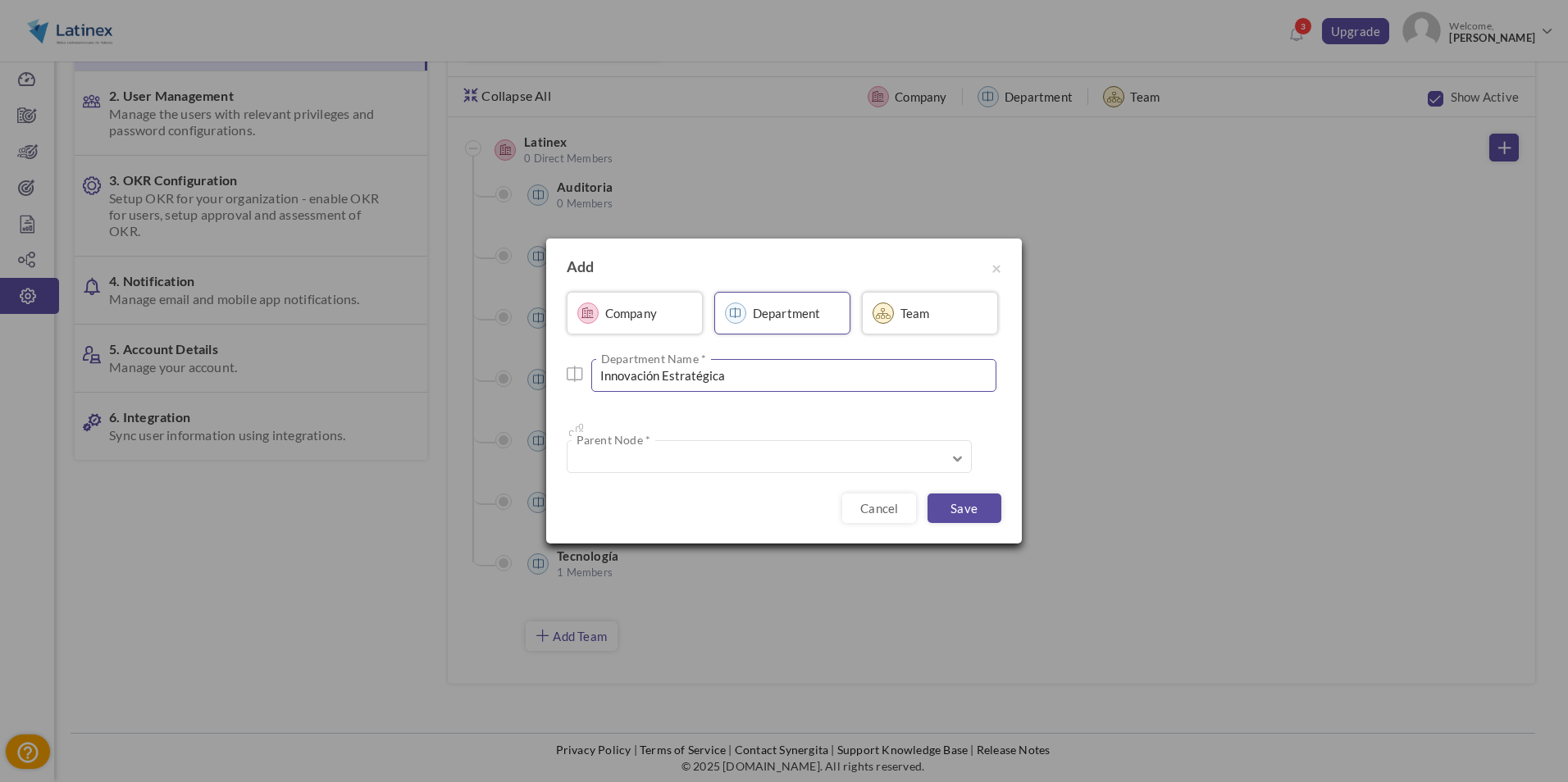
type input "Latinex"
click at [985, 496] on link "Save" at bounding box center [964, 508] width 74 height 29
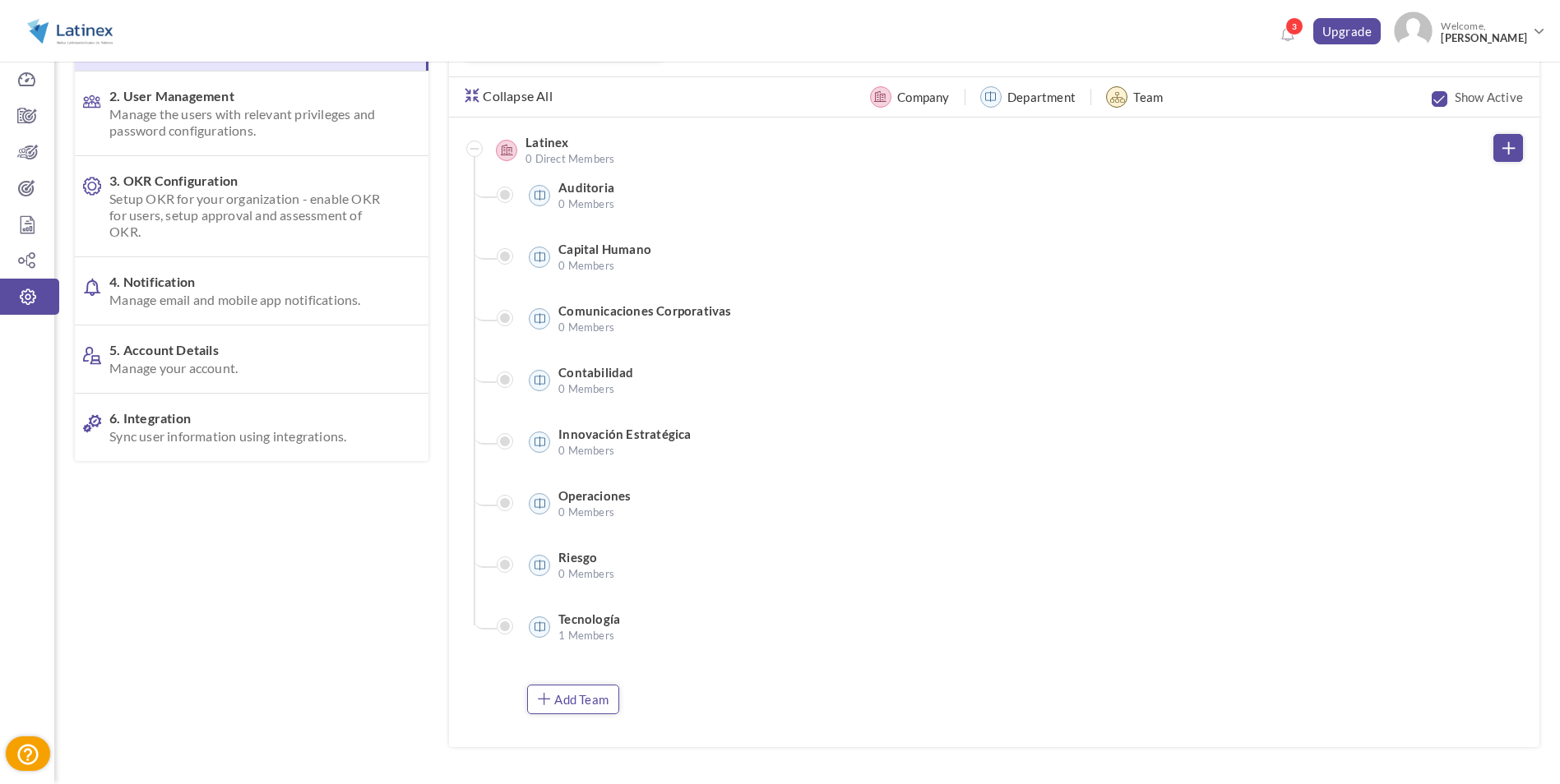
click at [567, 709] on link "Add Team" at bounding box center [573, 700] width 92 height 30
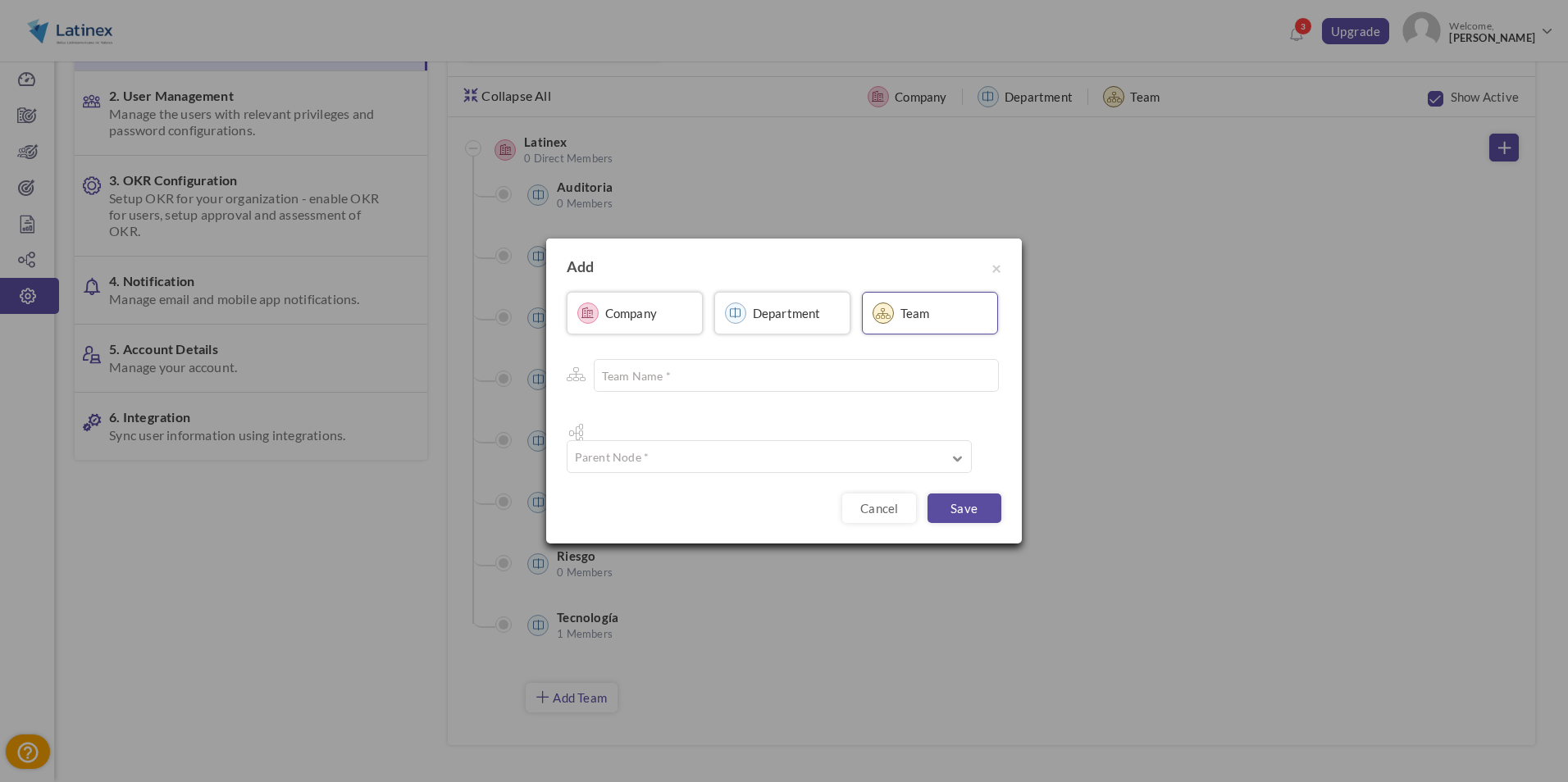
click at [767, 335] on link "Department" at bounding box center [782, 313] width 136 height 42
click at [741, 392] on input "text" at bounding box center [794, 375] width 405 height 33
click at [787, 392] on input "text" at bounding box center [794, 375] width 405 height 33
type input "Sostenibilidad y RSE"
click at [766, 463] on div "× Add Company Department Team Department Name *" at bounding box center [784, 363] width 475 height 251
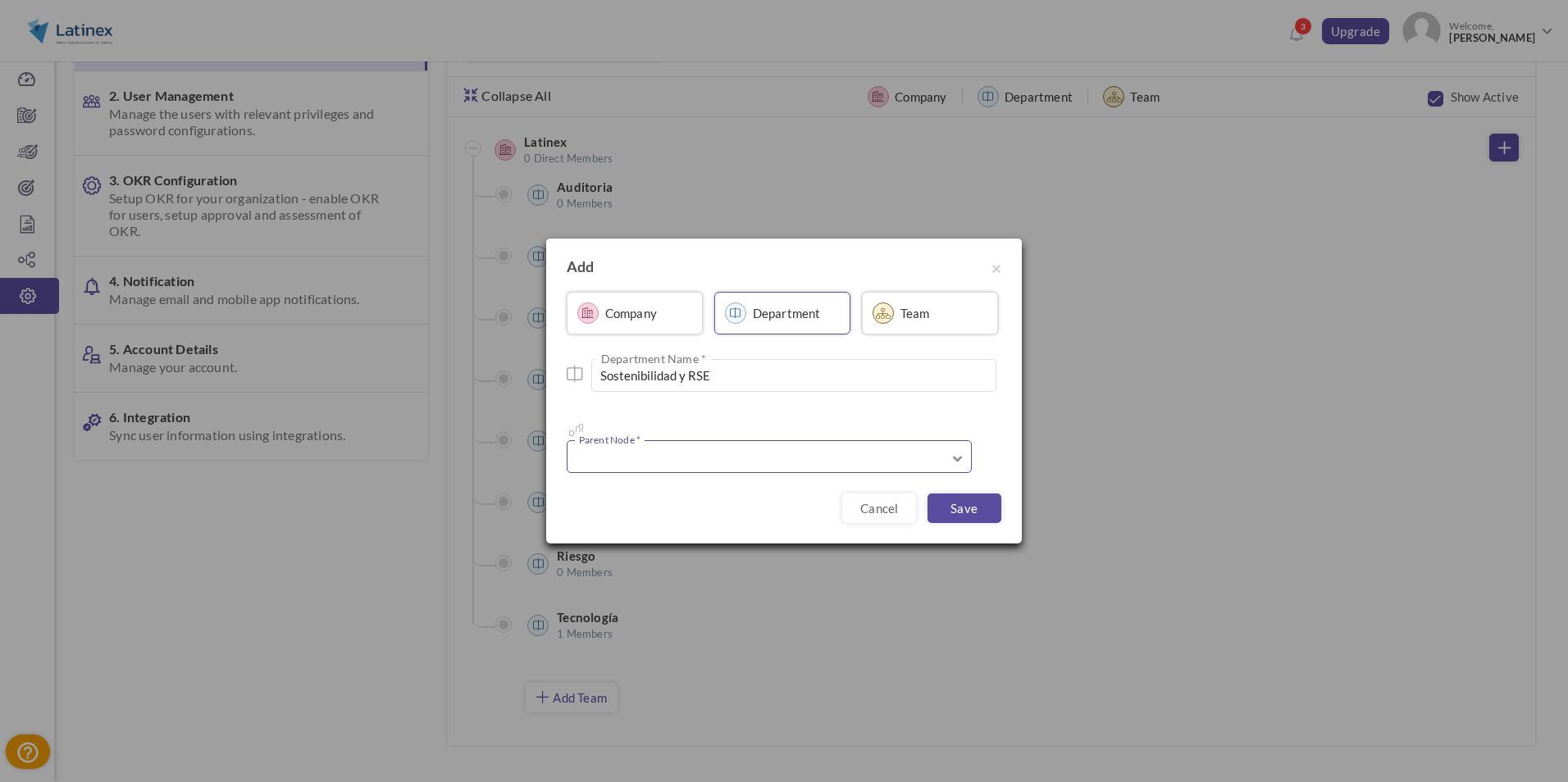
click at [737, 440] on input "text" at bounding box center [768, 457] width 405 height 33
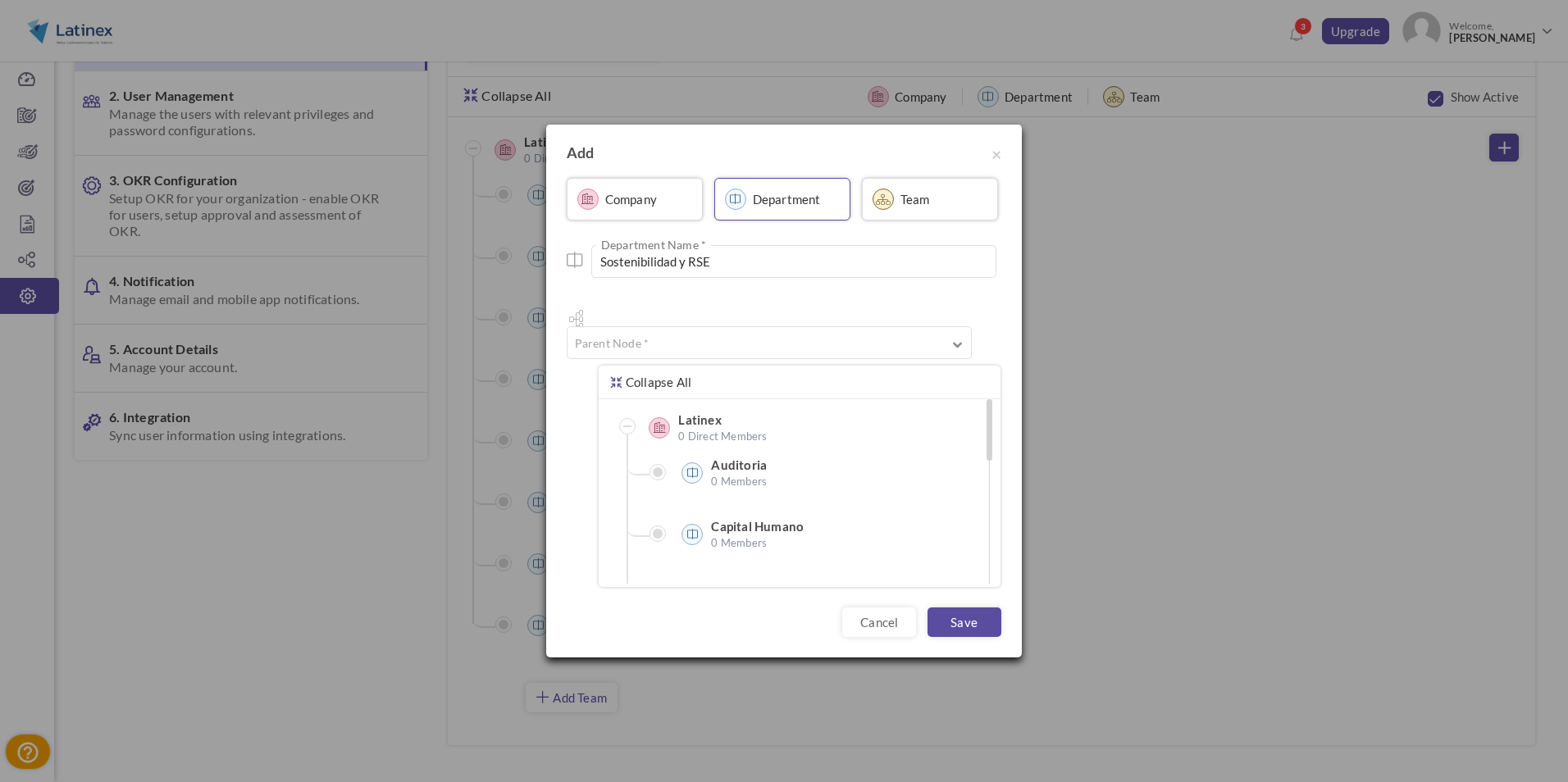
click at [715, 428] on span "0 Direct Members" at bounding box center [760, 436] width 164 height 16
type input "Latinex"
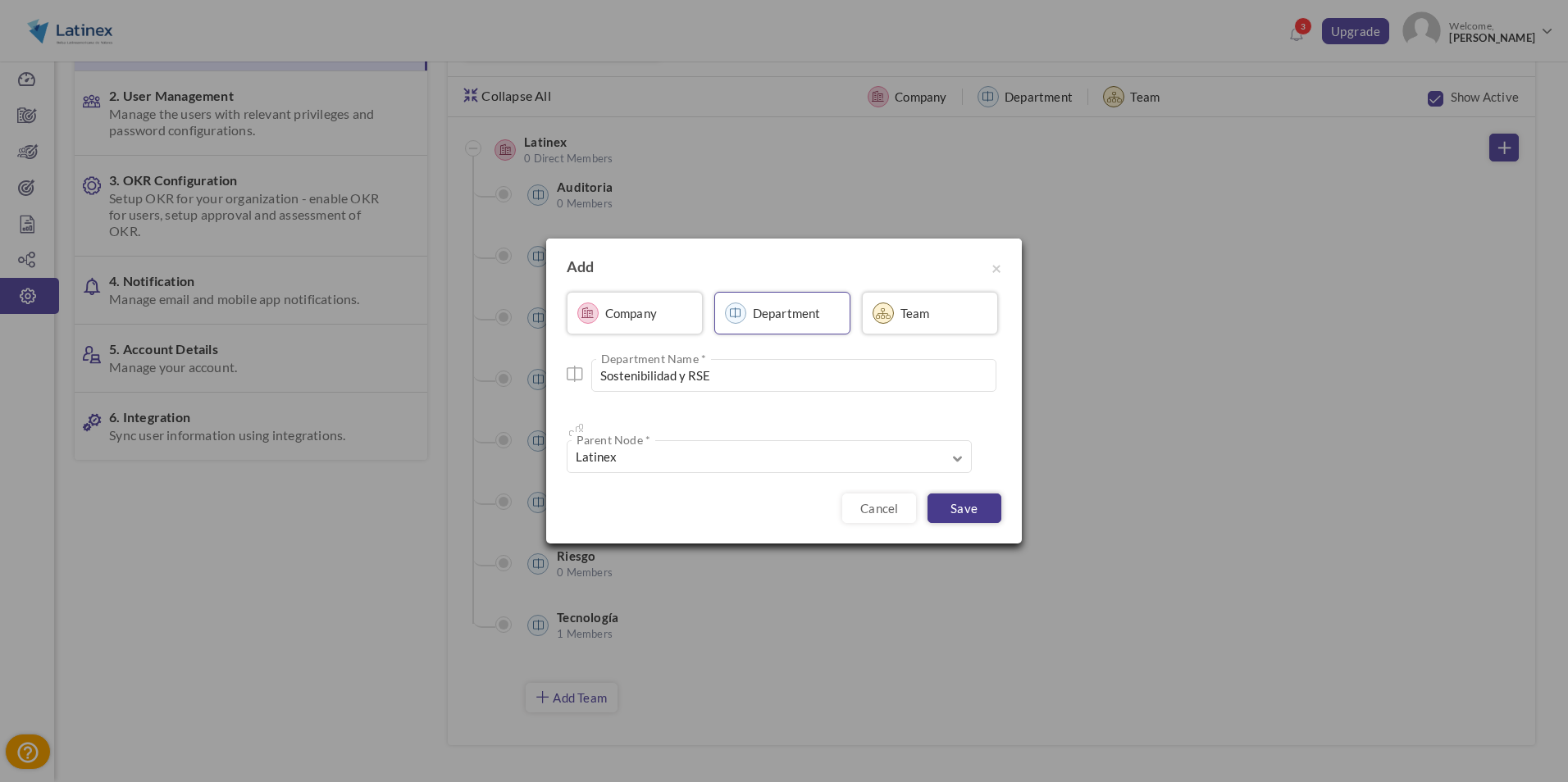
click at [946, 501] on link "Save" at bounding box center [964, 508] width 74 height 29
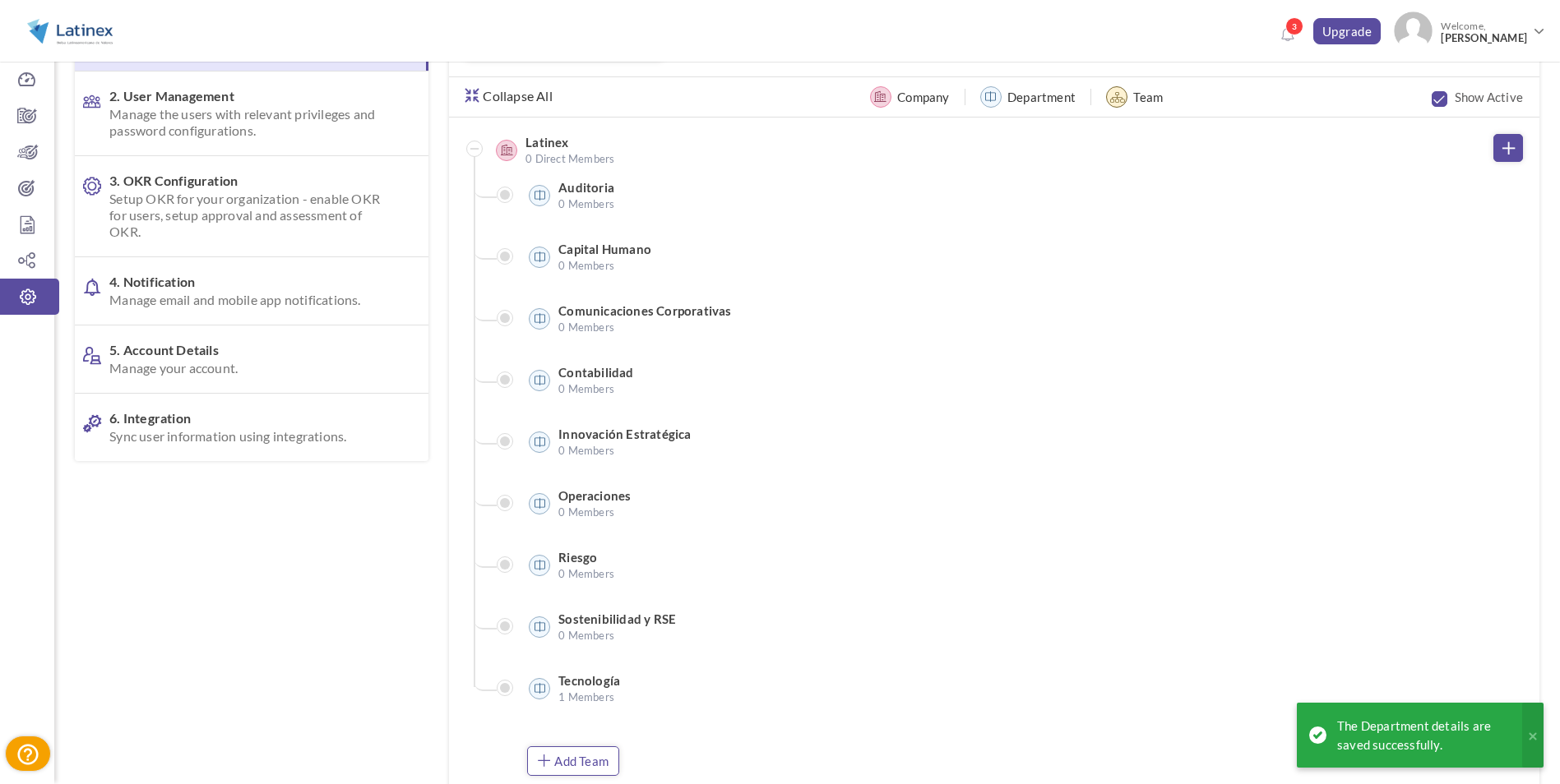
click at [595, 754] on link "Add Team" at bounding box center [573, 761] width 92 height 30
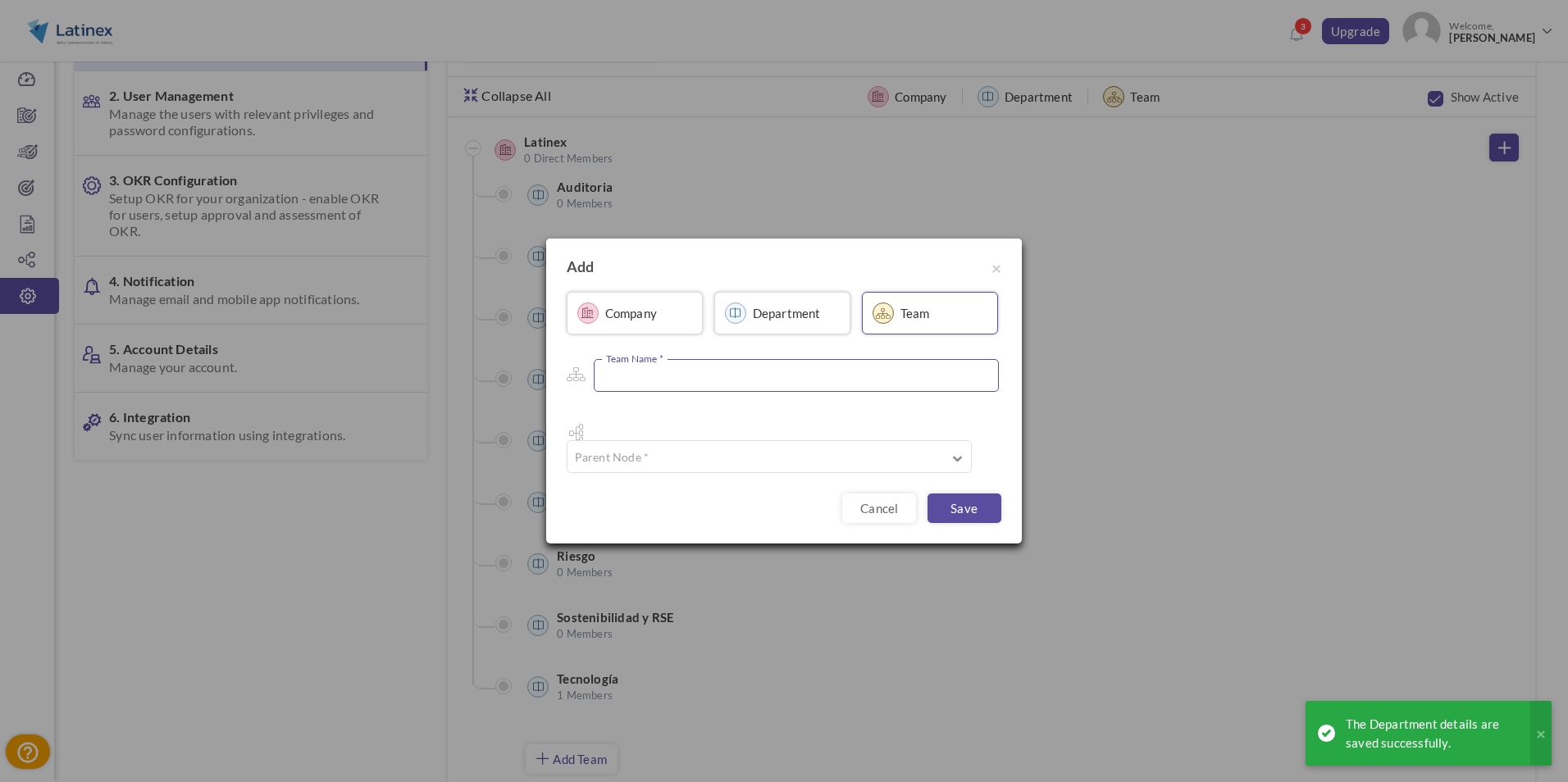
click at [708, 391] on input "text" at bounding box center [796, 375] width 405 height 33
type input "GG"
click at [747, 335] on link "Department" at bounding box center [782, 313] width 136 height 42
click at [659, 384] on input "text" at bounding box center [794, 375] width 405 height 33
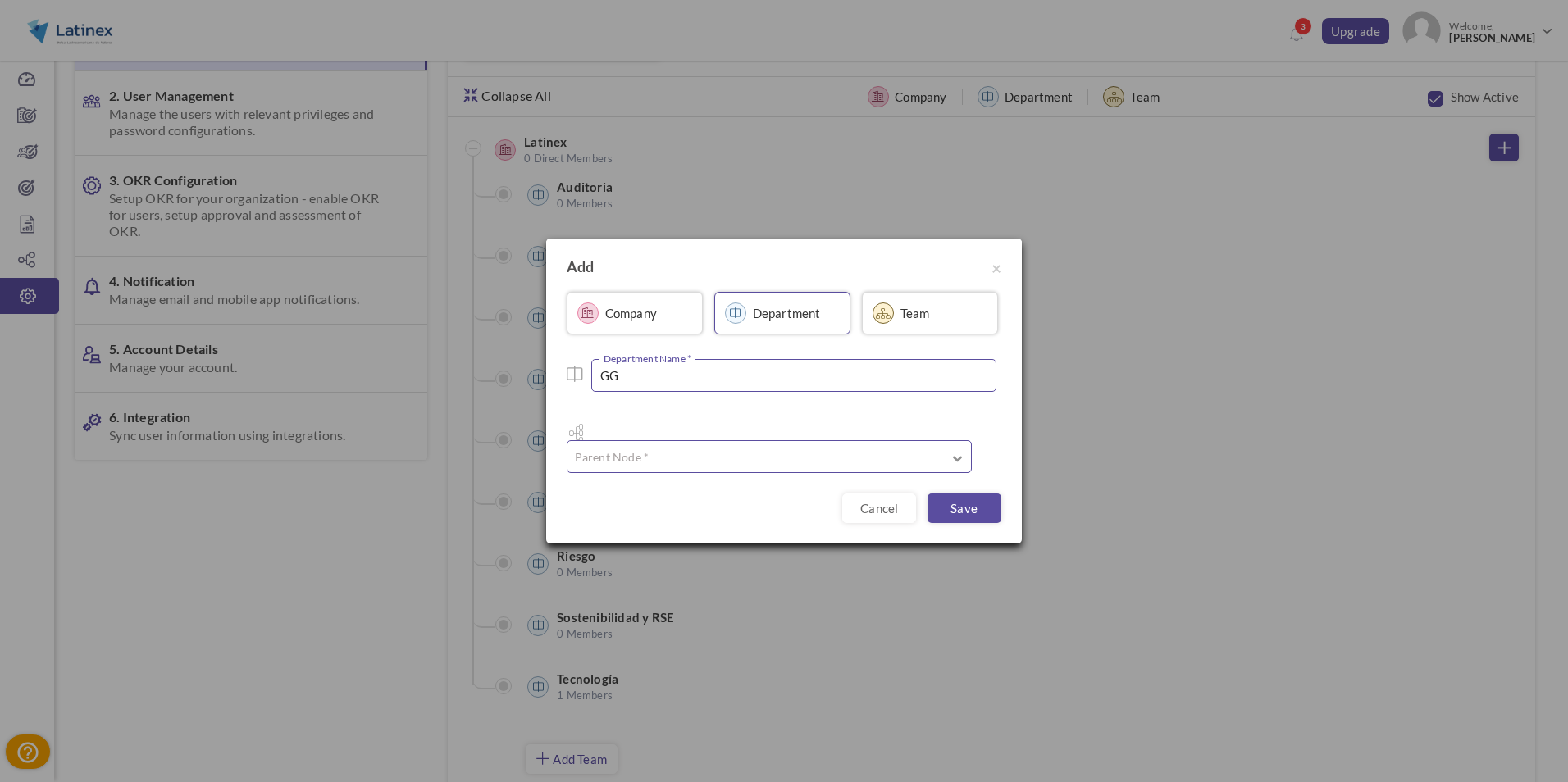
type input "GG"
click at [679, 440] on input "text" at bounding box center [768, 457] width 405 height 33
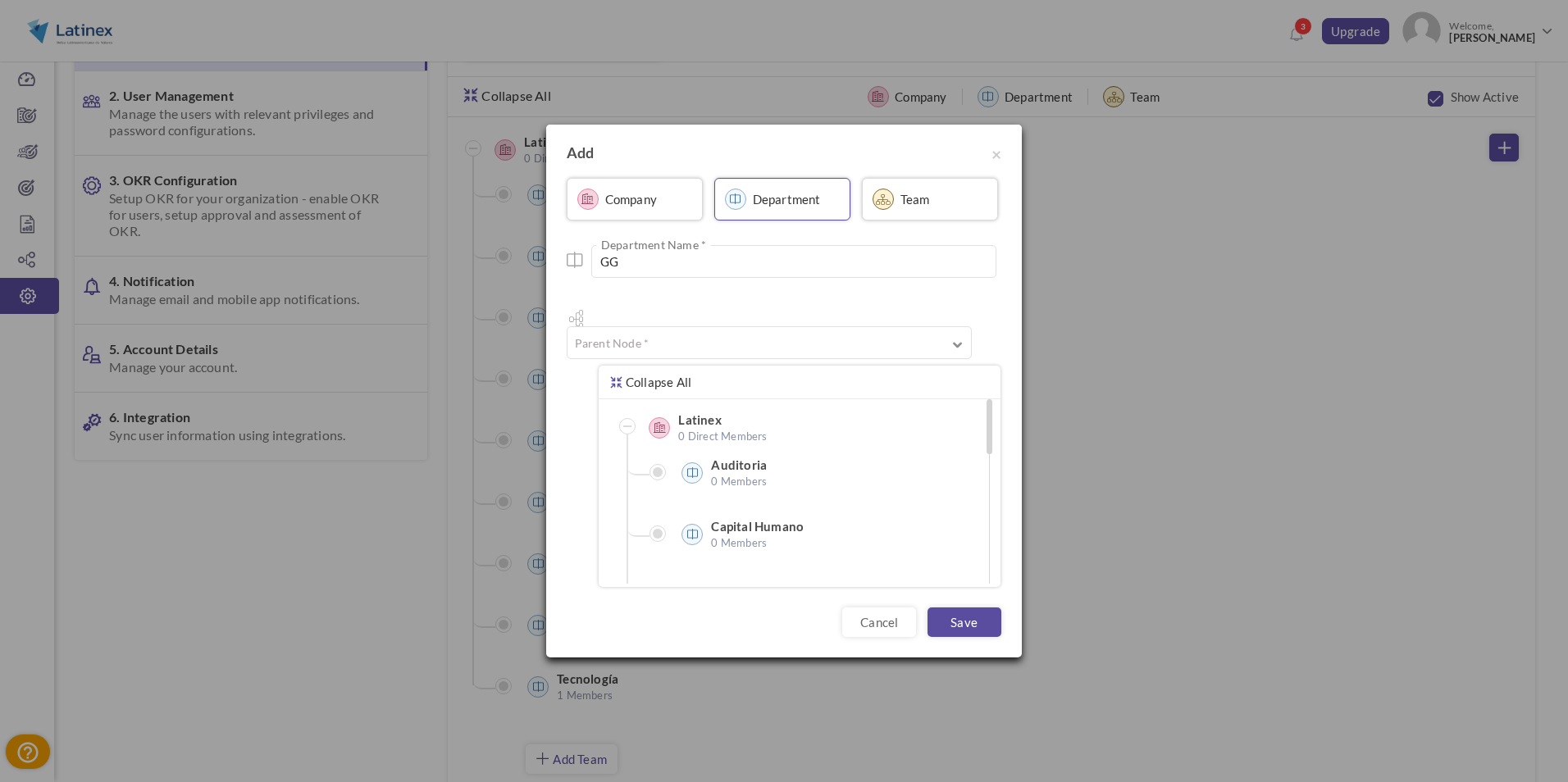
click at [686, 428] on span "0 Direct Members" at bounding box center [760, 436] width 164 height 16
type input "Latinex"
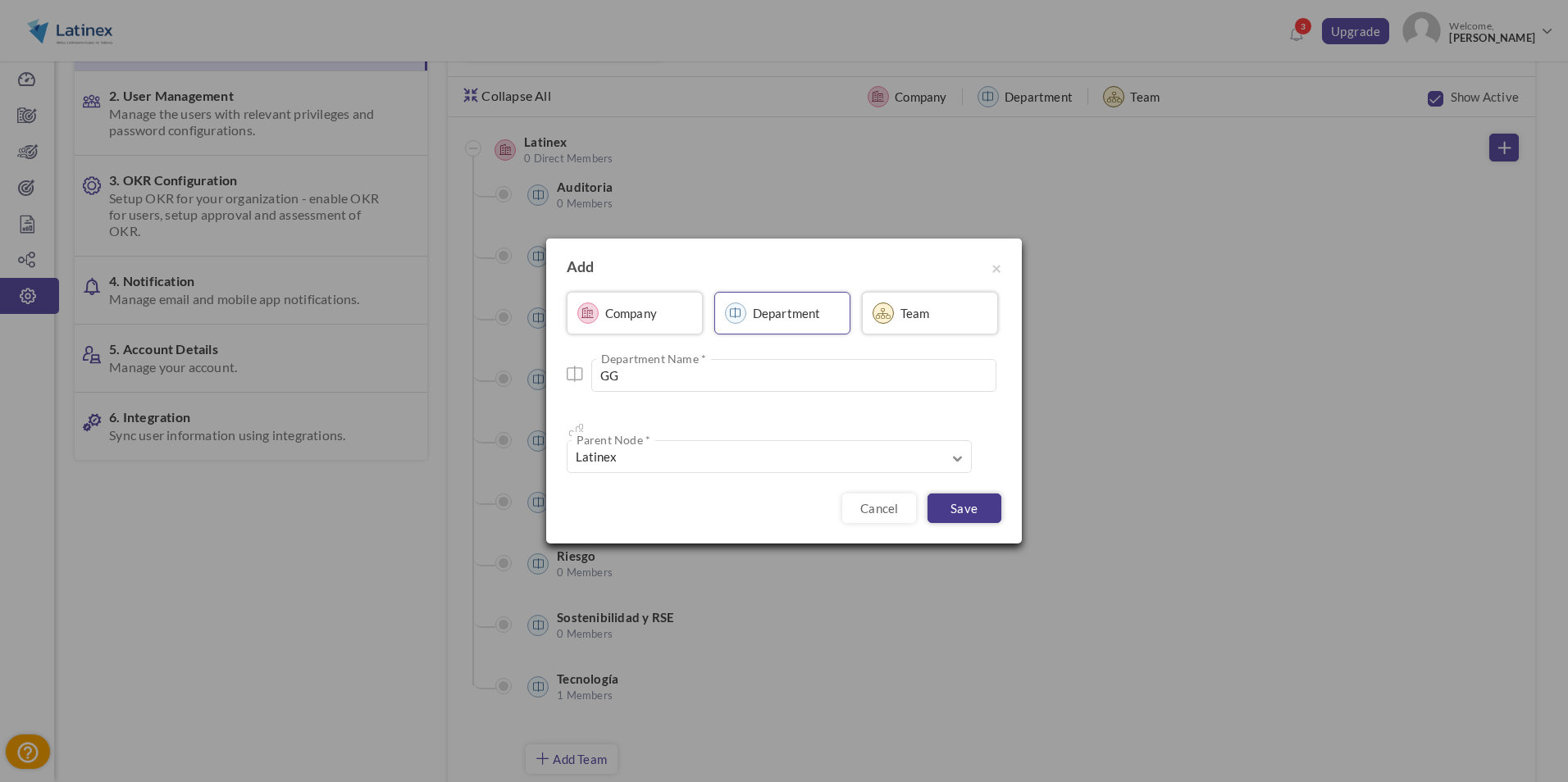
click at [943, 493] on link "Save" at bounding box center [964, 508] width 74 height 29
